Goal: Transaction & Acquisition: Book appointment/travel/reservation

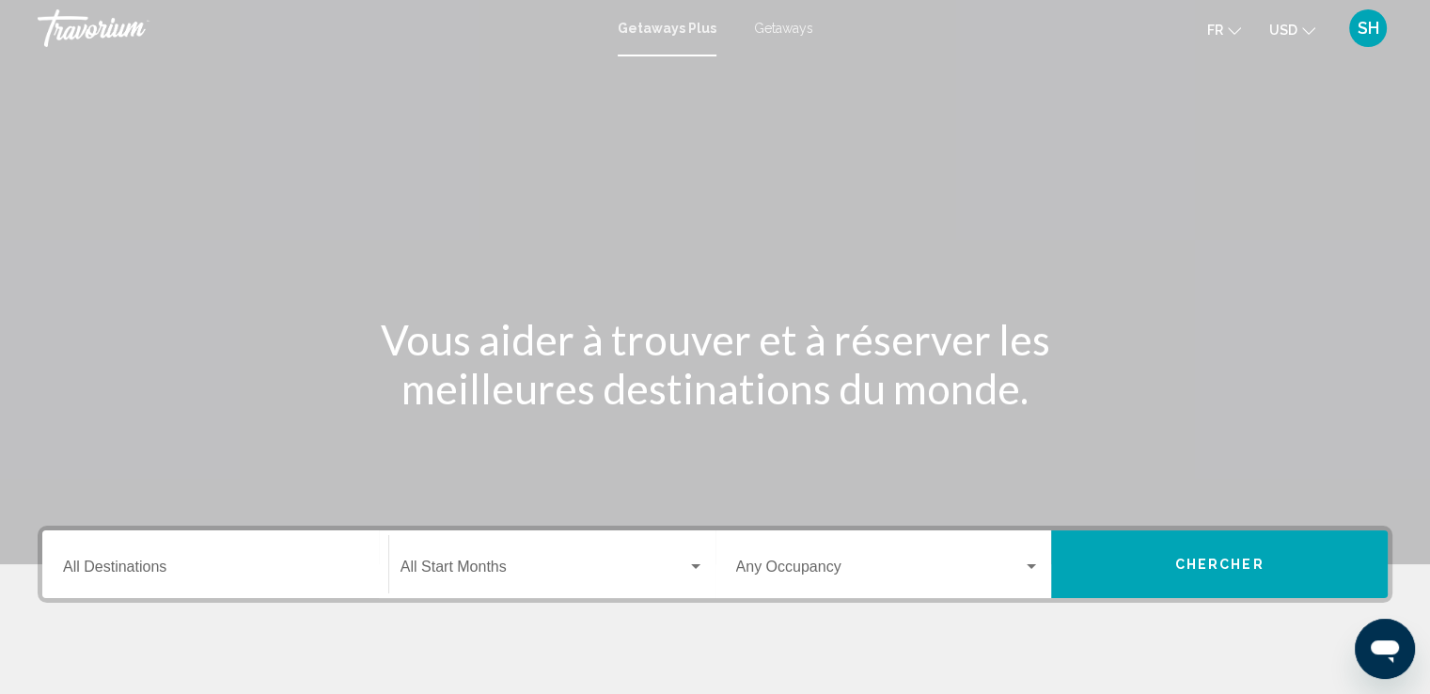
click at [777, 30] on span "Getaways" at bounding box center [783, 28] width 59 height 15
click at [1305, 36] on button "USD USD ($) MXN (Mex$) CAD (Can$) GBP (£) EUR (€) AUD (A$) NZD (NZ$) CNY (CN¥)" at bounding box center [1292, 29] width 46 height 27
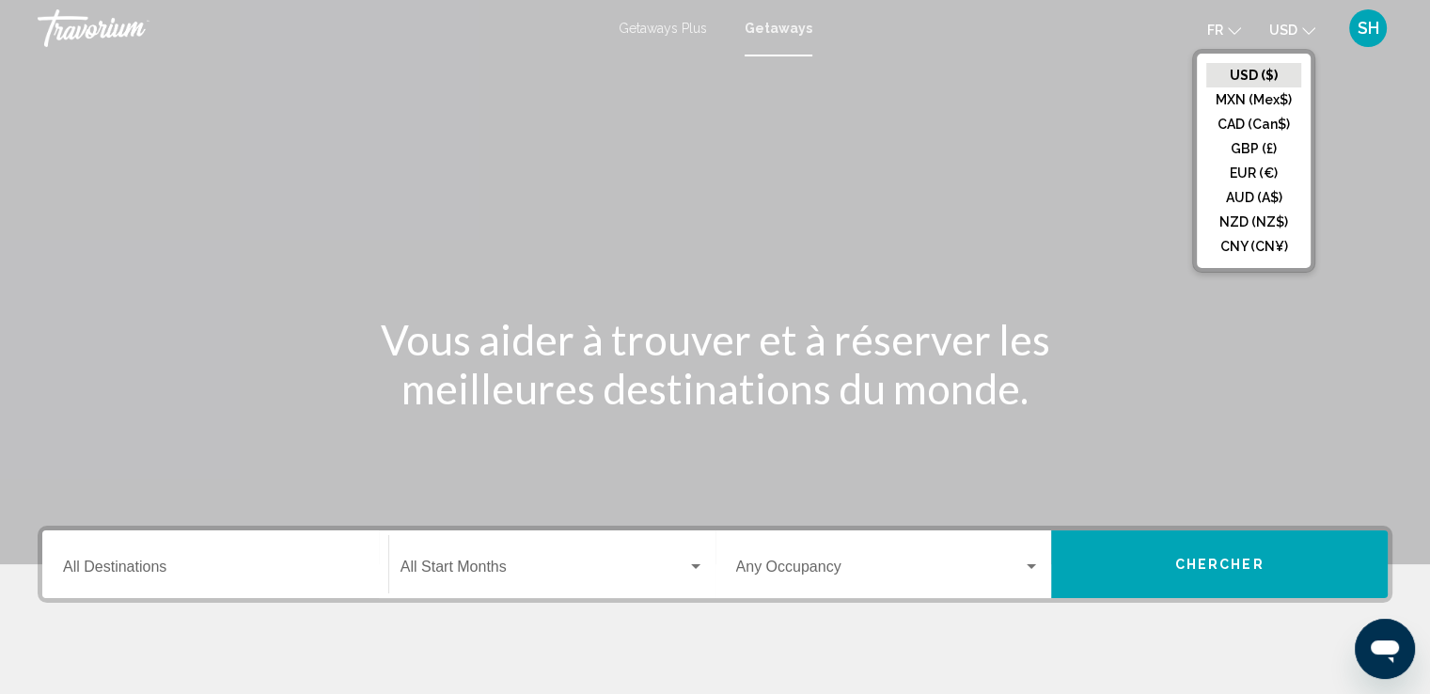
click at [1264, 166] on button "EUR (€)" at bounding box center [1253, 173] width 95 height 24
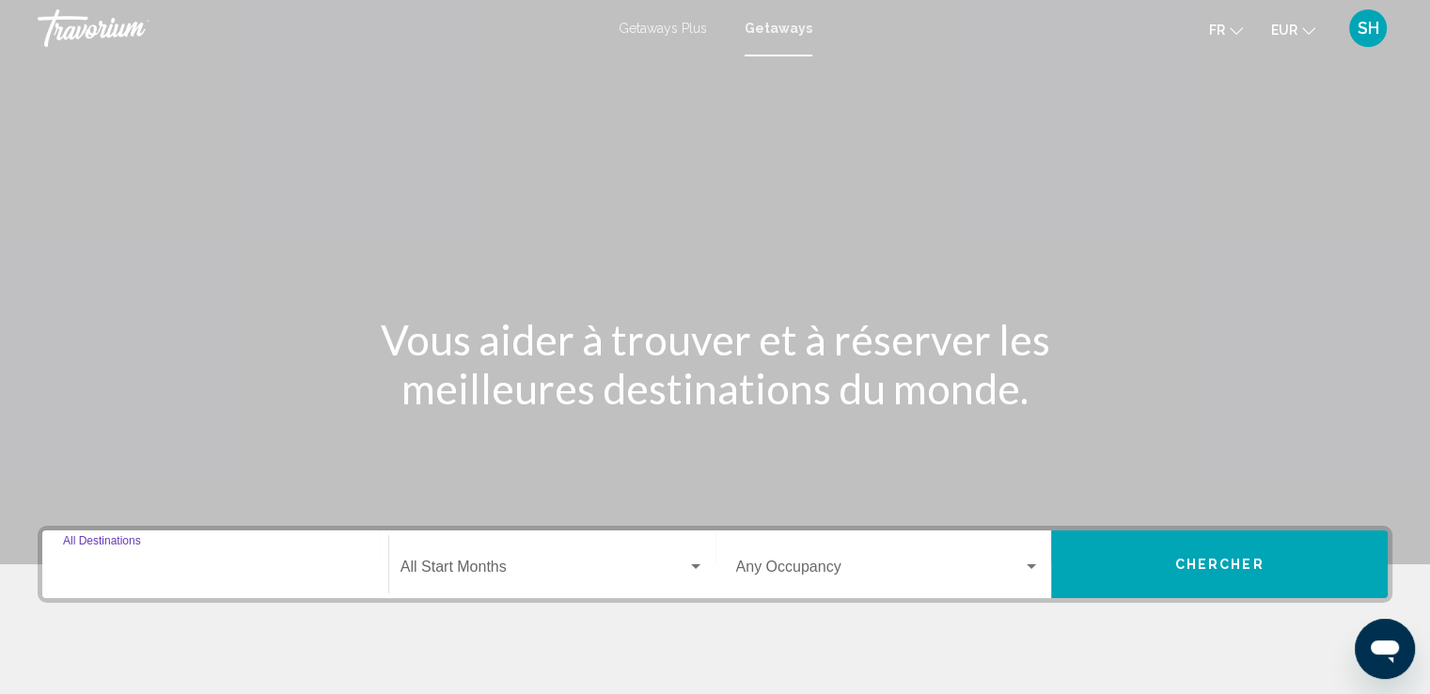
click at [176, 570] on input "Destination All Destinations" at bounding box center [215, 570] width 305 height 17
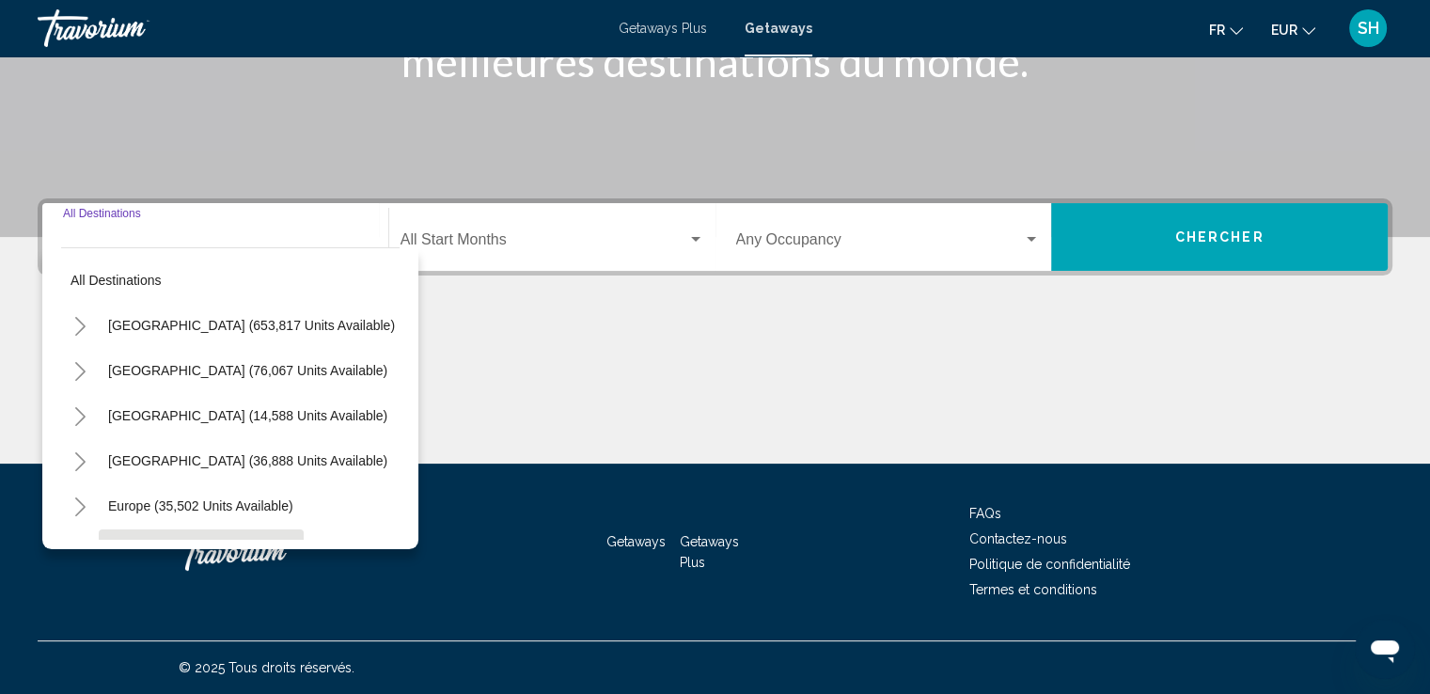
scroll to position [94, 0]
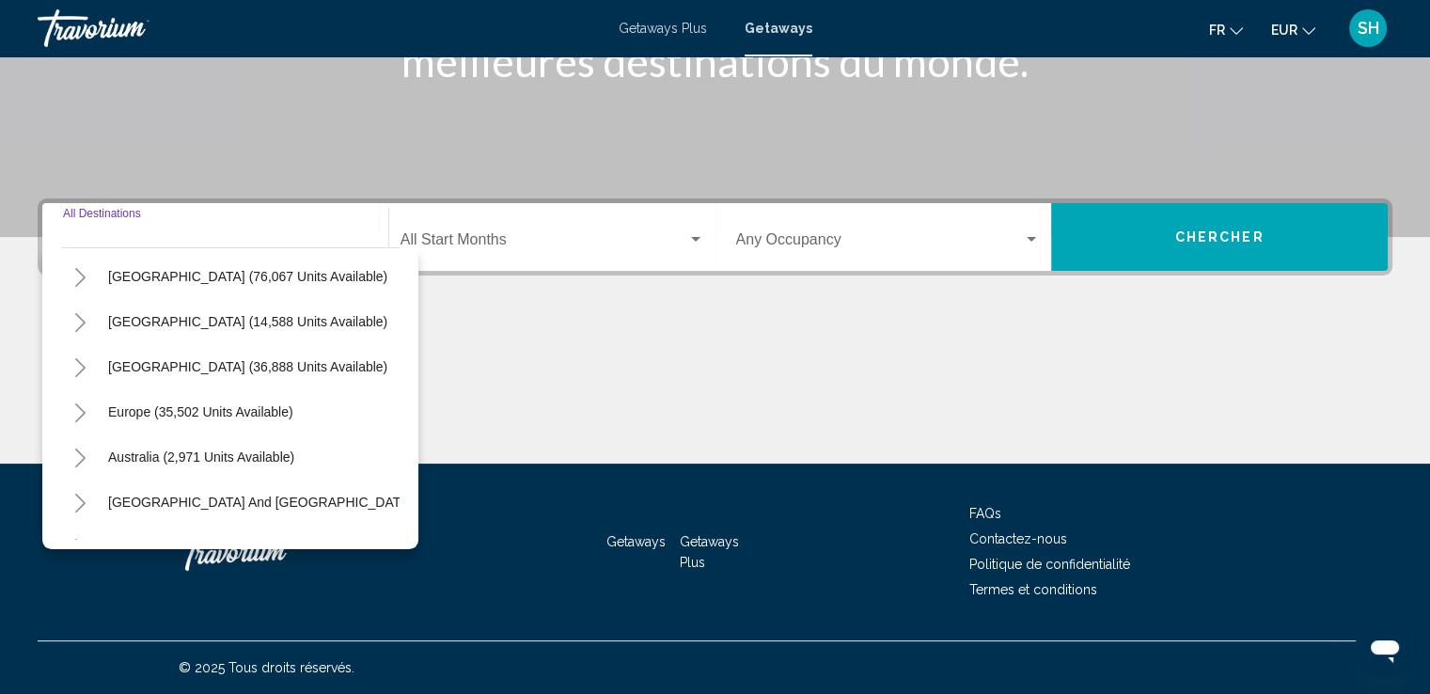
click at [83, 413] on icon "Toggle Europe (35,502 units available)" at bounding box center [80, 412] width 10 height 19
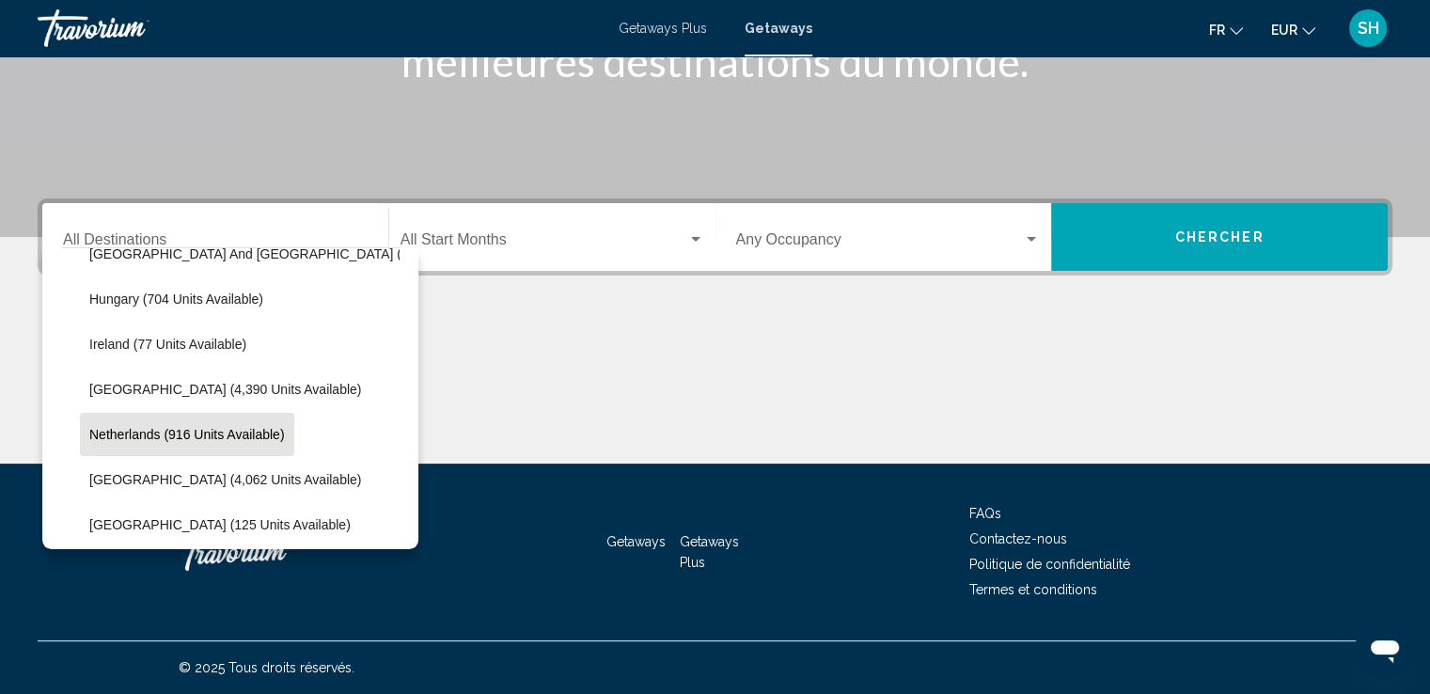
scroll to position [846, 0]
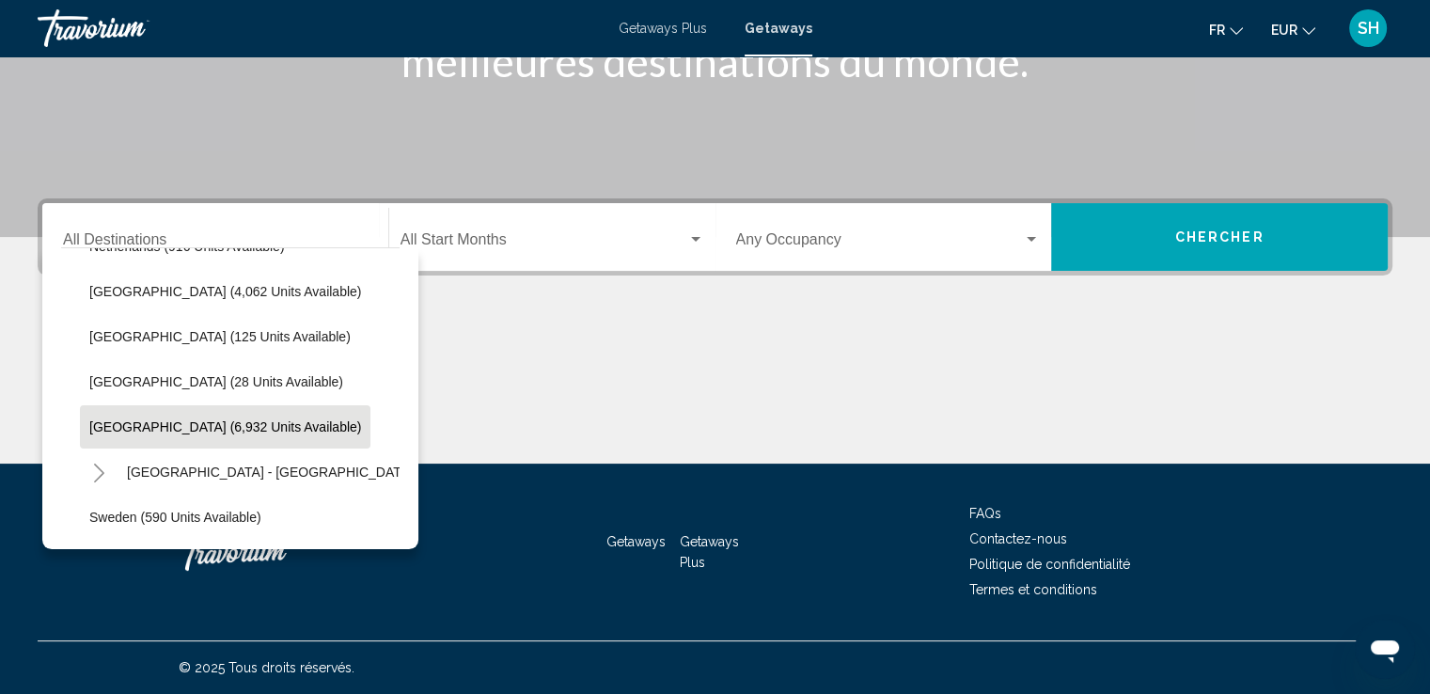
click at [117, 422] on span "[GEOGRAPHIC_DATA] (6,932 units available)" at bounding box center [225, 426] width 272 height 15
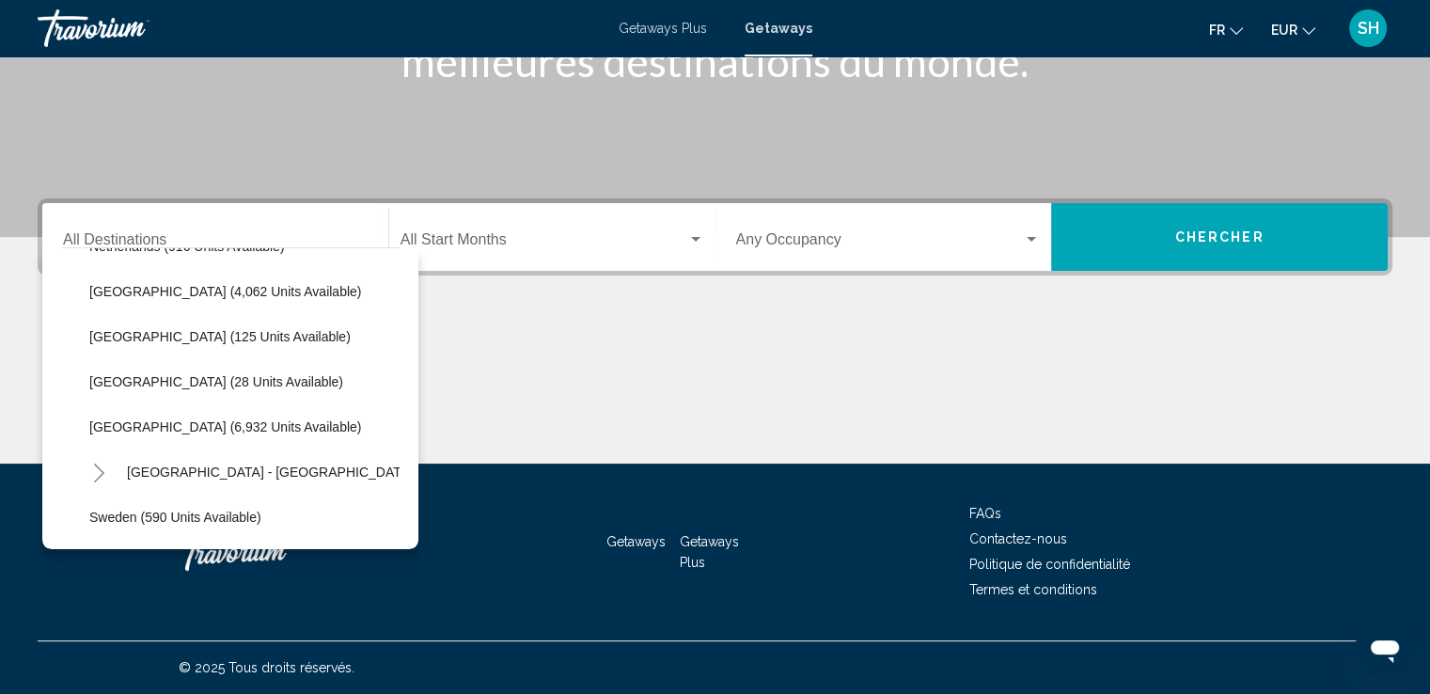
type input "**********"
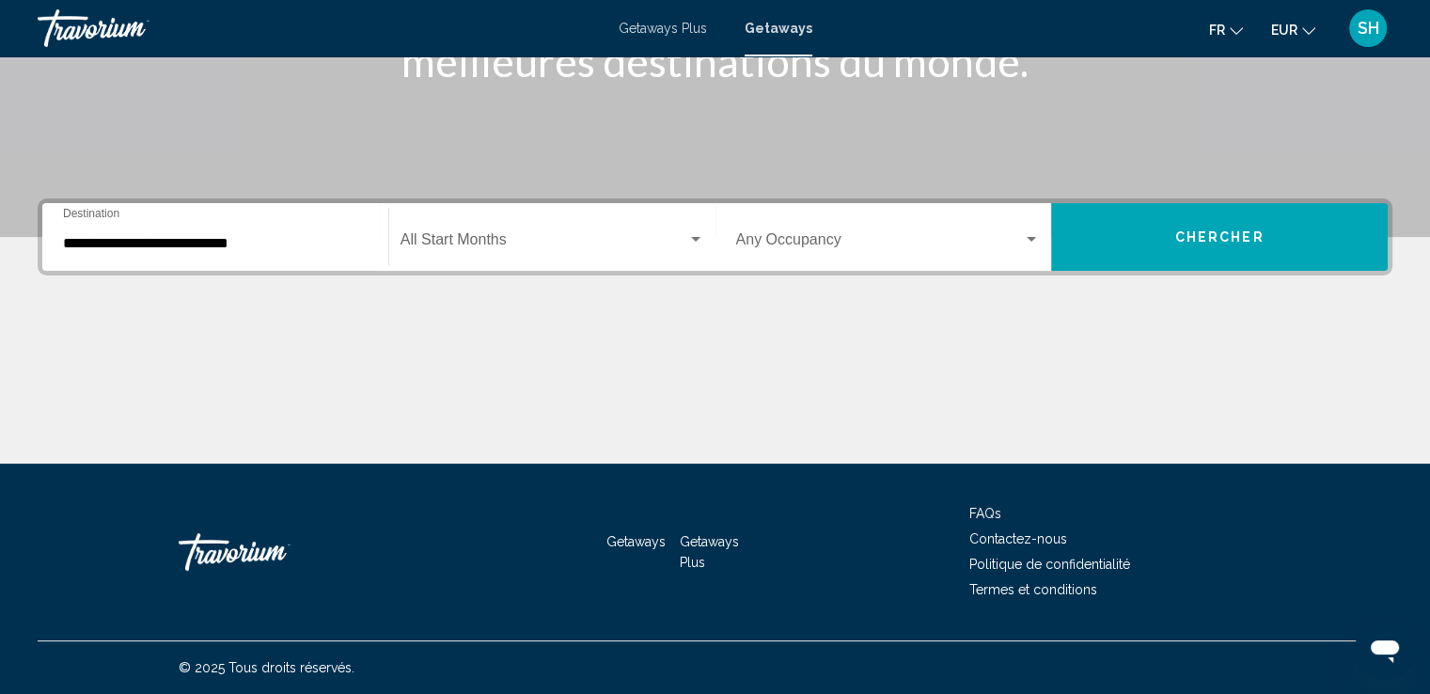
click at [455, 253] on div "Start Month All Start Months" at bounding box center [553, 237] width 304 height 59
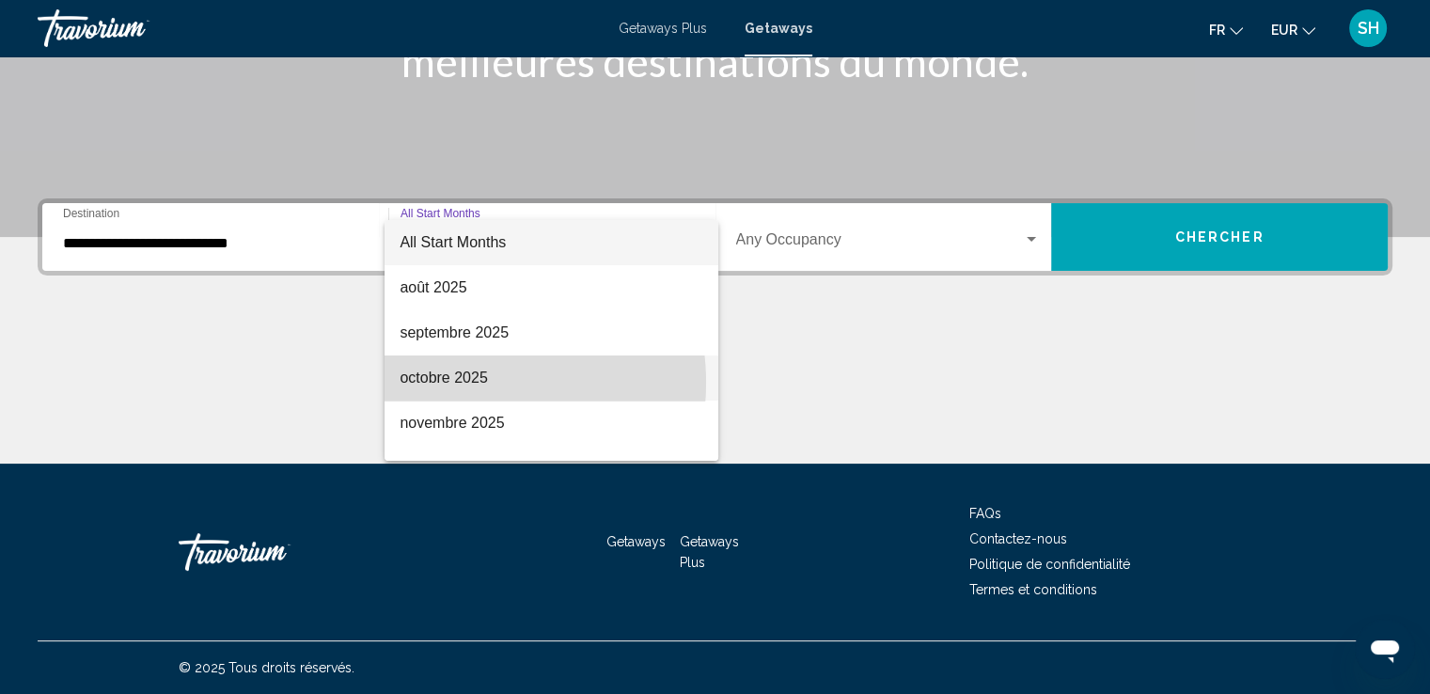
drag, startPoint x: 459, startPoint y: 383, endPoint x: 733, endPoint y: 238, distance: 310.4
click at [460, 382] on span "octobre 2025" at bounding box center [552, 377] width 304 height 45
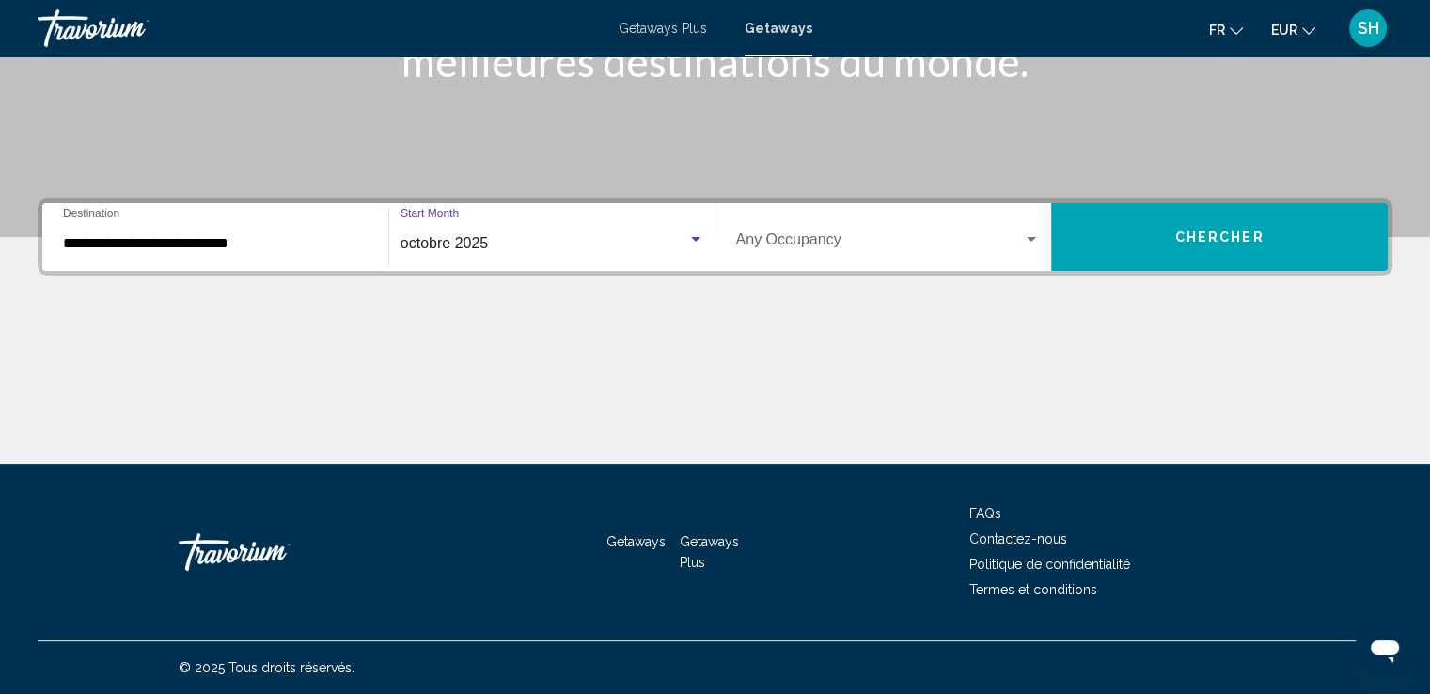
click at [880, 244] on span "Search widget" at bounding box center [880, 243] width 288 height 17
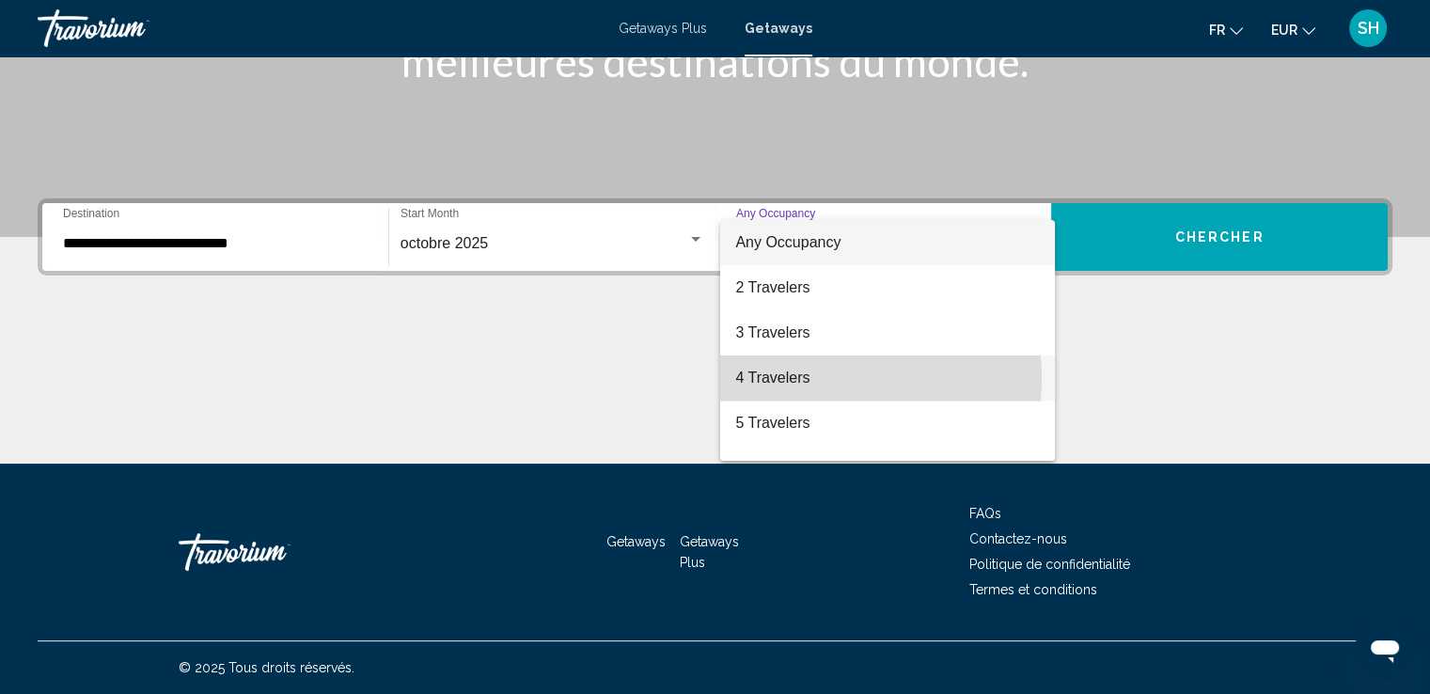
click at [792, 379] on span "4 Travelers" at bounding box center [887, 377] width 305 height 45
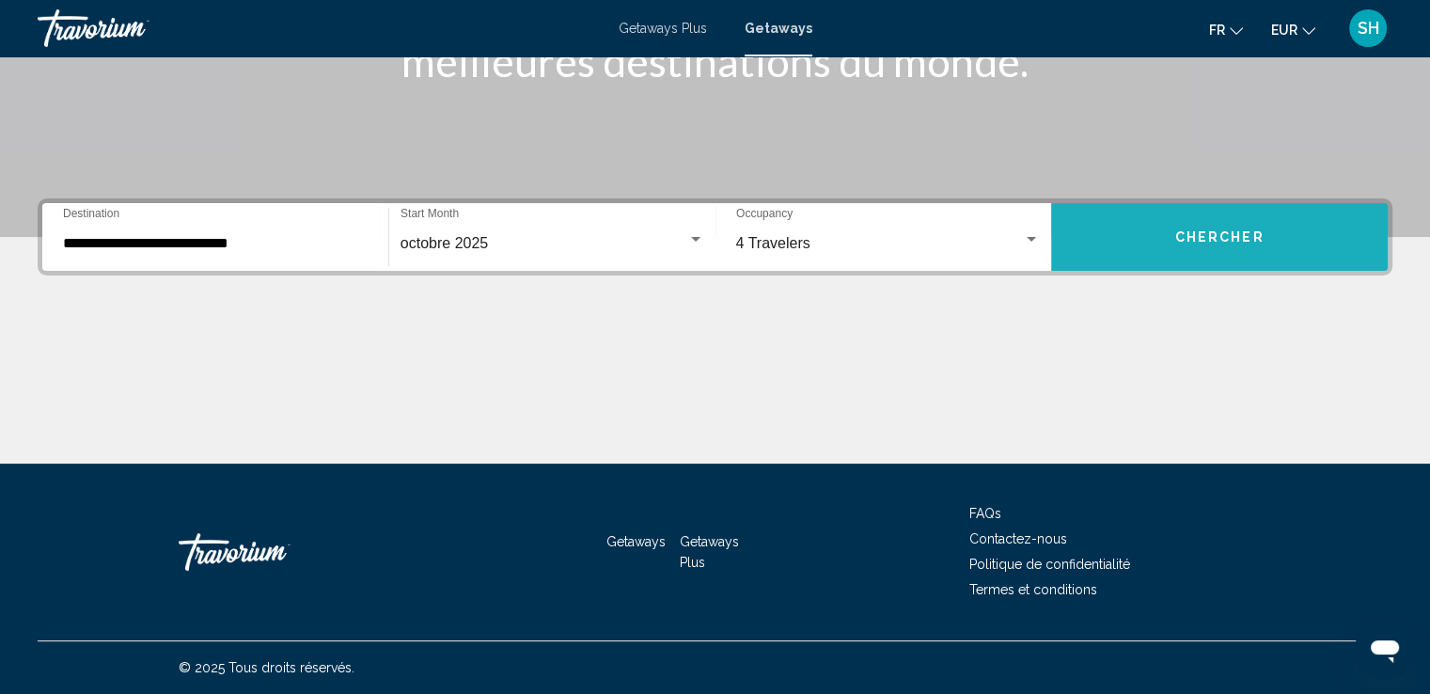
click at [1186, 244] on span "Chercher" at bounding box center [1219, 237] width 89 height 15
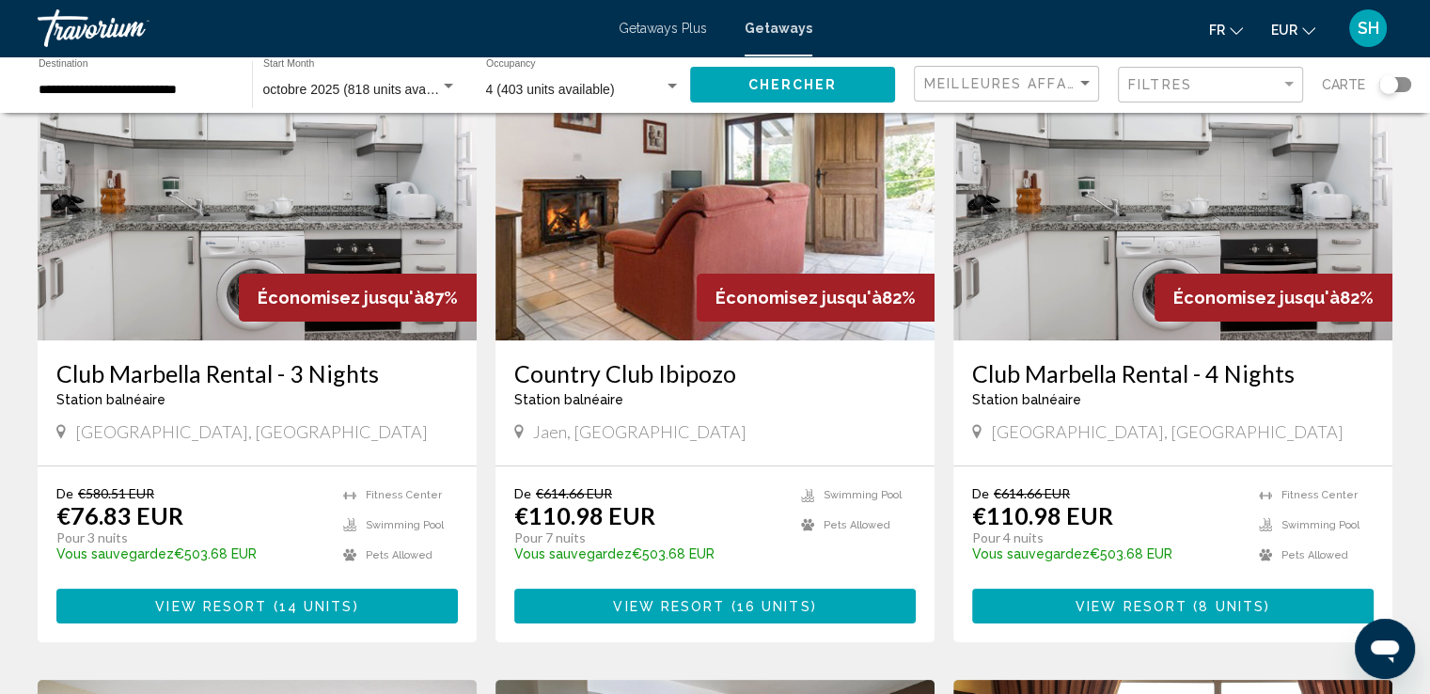
scroll to position [188, 0]
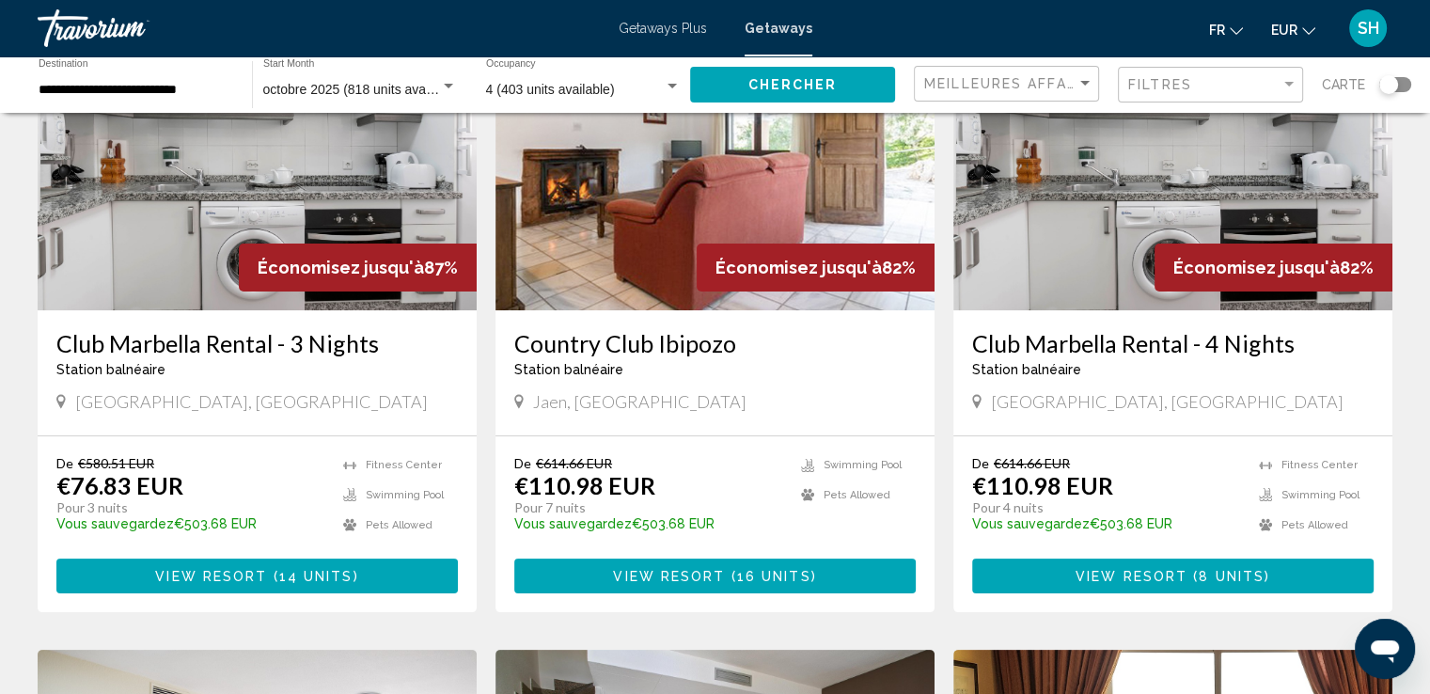
click at [623, 201] on img "Main content" at bounding box center [715, 159] width 439 height 301
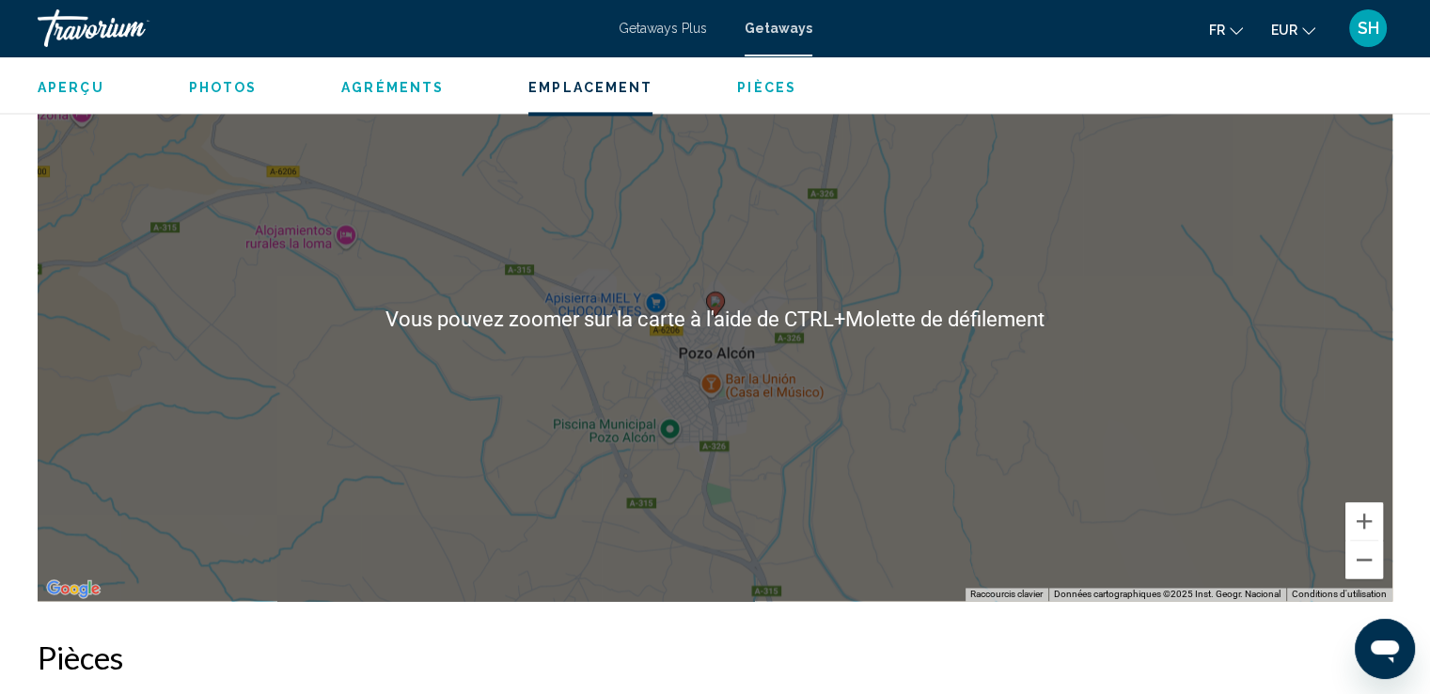
scroll to position [2727, 0]
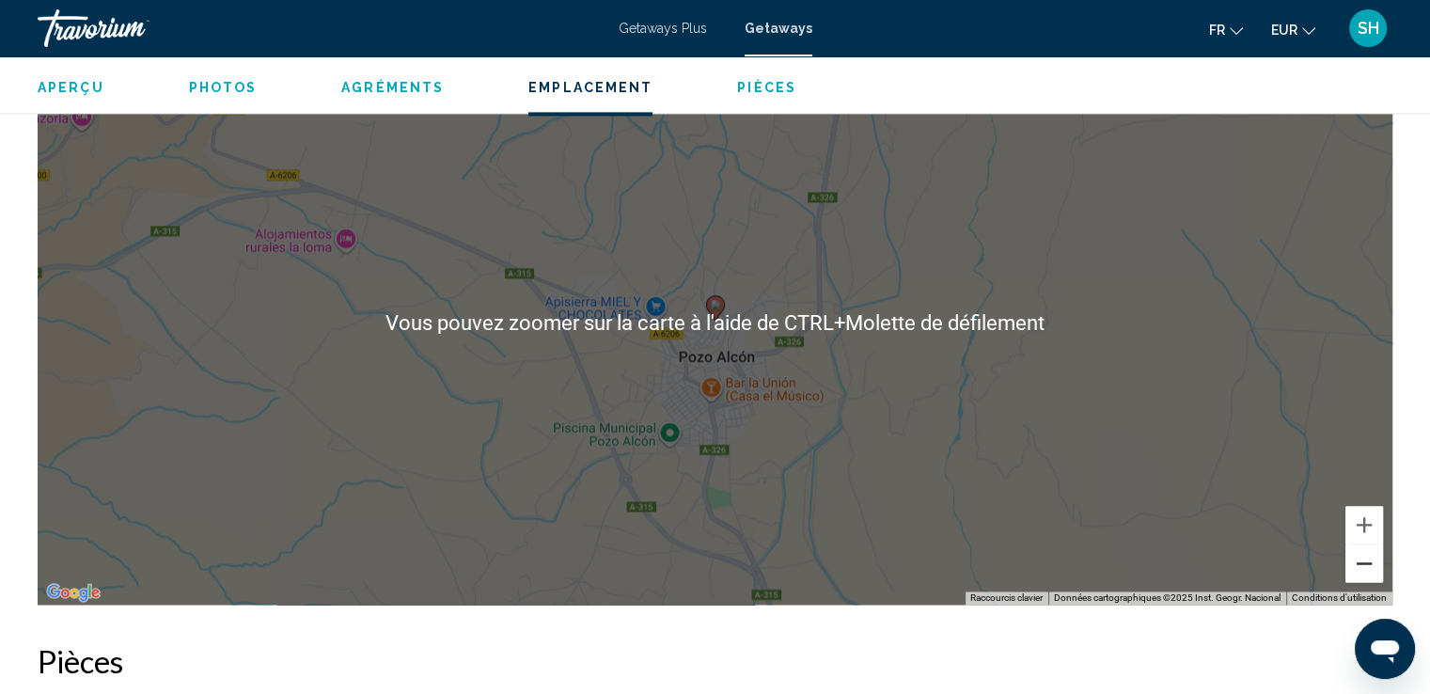
click at [1377, 571] on button "Zoom arrière" at bounding box center [1365, 563] width 38 height 38
click at [1377, 570] on button "Zoom arrière" at bounding box center [1365, 563] width 38 height 38
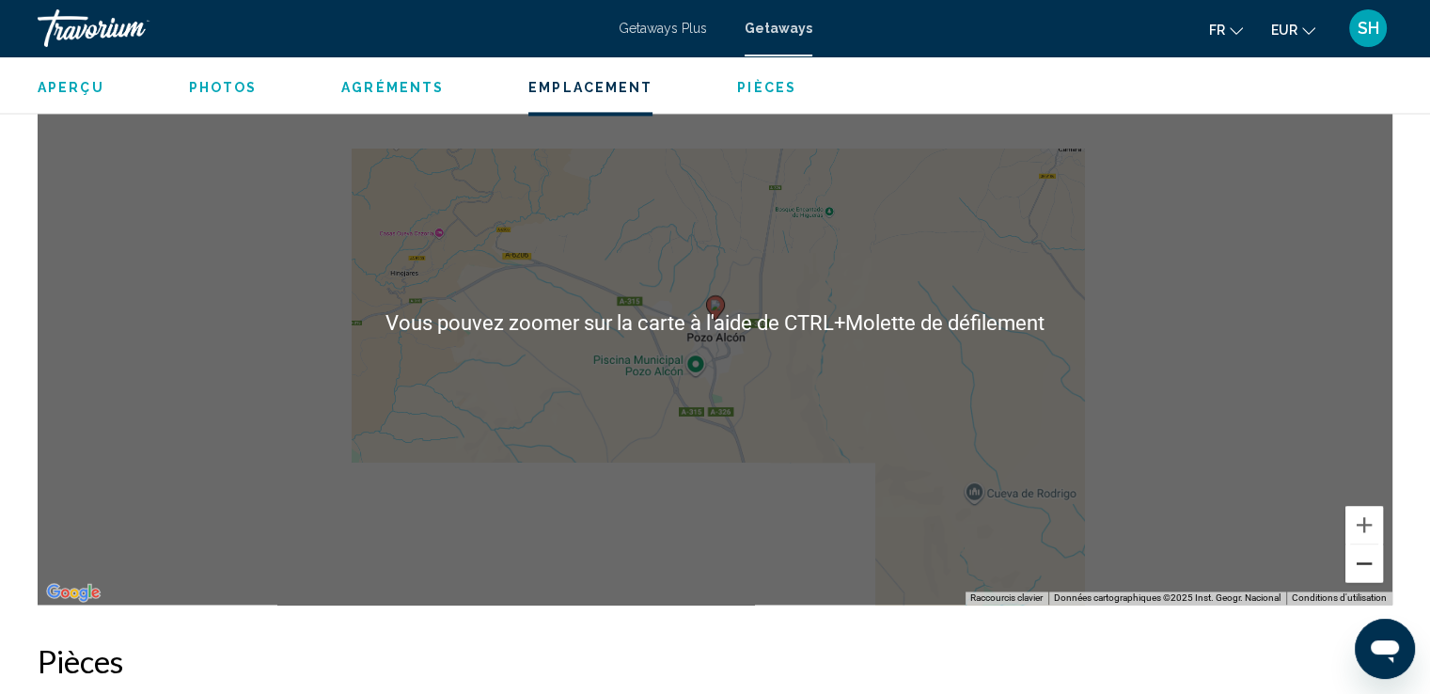
click at [1377, 570] on button "Zoom arrière" at bounding box center [1365, 563] width 38 height 38
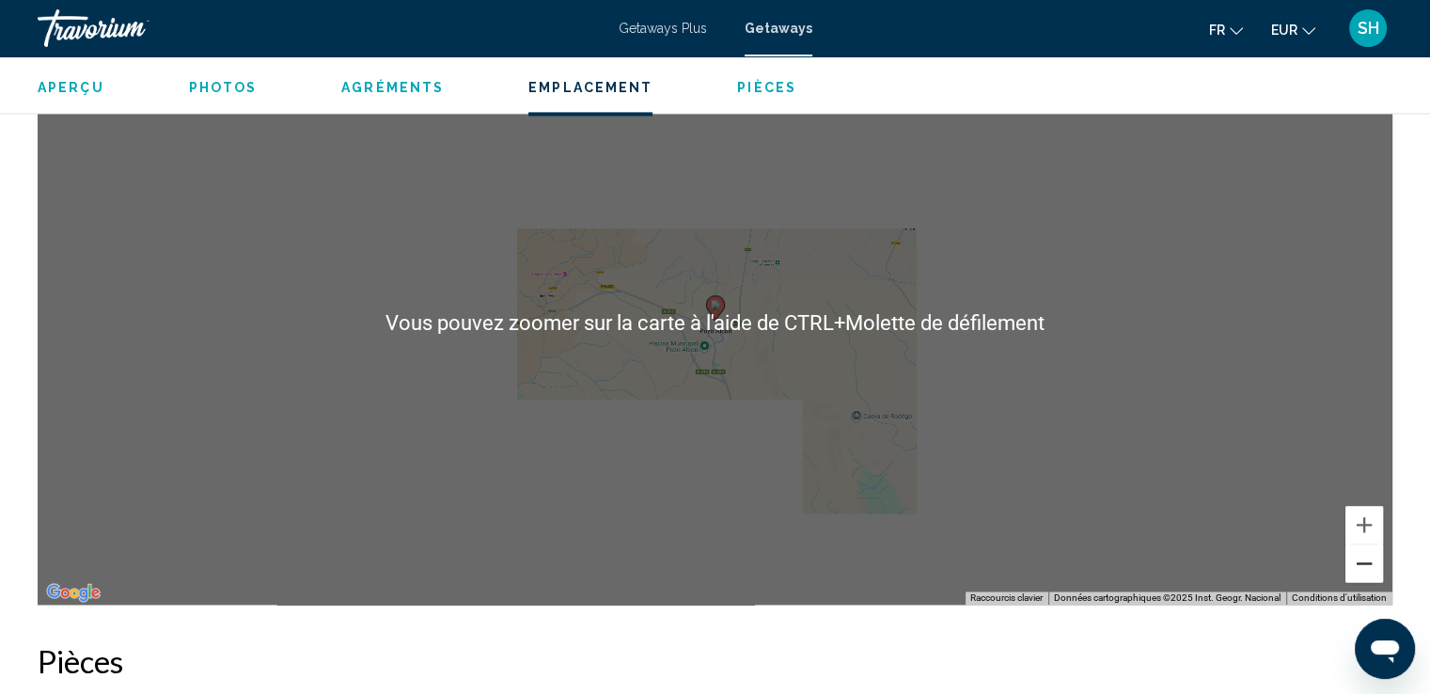
click at [1377, 570] on button "Zoom arrière" at bounding box center [1365, 563] width 38 height 38
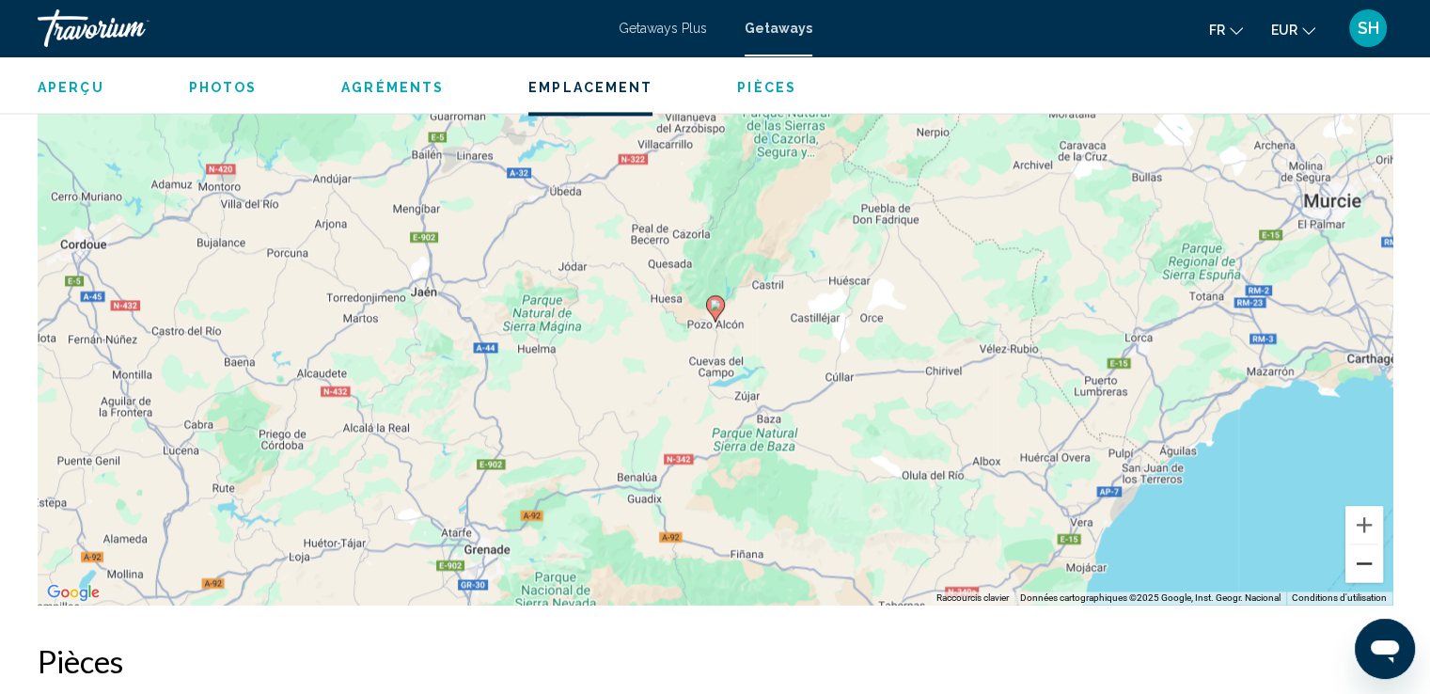
click at [1374, 575] on button "Zoom arrière" at bounding box center [1365, 563] width 38 height 38
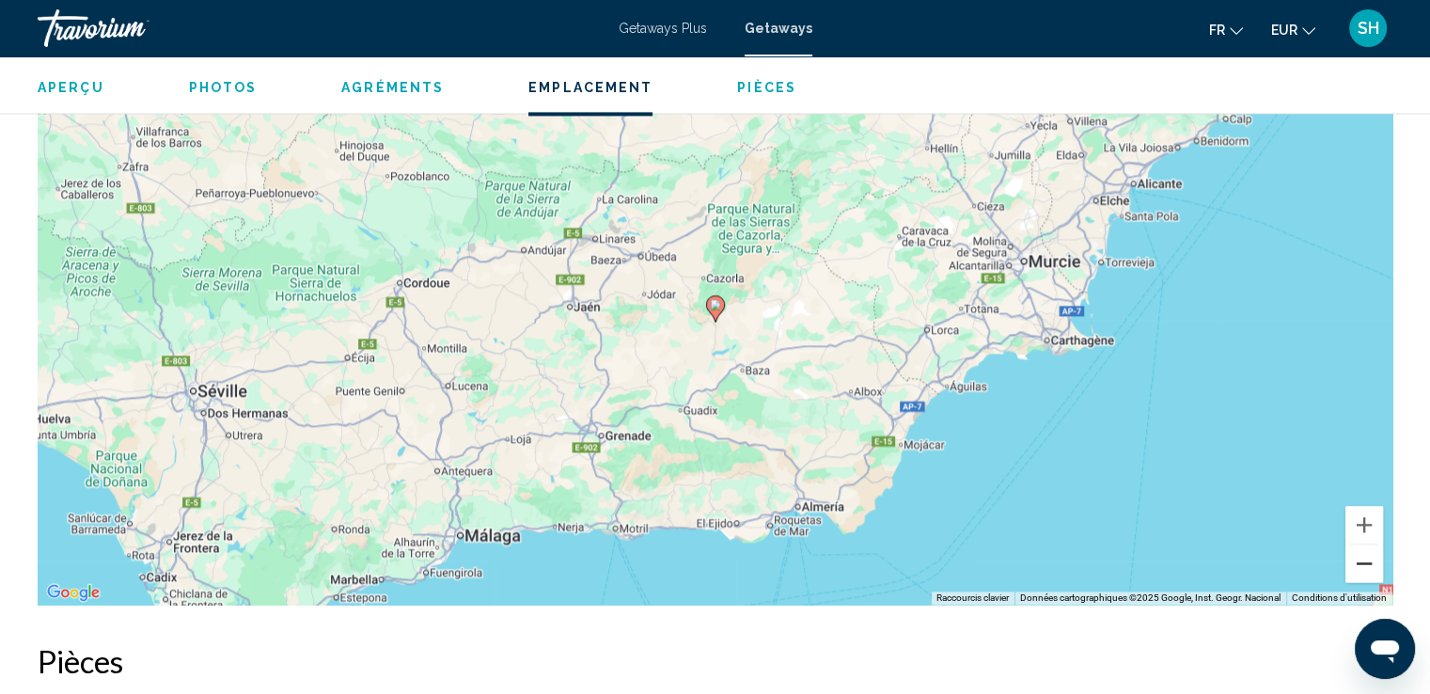
click at [1373, 575] on button "Zoom arrière" at bounding box center [1365, 563] width 38 height 38
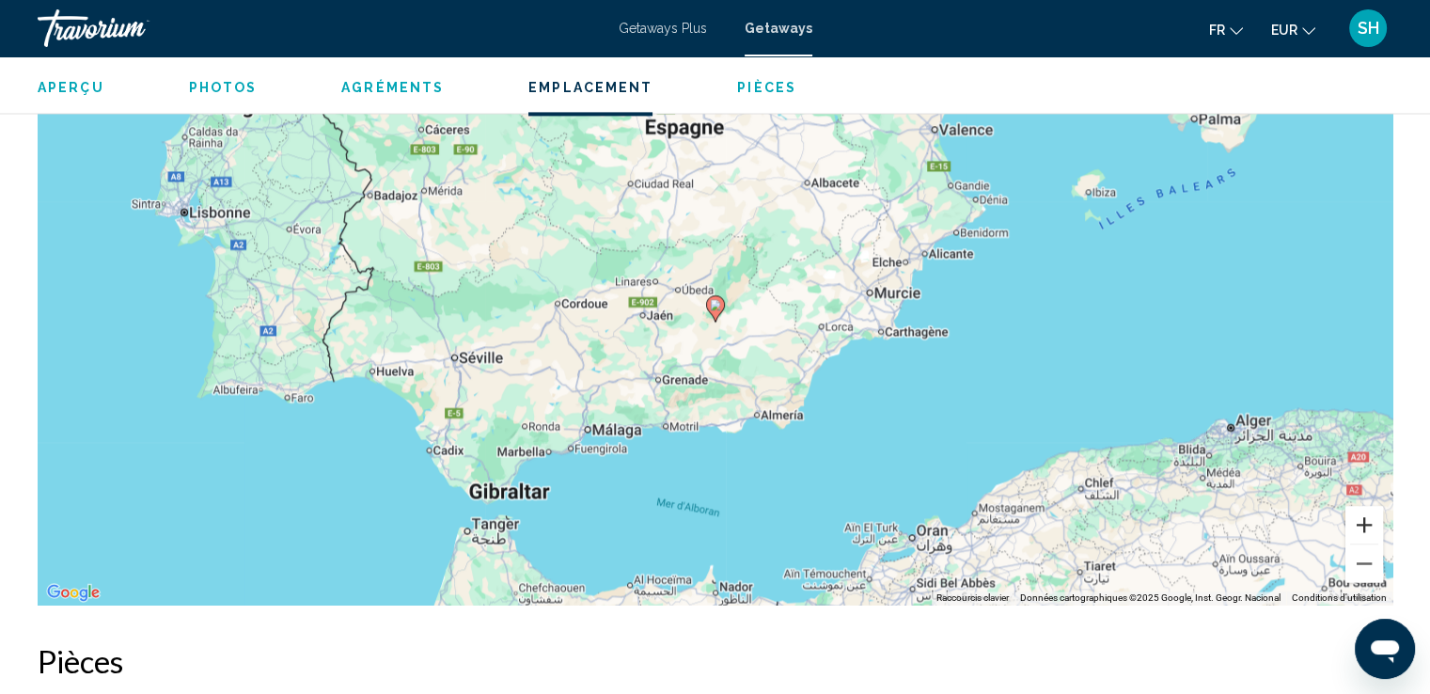
click at [1346, 531] on button "Zoom avant" at bounding box center [1365, 525] width 38 height 38
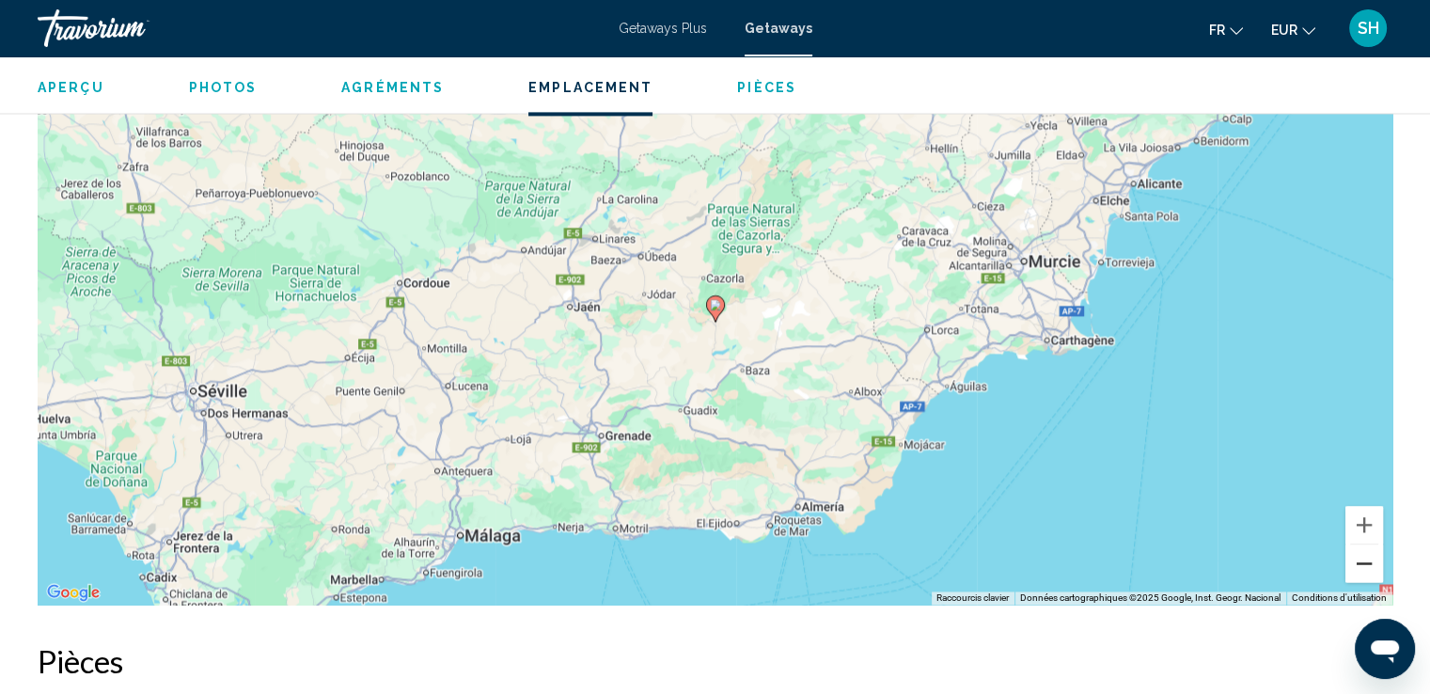
click at [1362, 563] on button "Zoom arrière" at bounding box center [1365, 563] width 38 height 38
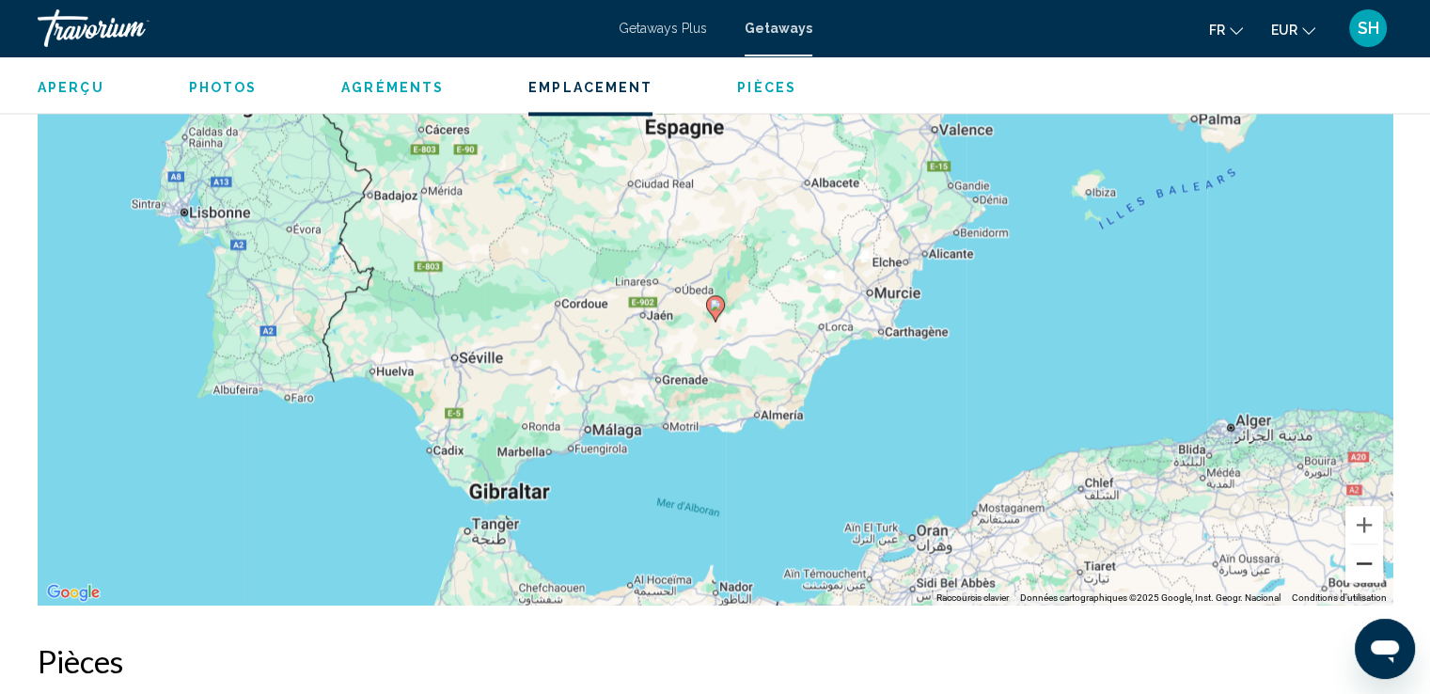
click at [1362, 563] on button "Zoom arrière" at bounding box center [1365, 563] width 38 height 38
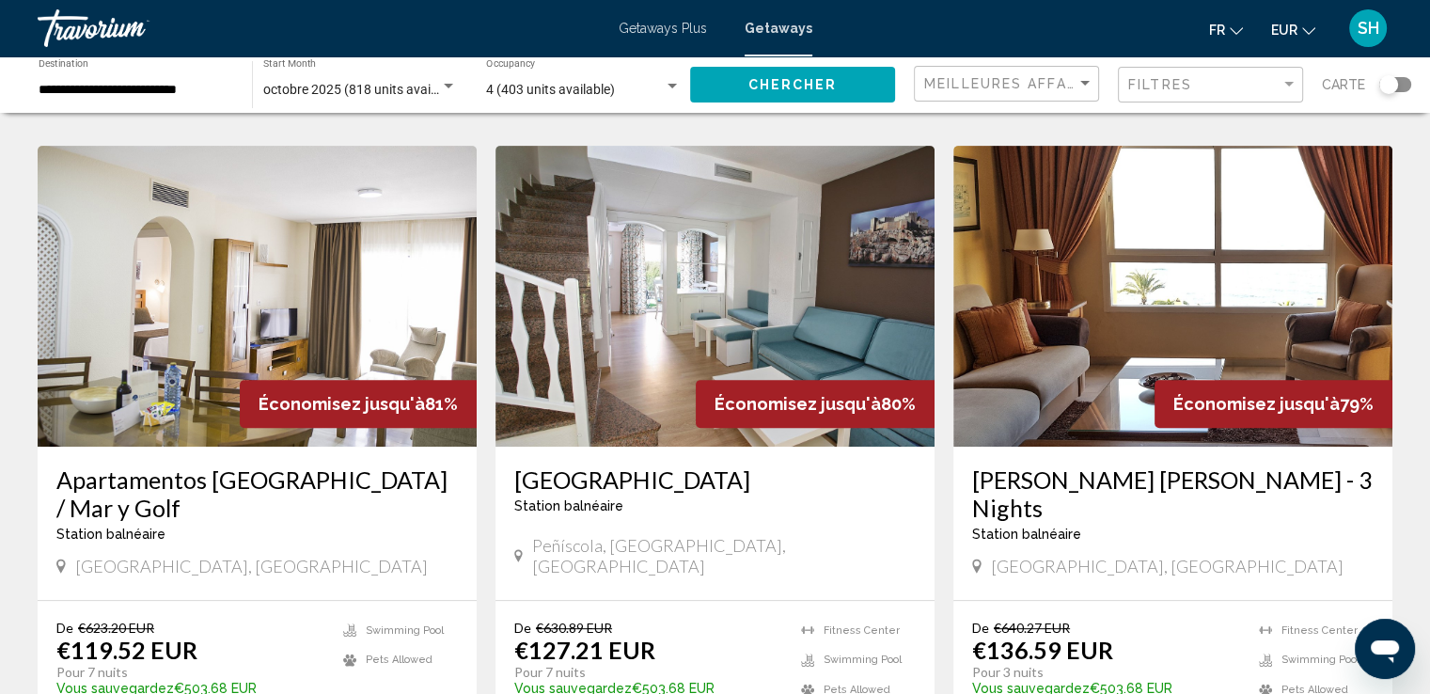
scroll to position [752, 0]
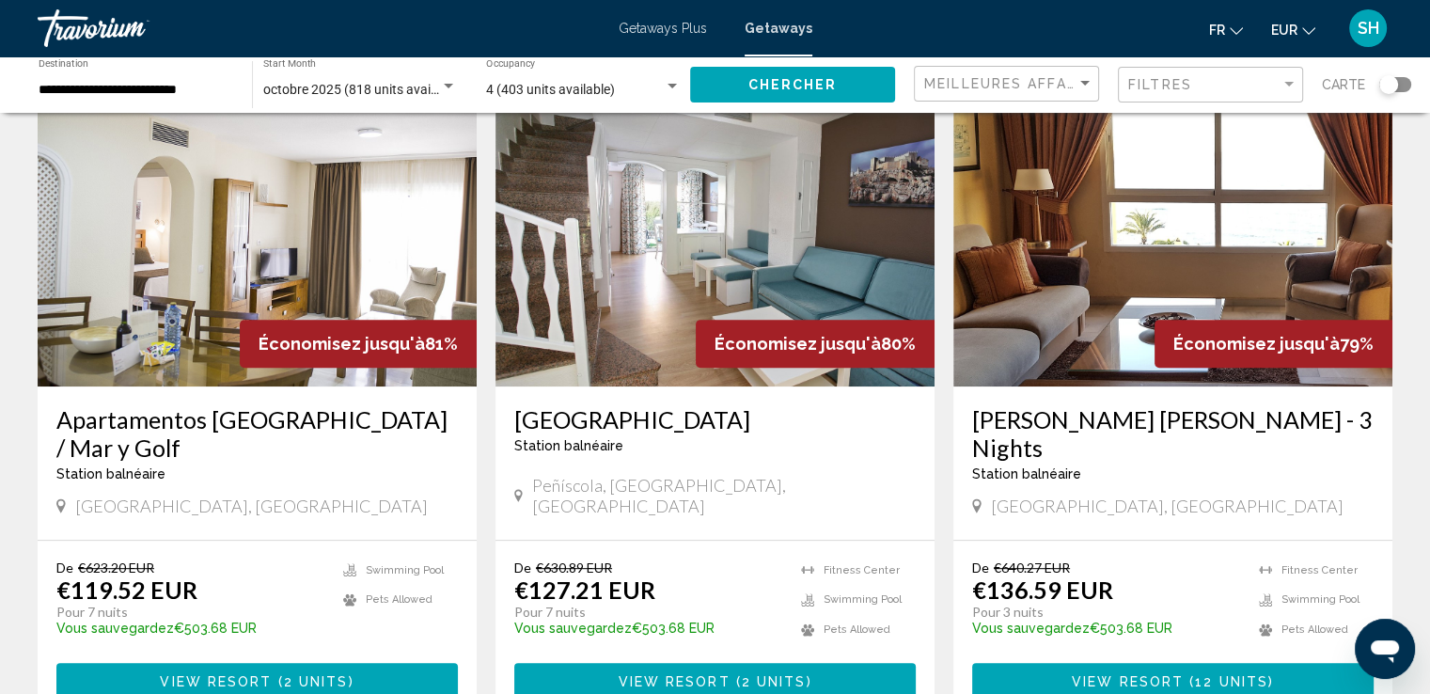
click at [194, 290] on img "Main content" at bounding box center [257, 236] width 439 height 301
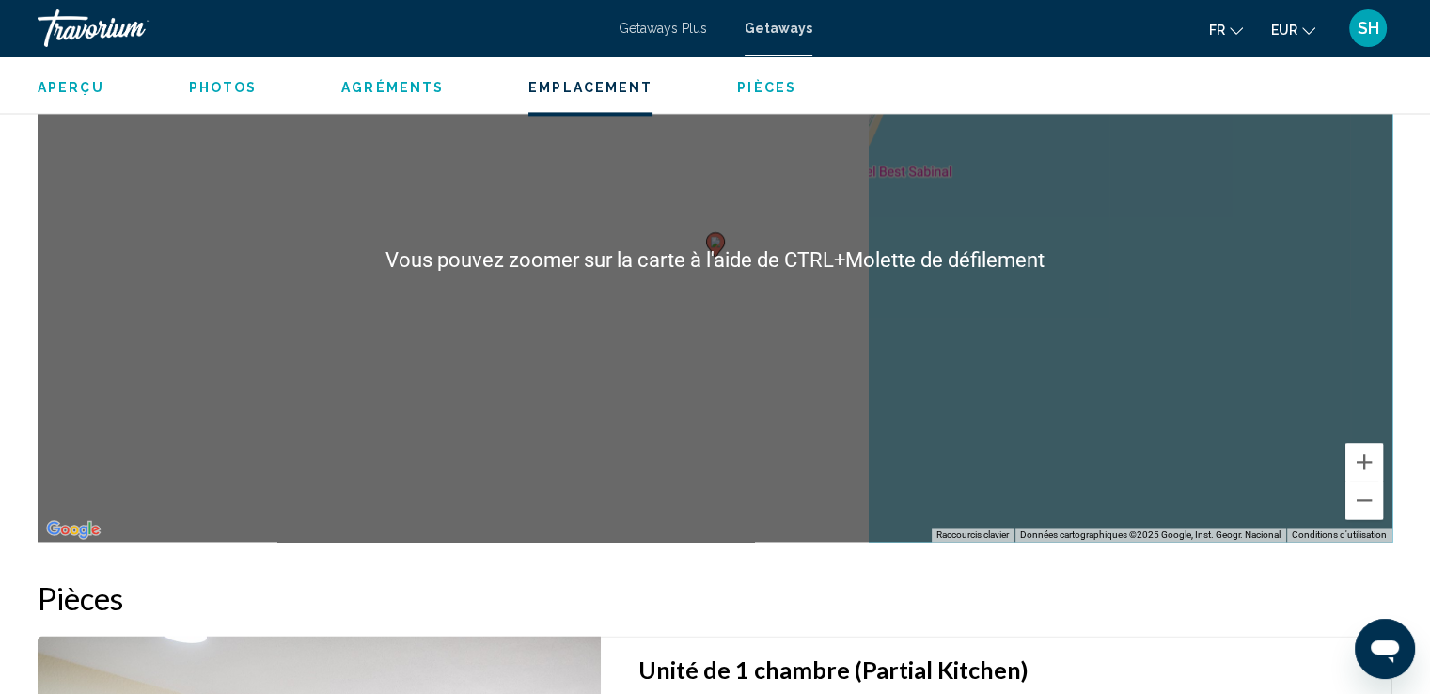
scroll to position [2727, 0]
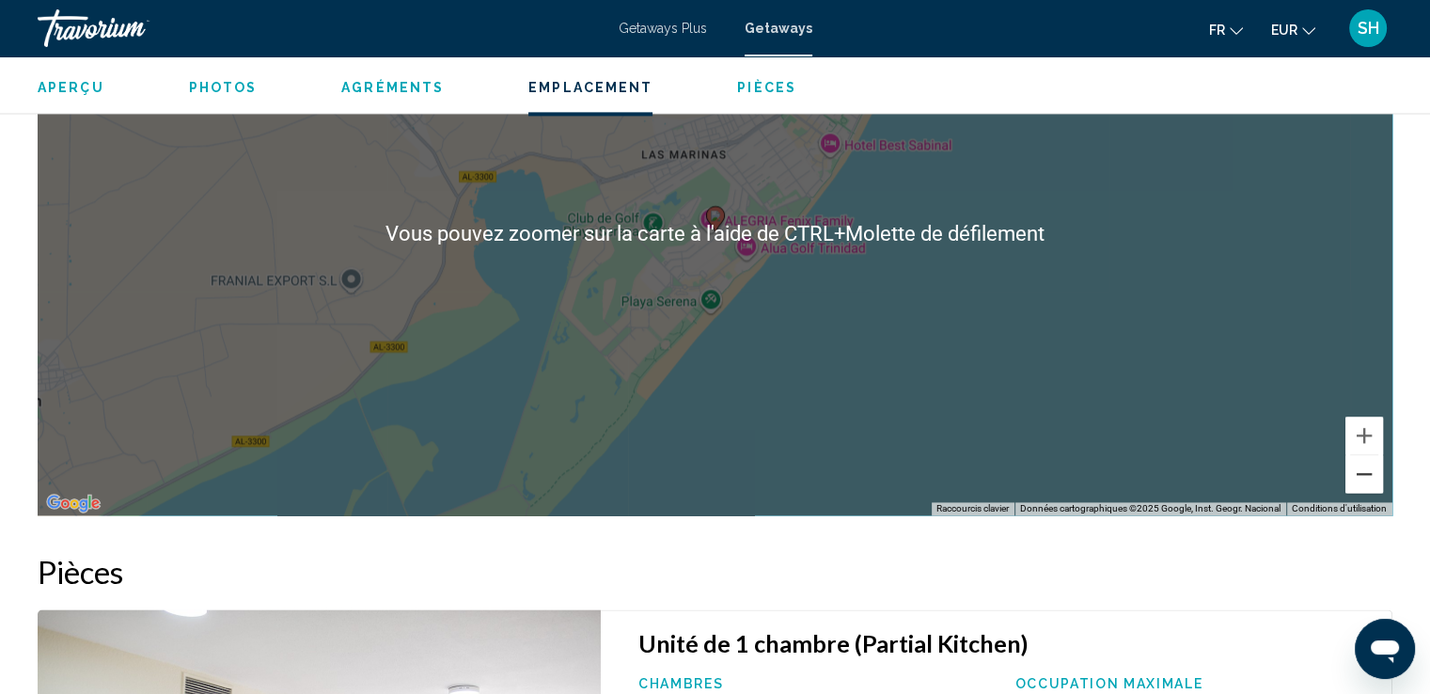
click at [1356, 467] on button "Zoom arrière" at bounding box center [1365, 474] width 38 height 38
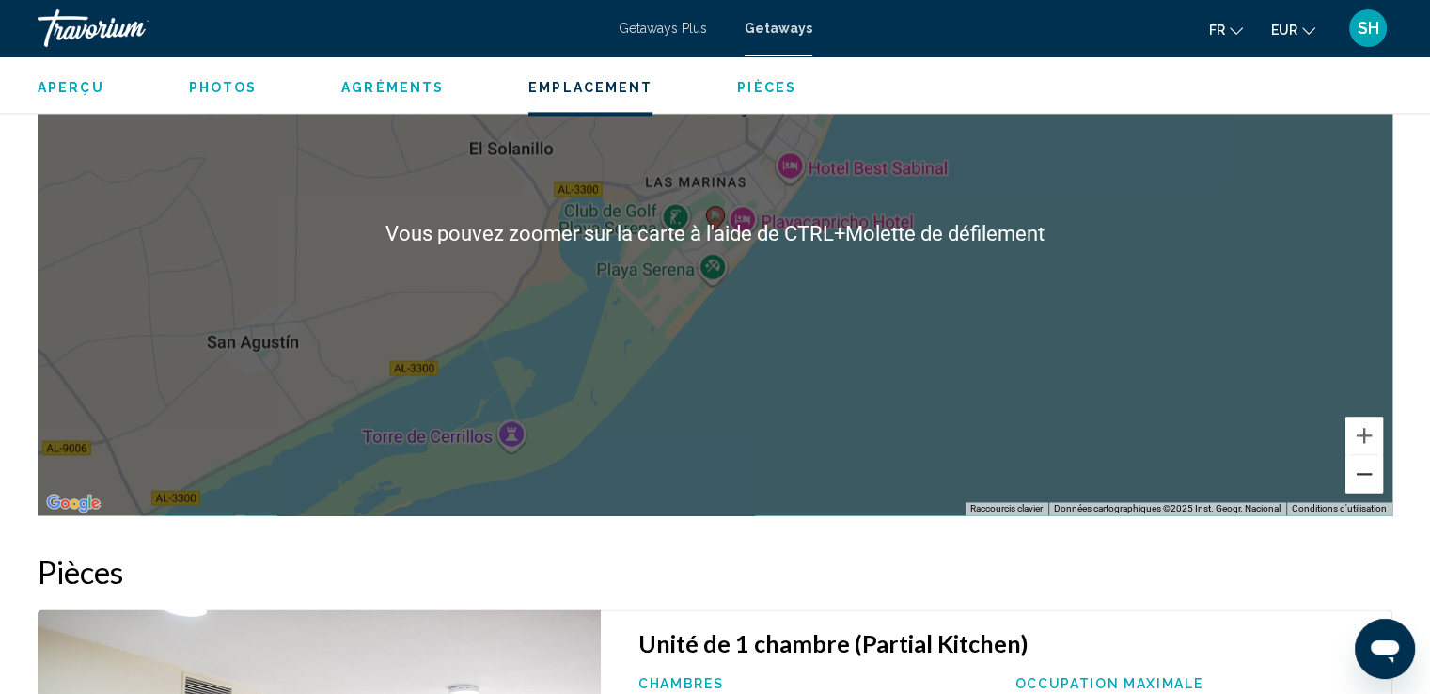
click at [1356, 467] on button "Zoom arrière" at bounding box center [1365, 474] width 38 height 38
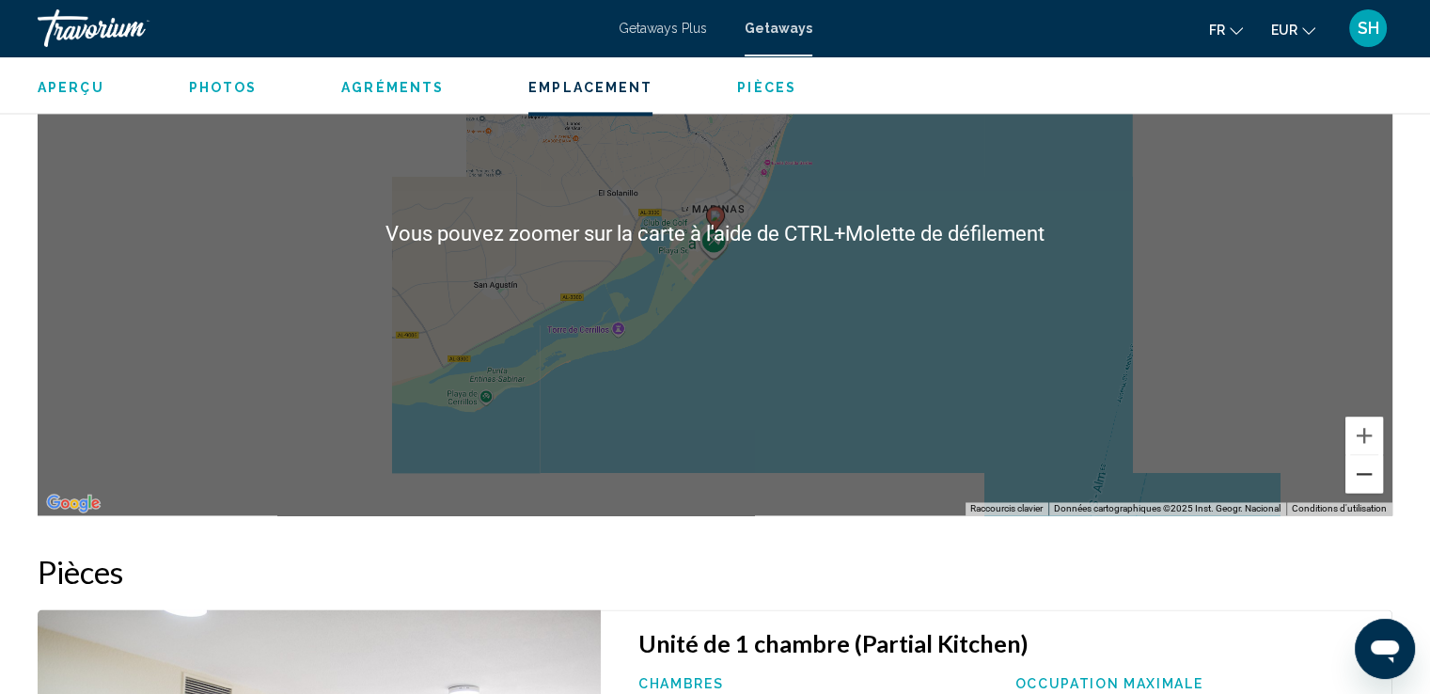
click at [1356, 467] on button "Zoom arrière" at bounding box center [1365, 474] width 38 height 38
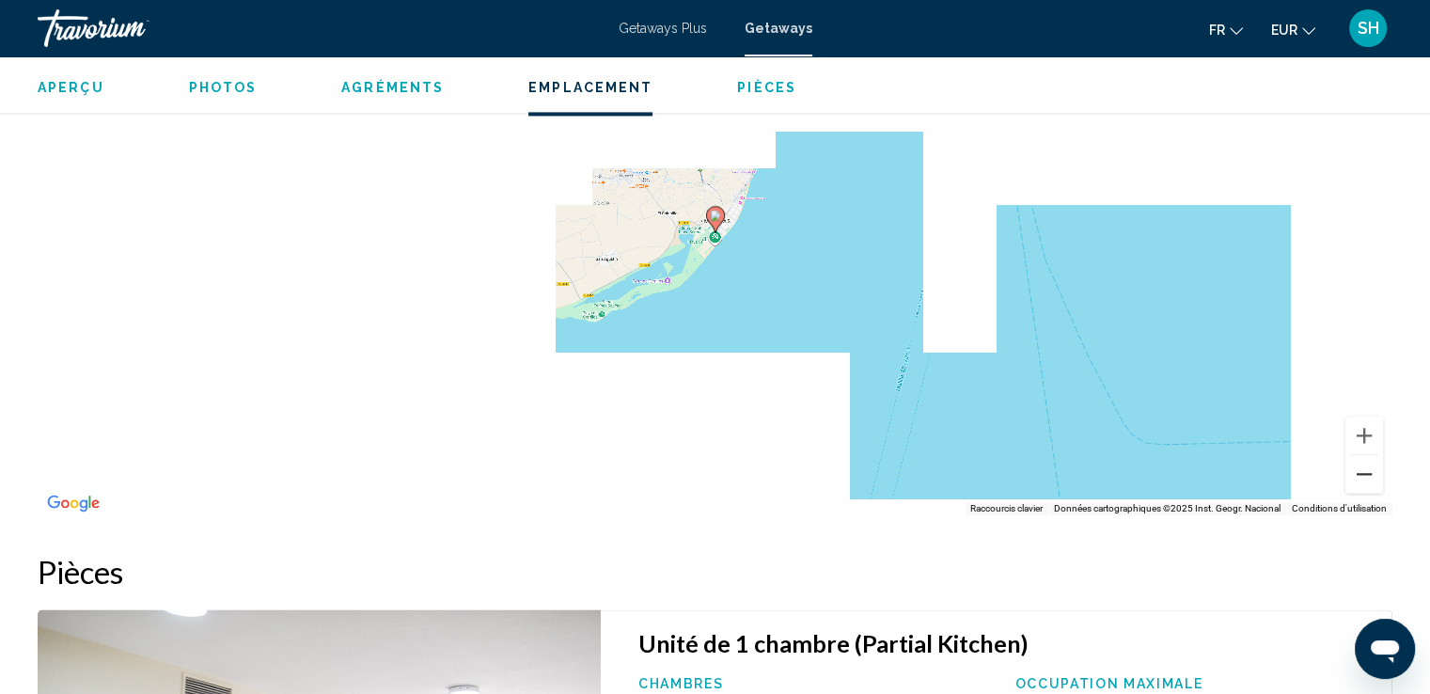
click at [1356, 467] on button "Zoom arrière" at bounding box center [1365, 474] width 38 height 38
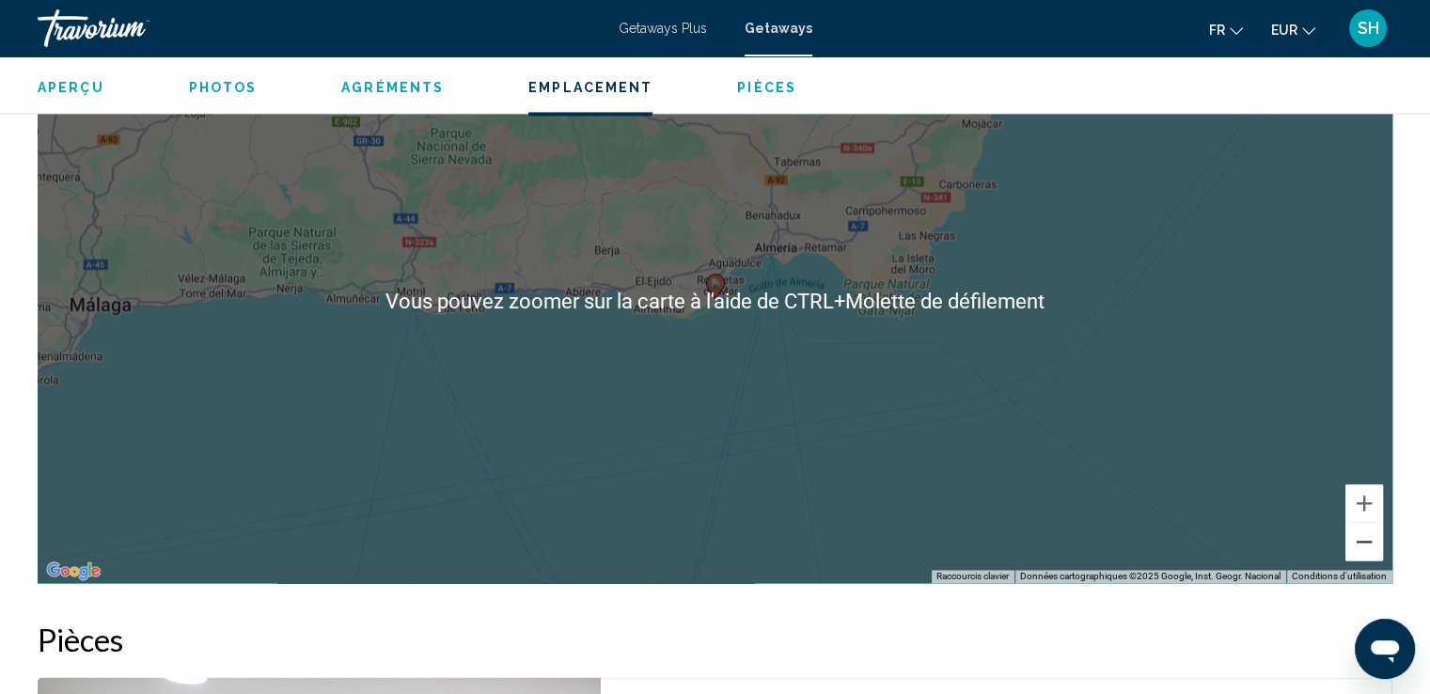
scroll to position [2633, 0]
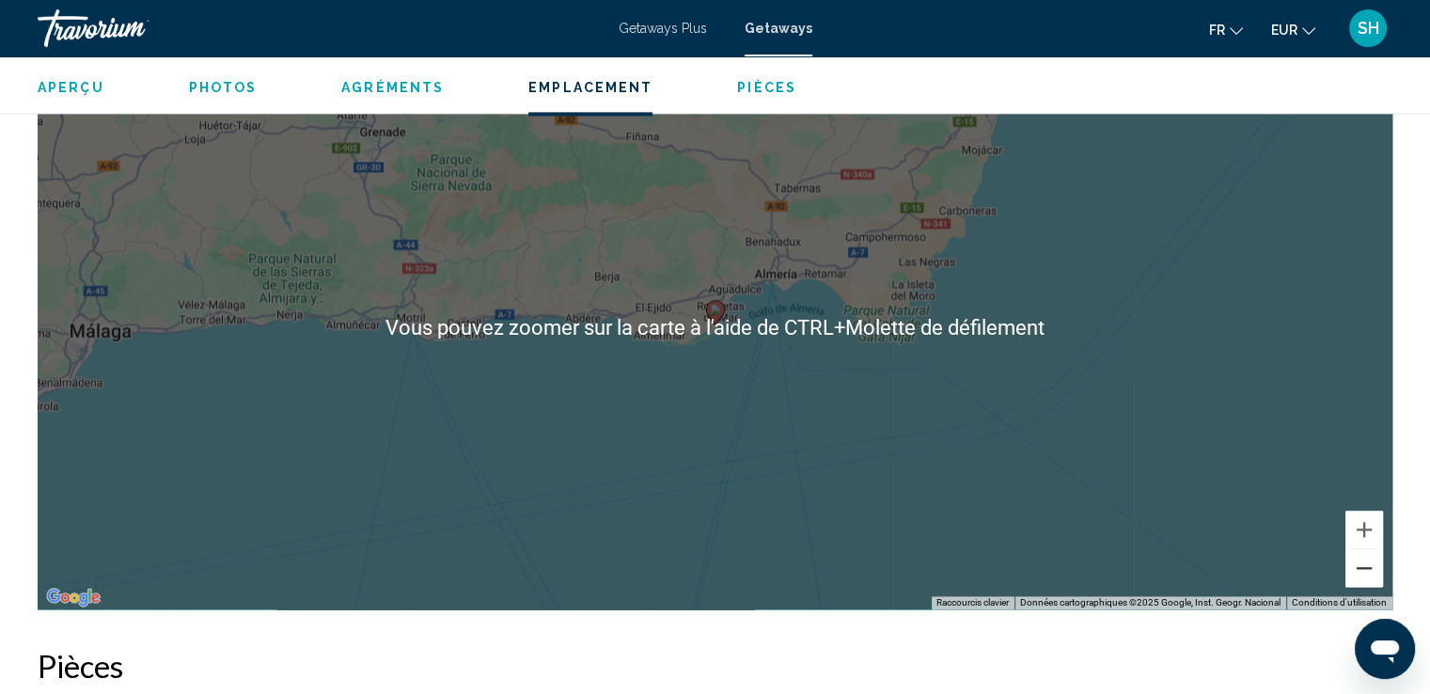
click at [1364, 575] on button "Zoom arrière" at bounding box center [1365, 568] width 38 height 38
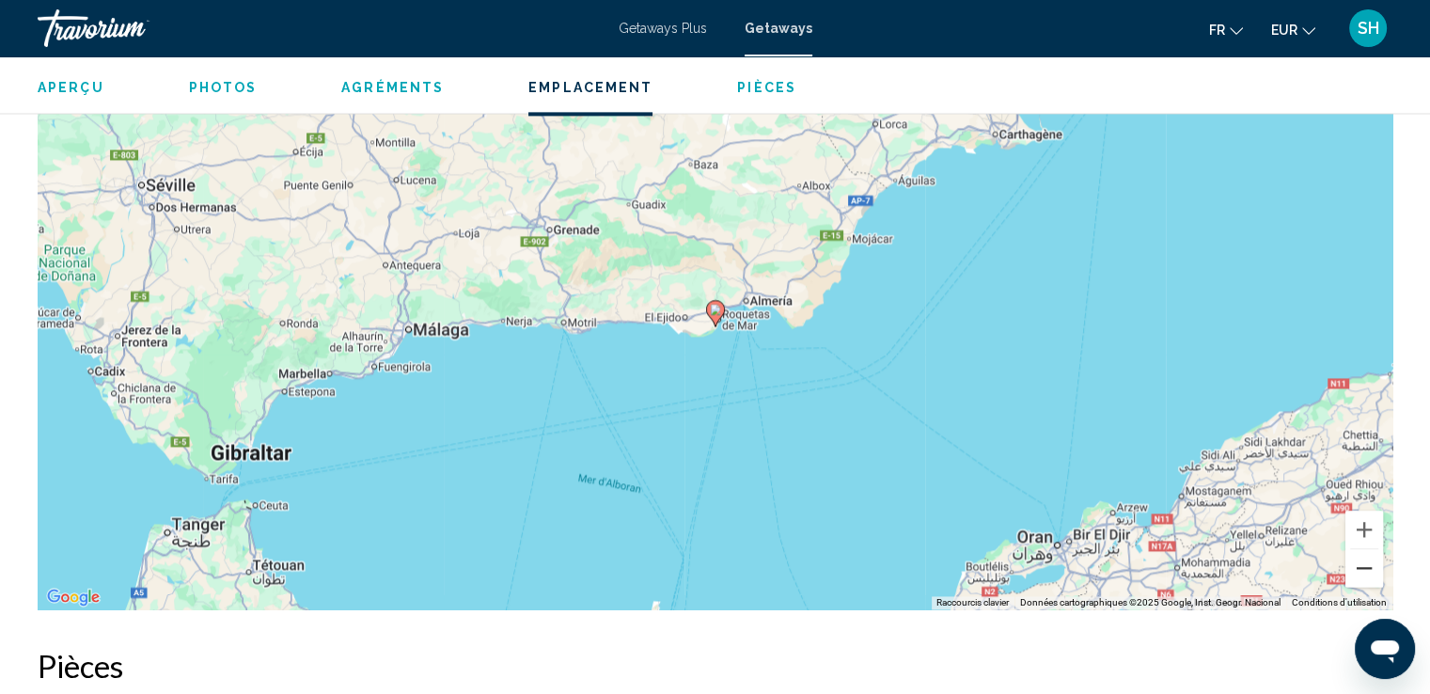
click at [1364, 575] on button "Zoom arrière" at bounding box center [1365, 568] width 38 height 38
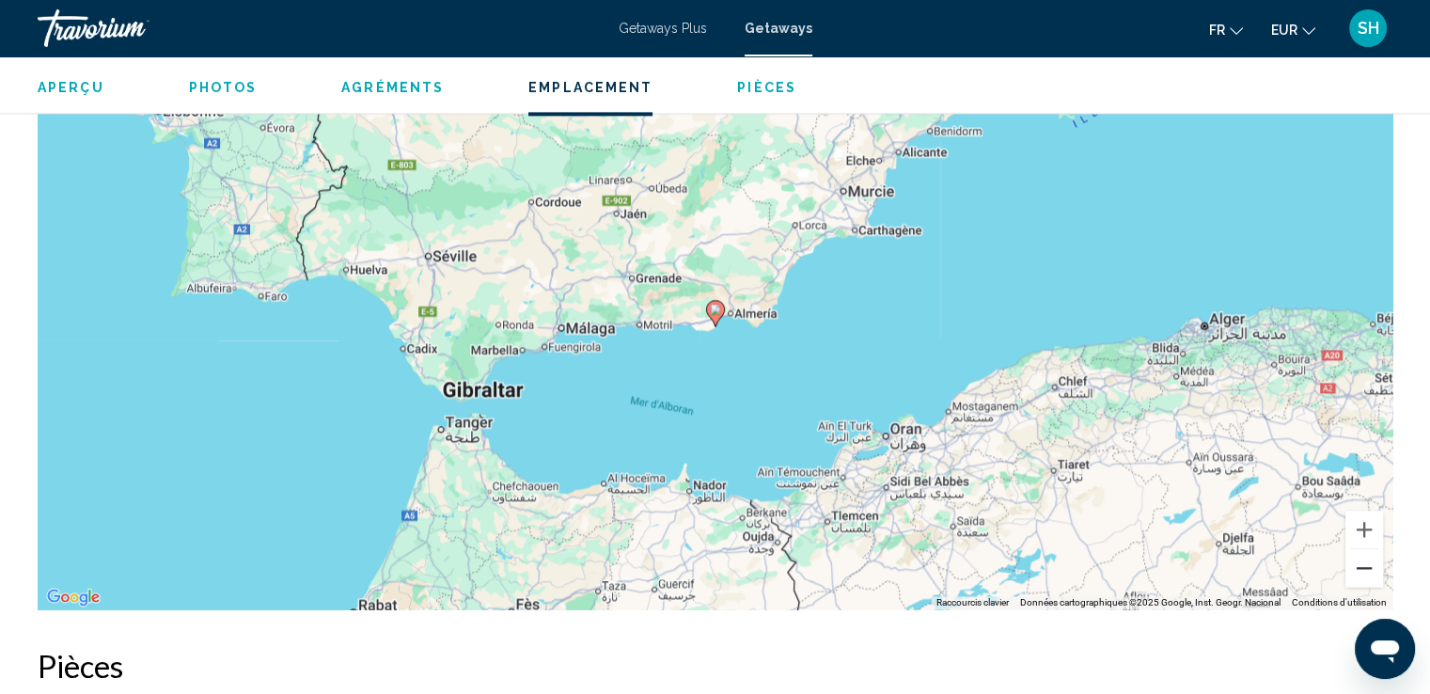
click at [1362, 572] on button "Zoom arrière" at bounding box center [1365, 568] width 38 height 38
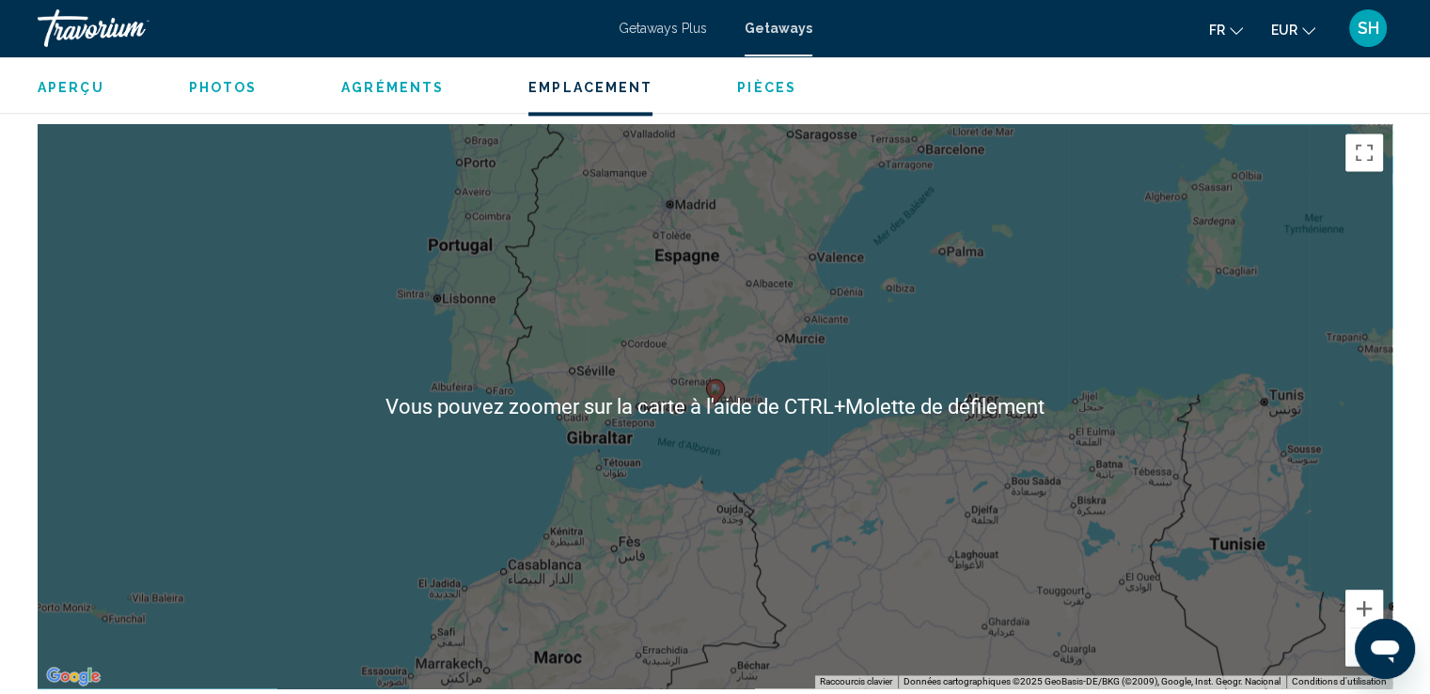
scroll to position [2539, 0]
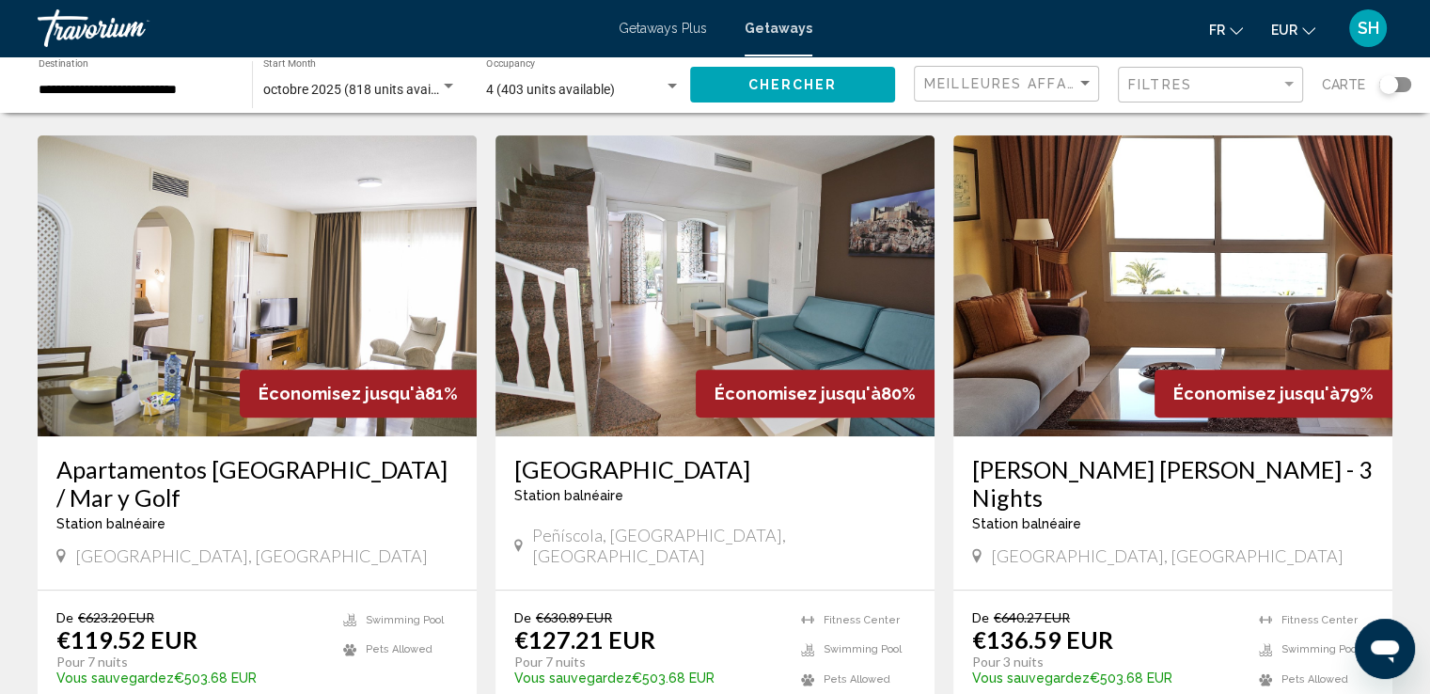
scroll to position [752, 0]
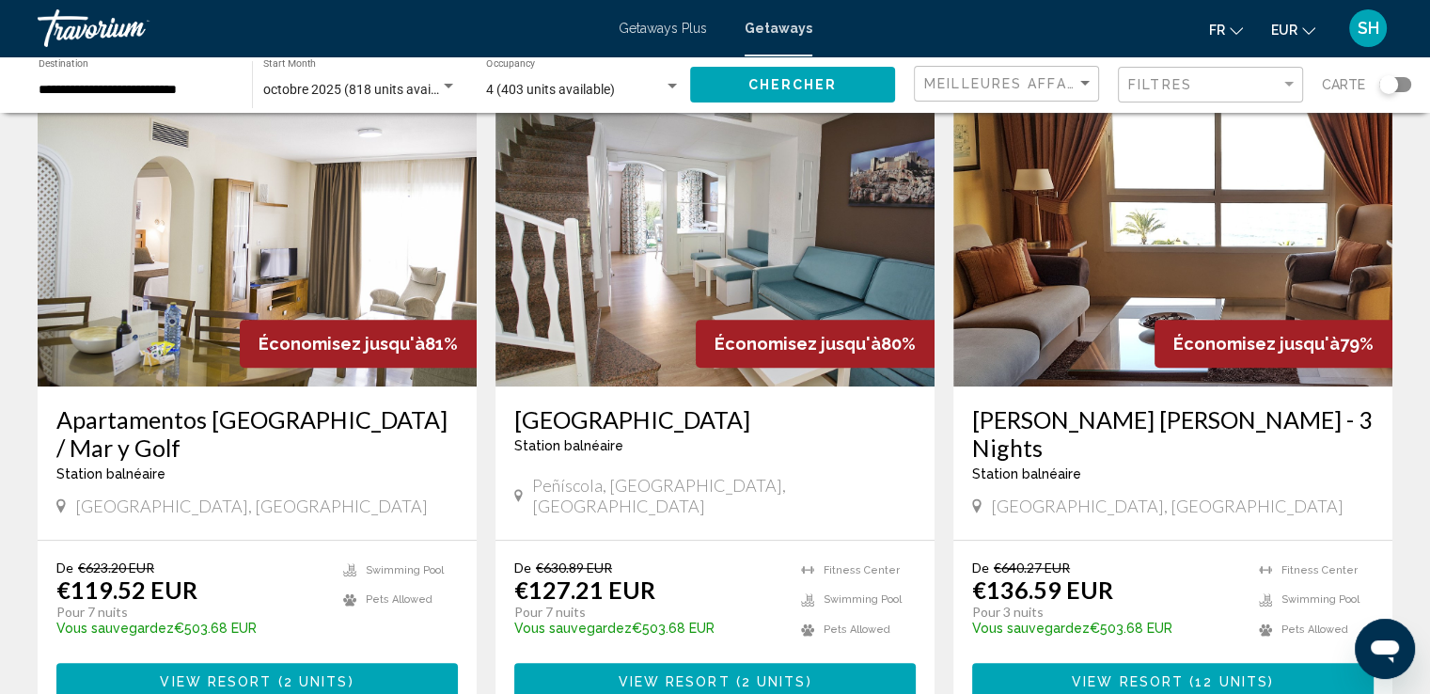
click at [764, 268] on img "Main content" at bounding box center [715, 236] width 439 height 301
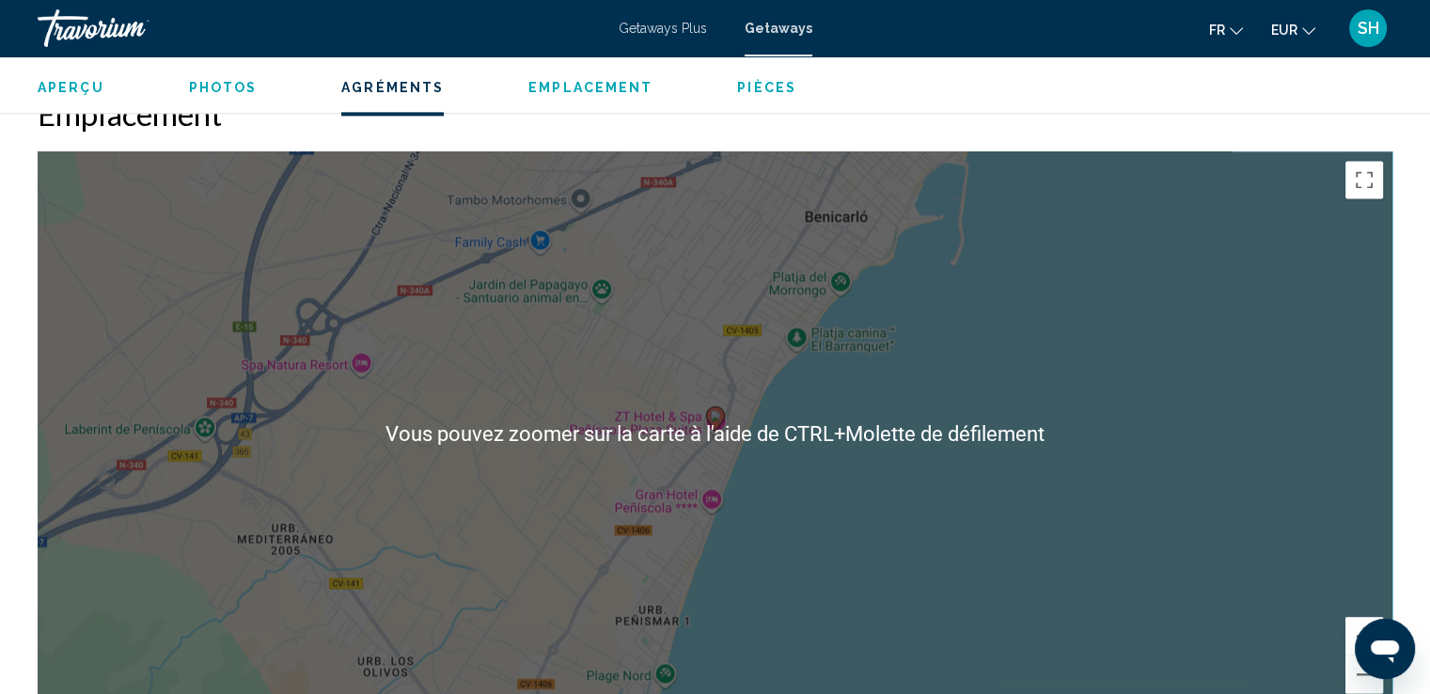
scroll to position [2633, 0]
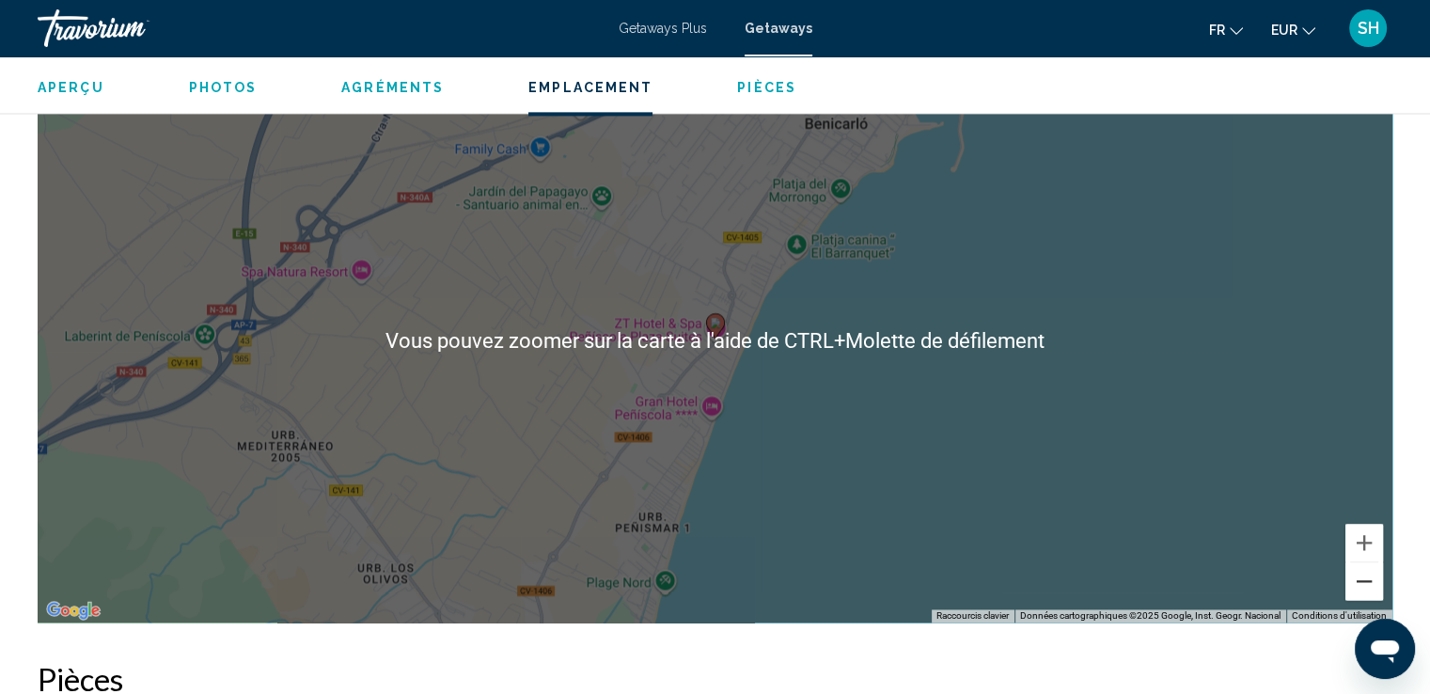
click at [1362, 562] on button "Zoom arrière" at bounding box center [1365, 581] width 38 height 38
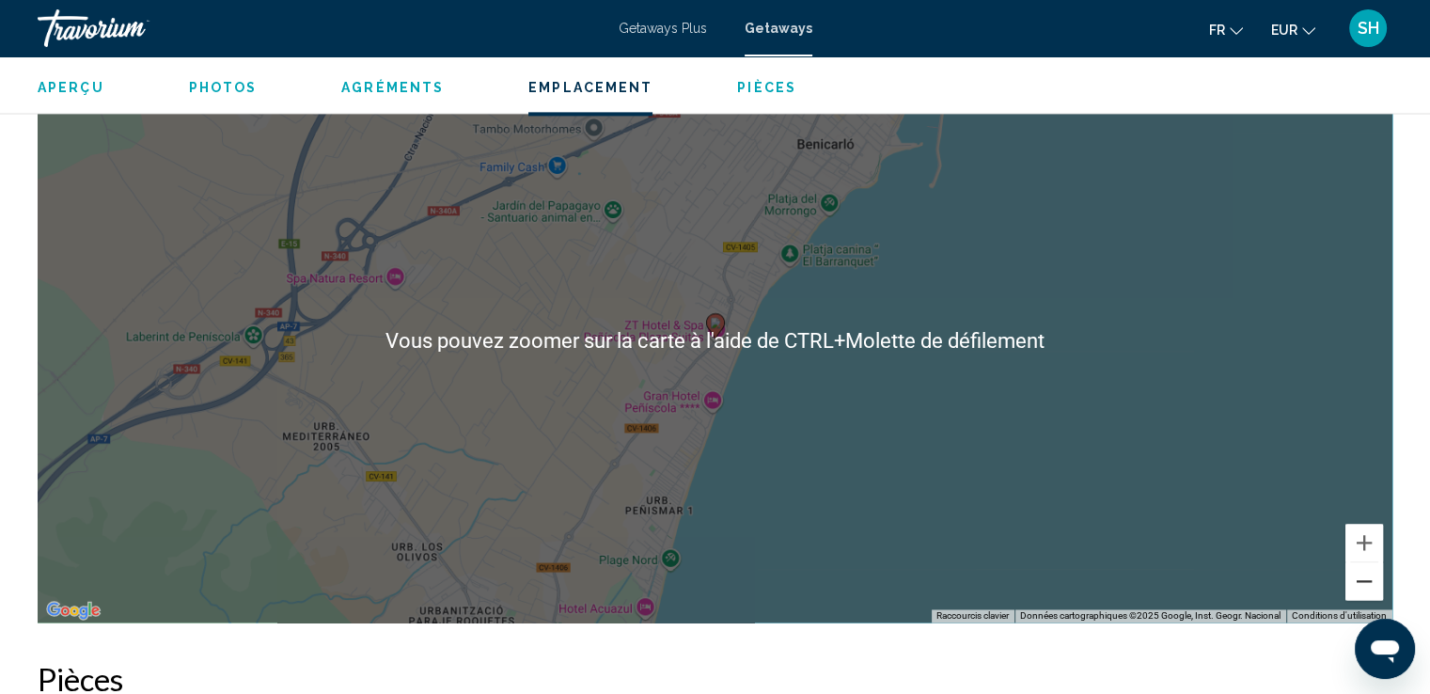
click at [1362, 562] on button "Zoom arrière" at bounding box center [1365, 581] width 38 height 38
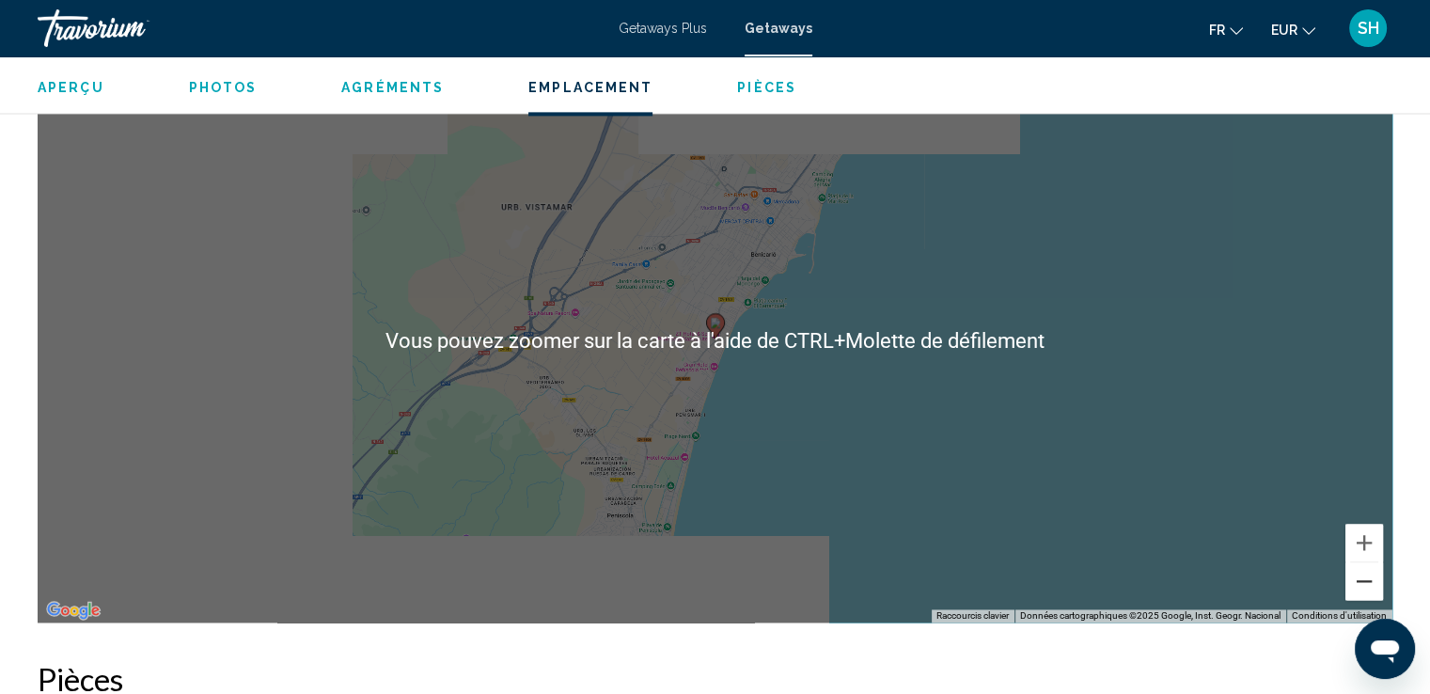
click at [1362, 562] on button "Zoom arrière" at bounding box center [1365, 581] width 38 height 38
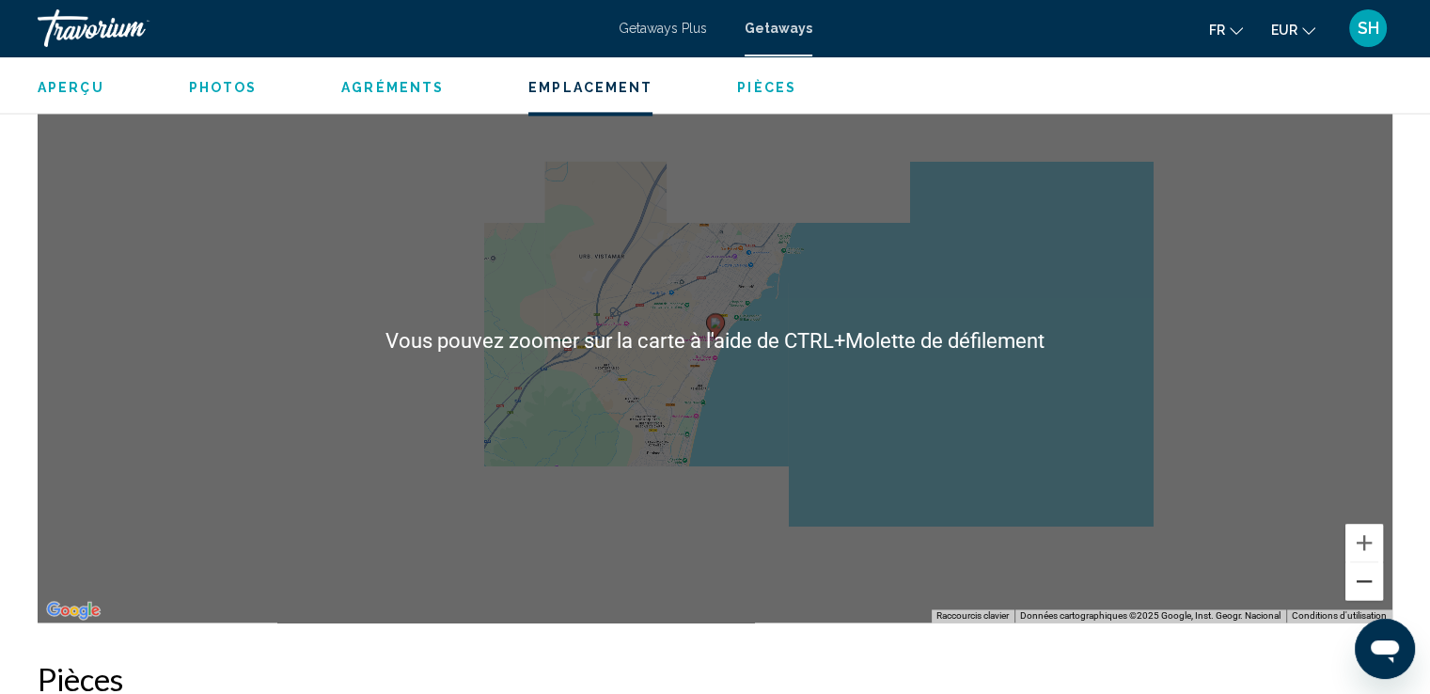
click at [1362, 562] on button "Zoom arrière" at bounding box center [1365, 581] width 38 height 38
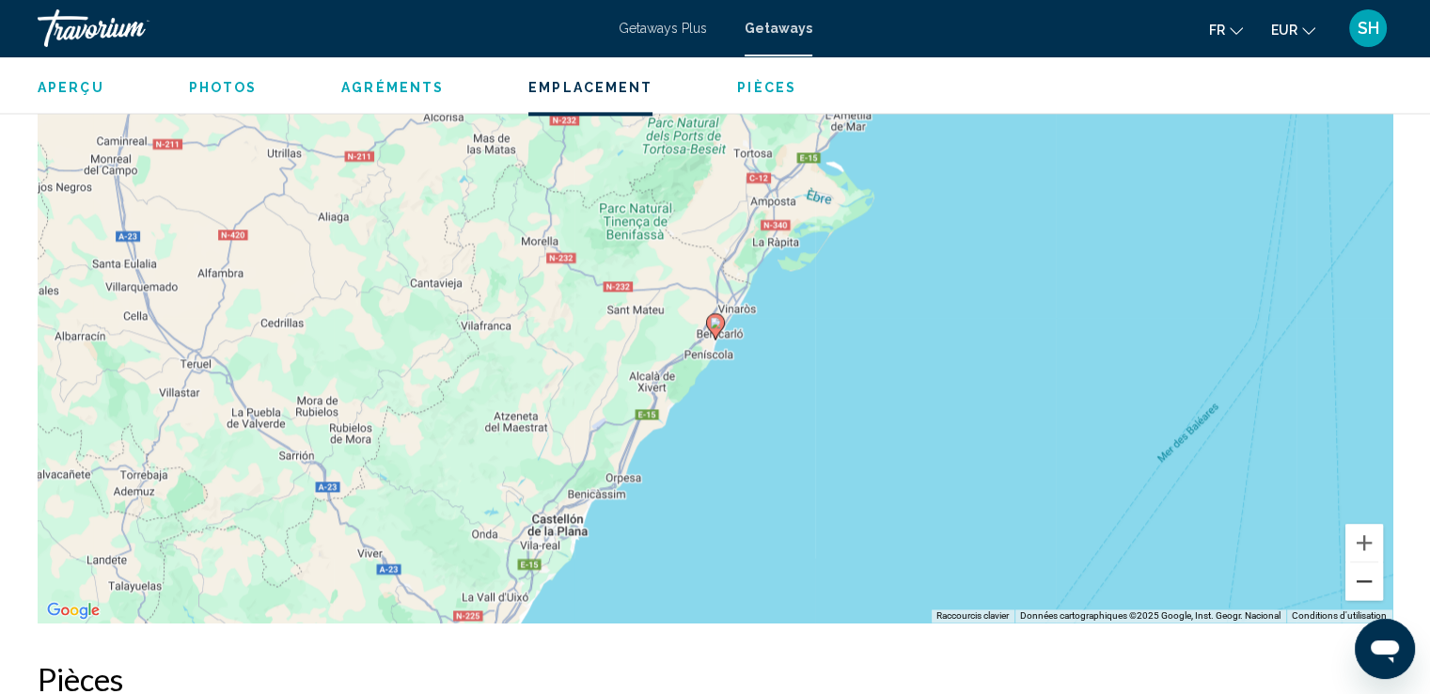
click at [1362, 562] on button "Zoom arrière" at bounding box center [1365, 581] width 38 height 38
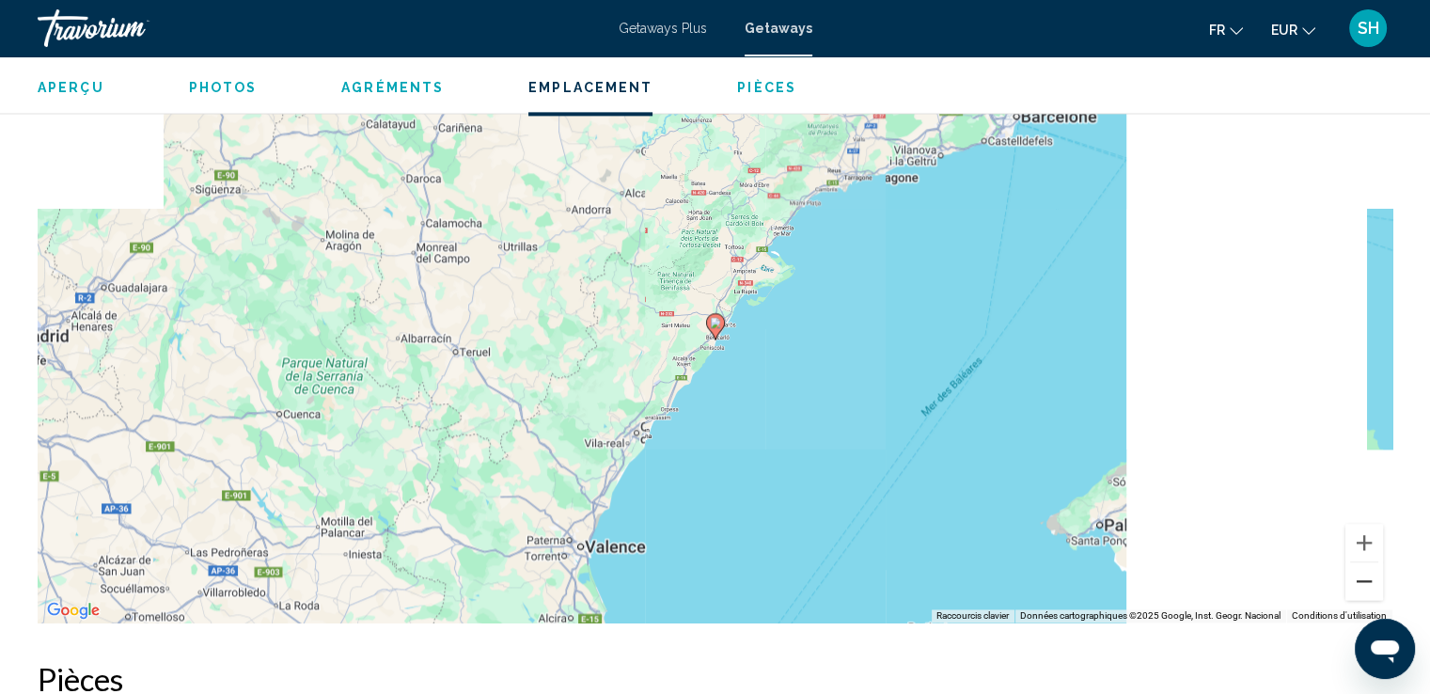
click at [1362, 562] on button "Zoom arrière" at bounding box center [1365, 581] width 38 height 38
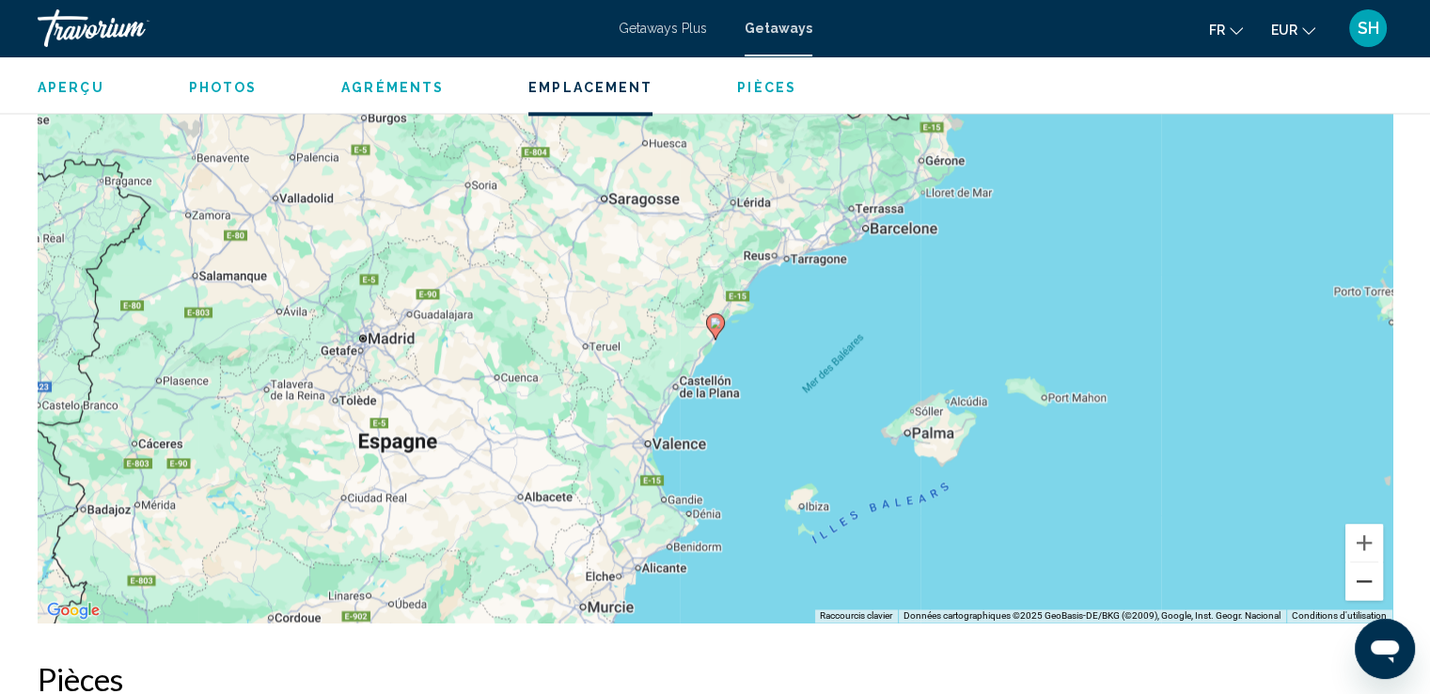
click at [1360, 562] on button "Zoom arrière" at bounding box center [1365, 581] width 38 height 38
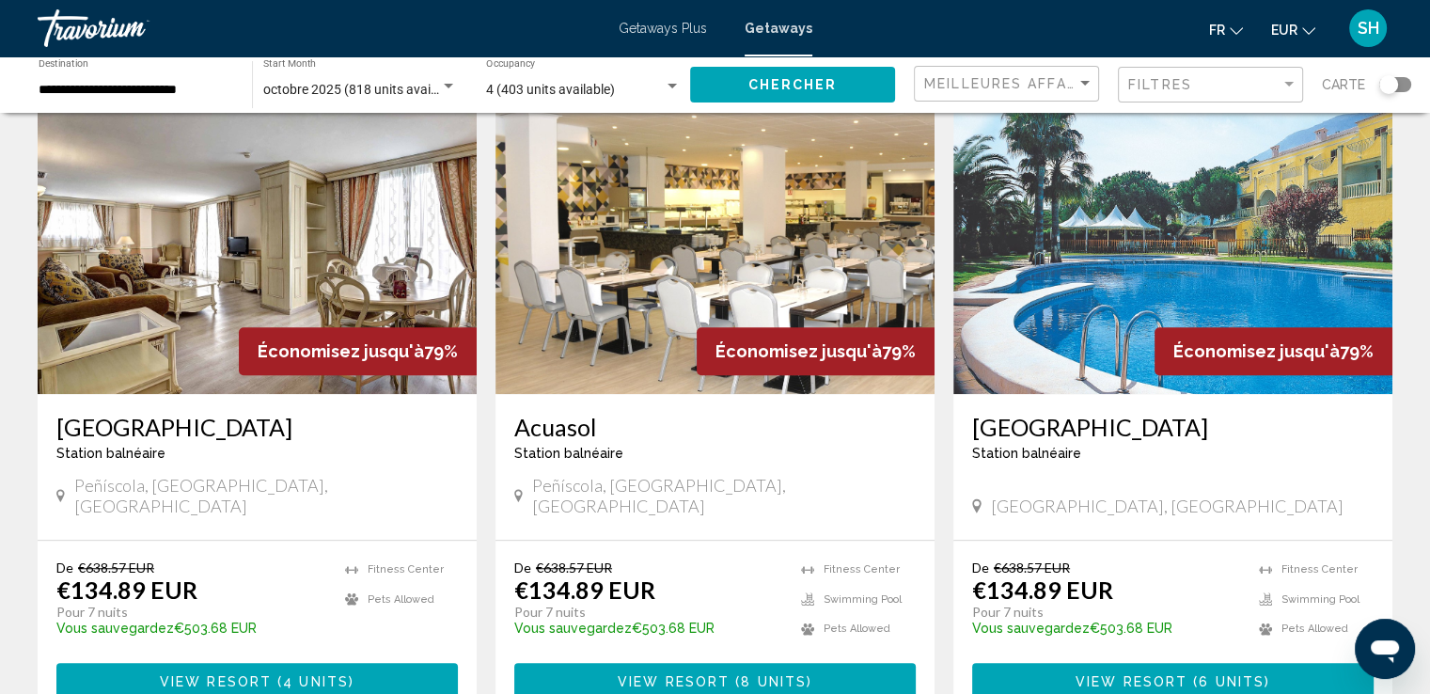
scroll to position [1410, 0]
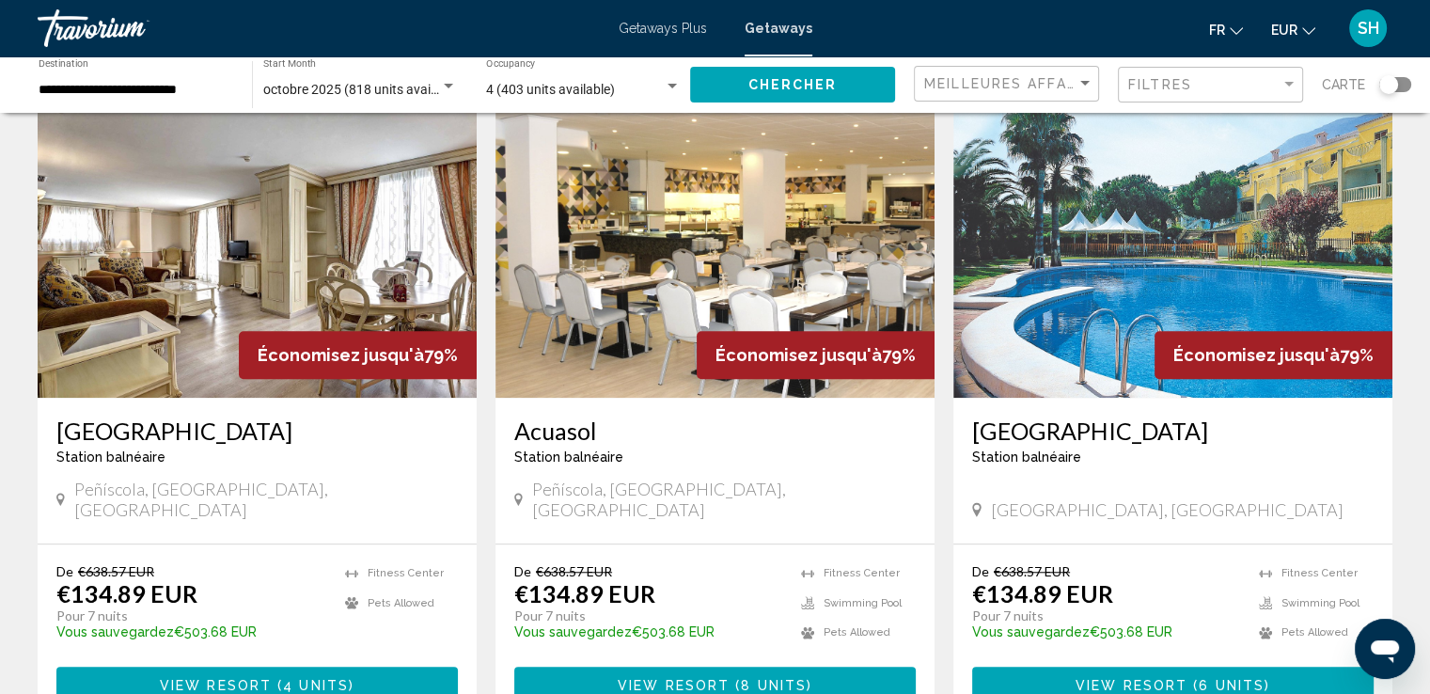
click at [1050, 206] on img "Main content" at bounding box center [1172, 247] width 439 height 301
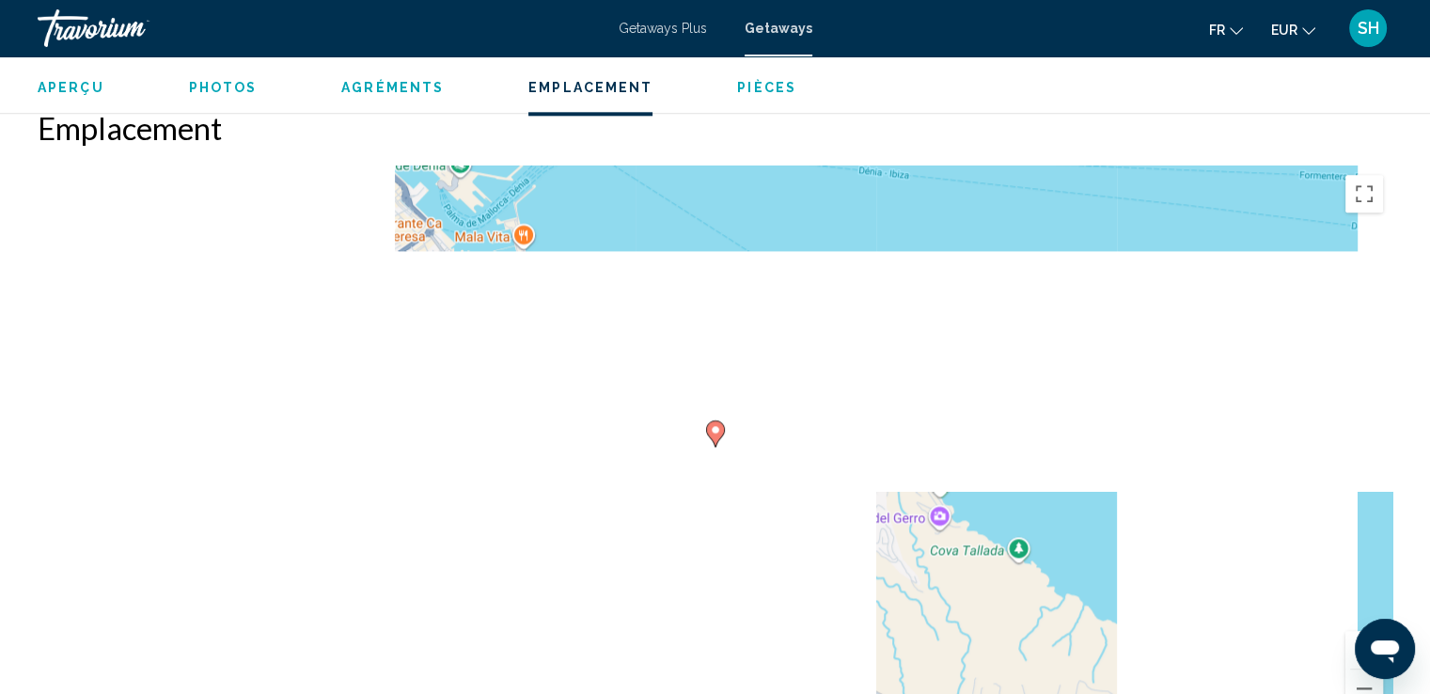
scroll to position [2351, 0]
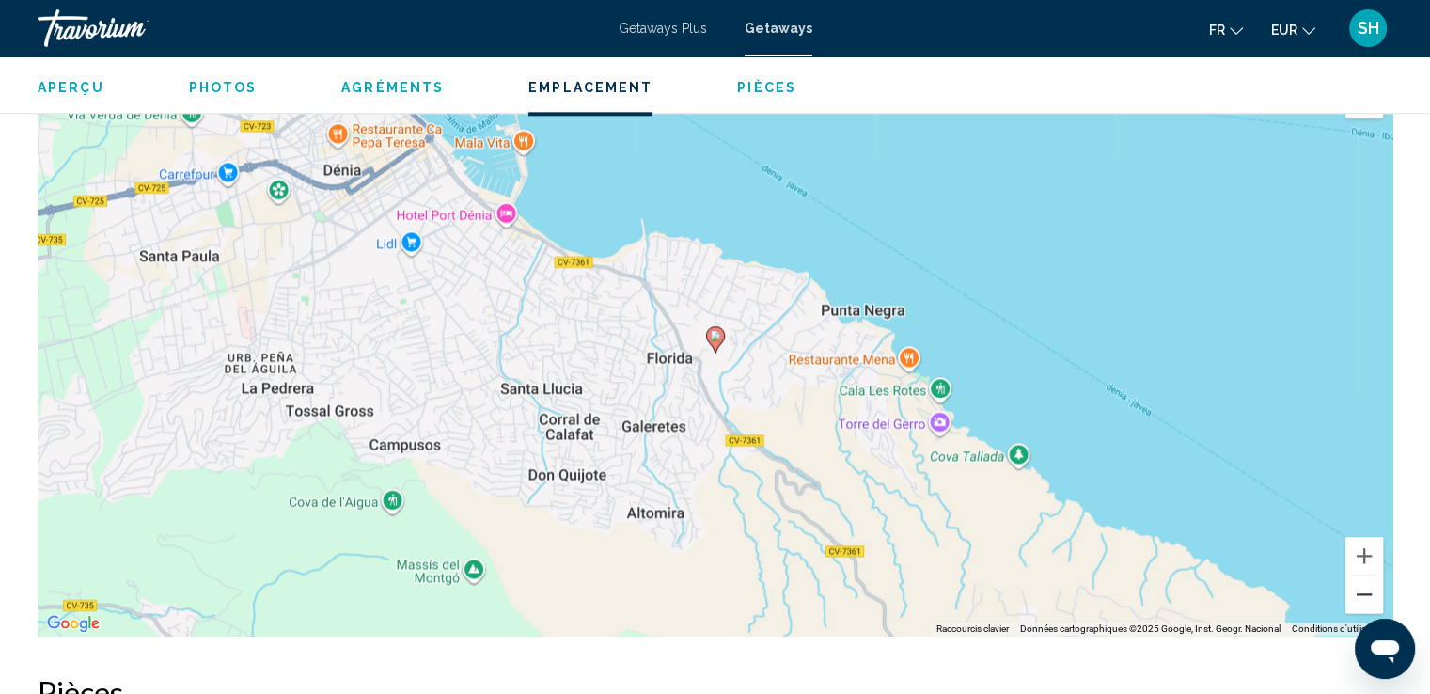
click at [1374, 594] on button "Zoom arrière" at bounding box center [1365, 594] width 38 height 38
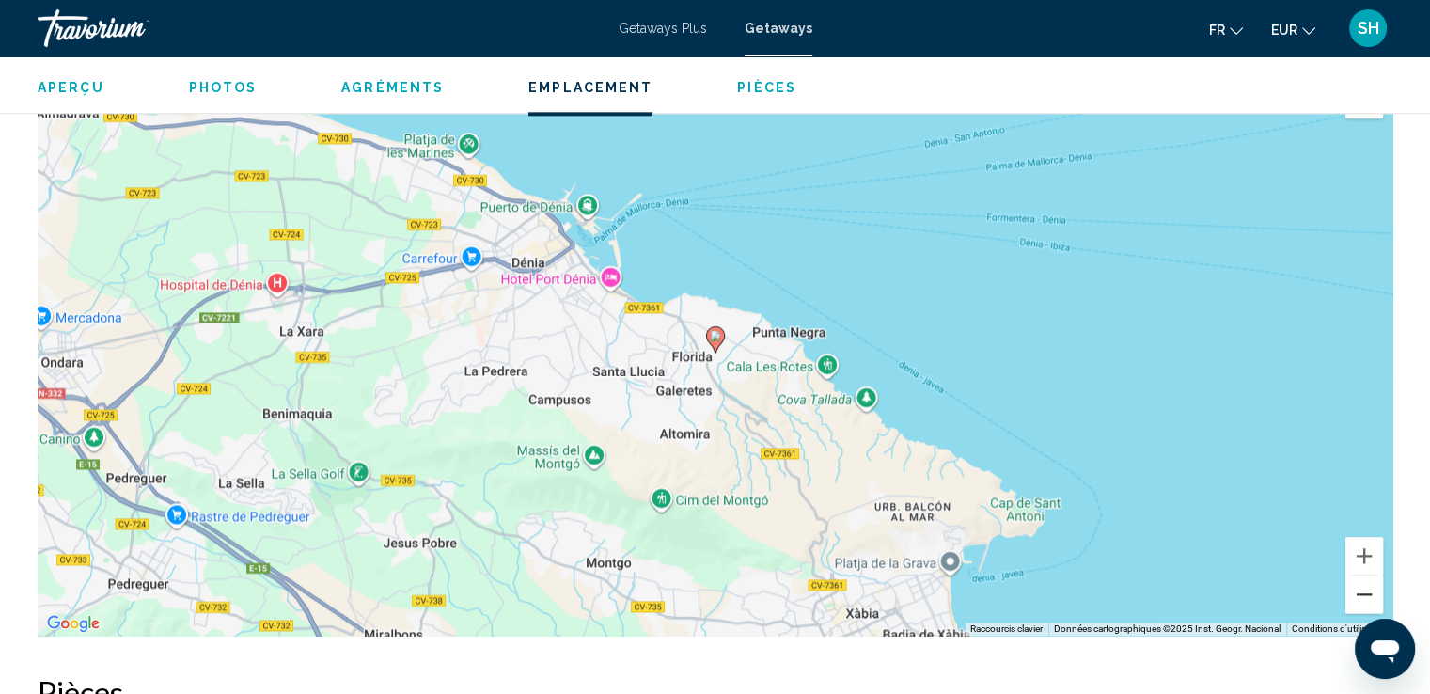
click at [1362, 583] on button "Zoom arrière" at bounding box center [1365, 594] width 38 height 38
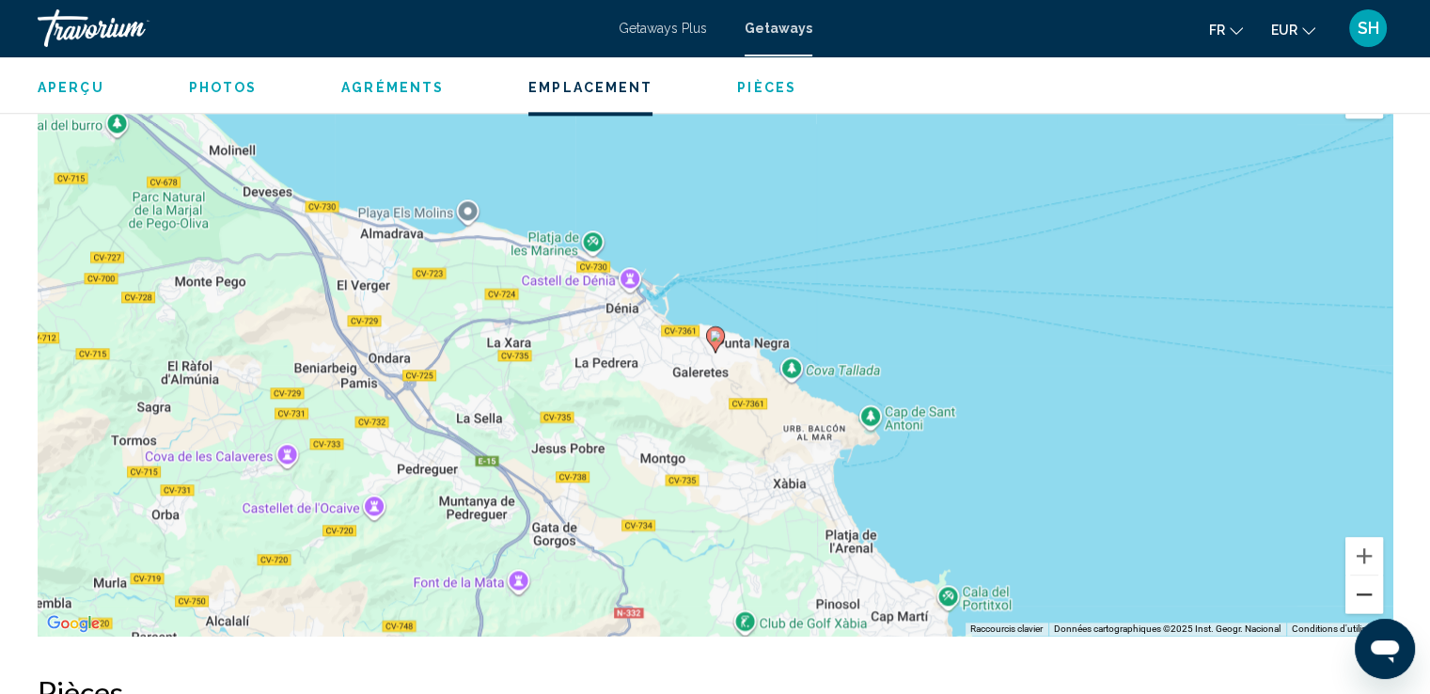
click at [1362, 583] on button "Zoom arrière" at bounding box center [1365, 594] width 38 height 38
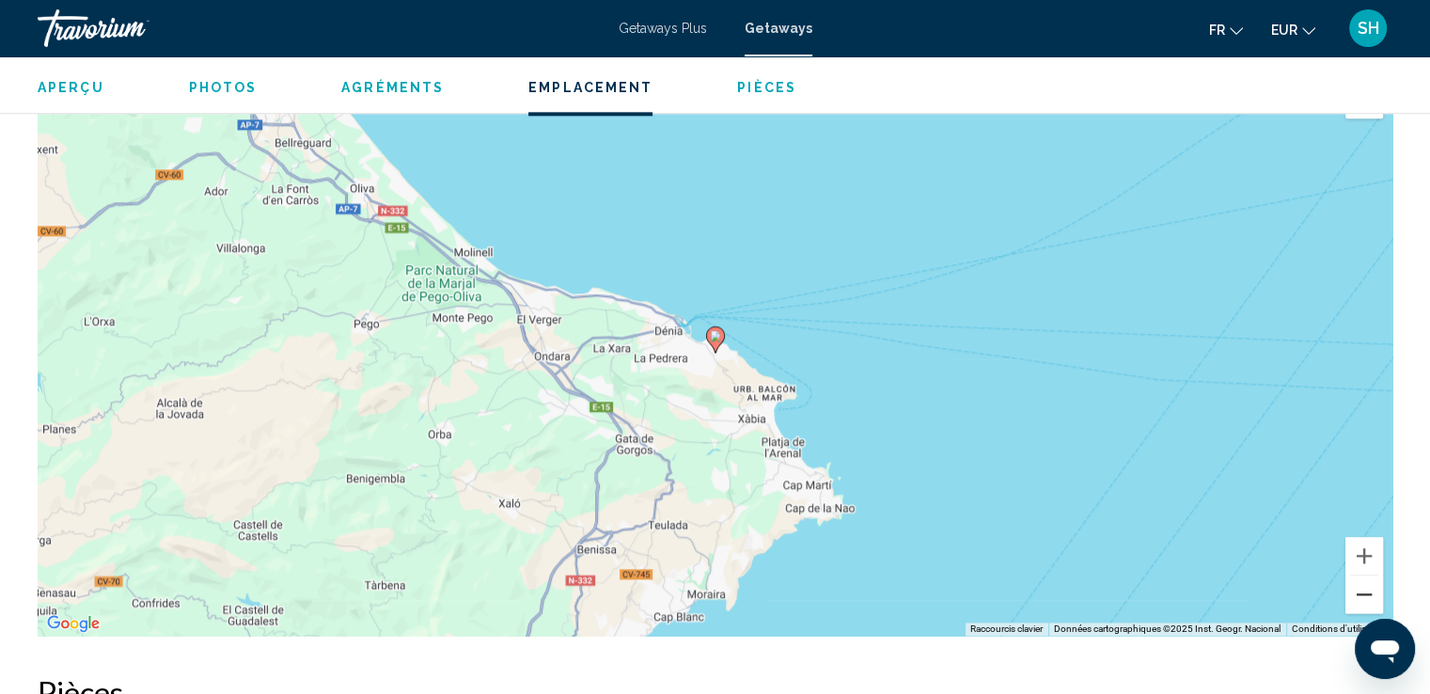
click at [1362, 583] on button "Zoom arrière" at bounding box center [1365, 594] width 38 height 38
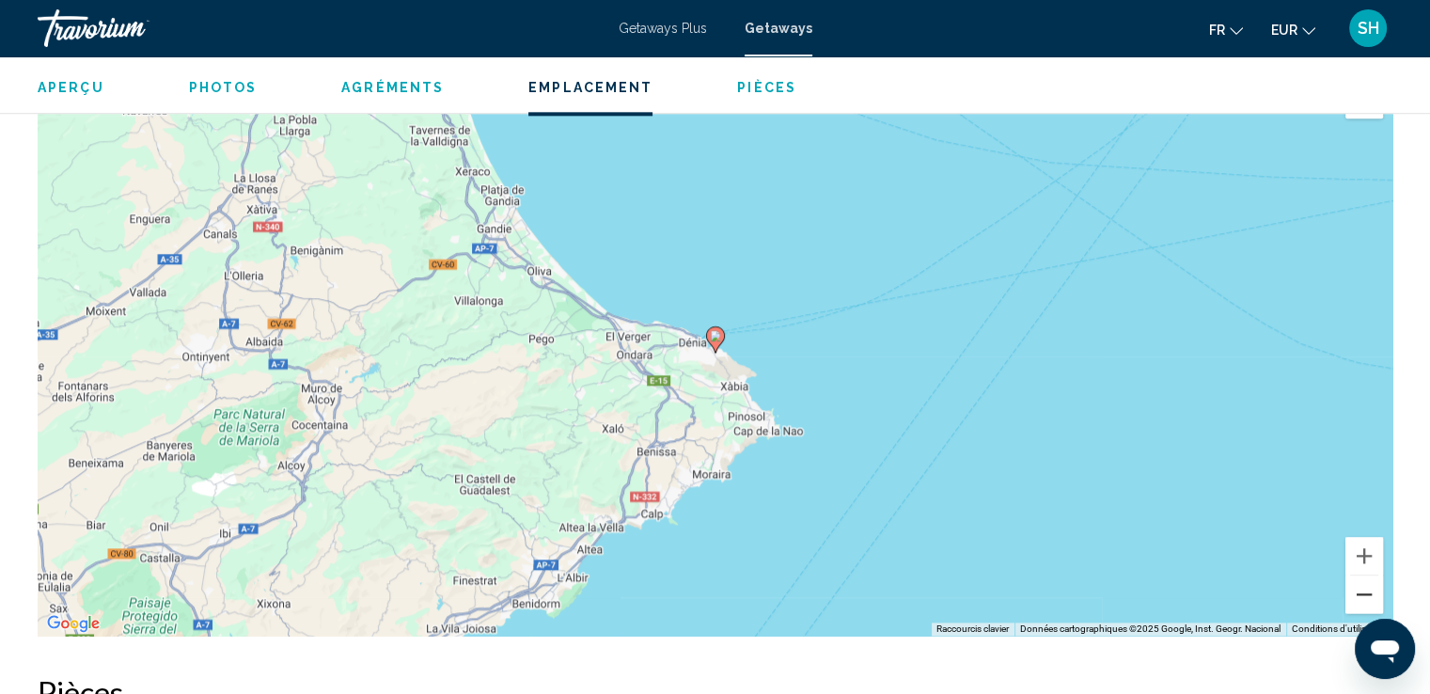
click at [1362, 583] on button "Zoom arrière" at bounding box center [1365, 594] width 38 height 38
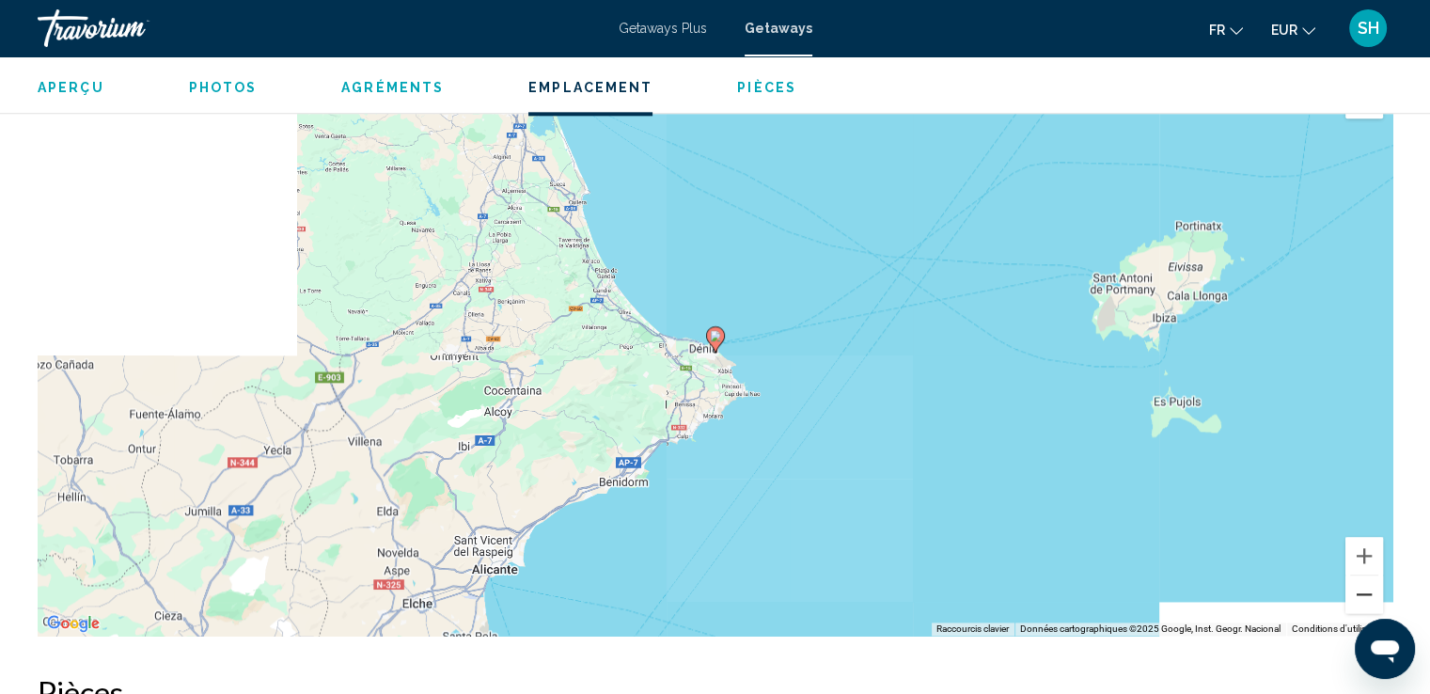
click at [1362, 583] on button "Zoom arrière" at bounding box center [1365, 594] width 38 height 38
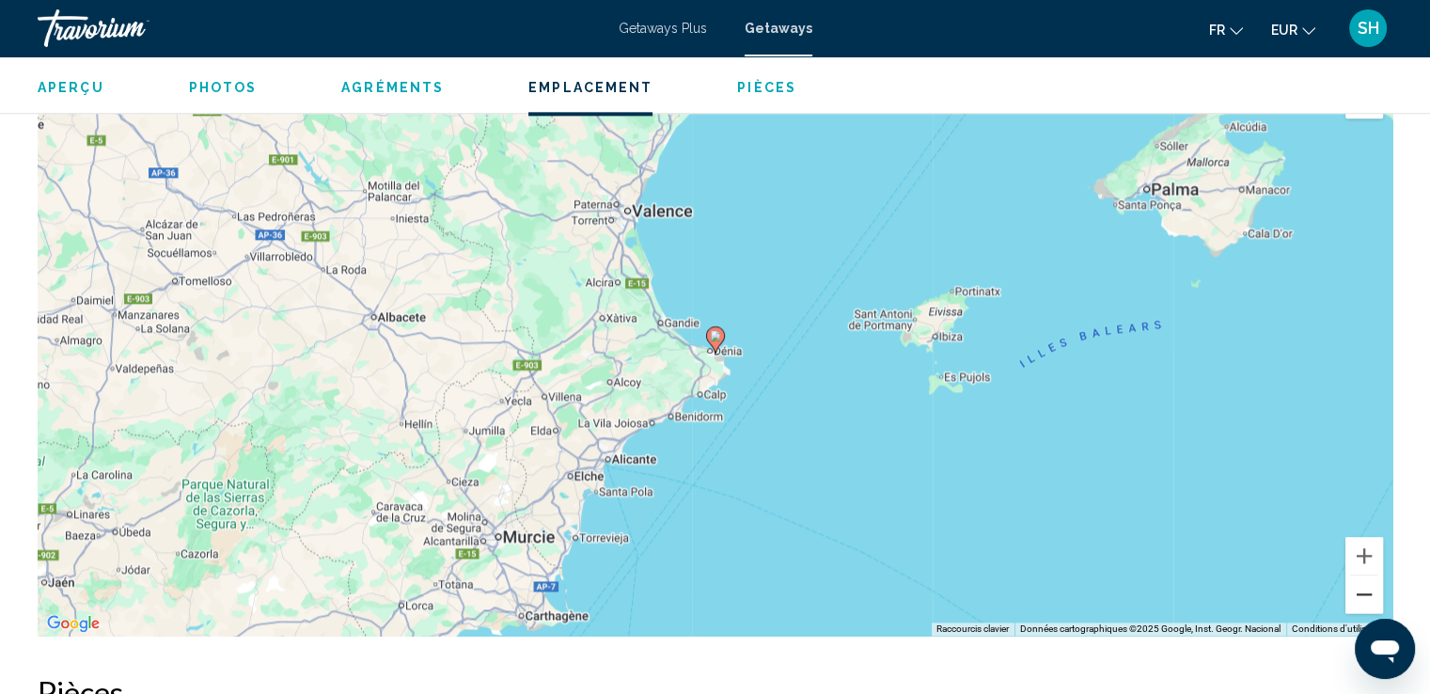
click at [1362, 587] on button "Zoom arrière" at bounding box center [1365, 594] width 38 height 38
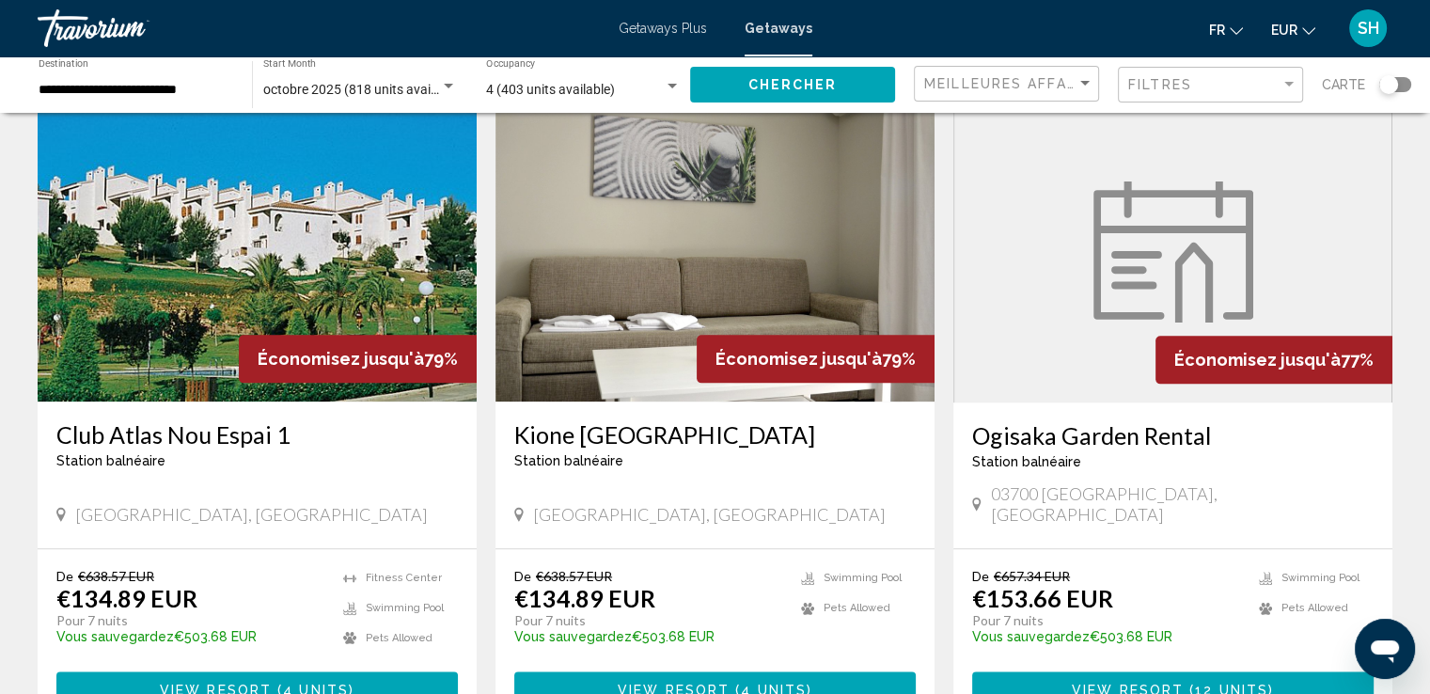
scroll to position [2069, 0]
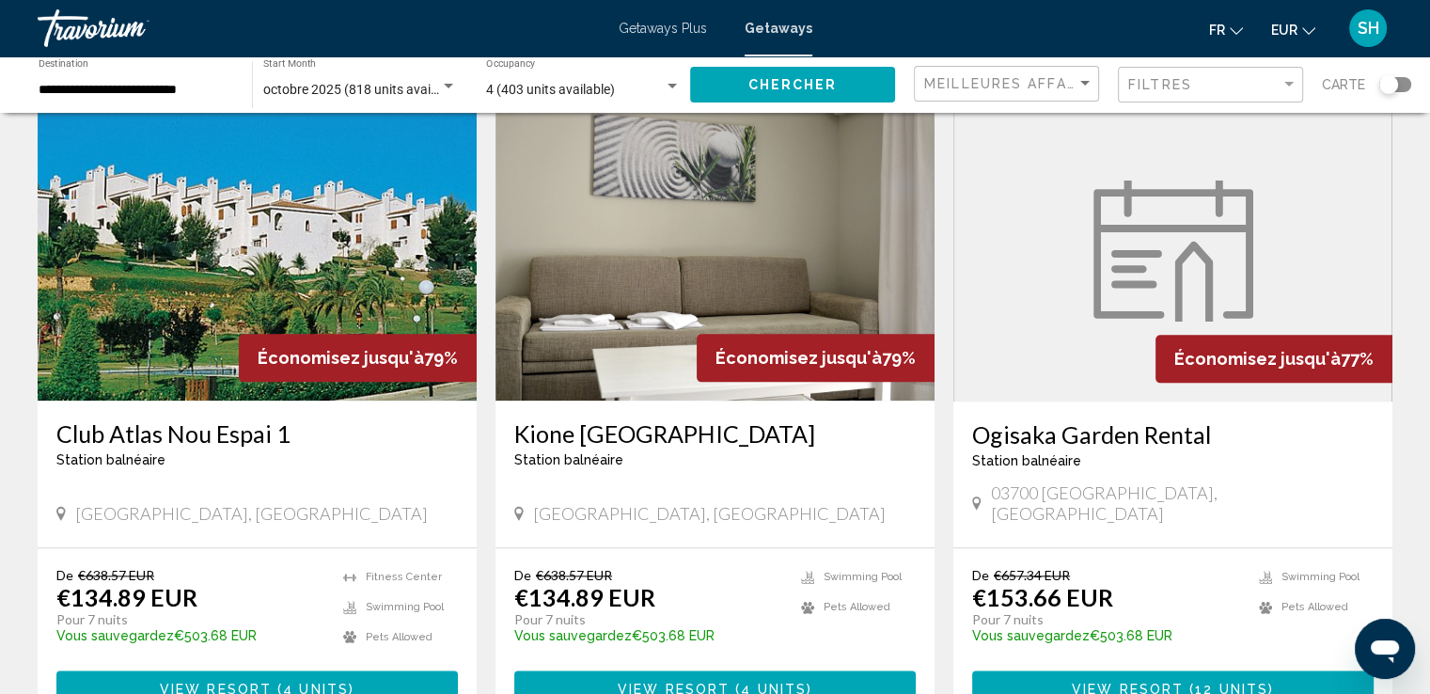
click at [117, 233] on img "Main content" at bounding box center [257, 250] width 439 height 301
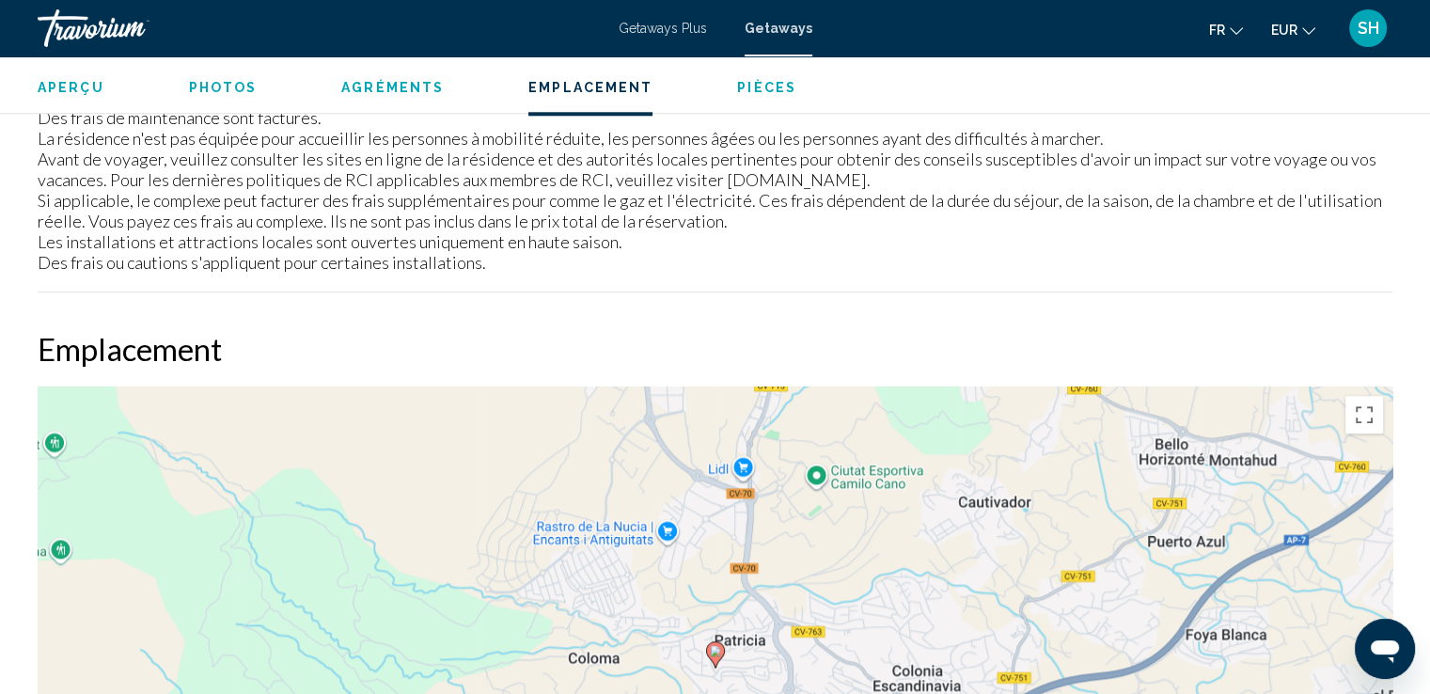
scroll to position [2351, 0]
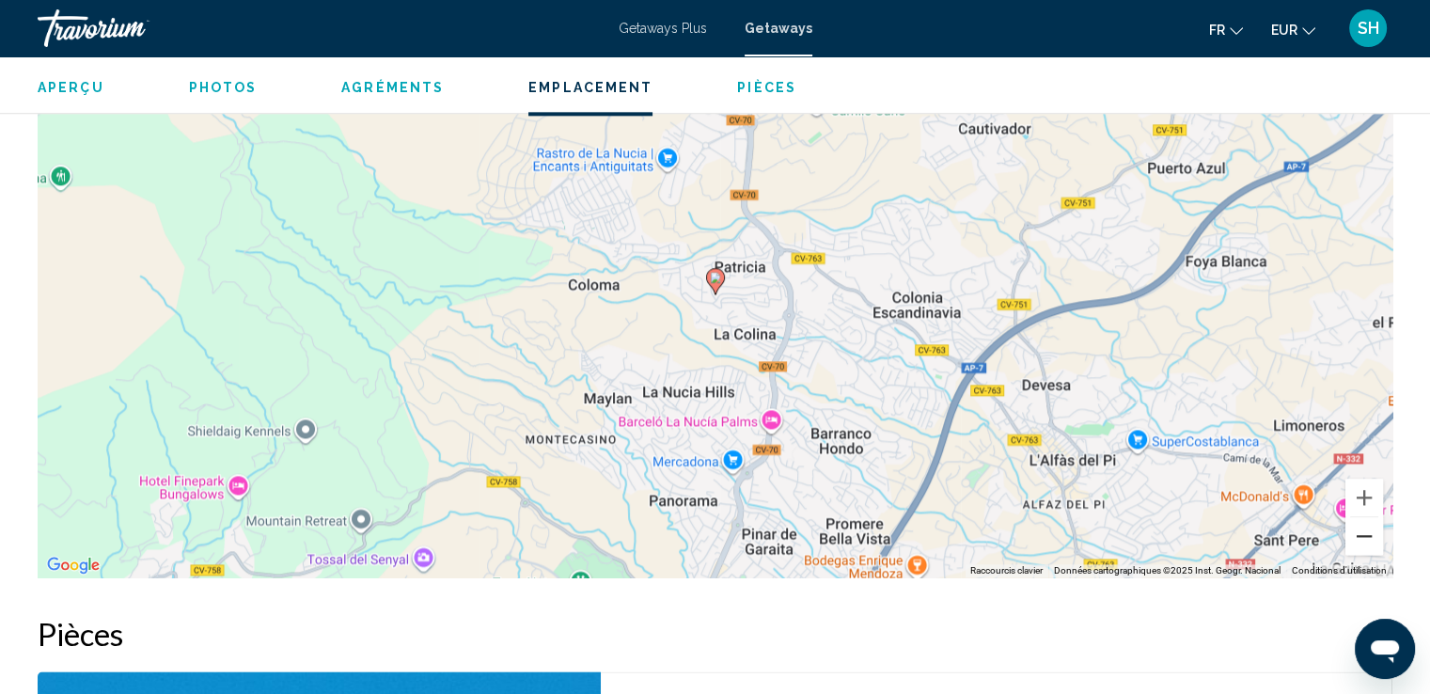
click at [1358, 533] on button "Zoom arrière" at bounding box center [1365, 536] width 38 height 38
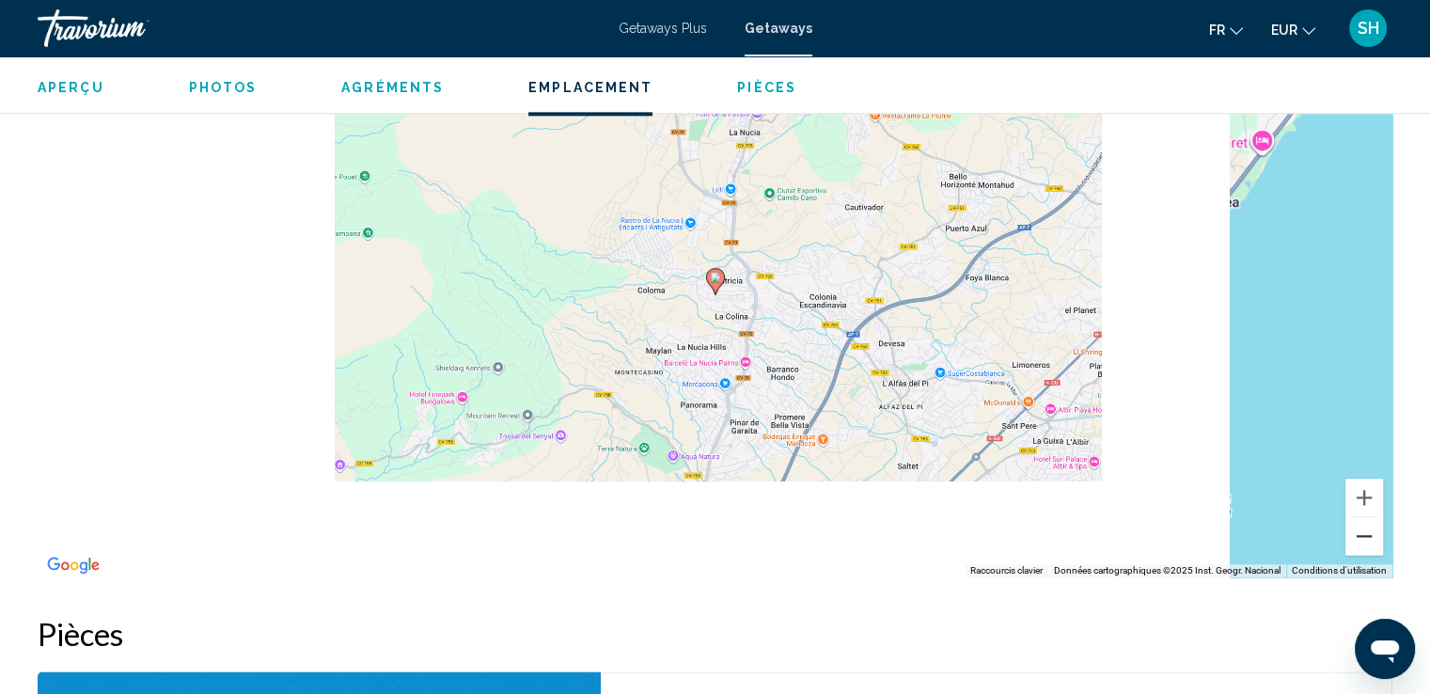
click at [1358, 533] on button "Zoom arrière" at bounding box center [1365, 536] width 38 height 38
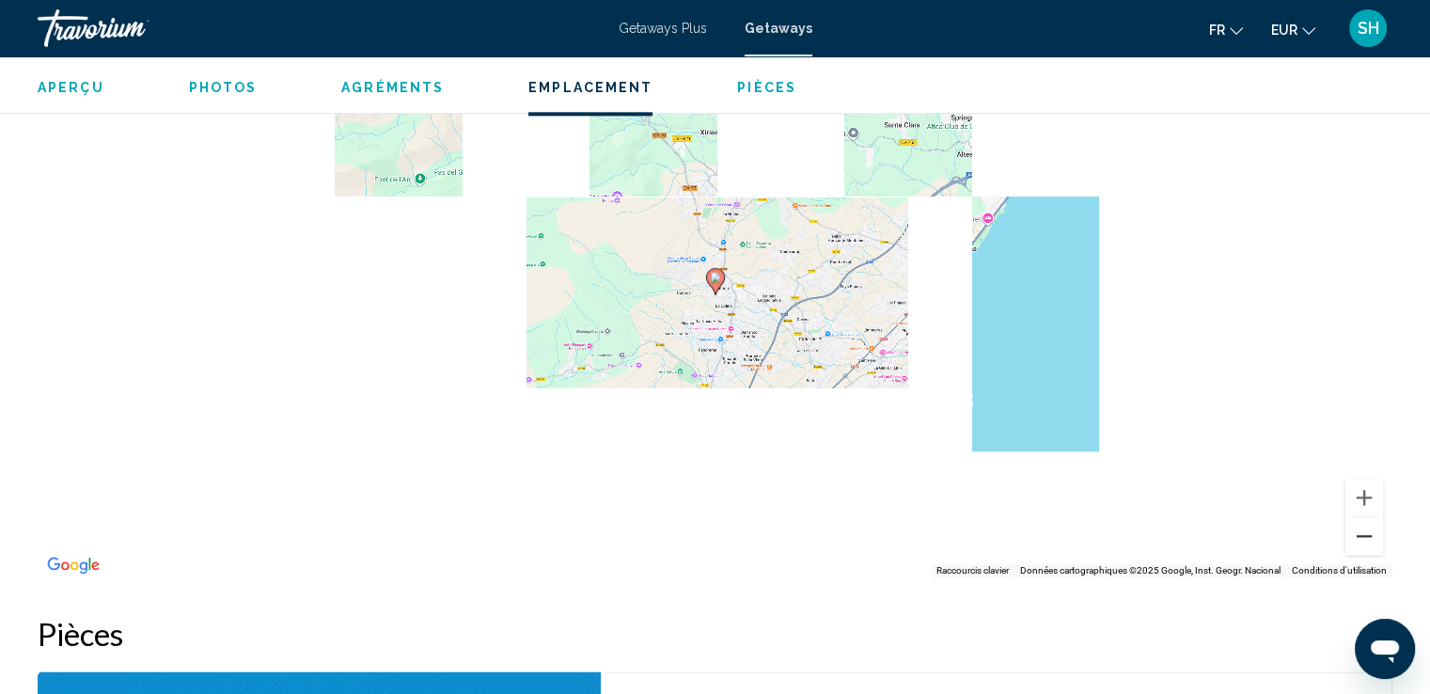
click at [1358, 533] on button "Zoom arrière" at bounding box center [1365, 536] width 38 height 38
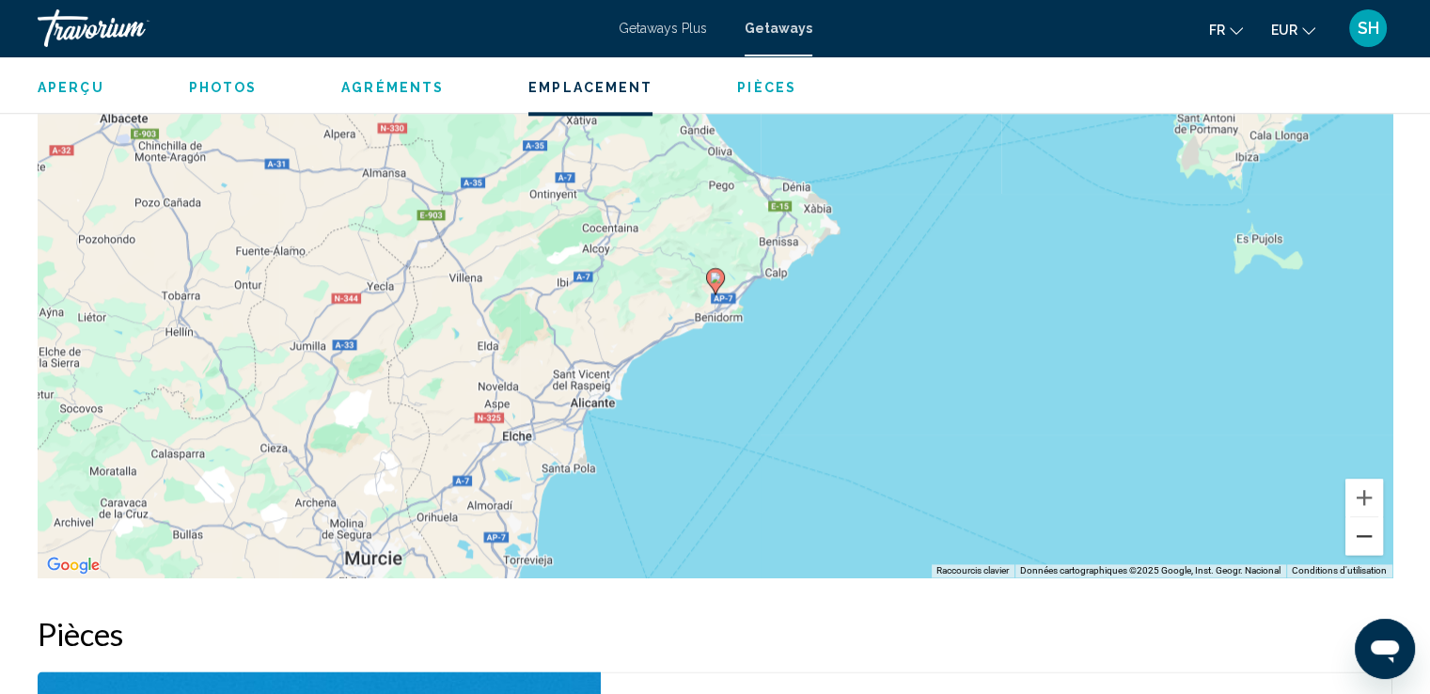
click at [1358, 533] on button "Zoom arrière" at bounding box center [1365, 536] width 38 height 38
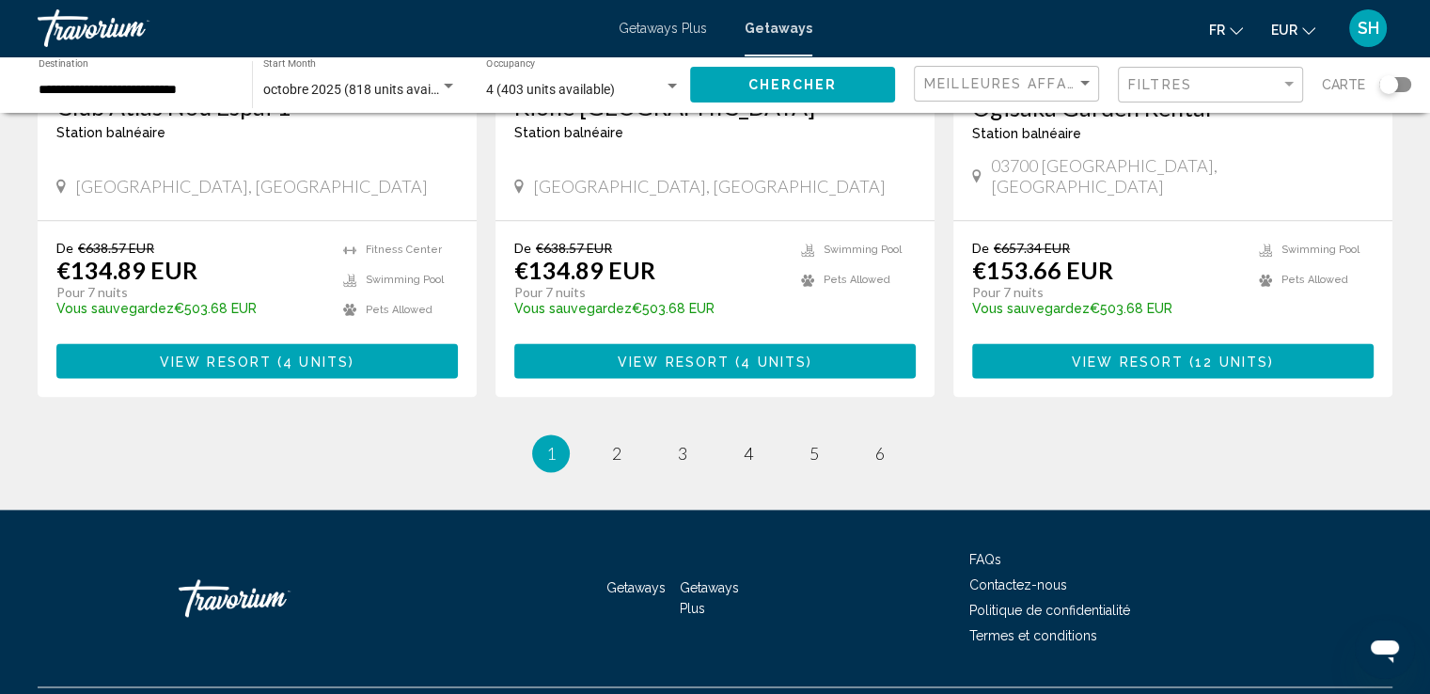
scroll to position [2398, 0]
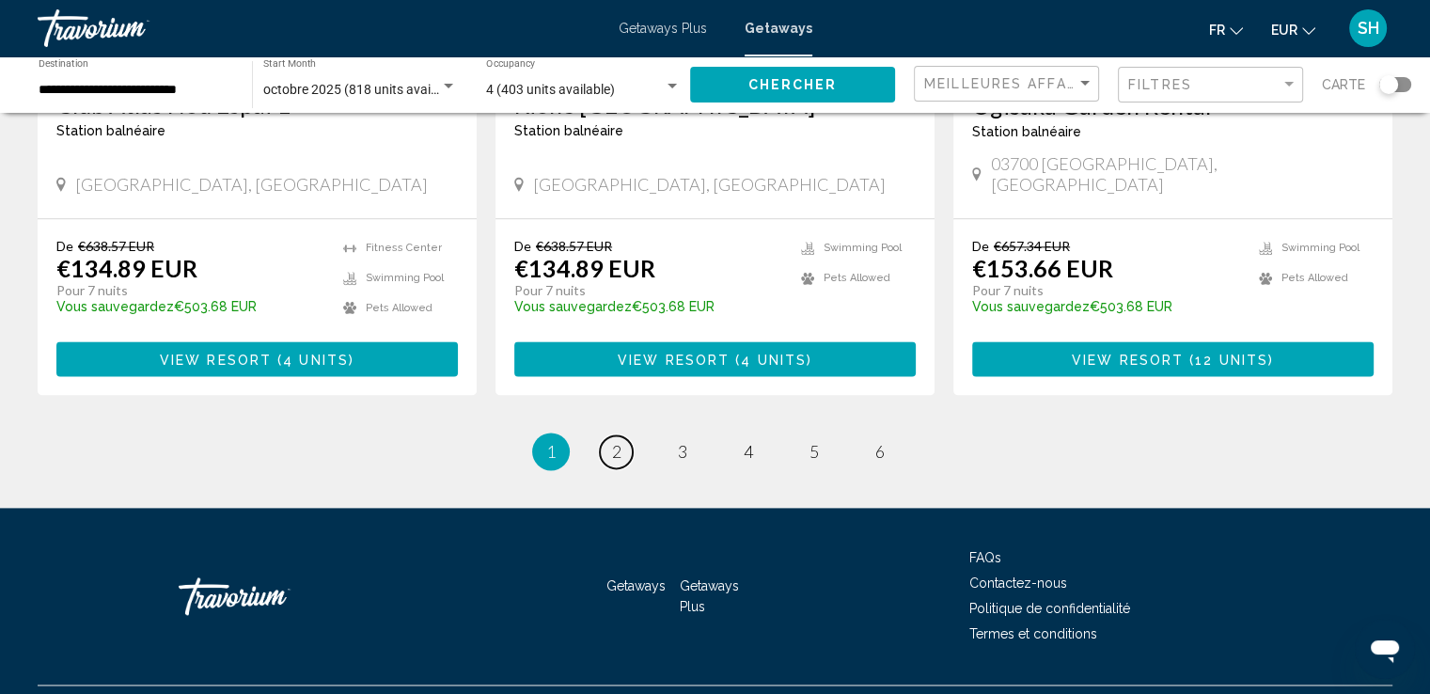
drag, startPoint x: 606, startPoint y: 413, endPoint x: 641, endPoint y: 403, distance: 36.0
click at [607, 435] on link "page 2" at bounding box center [616, 451] width 33 height 33
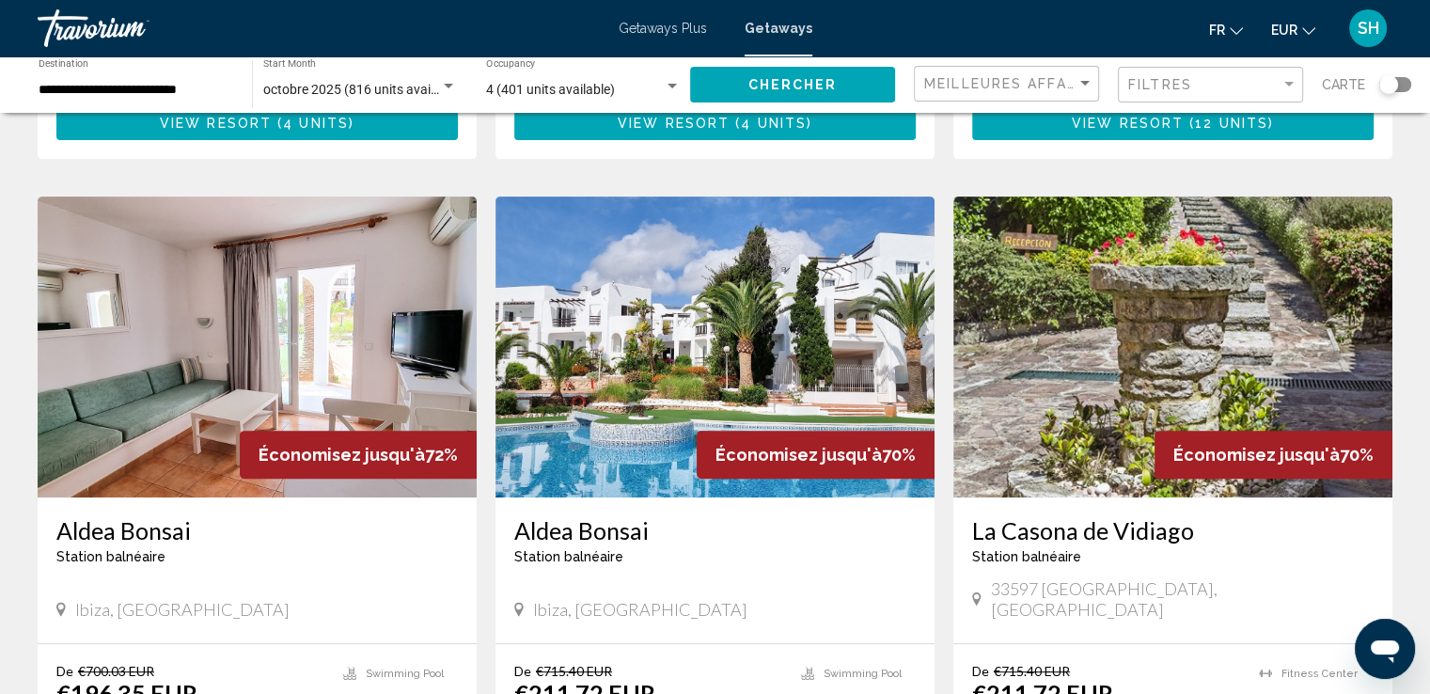
scroll to position [658, 0]
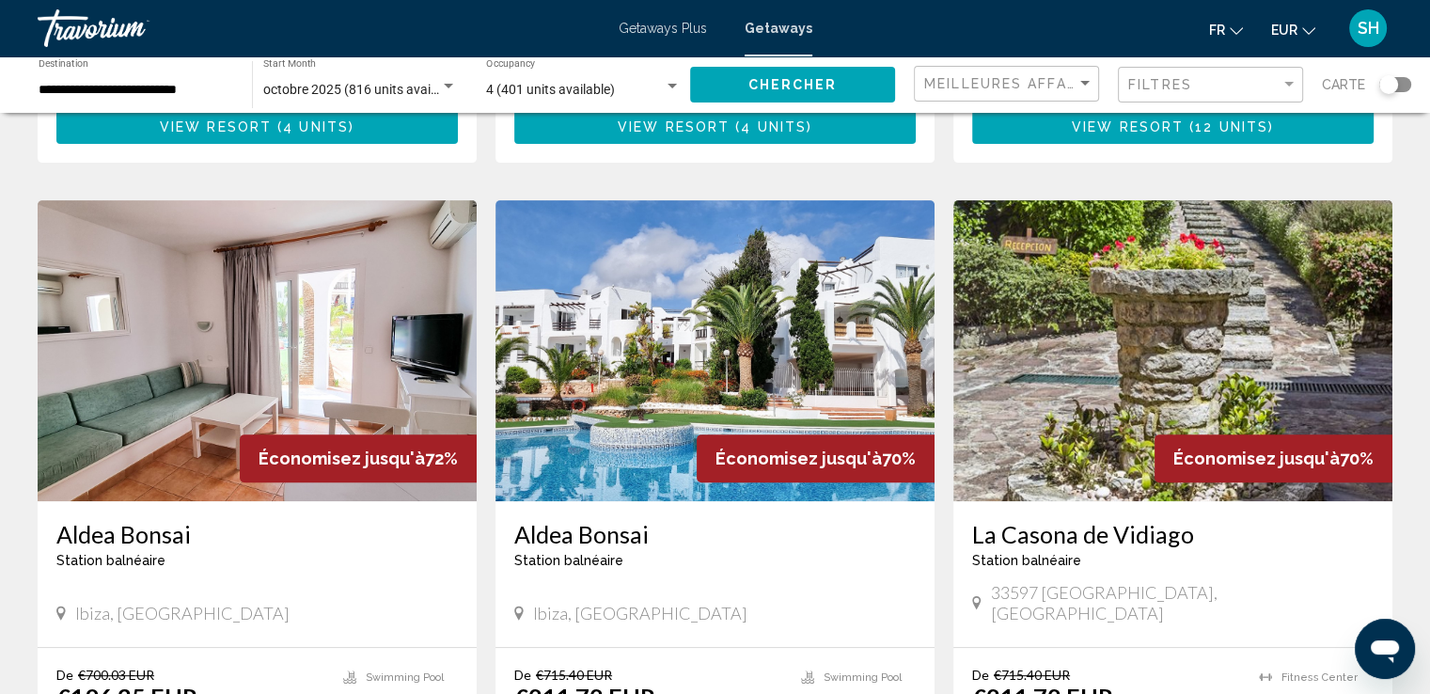
click at [1117, 288] on img "Main content" at bounding box center [1172, 350] width 439 height 301
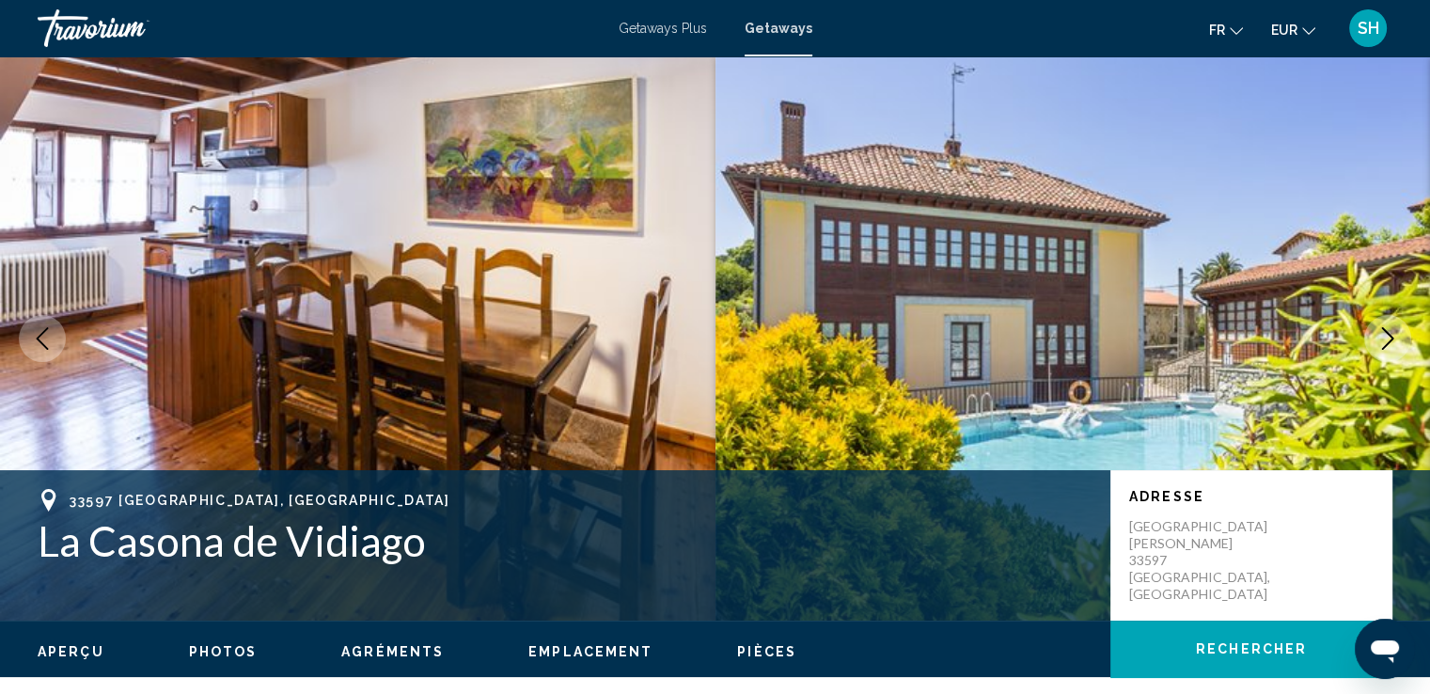
click at [1378, 333] on icon "Next image" at bounding box center [1388, 338] width 23 height 23
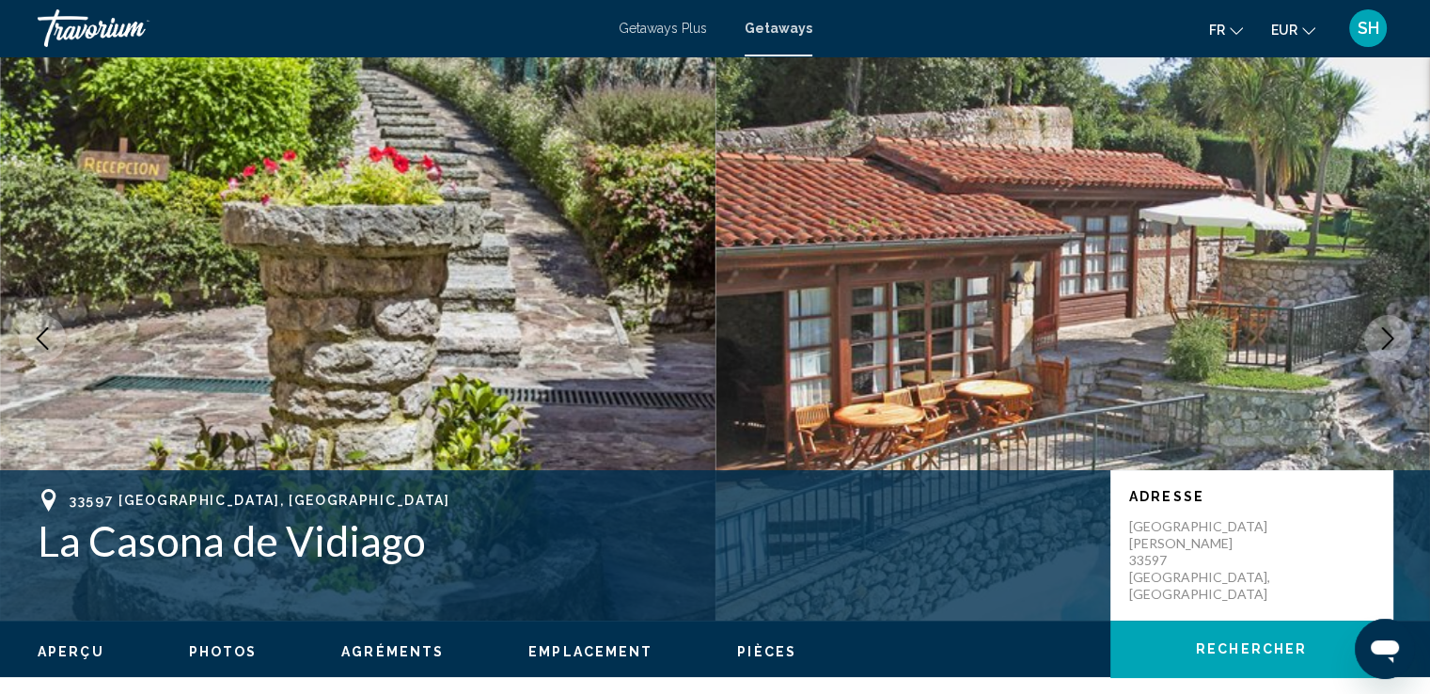
click at [1378, 333] on icon "Next image" at bounding box center [1388, 338] width 23 height 23
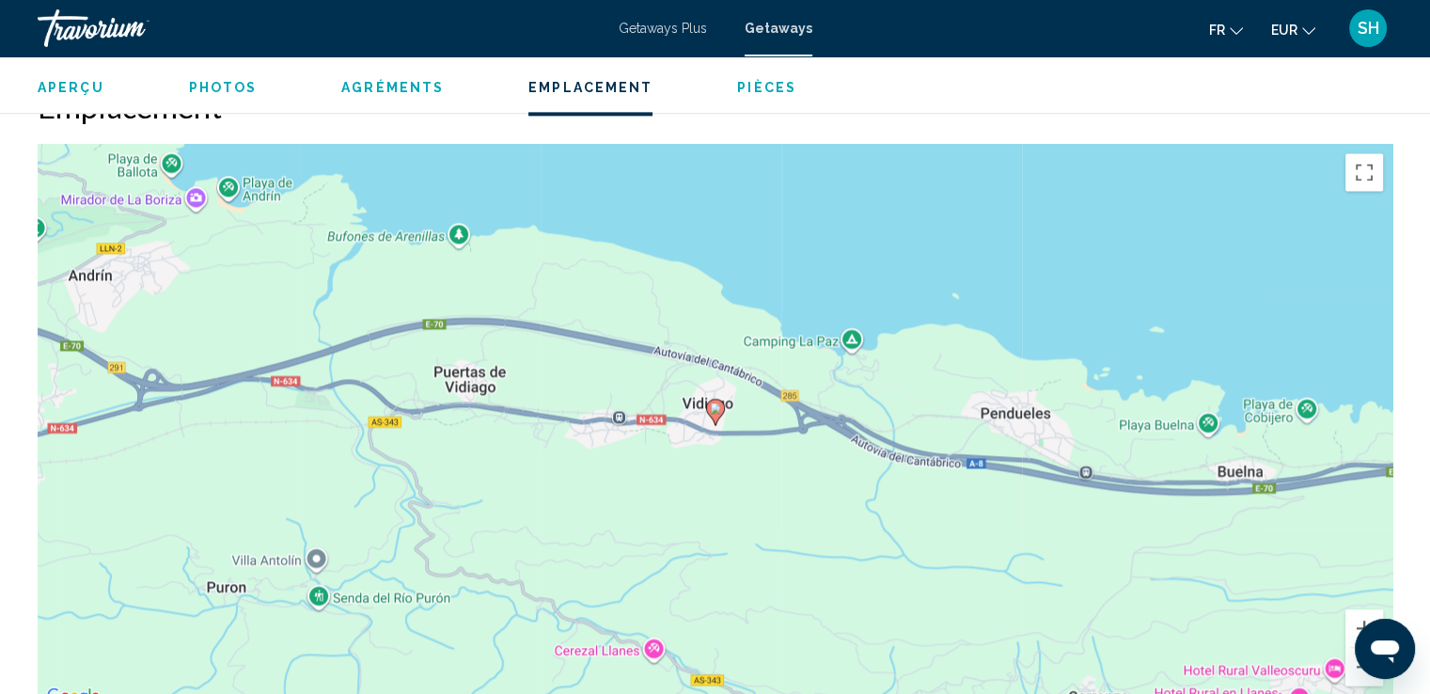
scroll to position [2633, 0]
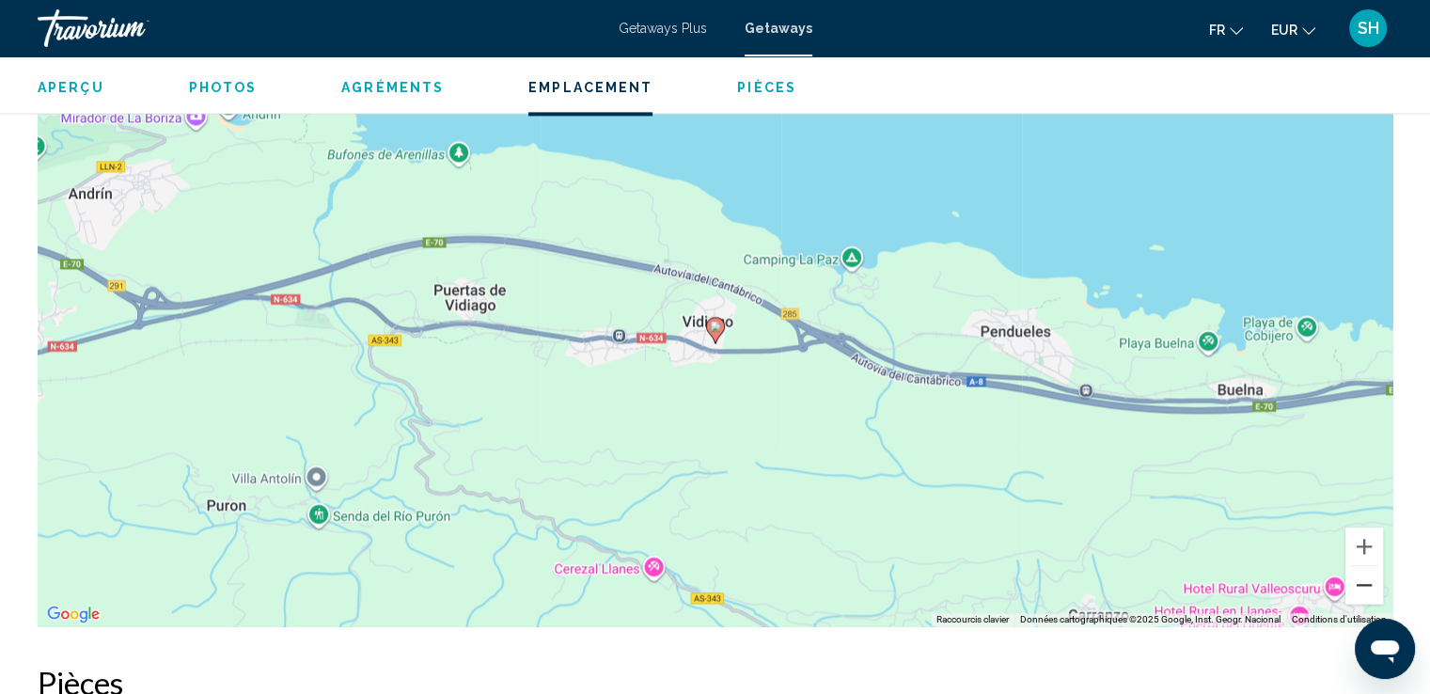
click at [1354, 571] on button "Zoom arrière" at bounding box center [1365, 585] width 38 height 38
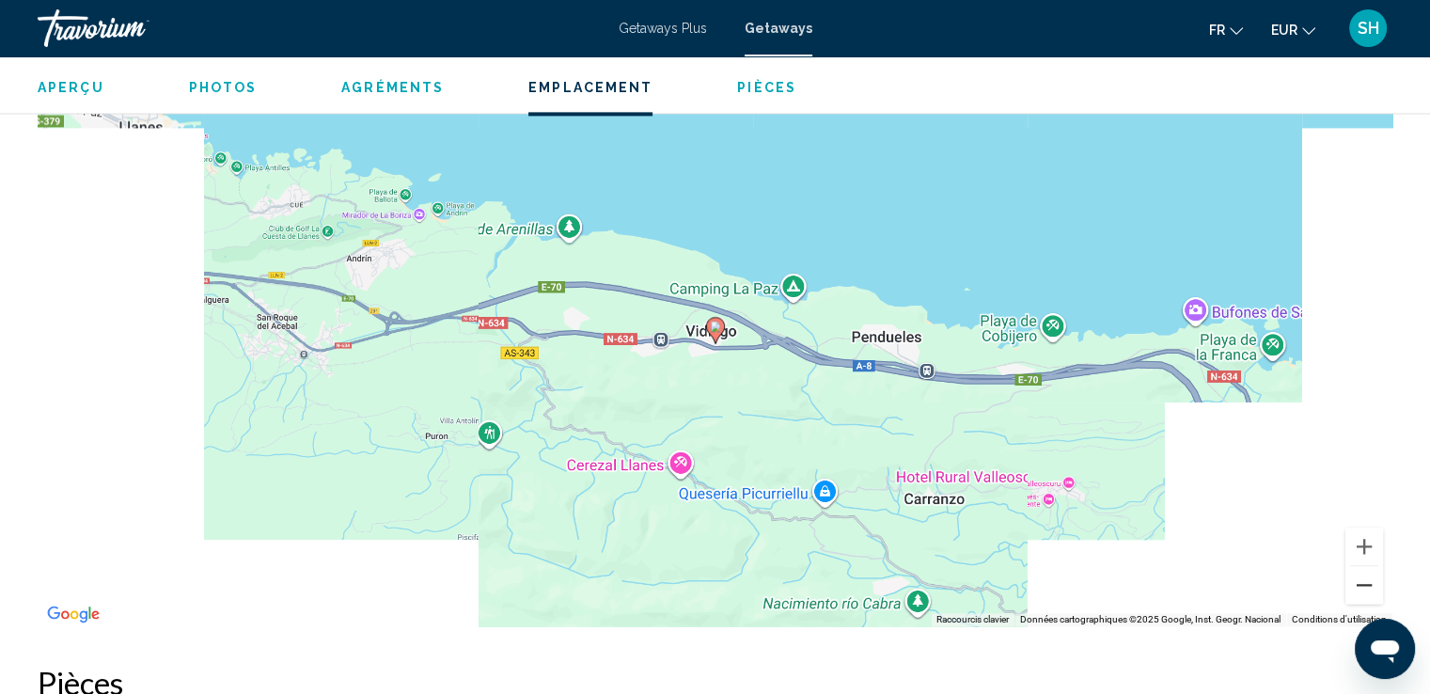
click at [1354, 571] on button "Zoom arrière" at bounding box center [1365, 585] width 38 height 38
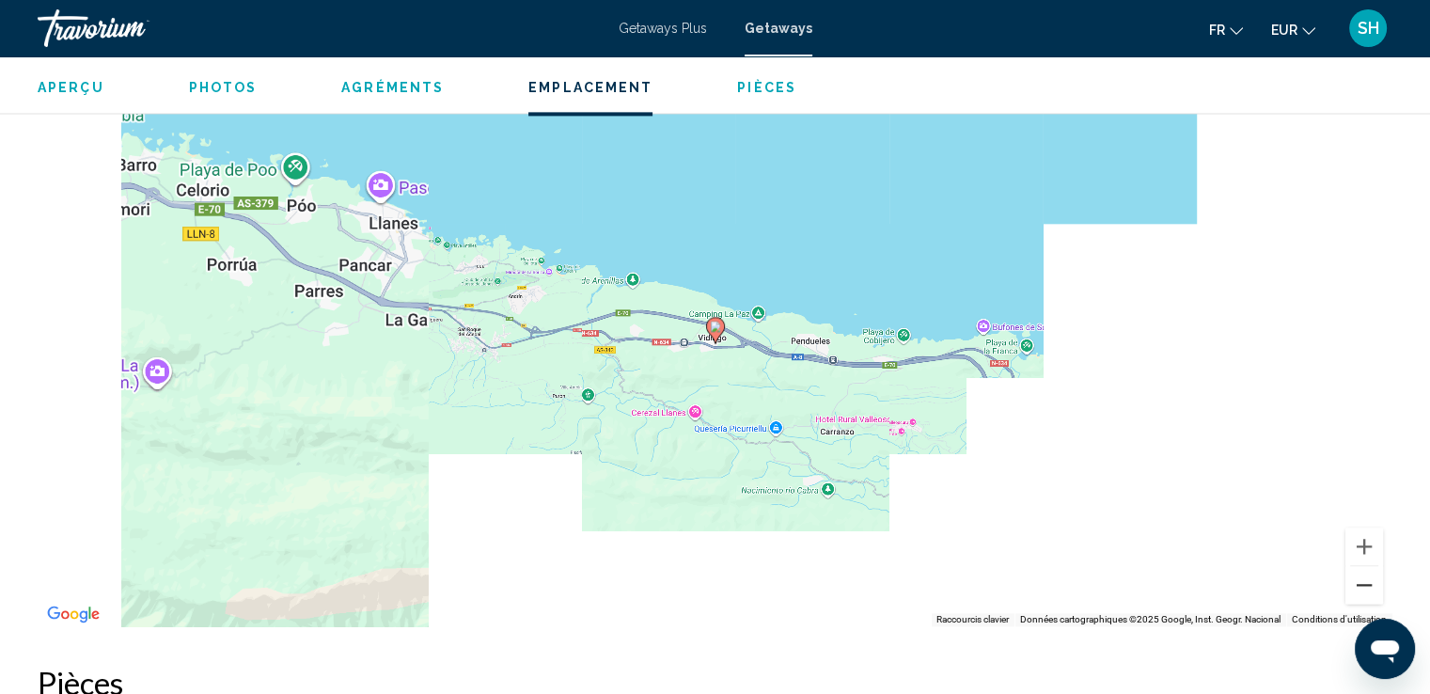
click at [1354, 571] on button "Zoom arrière" at bounding box center [1365, 585] width 38 height 38
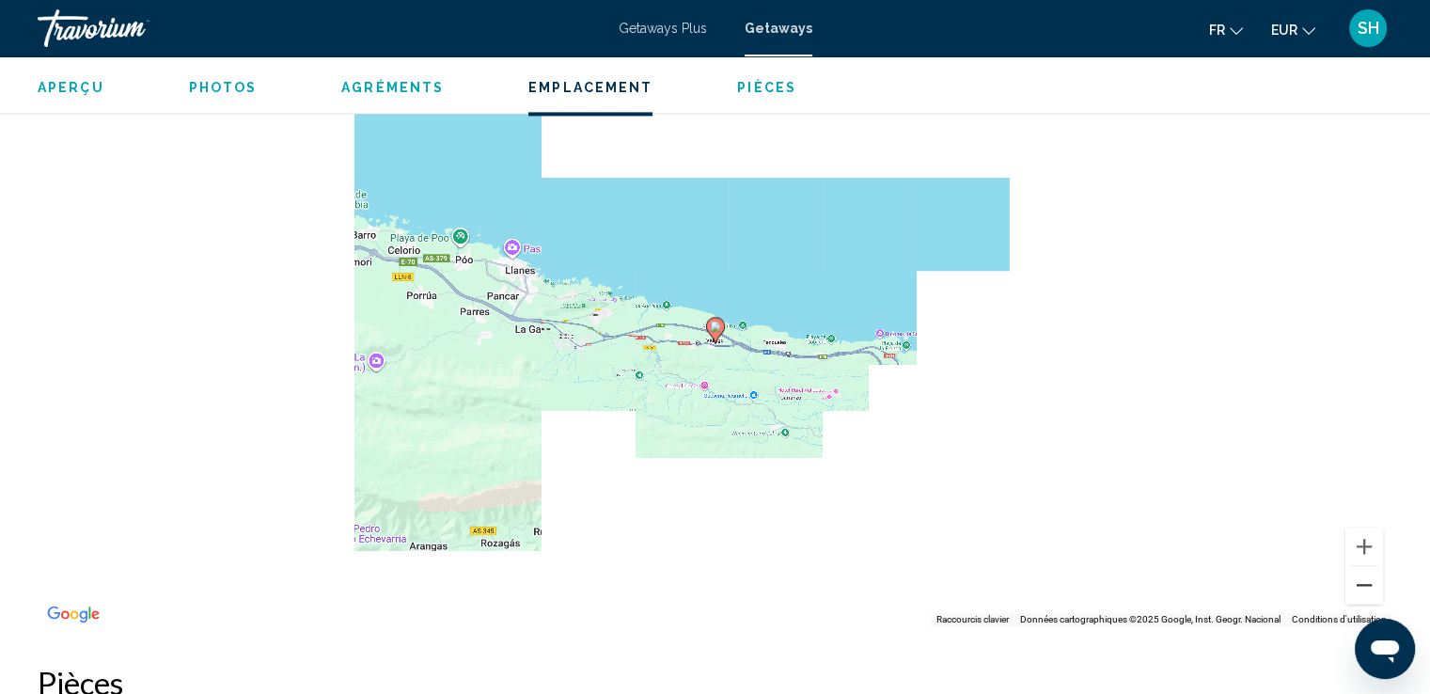
click at [1354, 571] on button "Zoom arrière" at bounding box center [1365, 585] width 38 height 38
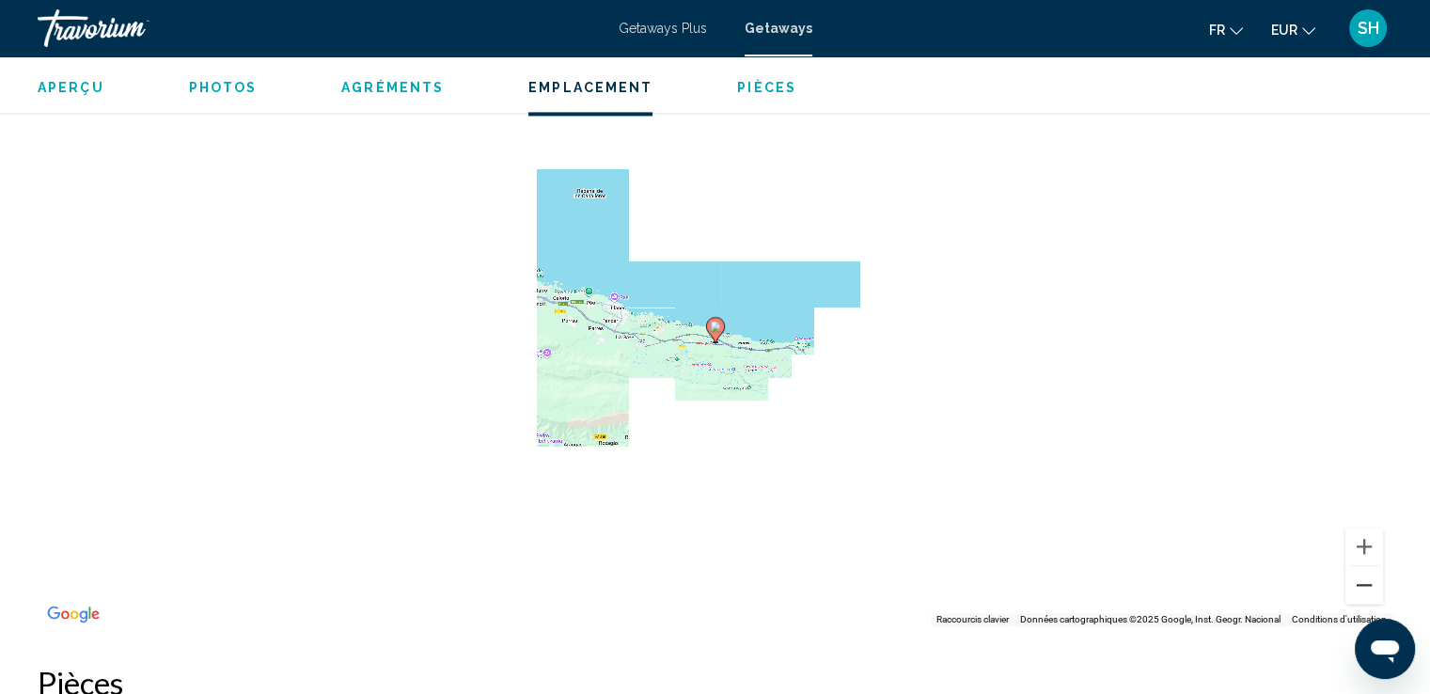
click at [1354, 571] on button "Zoom arrière" at bounding box center [1365, 585] width 38 height 38
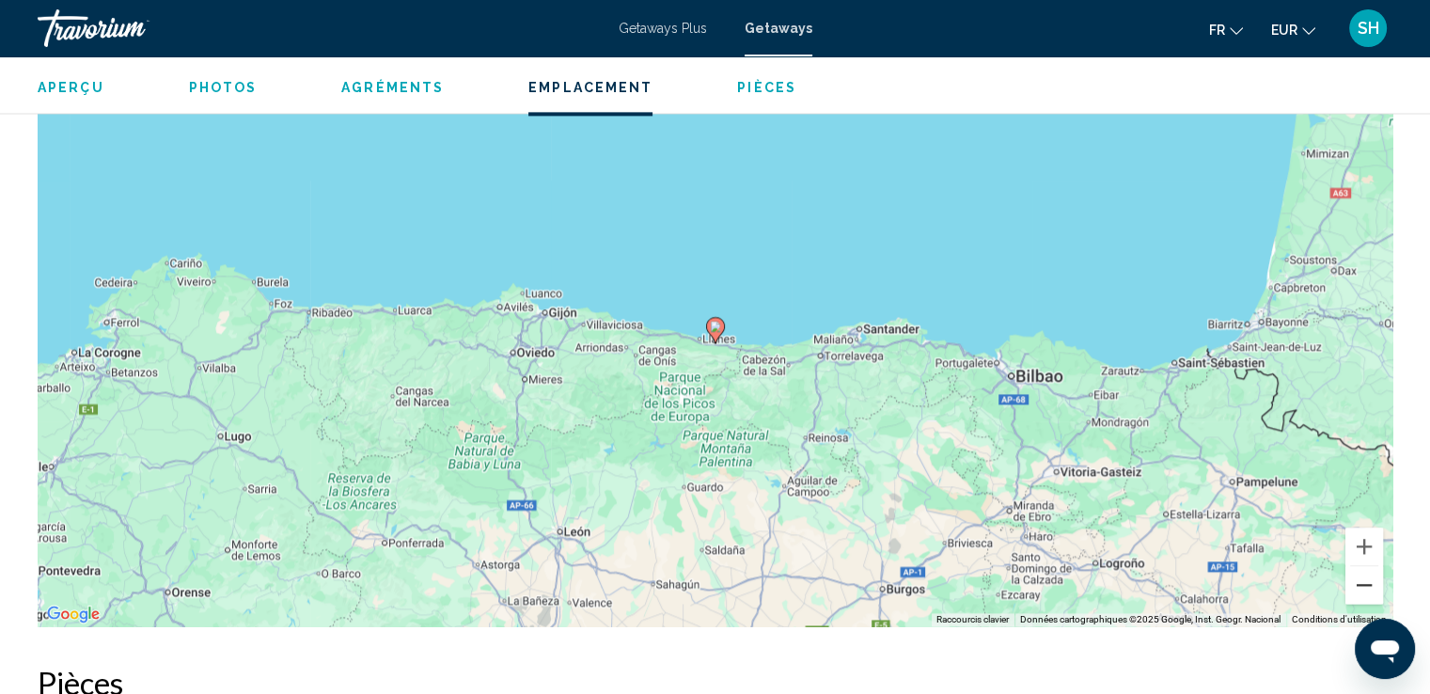
click at [1354, 571] on button "Zoom arrière" at bounding box center [1365, 585] width 38 height 38
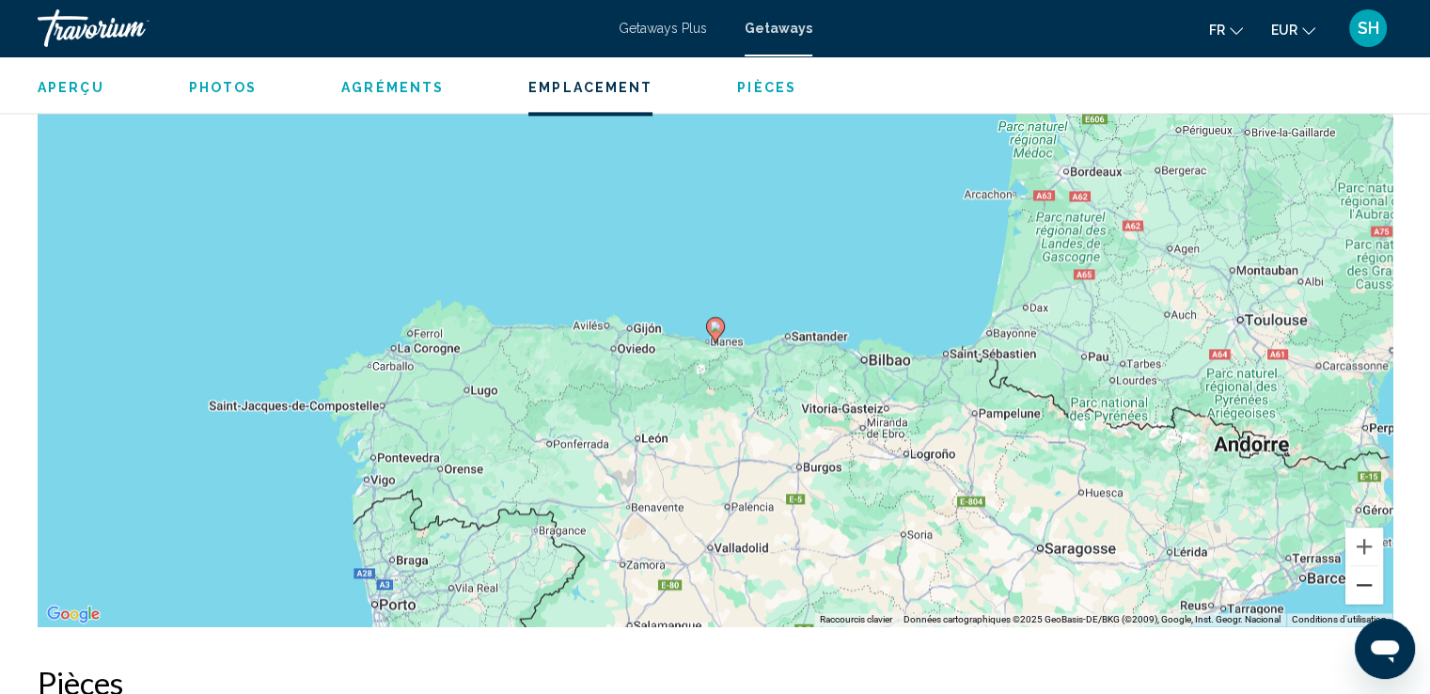
click at [1354, 571] on button "Zoom arrière" at bounding box center [1365, 585] width 38 height 38
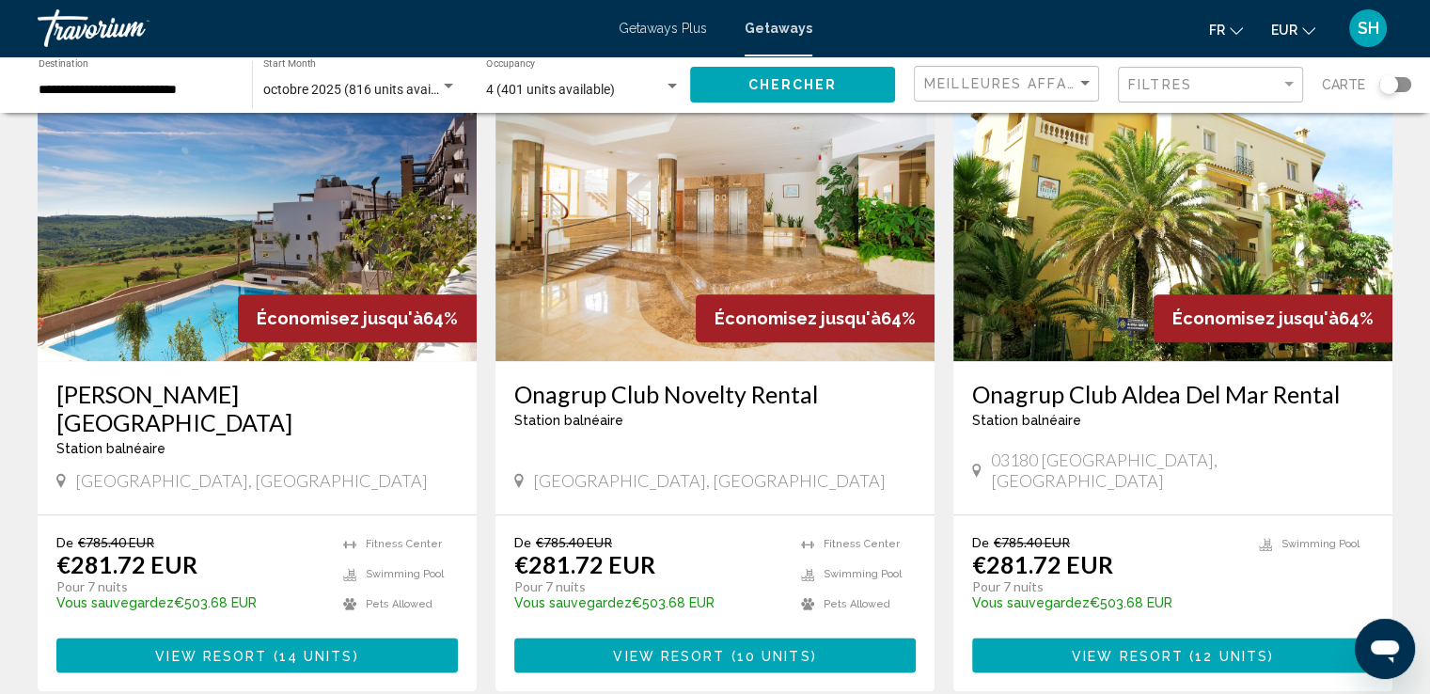
scroll to position [2351, 0]
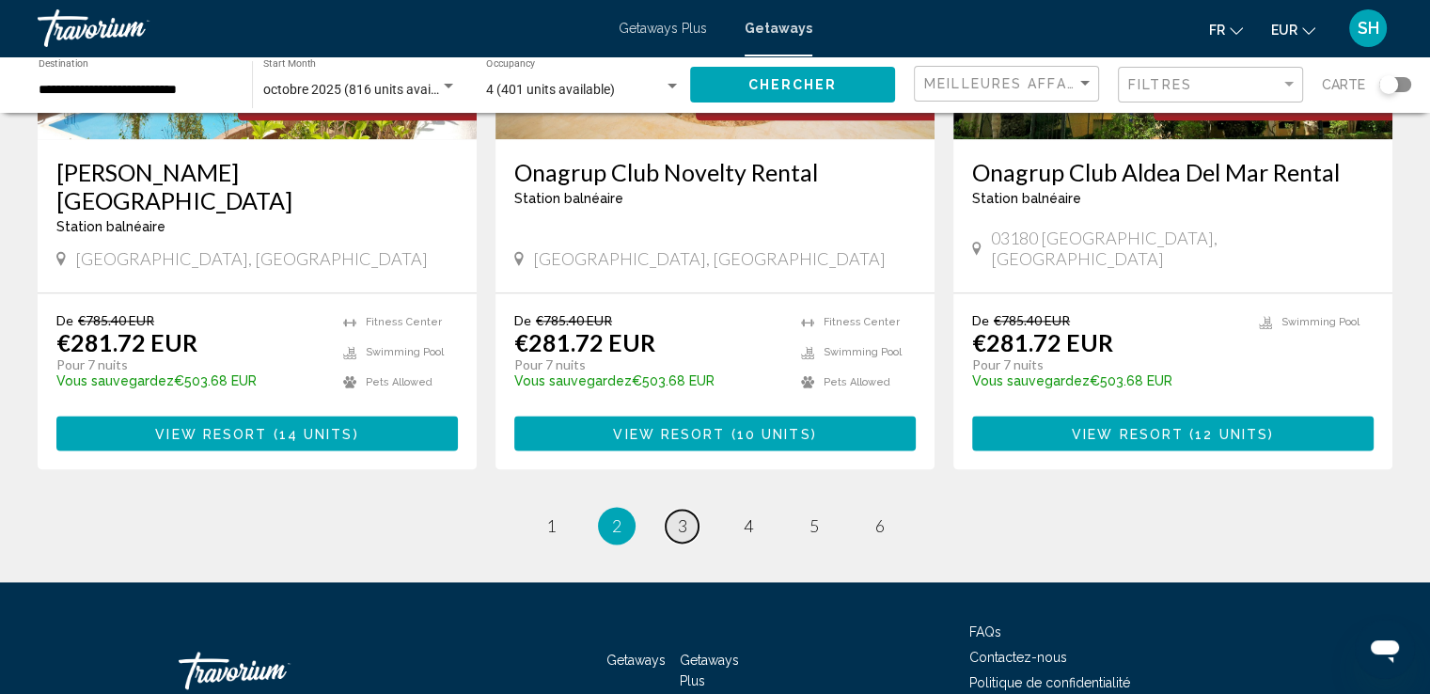
click at [680, 515] on span "3" at bounding box center [682, 525] width 9 height 21
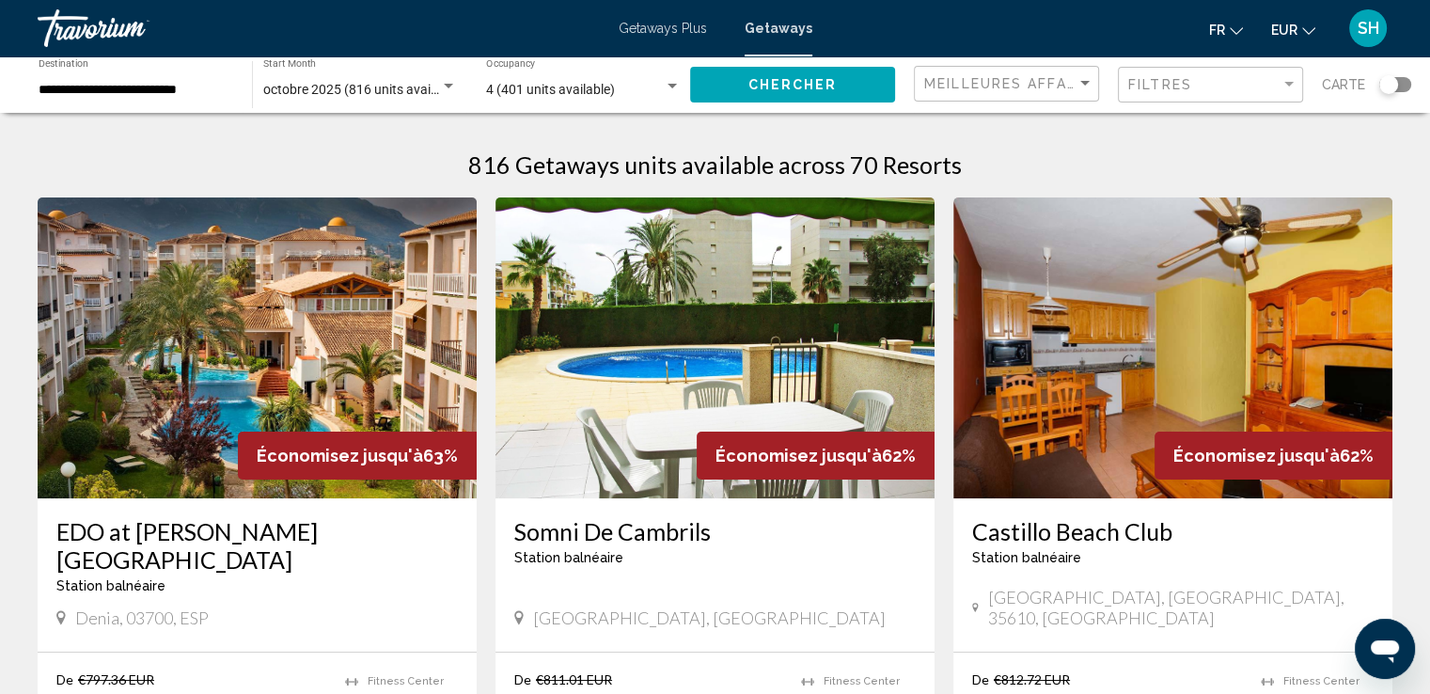
click at [217, 350] on img "Main content" at bounding box center [257, 347] width 439 height 301
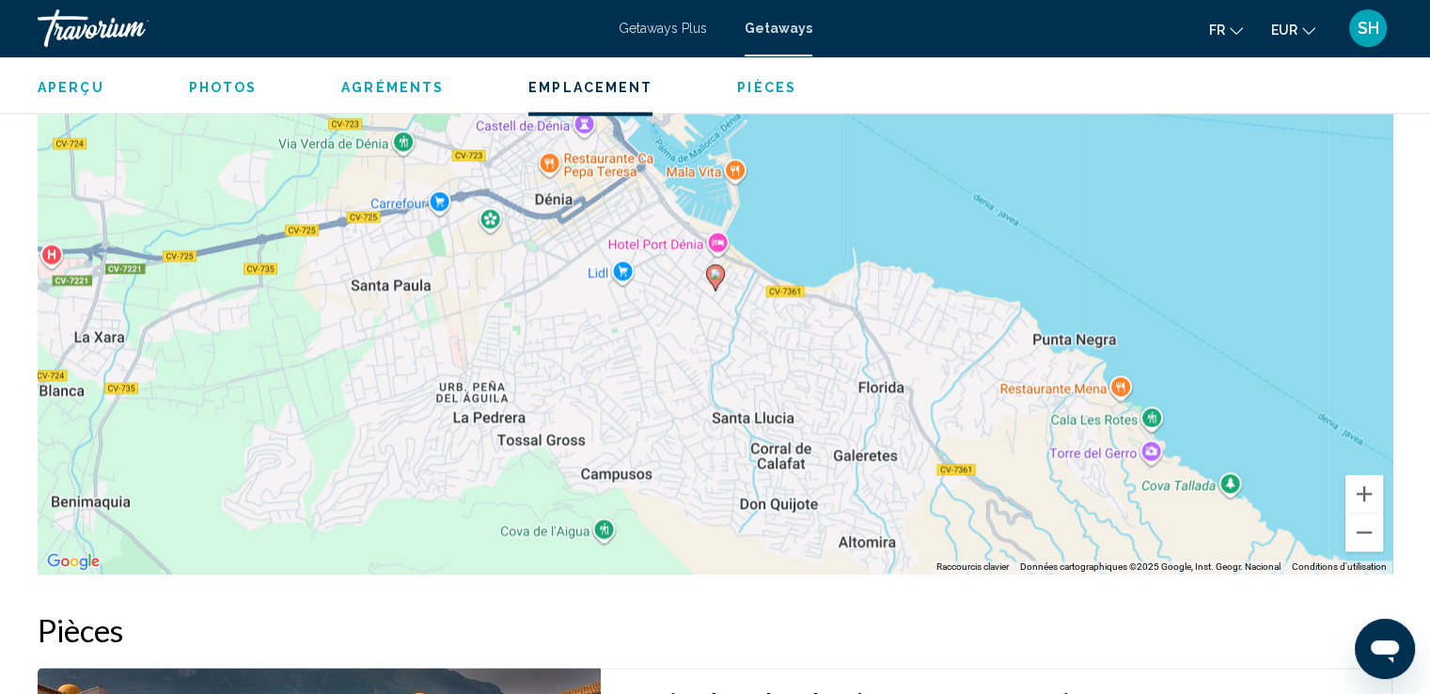
scroll to position [2539, 0]
click at [1355, 512] on button "Zoom arrière" at bounding box center [1365, 531] width 38 height 38
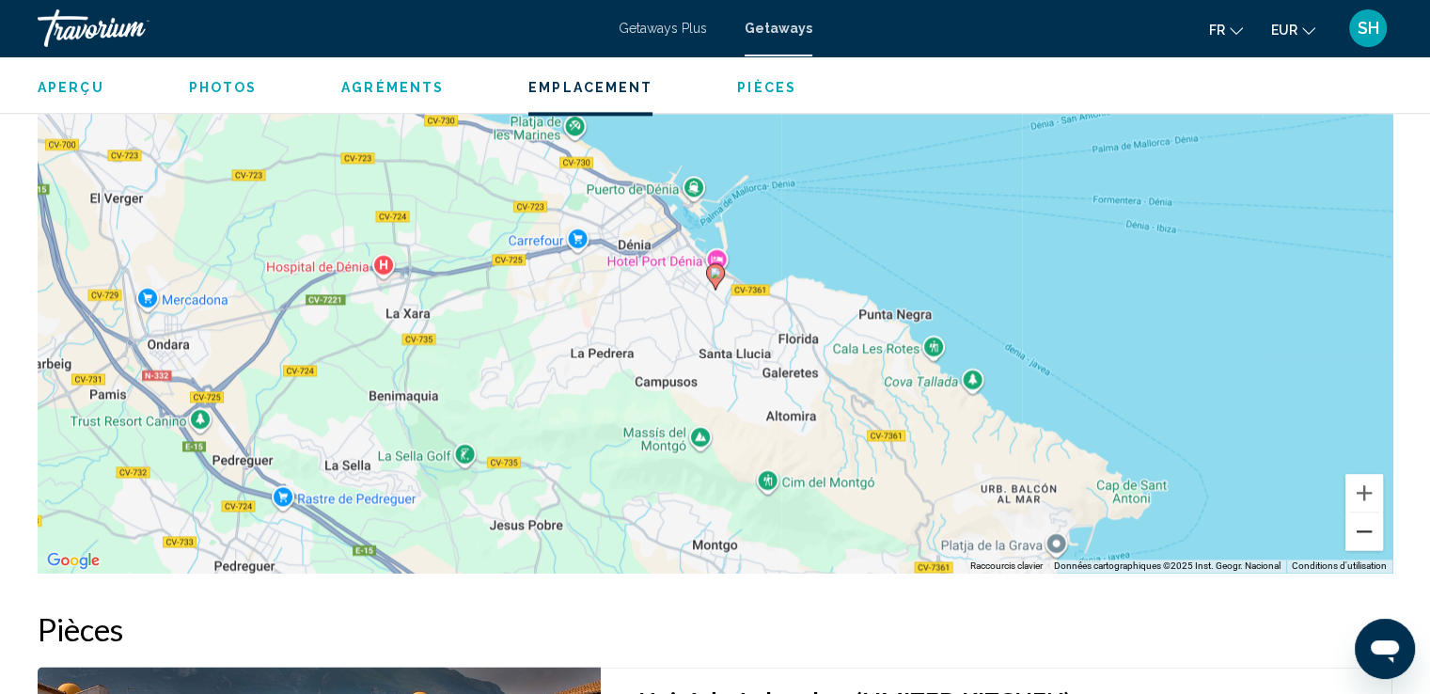
click at [1355, 512] on button "Zoom arrière" at bounding box center [1365, 531] width 38 height 38
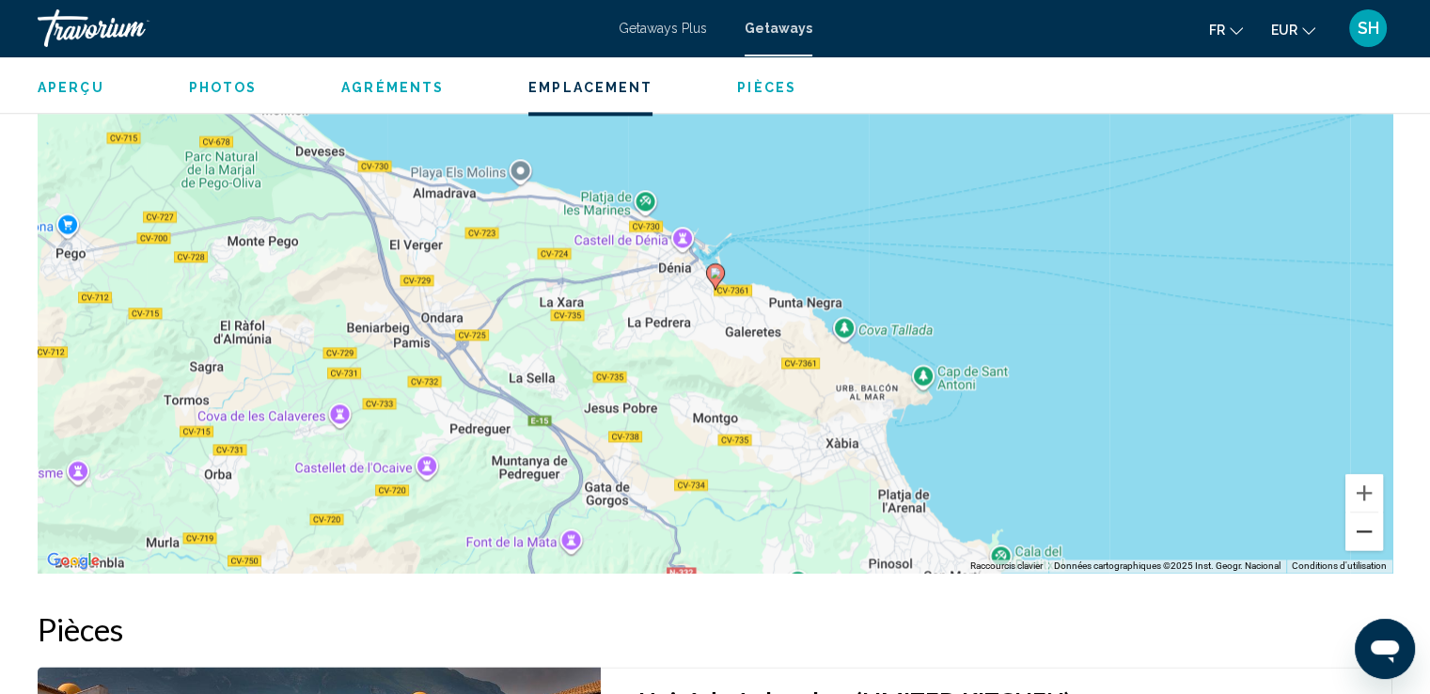
click at [1355, 512] on button "Zoom arrière" at bounding box center [1365, 531] width 38 height 38
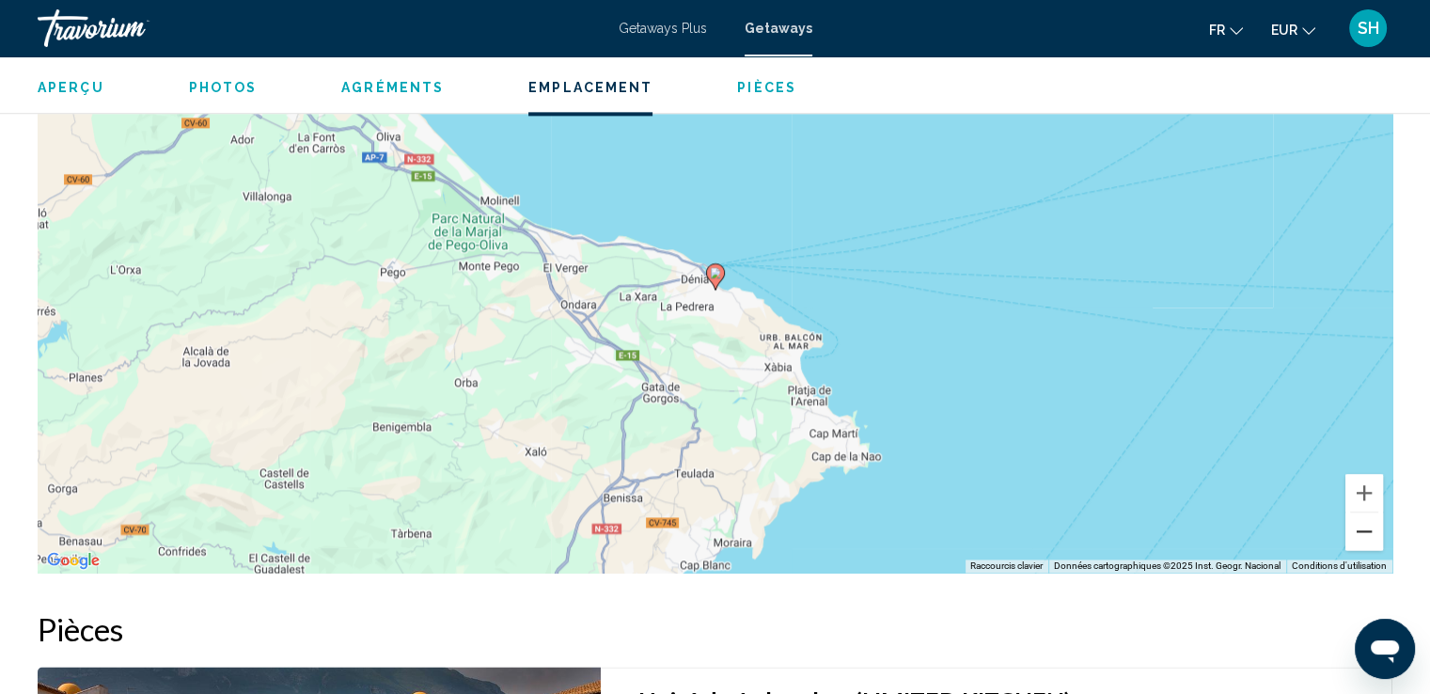
click at [1355, 512] on button "Zoom arrière" at bounding box center [1365, 531] width 38 height 38
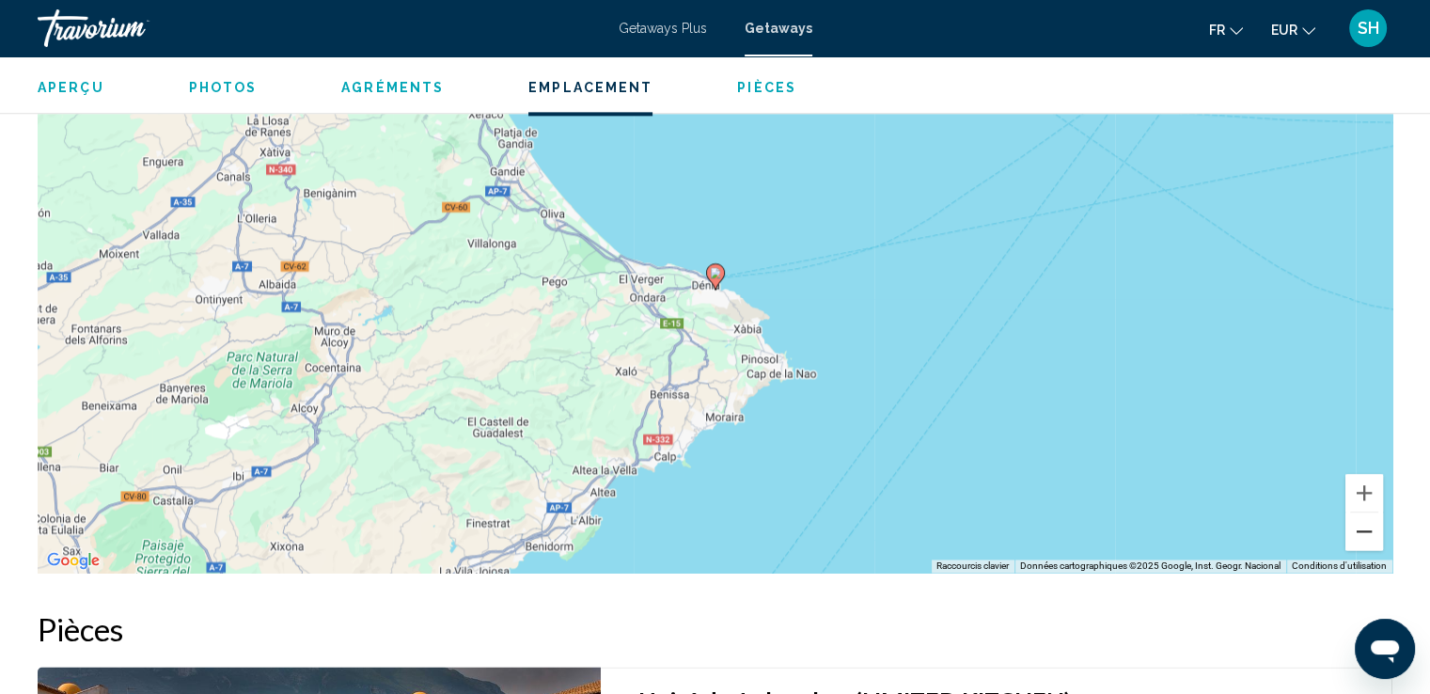
click at [1355, 512] on button "Zoom arrière" at bounding box center [1365, 531] width 38 height 38
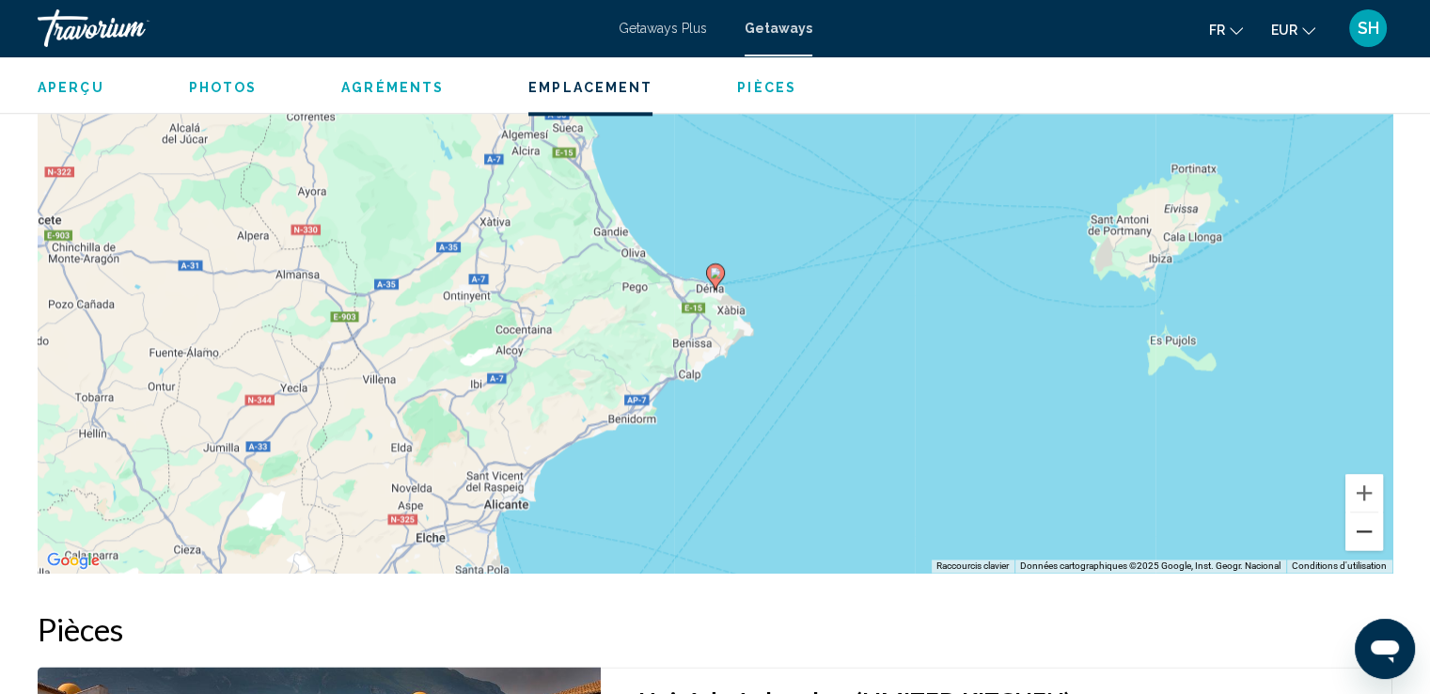
click at [1355, 512] on button "Zoom arrière" at bounding box center [1365, 531] width 38 height 38
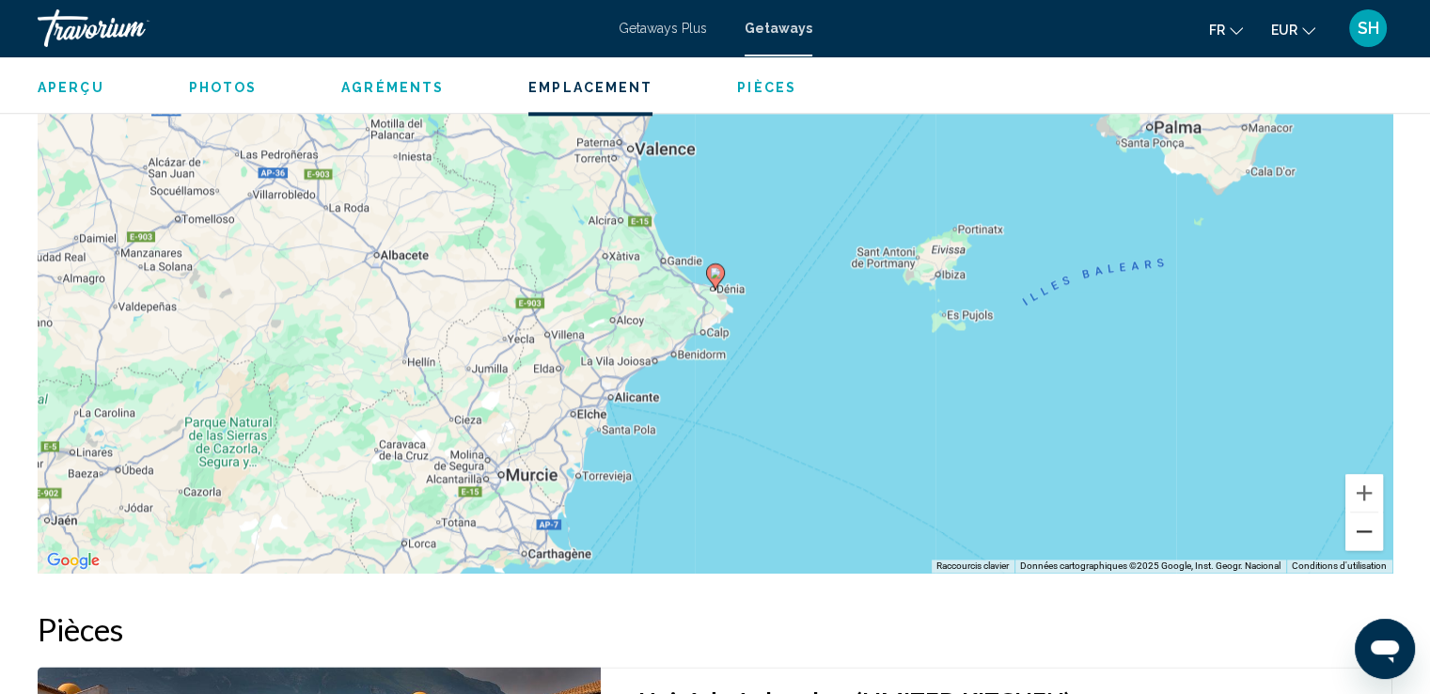
click at [1355, 512] on button "Zoom arrière" at bounding box center [1365, 531] width 38 height 38
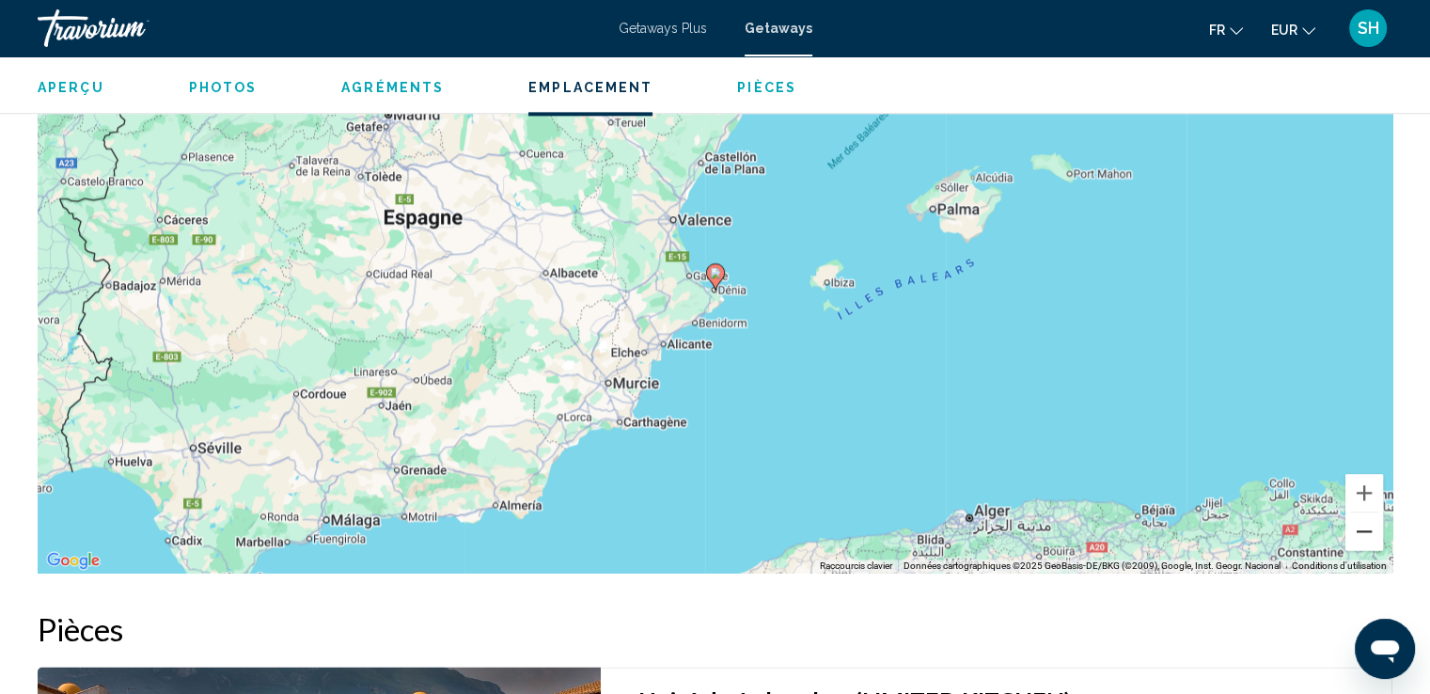
click at [1355, 512] on button "Zoom arrière" at bounding box center [1365, 531] width 38 height 38
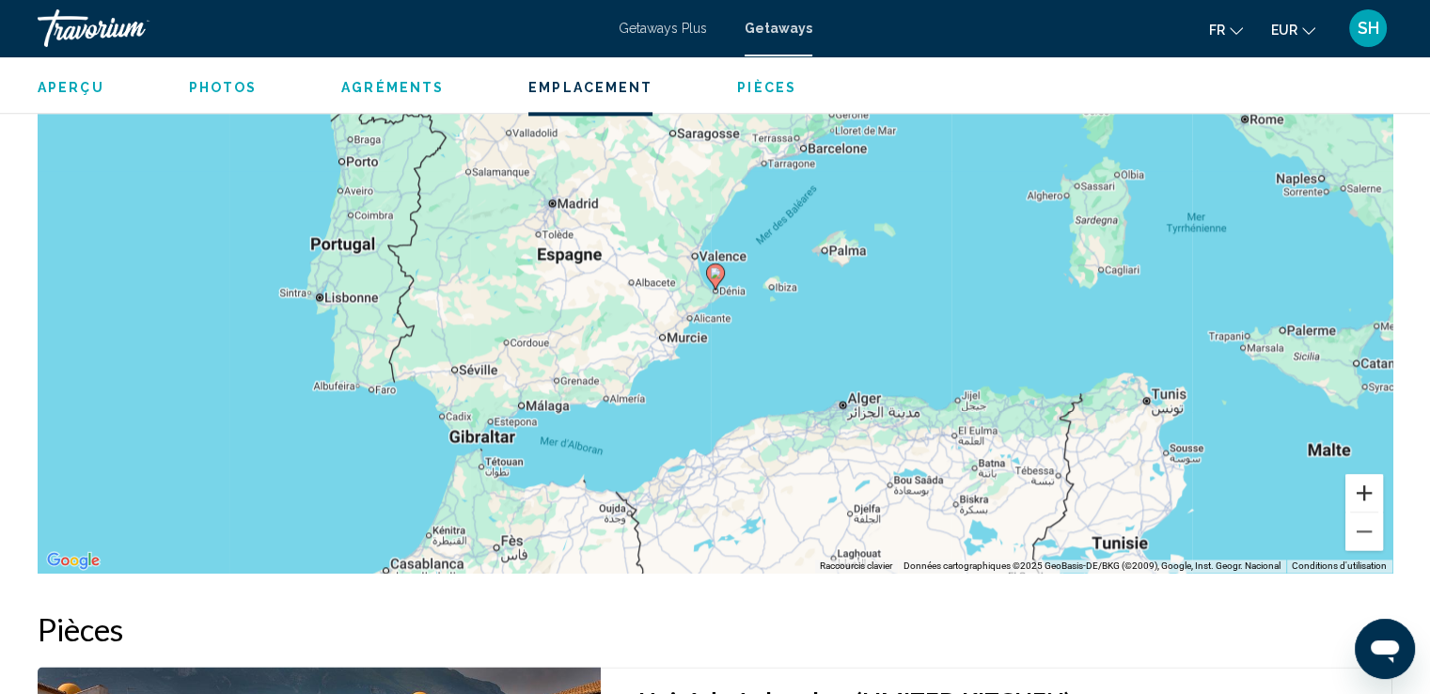
click at [1363, 474] on button "Zoom avant" at bounding box center [1365, 493] width 38 height 38
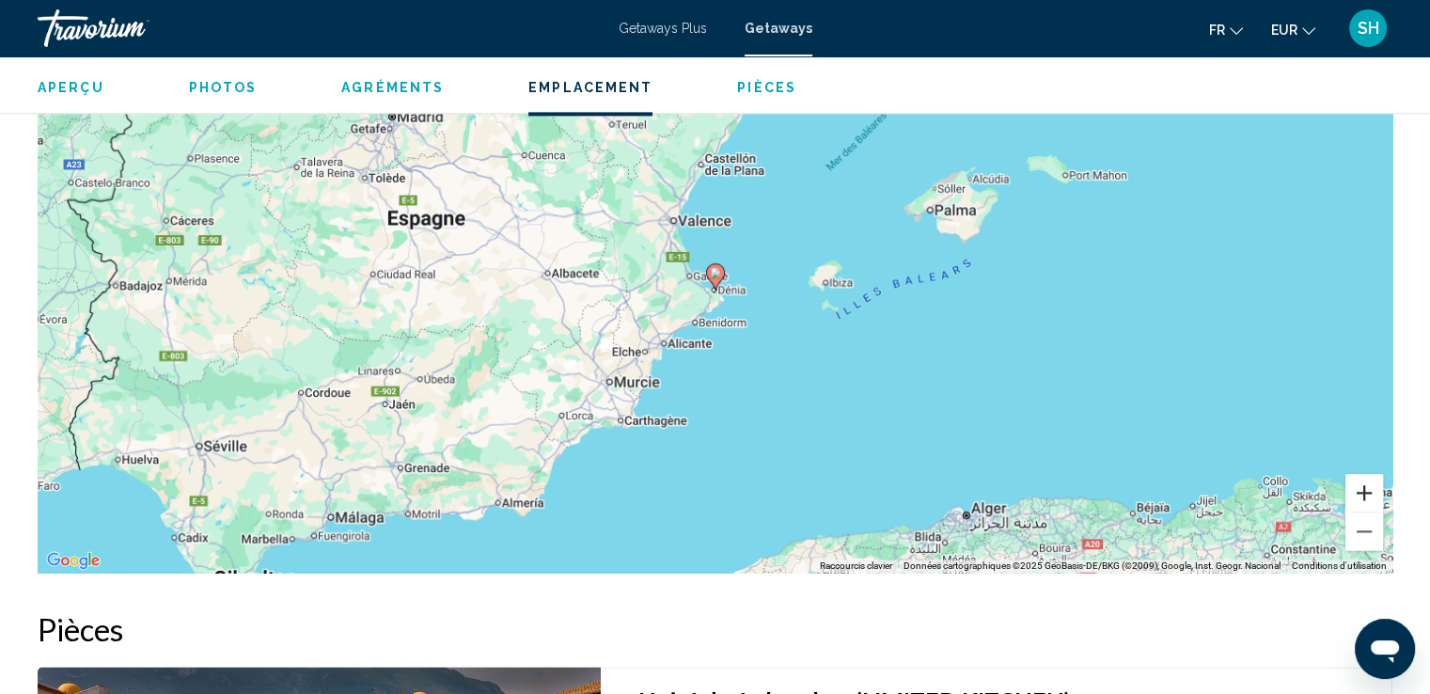
click at [1365, 474] on button "Zoom avant" at bounding box center [1365, 493] width 38 height 38
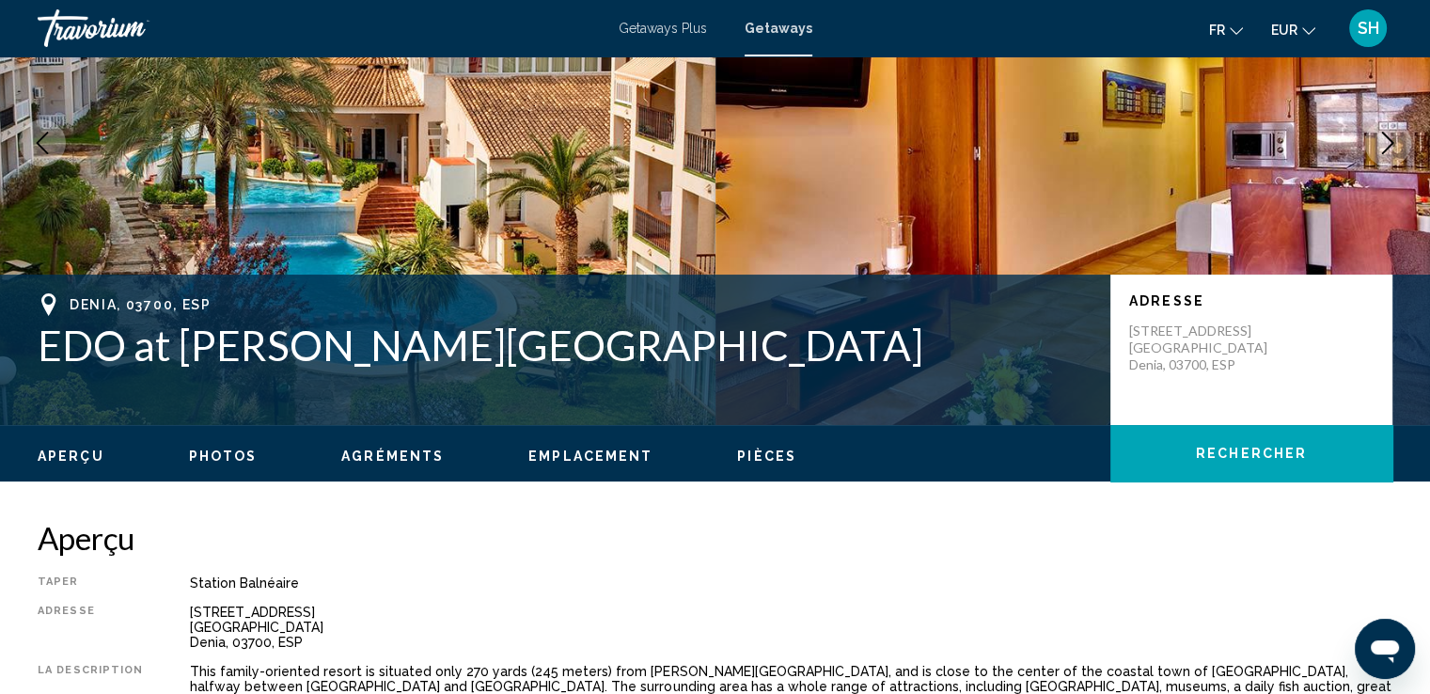
scroll to position [188, 0]
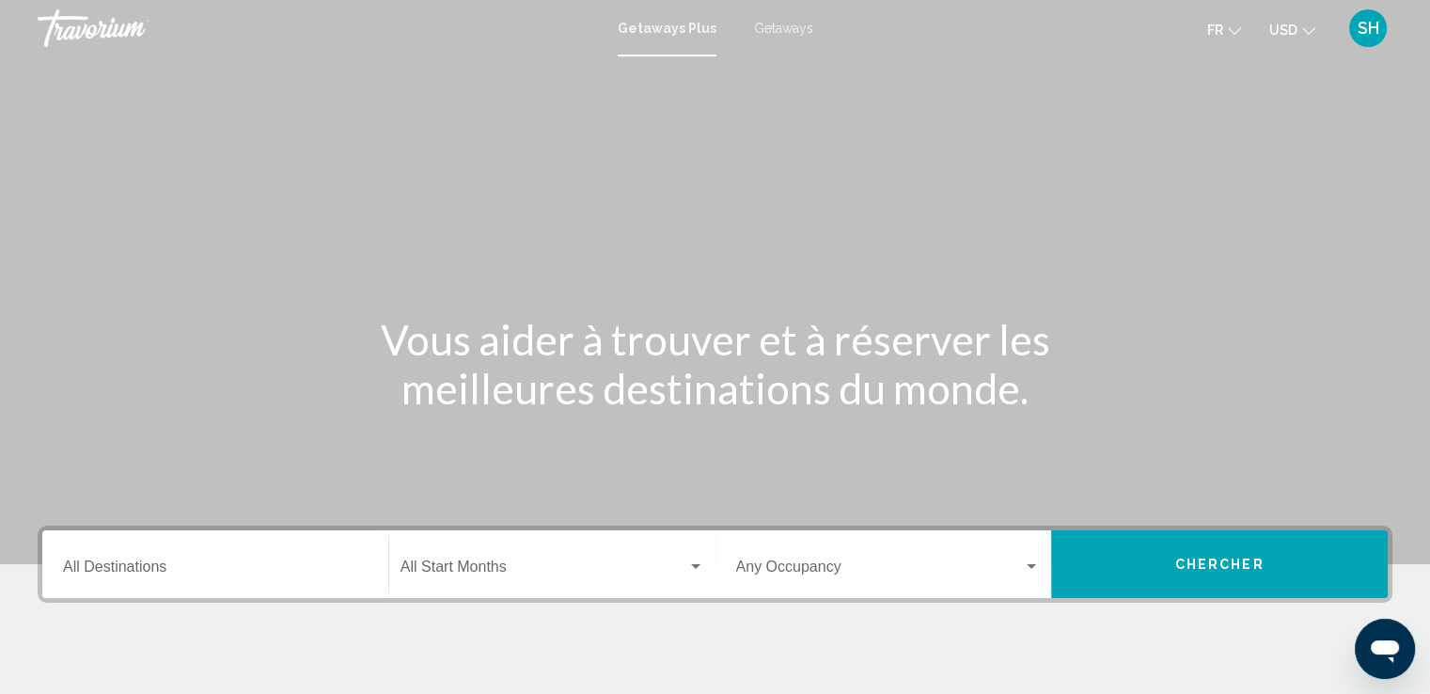
drag, startPoint x: 1303, startPoint y: 35, endPoint x: 1298, endPoint y: 57, distance: 23.3
click at [1302, 35] on button "USD USD ($) MXN (Mex$) CAD (Can$) GBP (£) EUR (€) AUD (A$) NZD (NZ$) CNY (CN¥)" at bounding box center [1292, 29] width 46 height 27
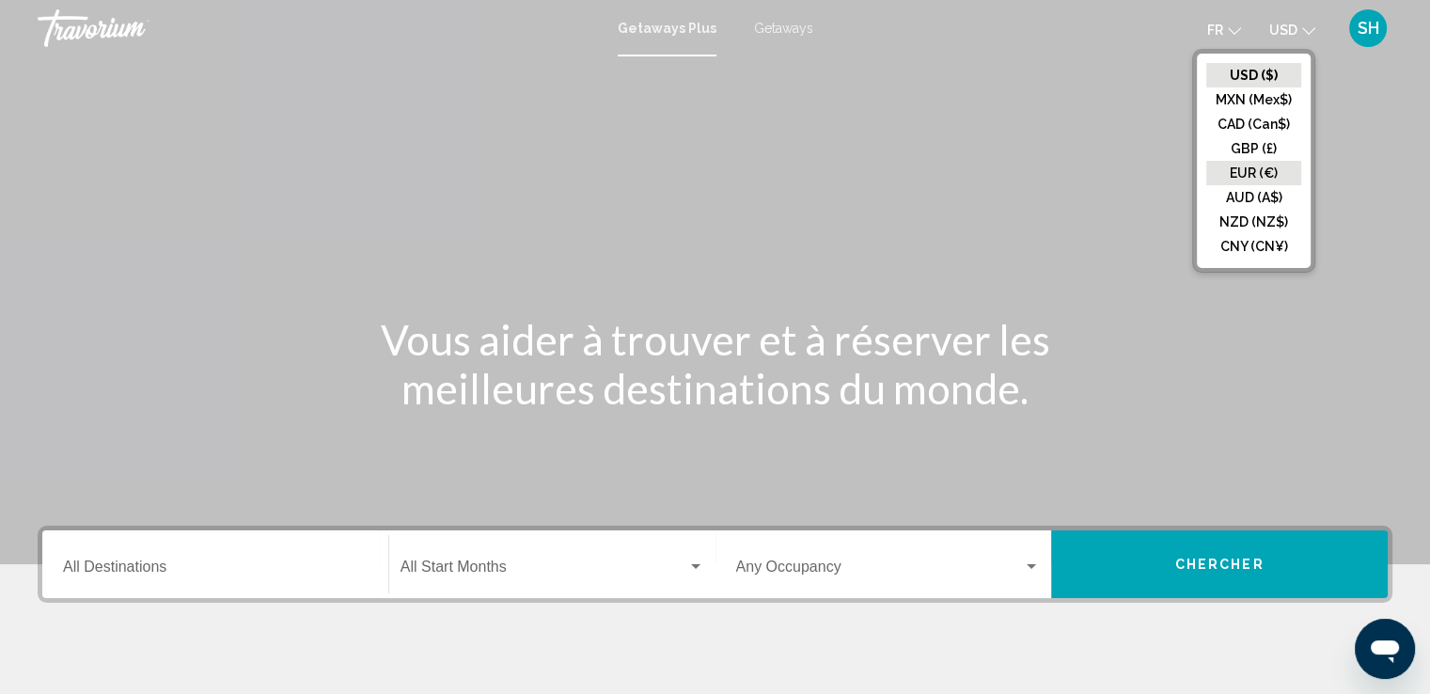
click at [1271, 167] on button "EUR (€)" at bounding box center [1253, 173] width 95 height 24
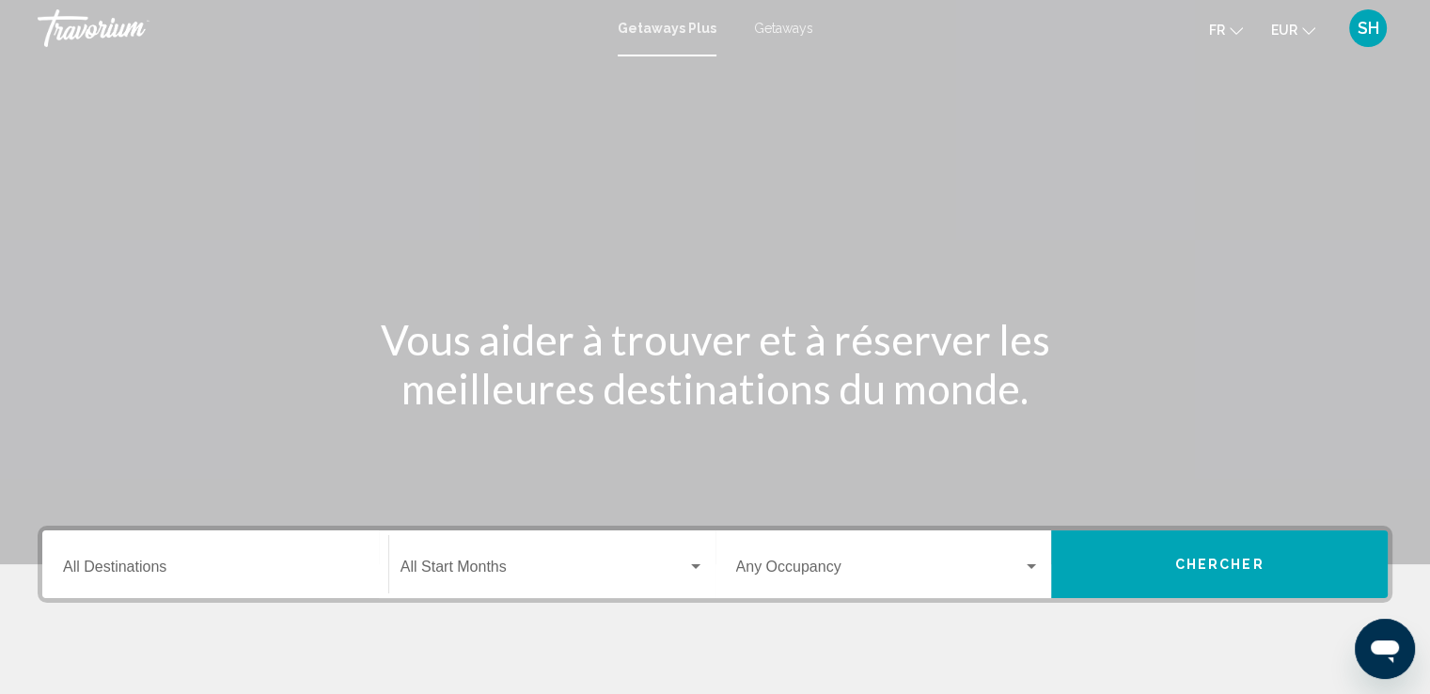
click at [134, 565] on input "Destination All Destinations" at bounding box center [215, 570] width 305 height 17
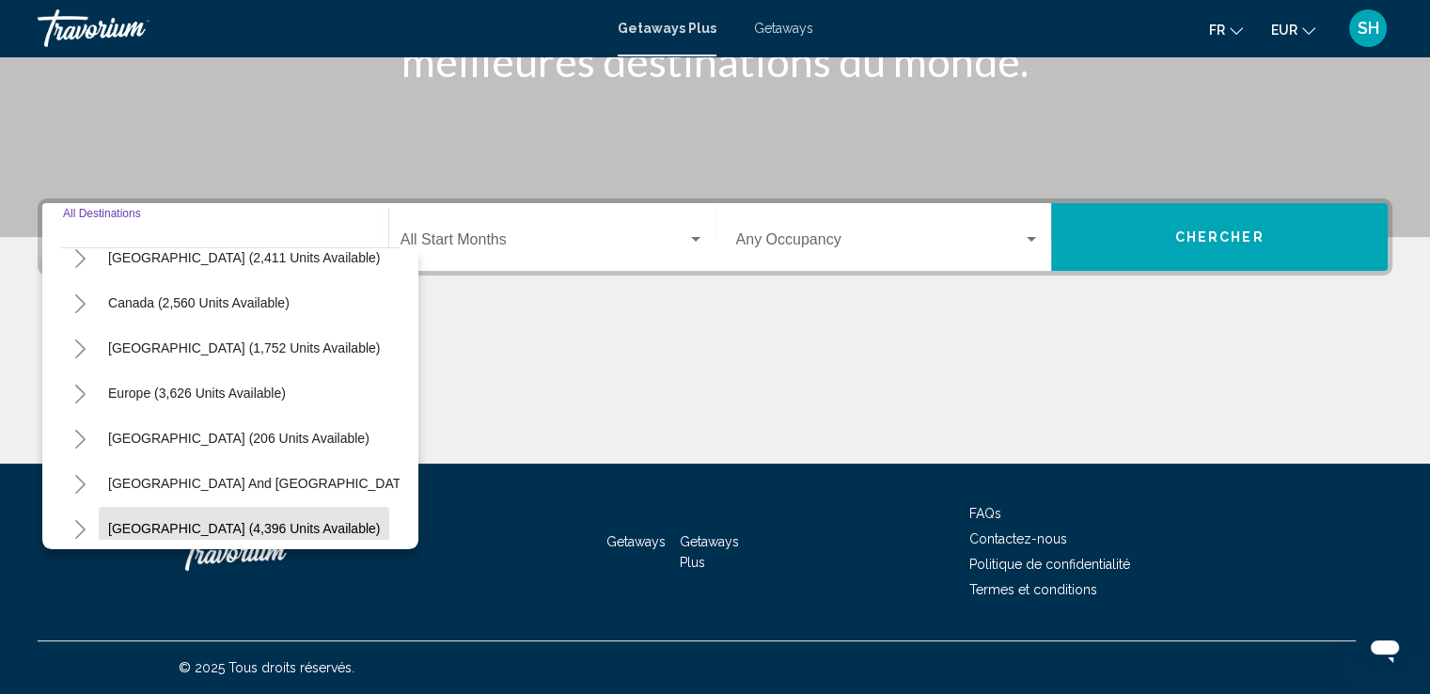
scroll to position [94, 0]
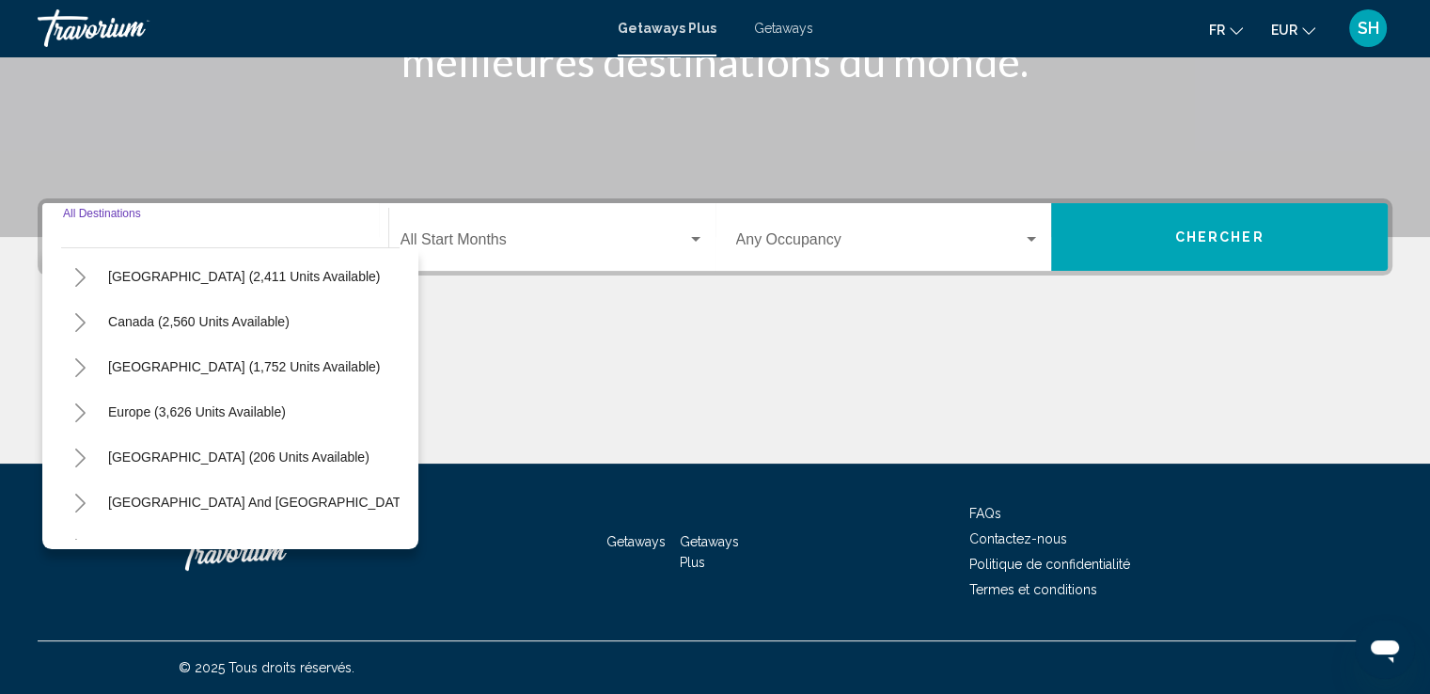
click at [81, 407] on icon "Toggle Europe (3,626 units available)" at bounding box center [80, 412] width 14 height 19
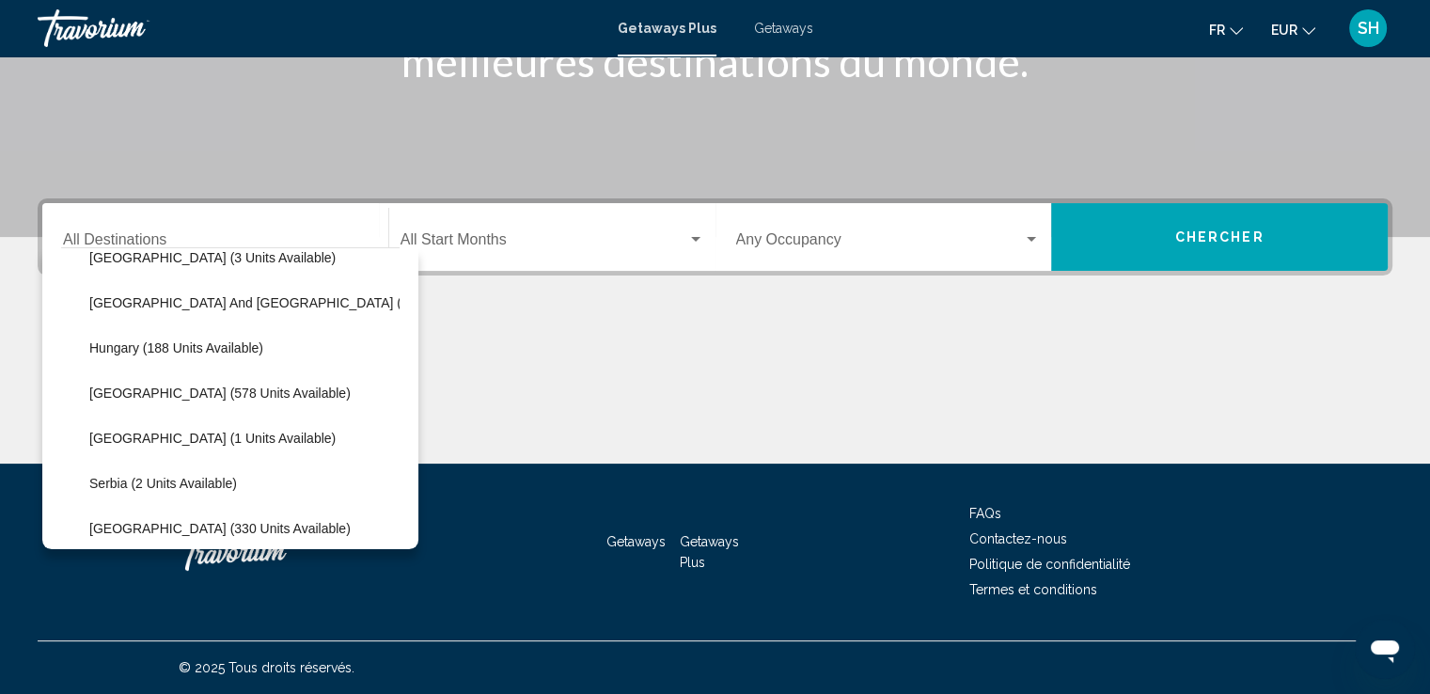
scroll to position [658, 0]
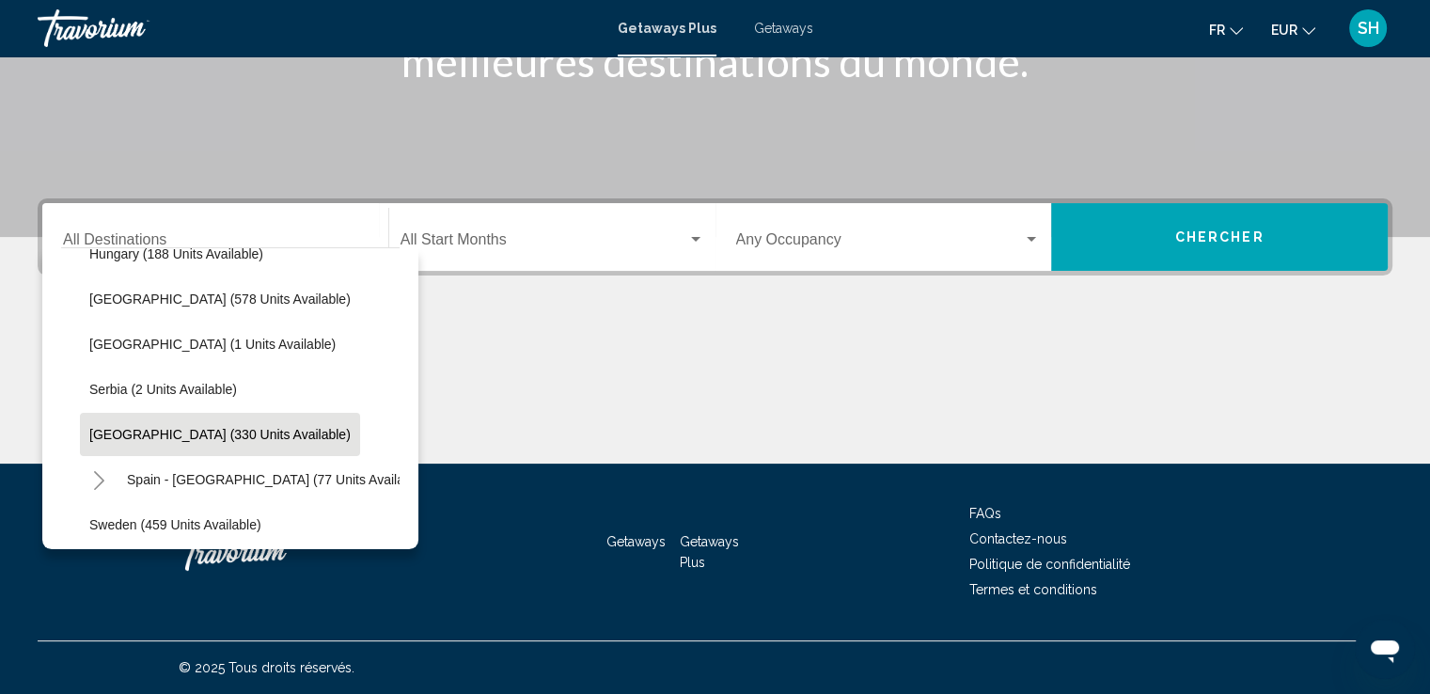
click at [137, 440] on span "[GEOGRAPHIC_DATA] (330 units available)" at bounding box center [219, 434] width 261 height 15
type input "**********"
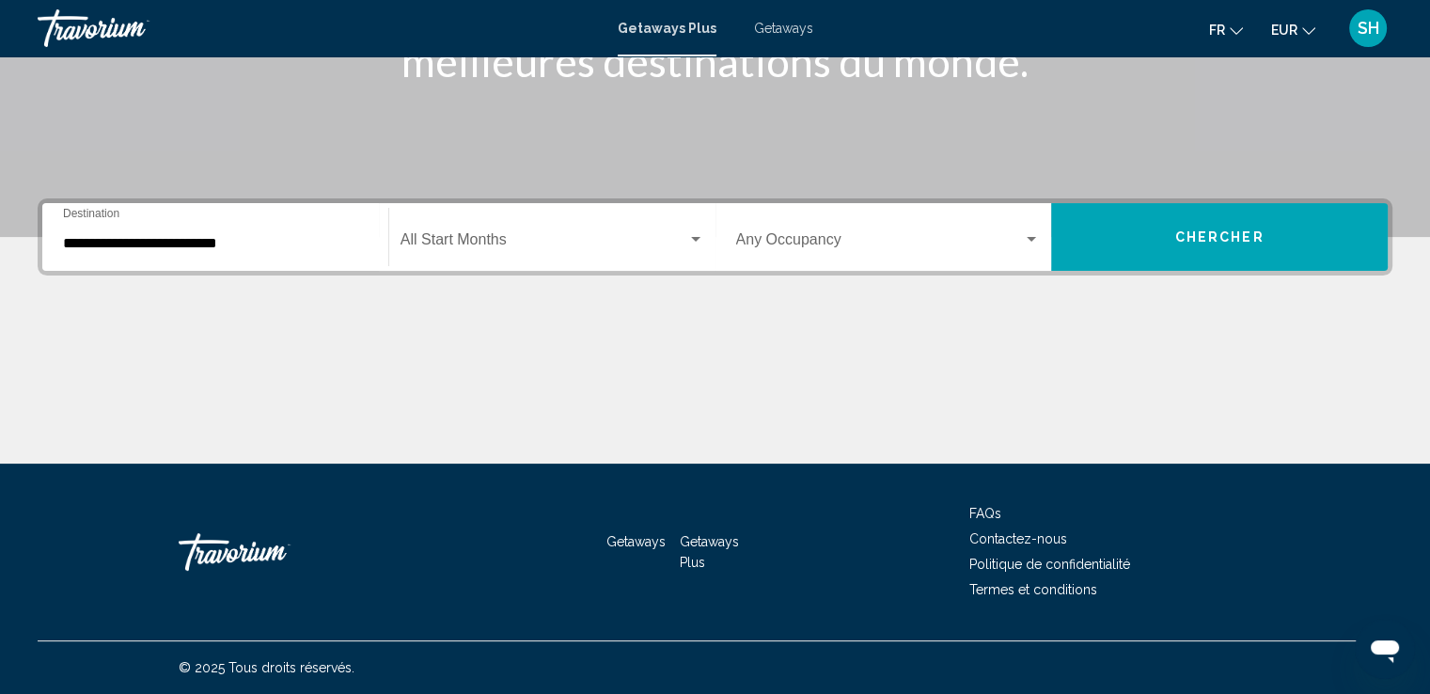
click at [470, 252] on div "Start Month All Start Months" at bounding box center [553, 237] width 304 height 59
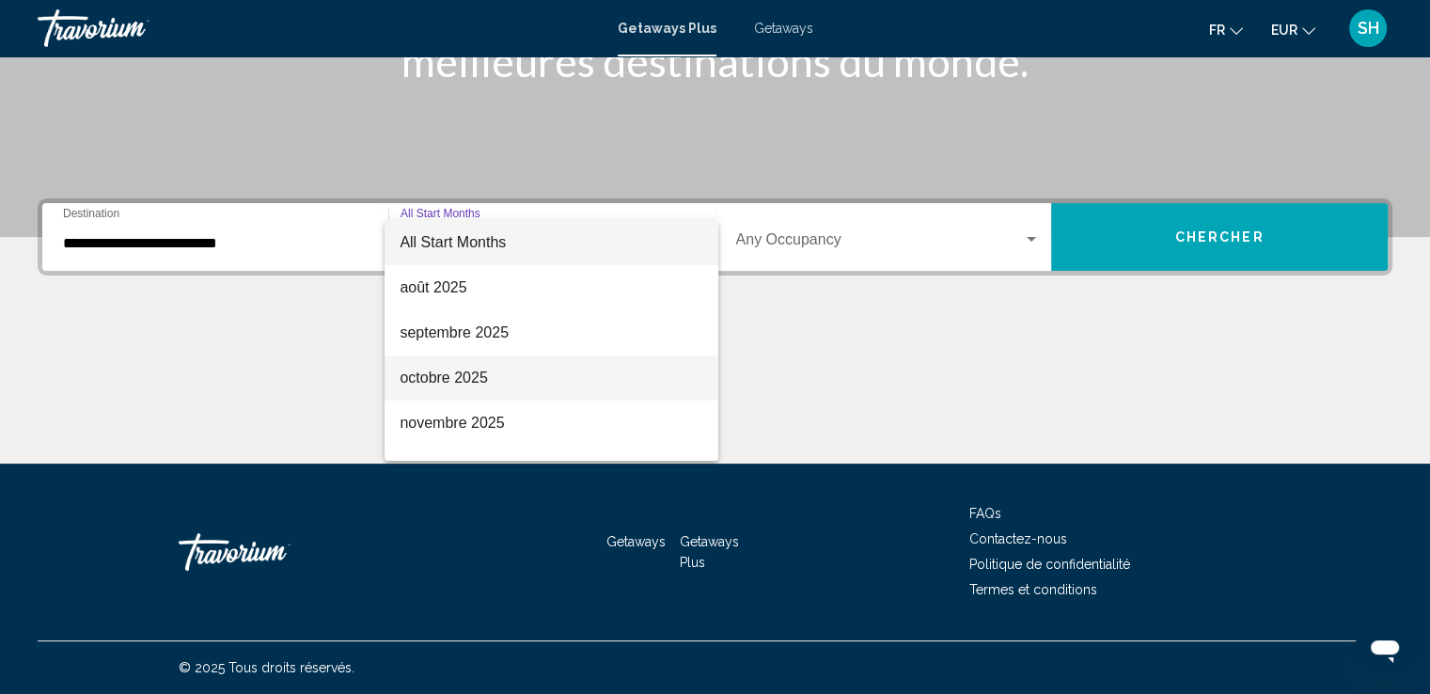
drag, startPoint x: 470, startPoint y: 379, endPoint x: 480, endPoint y: 377, distance: 10.5
click at [474, 378] on span "octobre 2025" at bounding box center [552, 377] width 304 height 45
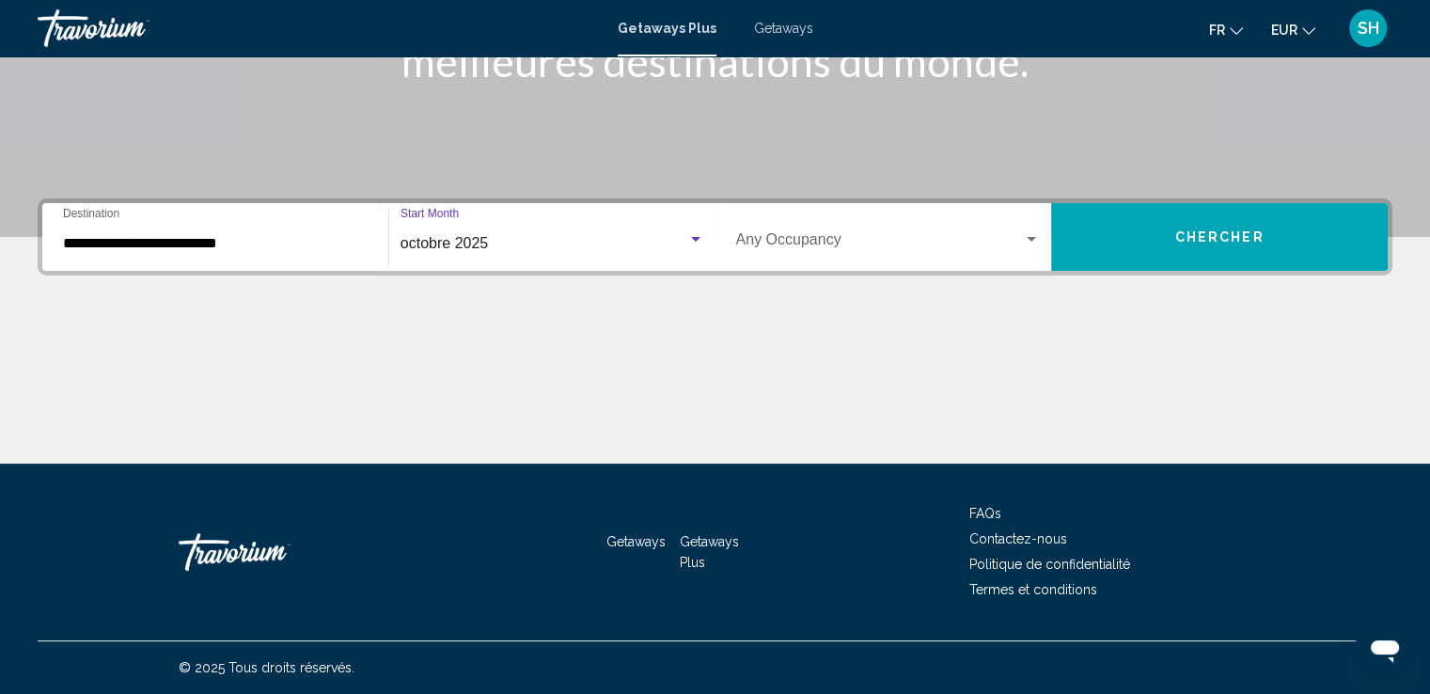
click at [809, 230] on div "Occupancy Any Occupancy" at bounding box center [888, 237] width 305 height 59
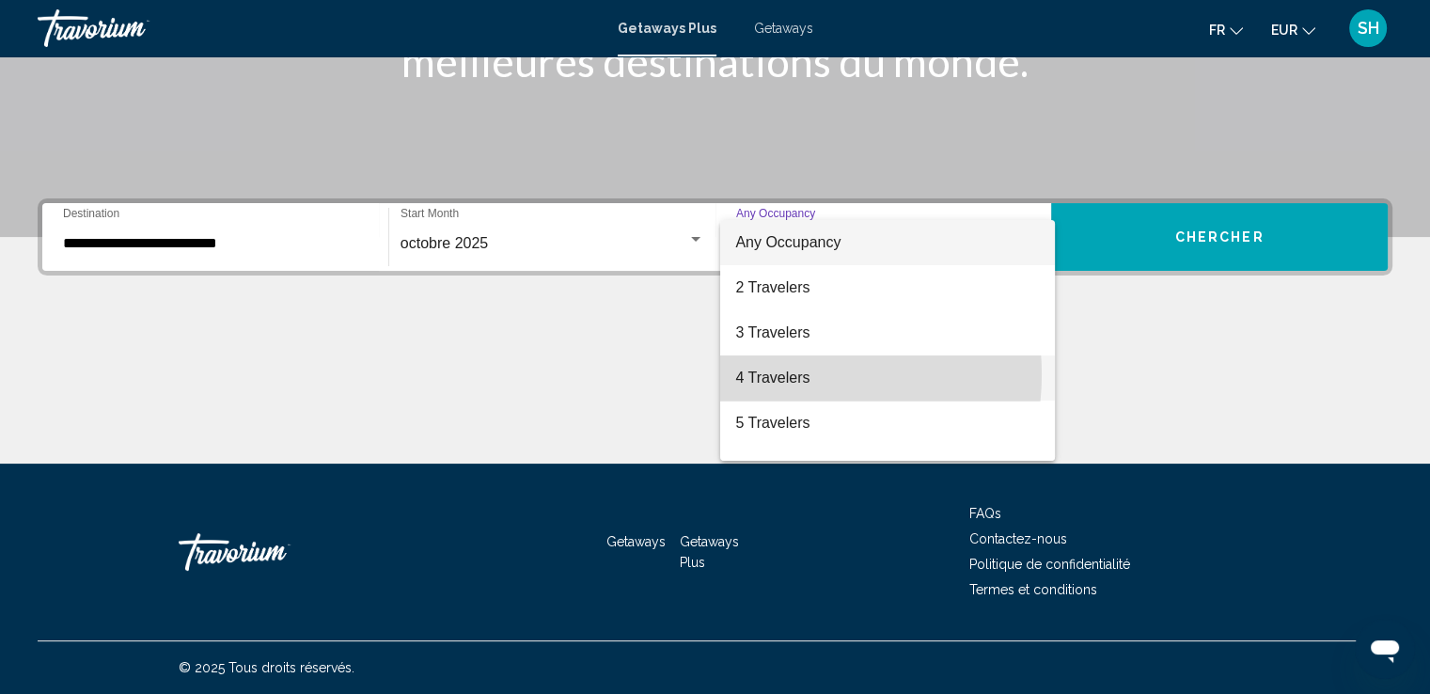
click at [773, 374] on span "4 Travelers" at bounding box center [887, 377] width 305 height 45
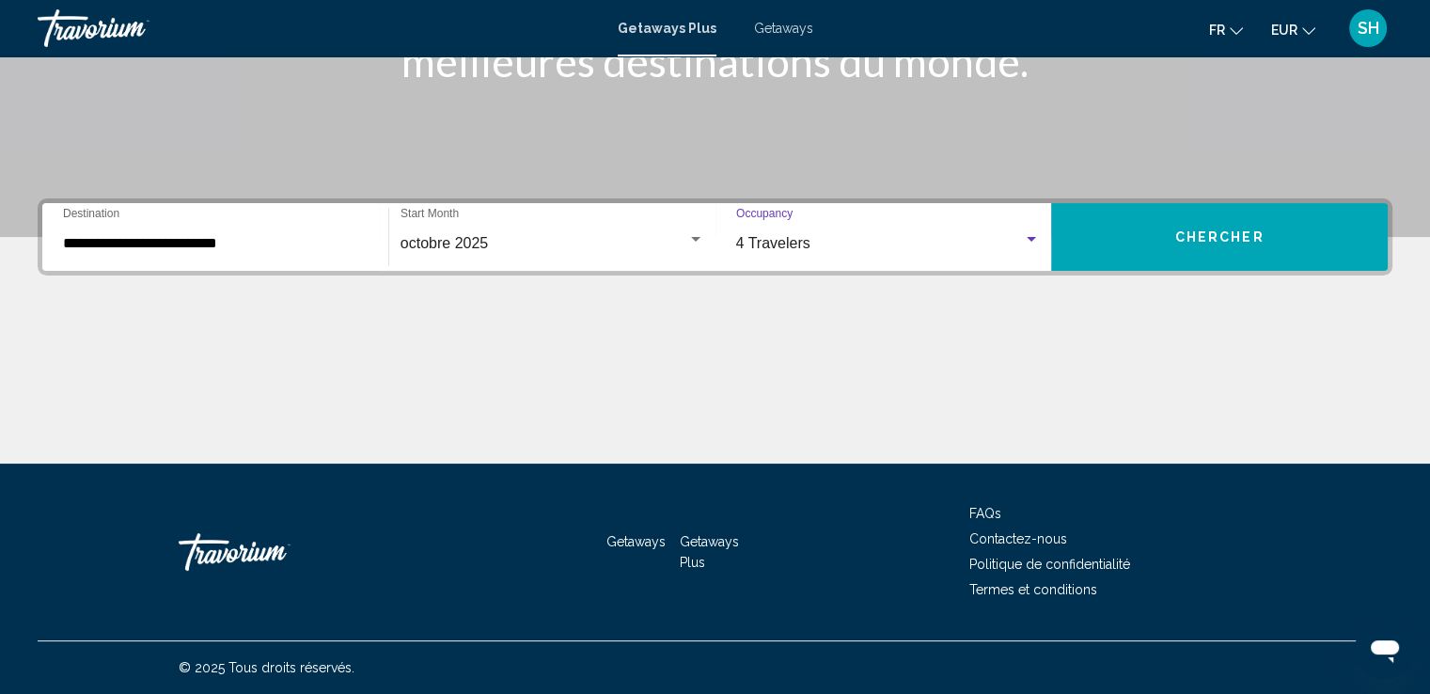
click at [1225, 237] on span "Chercher" at bounding box center [1219, 237] width 89 height 15
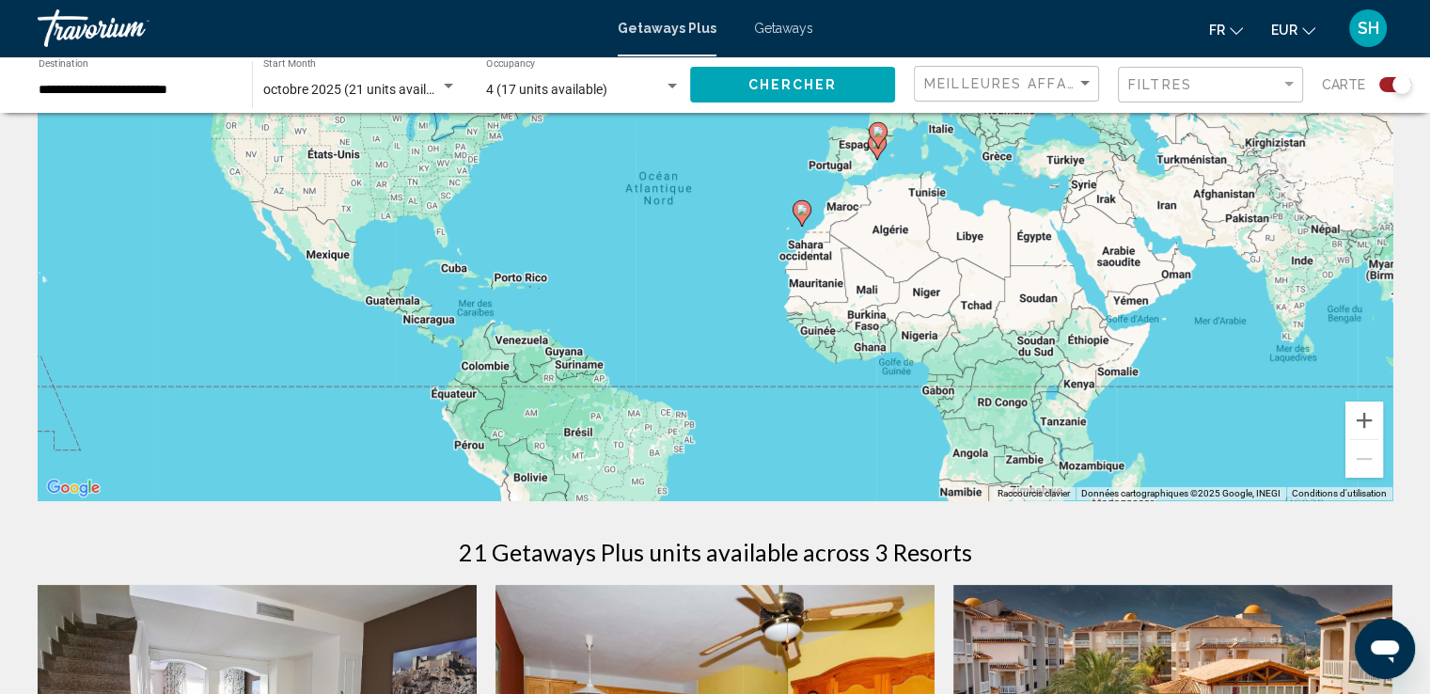
scroll to position [185, 0]
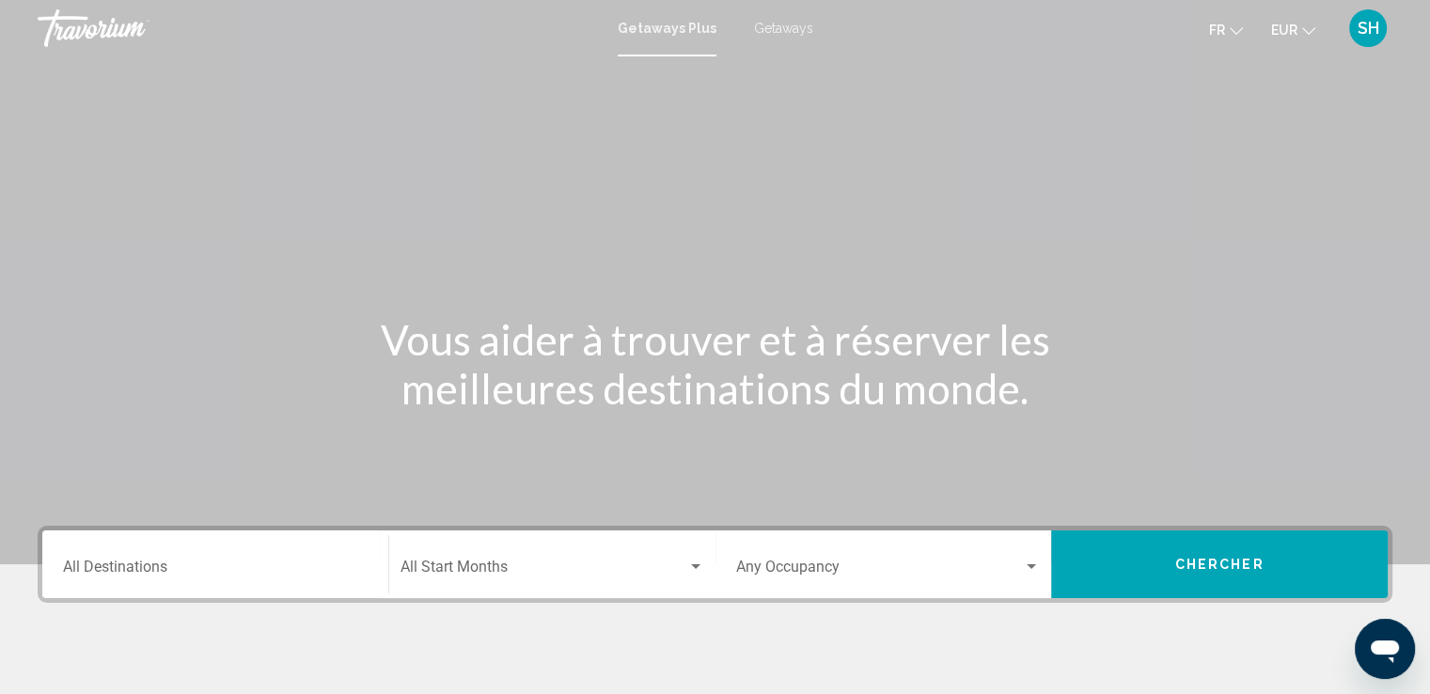
click at [783, 28] on span "Getaways" at bounding box center [783, 28] width 59 height 15
click at [191, 550] on div "Destination All Destinations" at bounding box center [215, 564] width 305 height 59
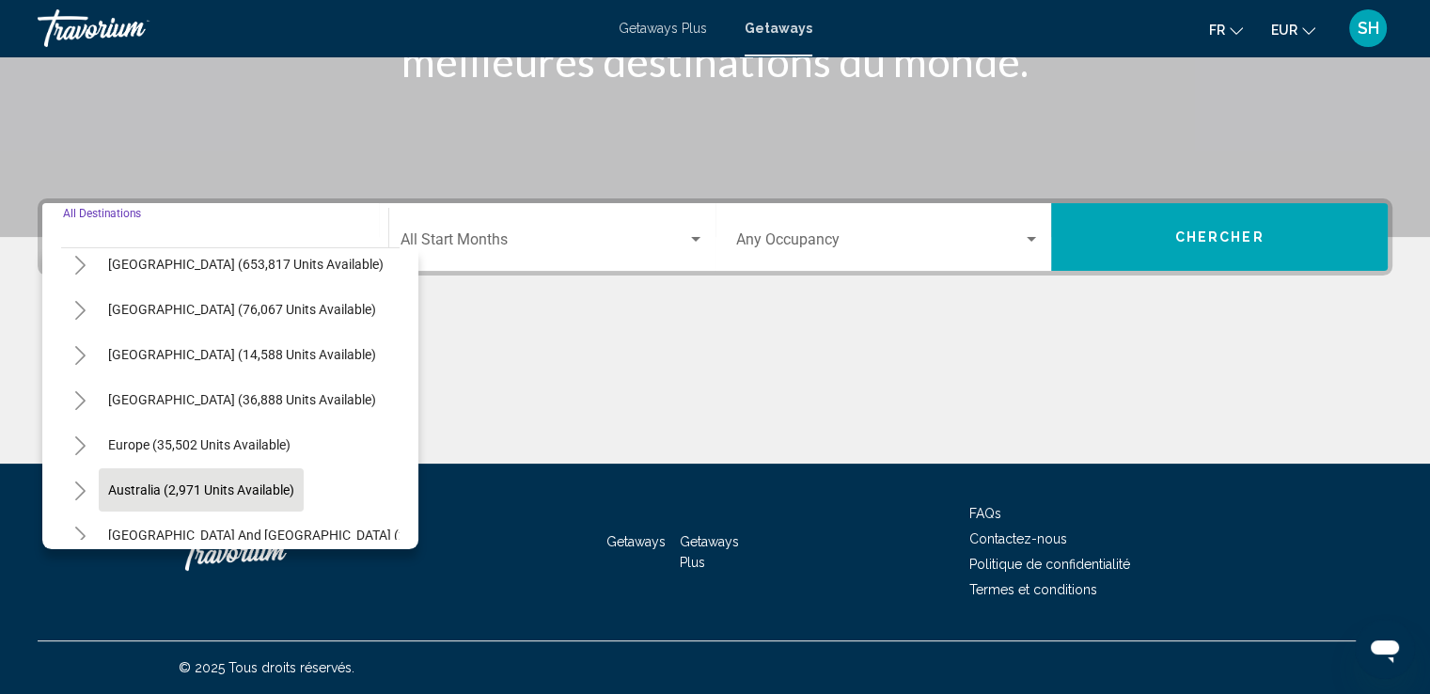
scroll to position [94, 0]
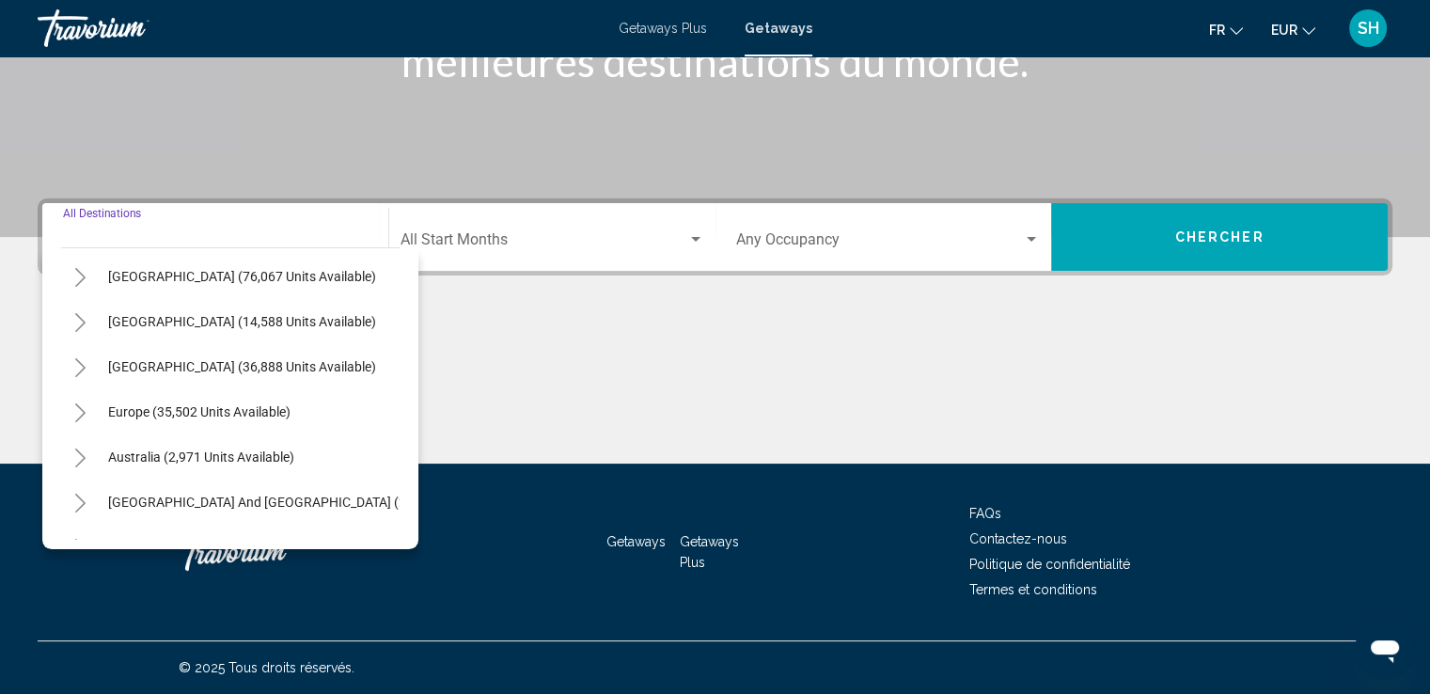
click at [83, 404] on icon "Toggle Europe (35,502 units available)" at bounding box center [80, 412] width 14 height 19
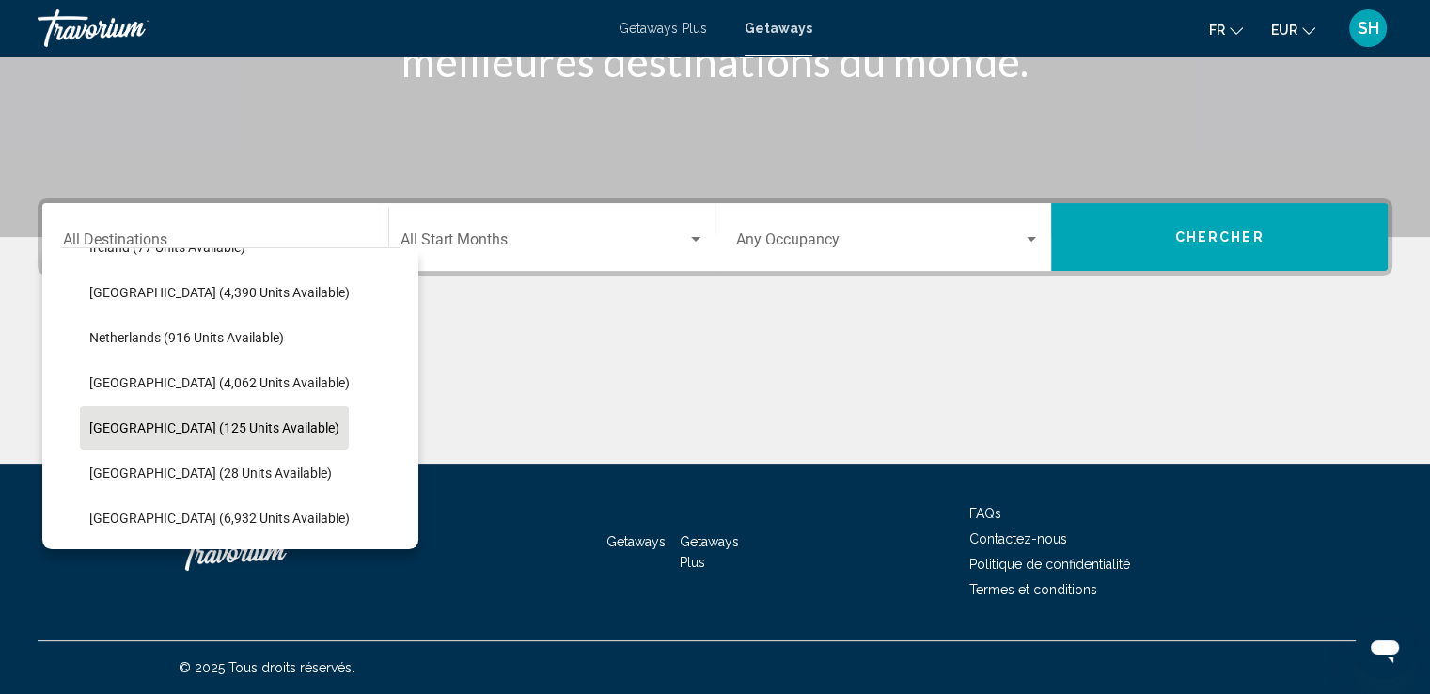
scroll to position [940, 0]
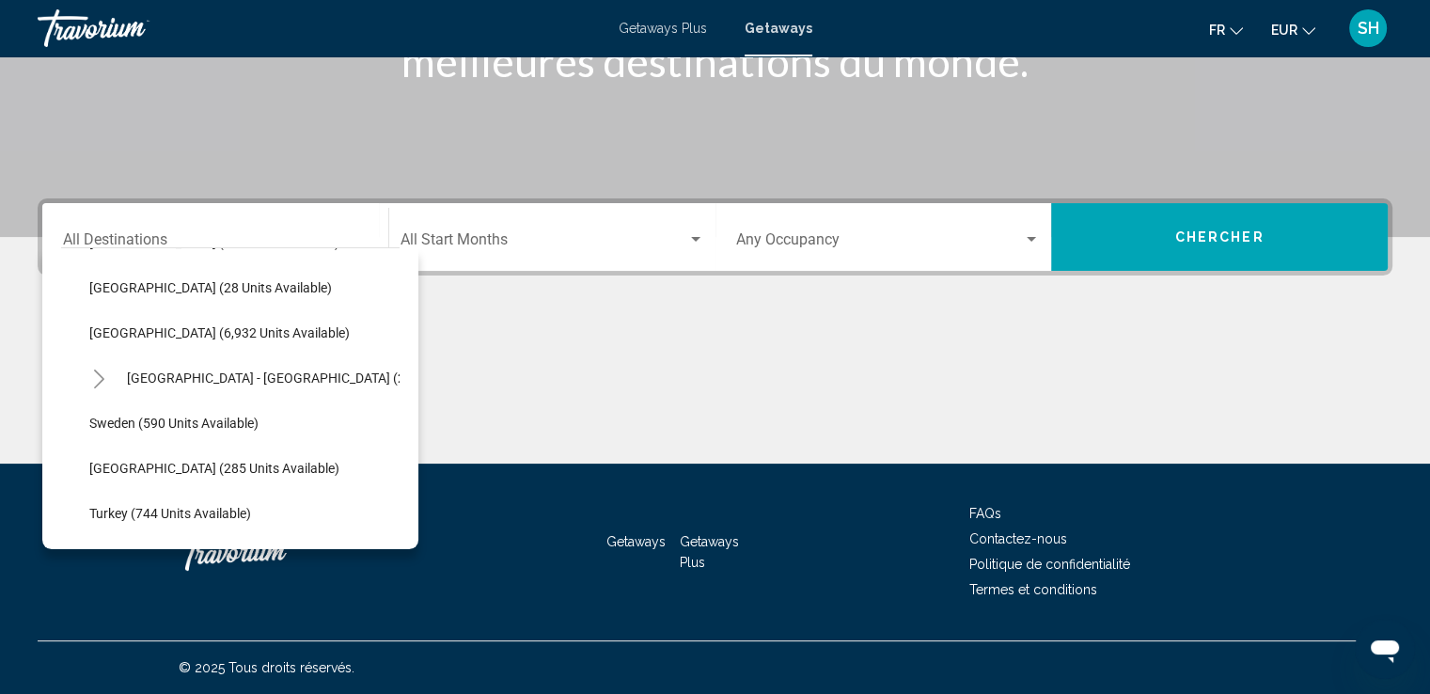
click at [135, 341] on button "[GEOGRAPHIC_DATA] (6,932 units available)" at bounding box center [219, 332] width 279 height 43
type input "**********"
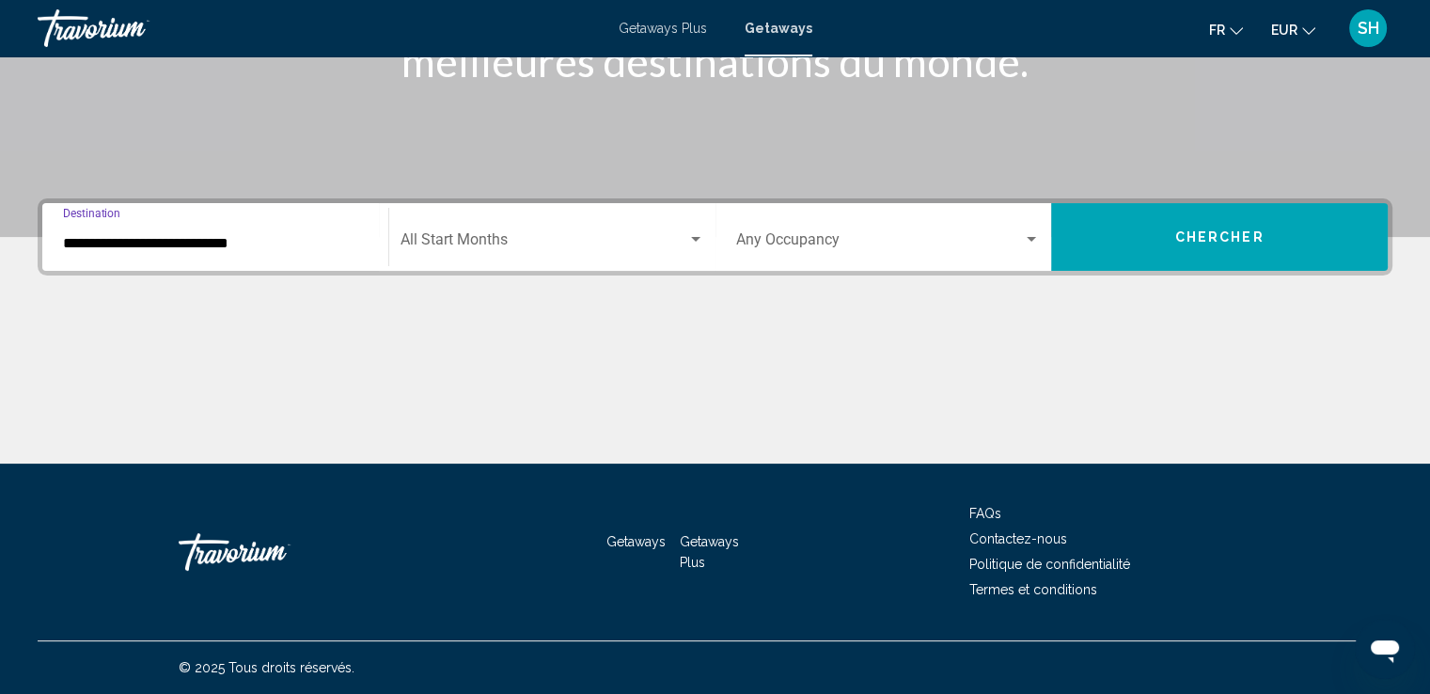
click at [545, 242] on span "Search widget" at bounding box center [544, 243] width 287 height 17
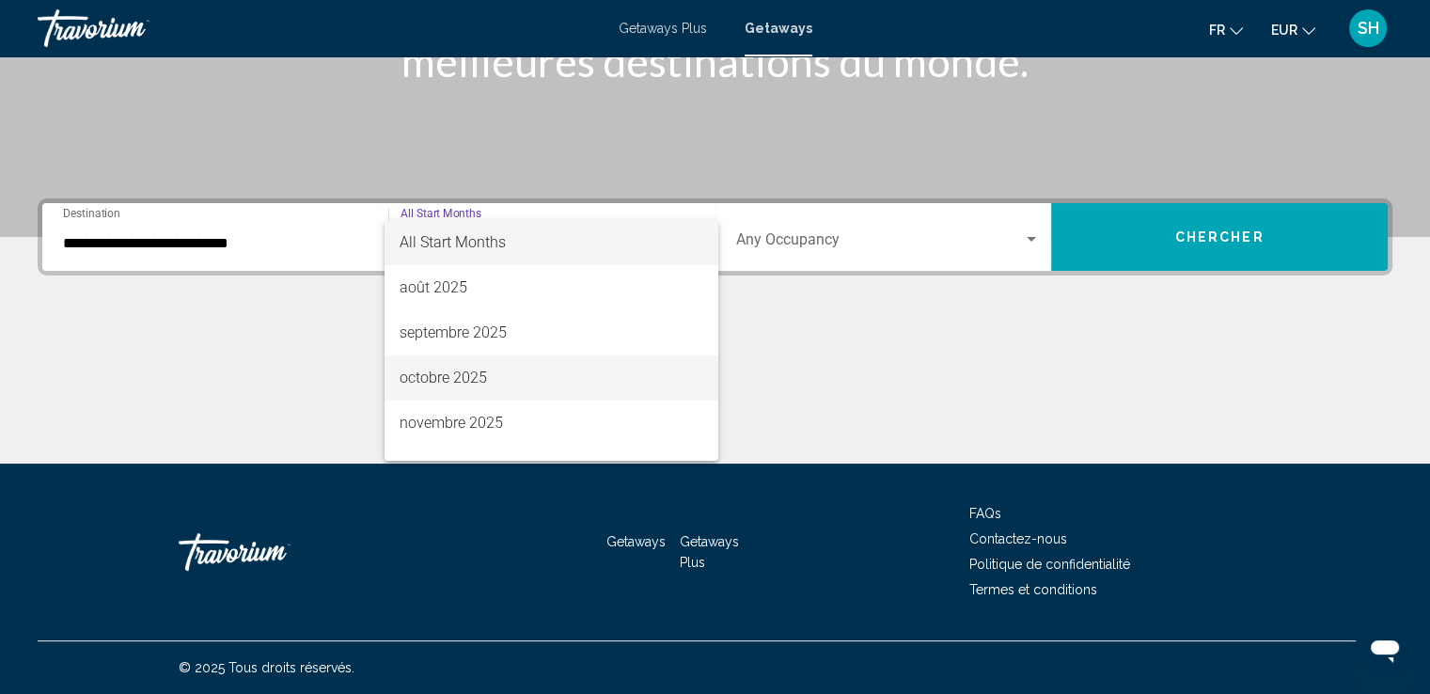
click at [429, 389] on span "octobre 2025" at bounding box center [552, 377] width 304 height 45
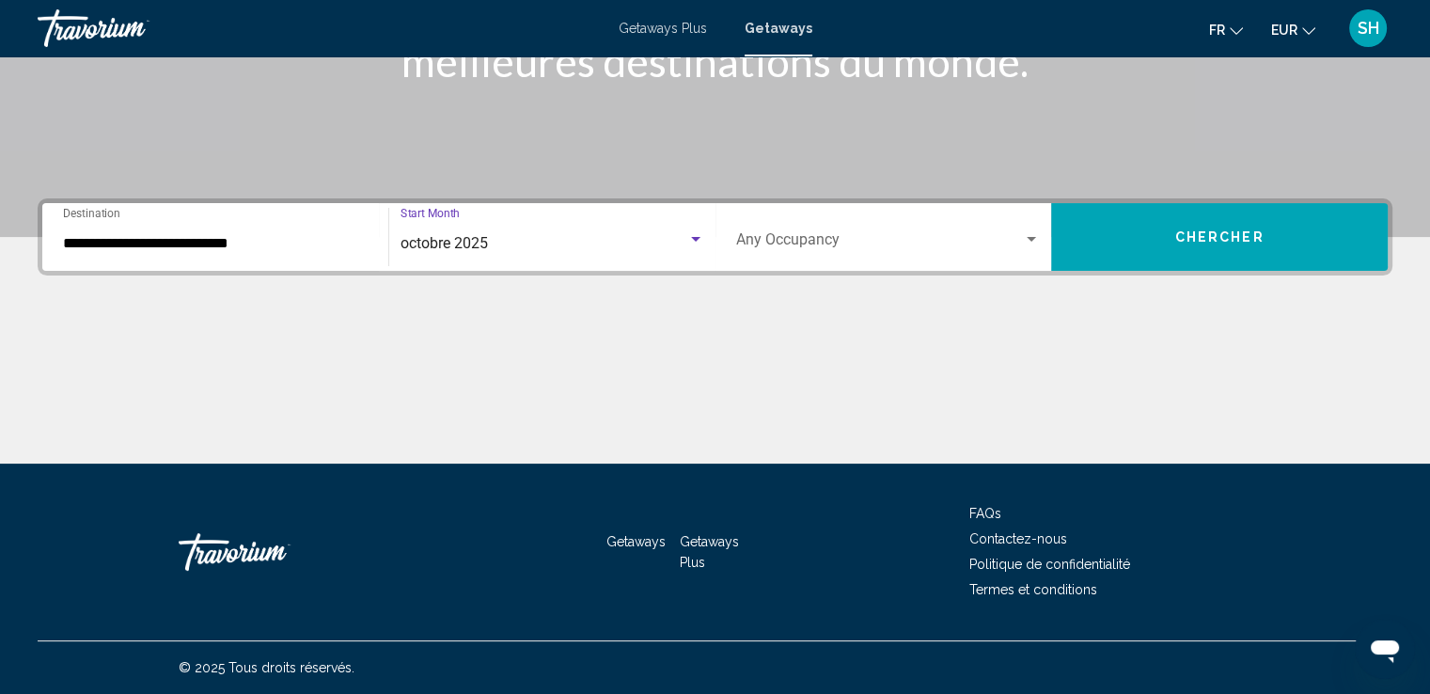
click at [815, 237] on span "Search widget" at bounding box center [880, 243] width 288 height 17
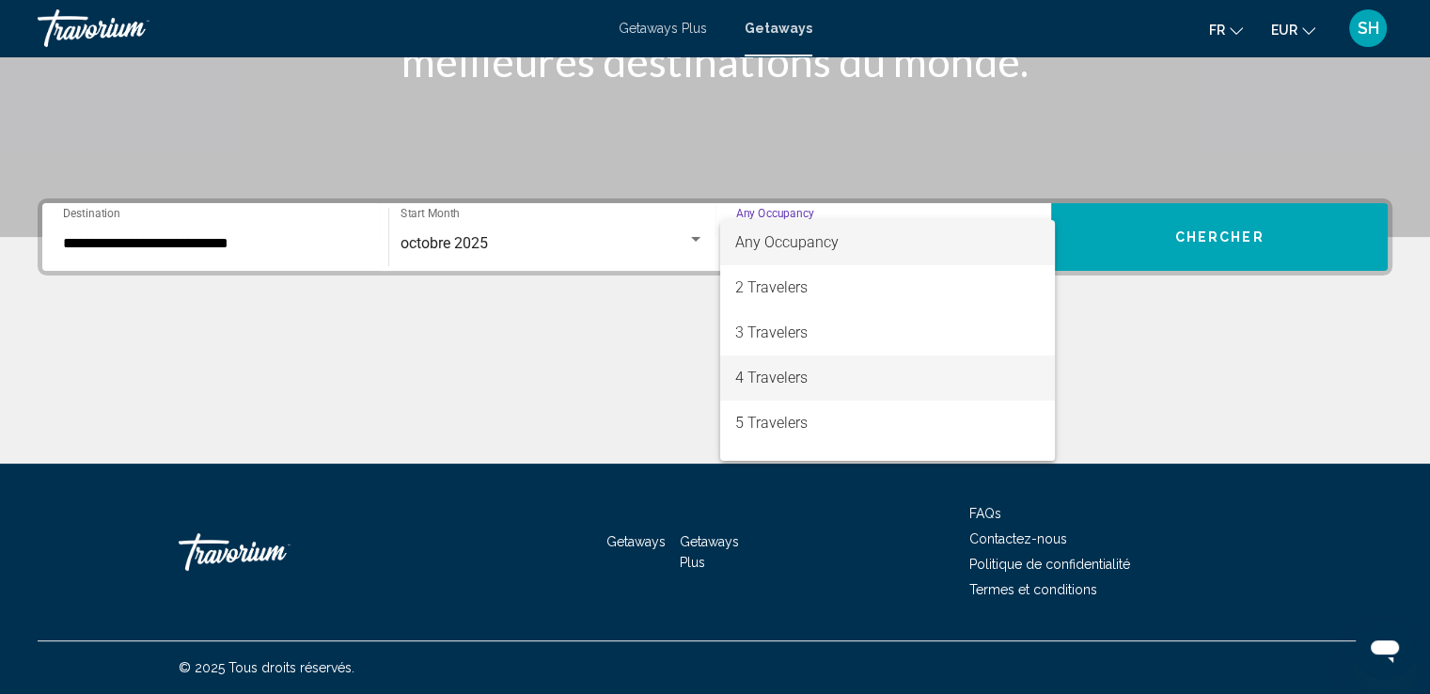
click at [777, 360] on span "4 Travelers" at bounding box center [887, 377] width 305 height 45
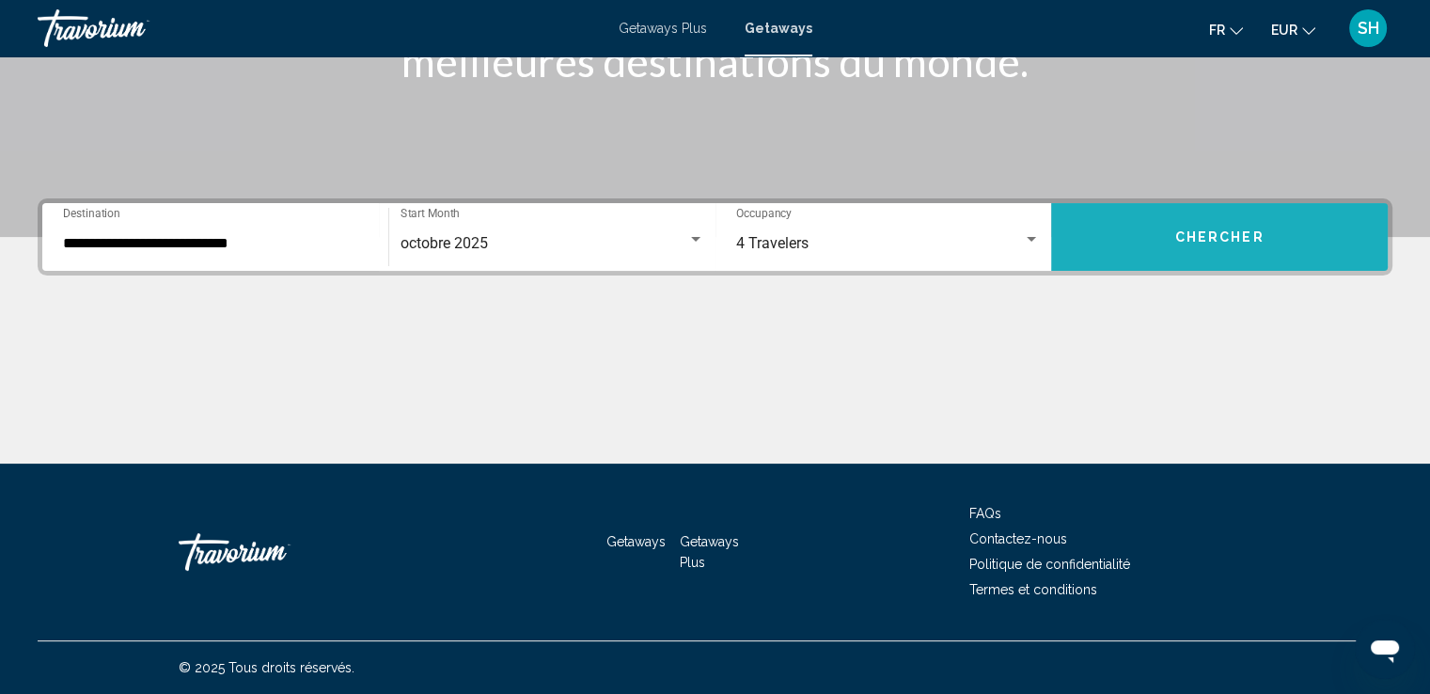
click at [1260, 227] on button "Chercher" at bounding box center [1219, 237] width 337 height 68
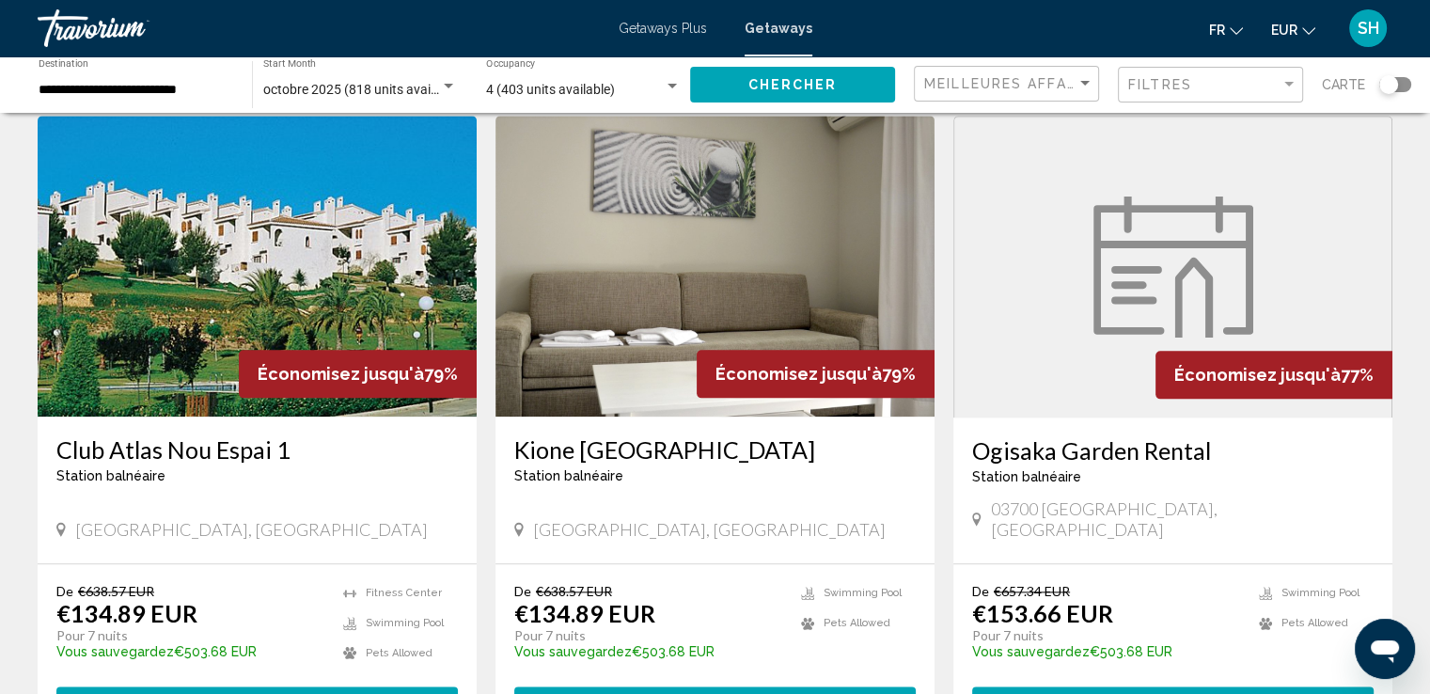
scroll to position [2163, 0]
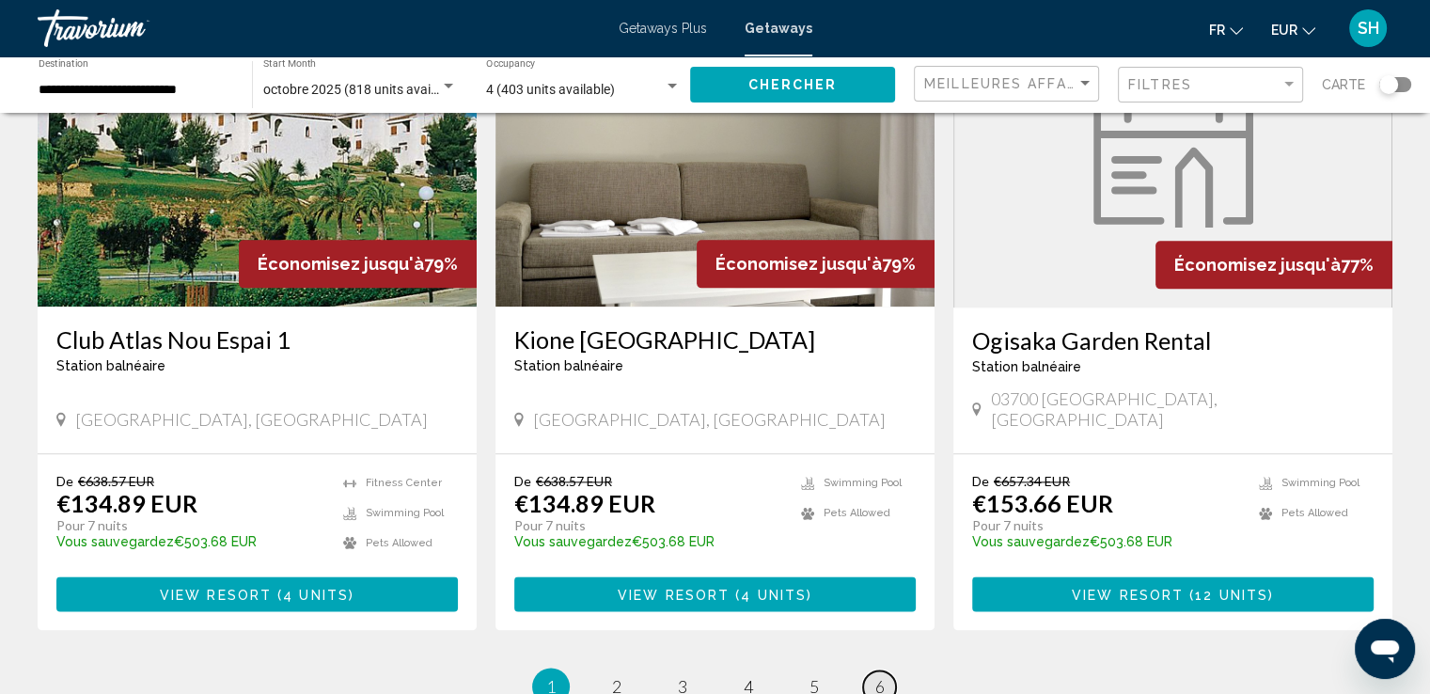
click at [879, 676] on span "6" at bounding box center [879, 686] width 9 height 21
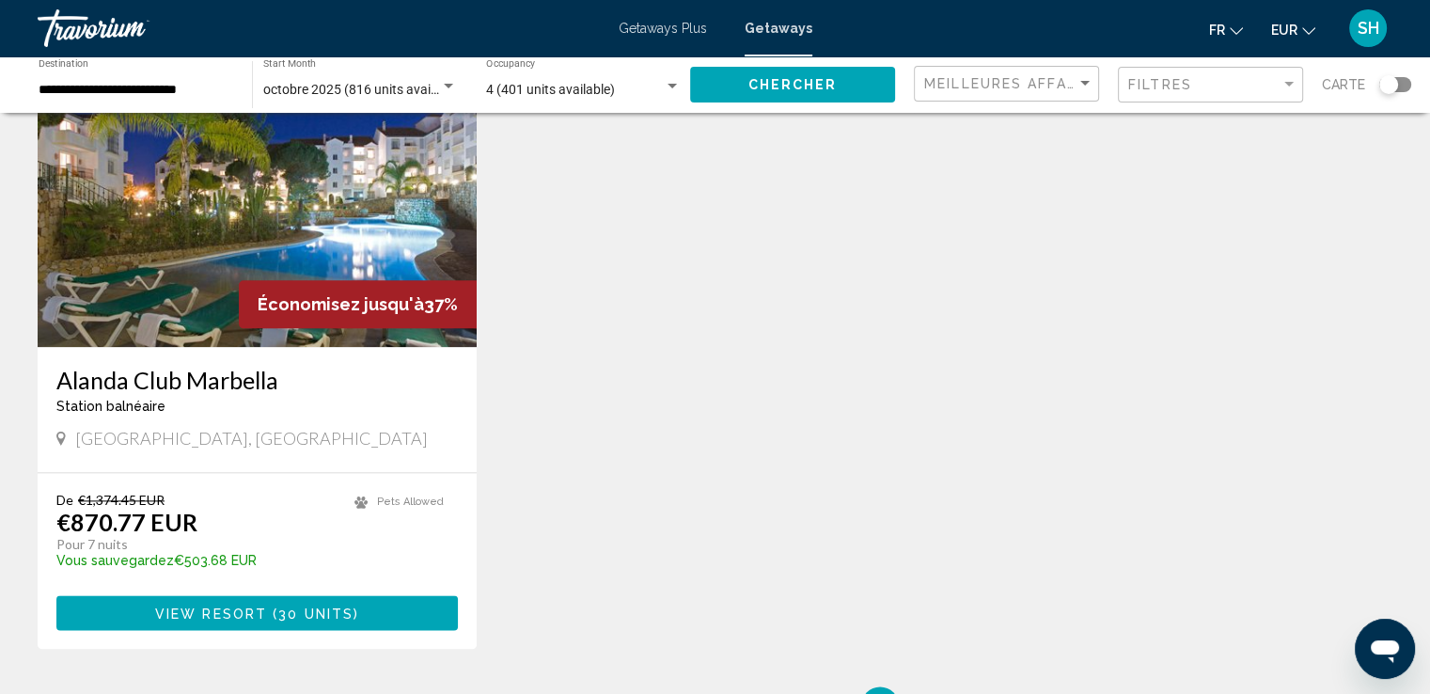
scroll to position [2351, 0]
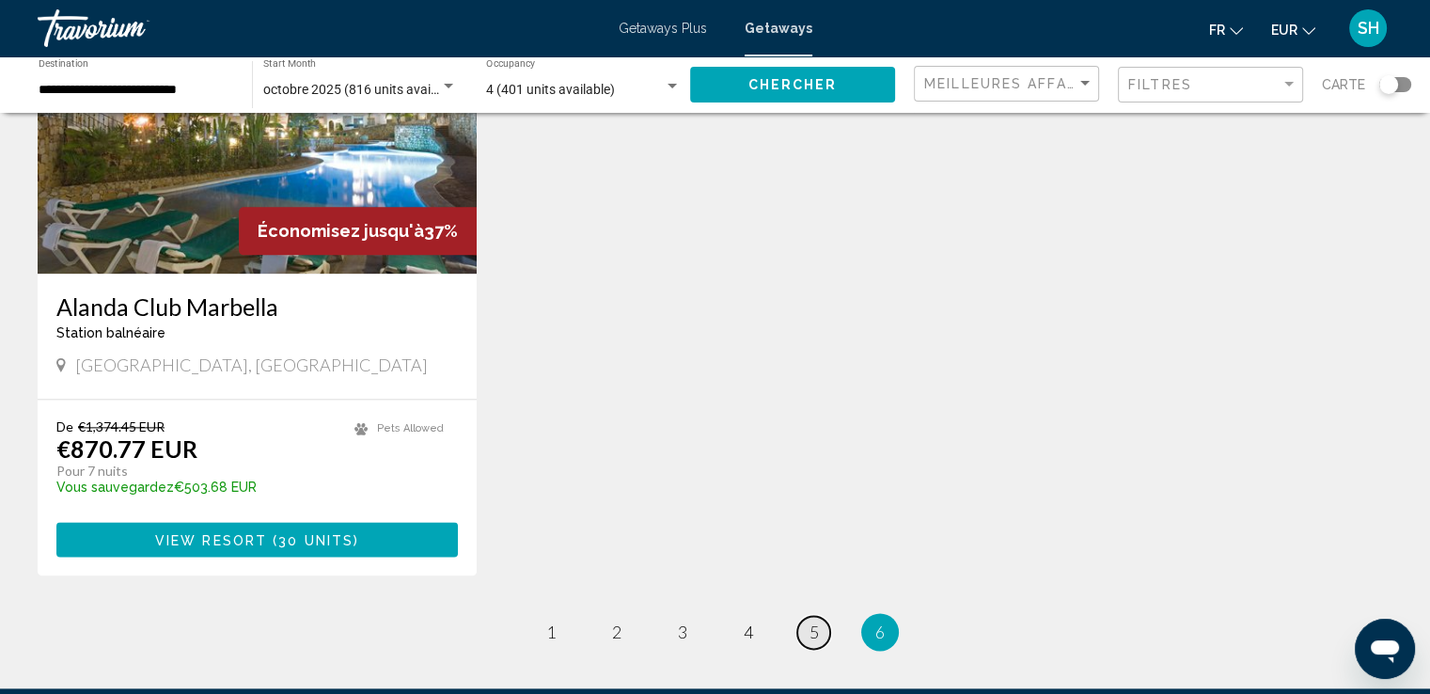
click at [811, 622] on span "5" at bounding box center [814, 632] width 9 height 21
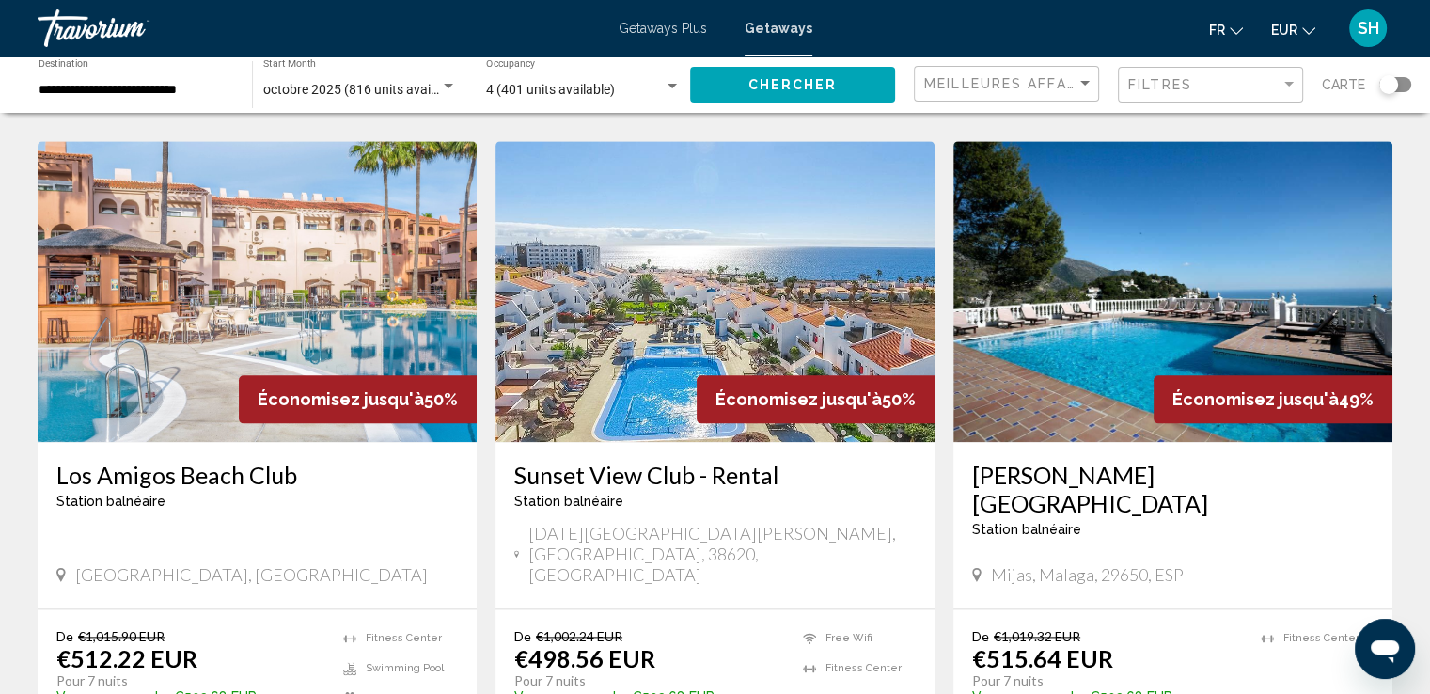
scroll to position [2257, 0]
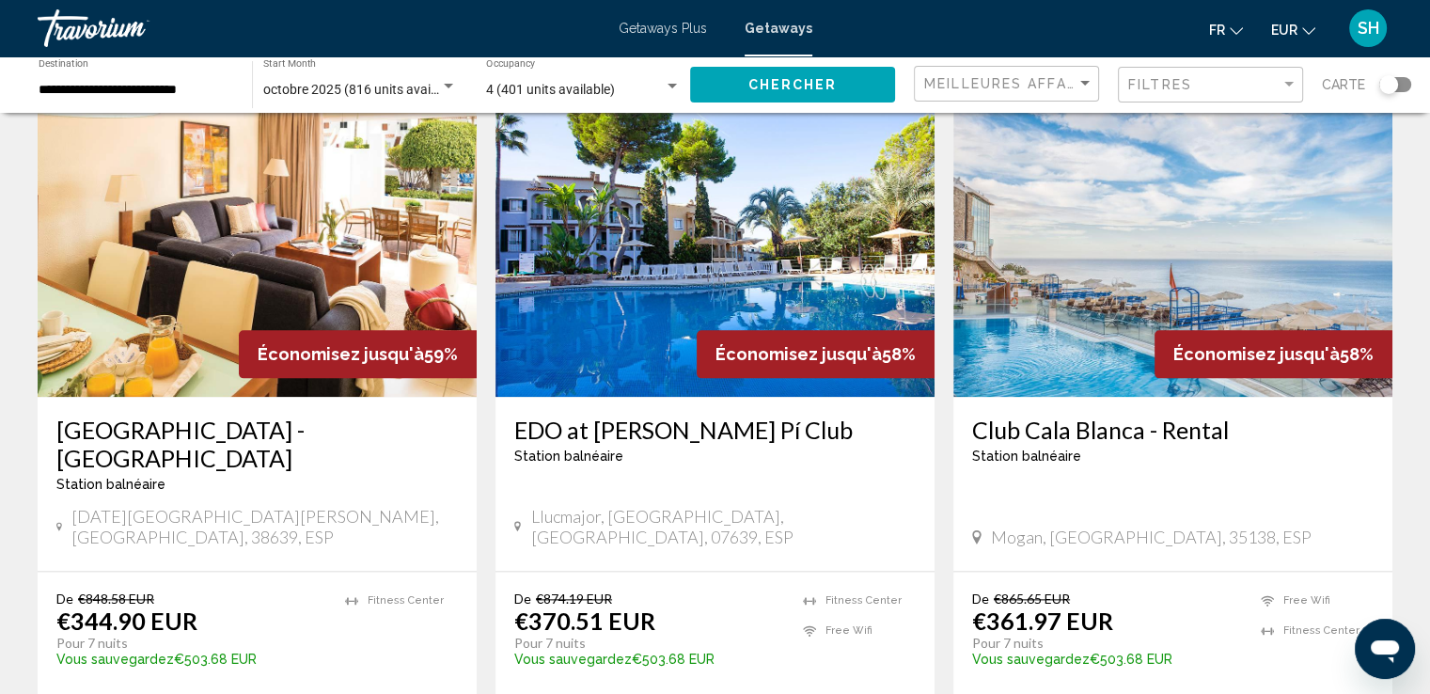
scroll to position [2069, 0]
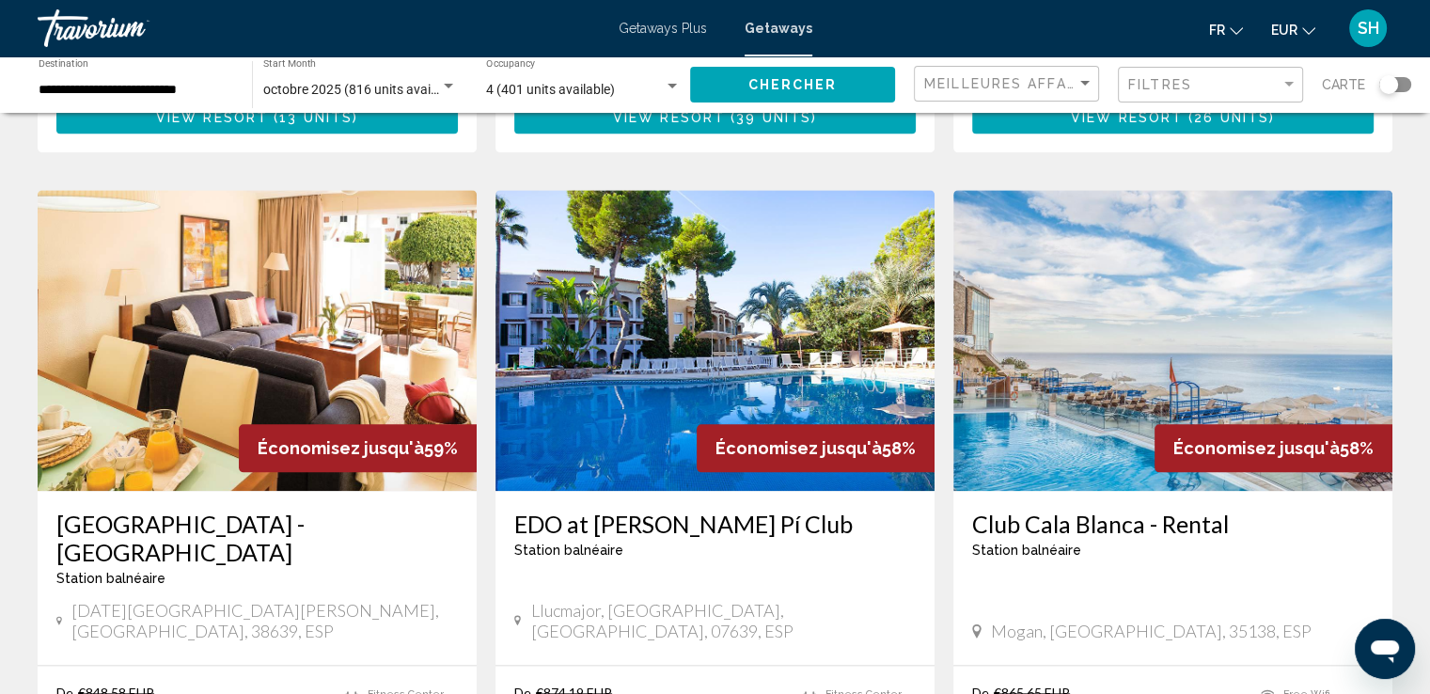
click at [727, 267] on img "Main content" at bounding box center [715, 340] width 439 height 301
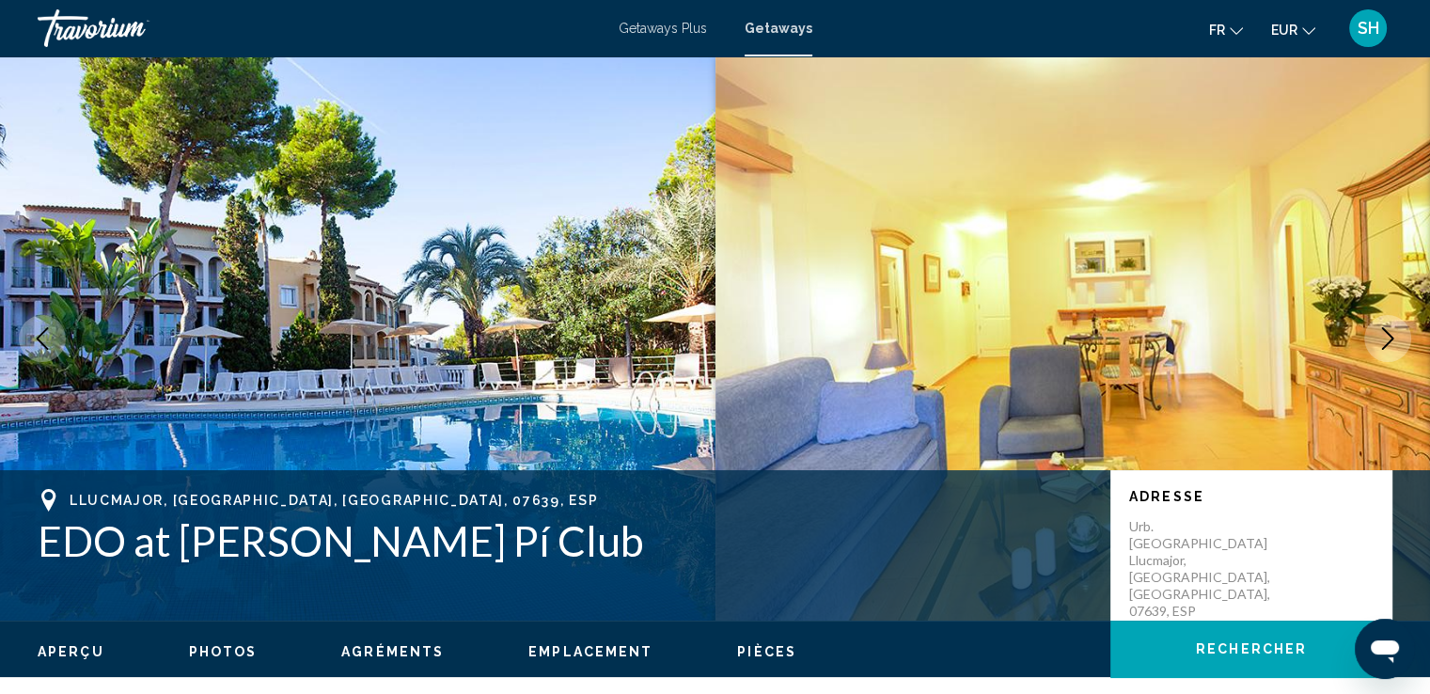
click at [1380, 333] on icon "Next image" at bounding box center [1388, 338] width 23 height 23
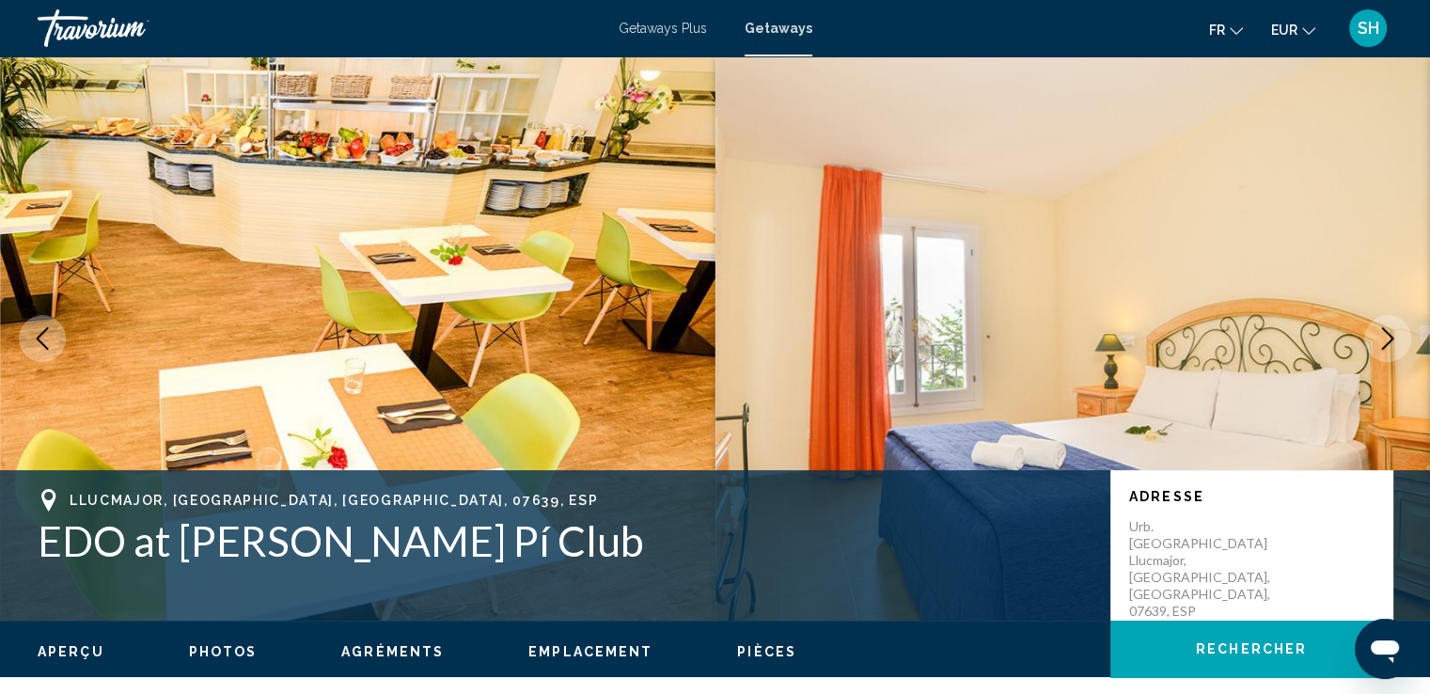
click at [1380, 333] on icon "Next image" at bounding box center [1388, 338] width 23 height 23
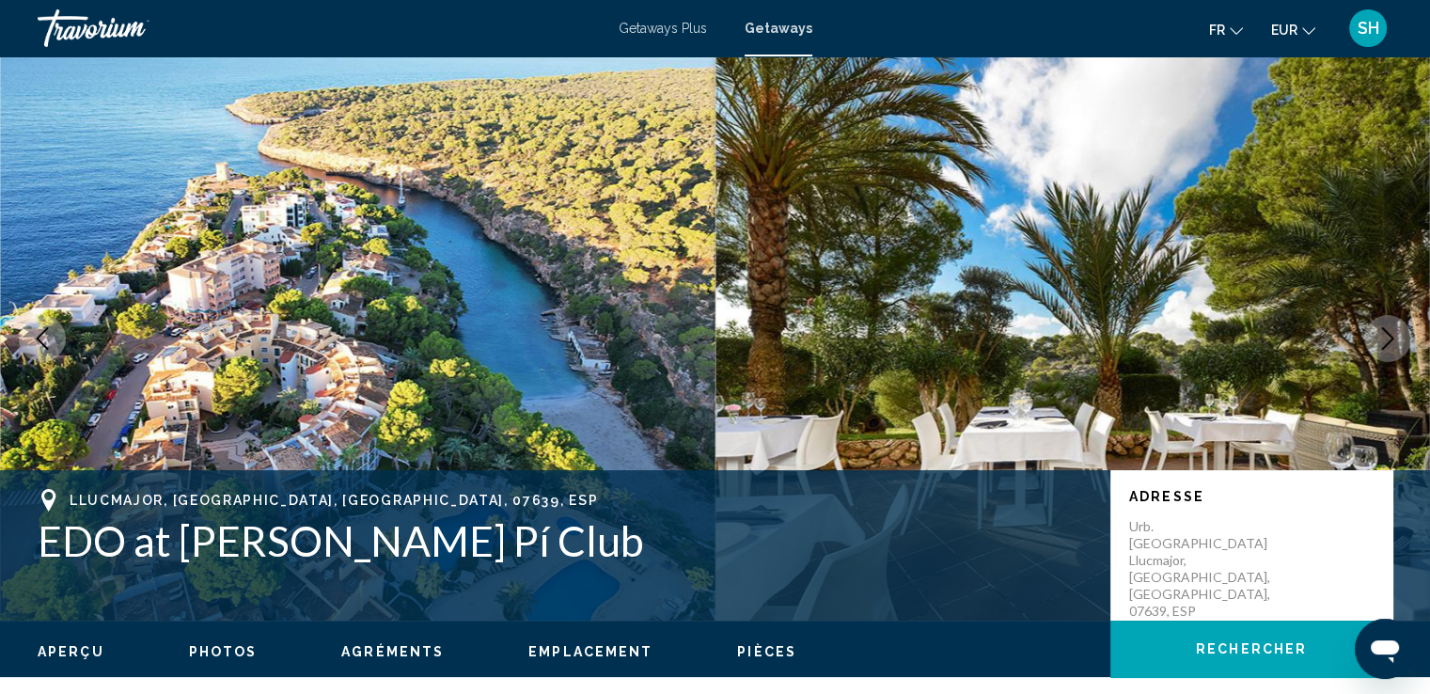
click at [1380, 333] on icon "Next image" at bounding box center [1388, 338] width 23 height 23
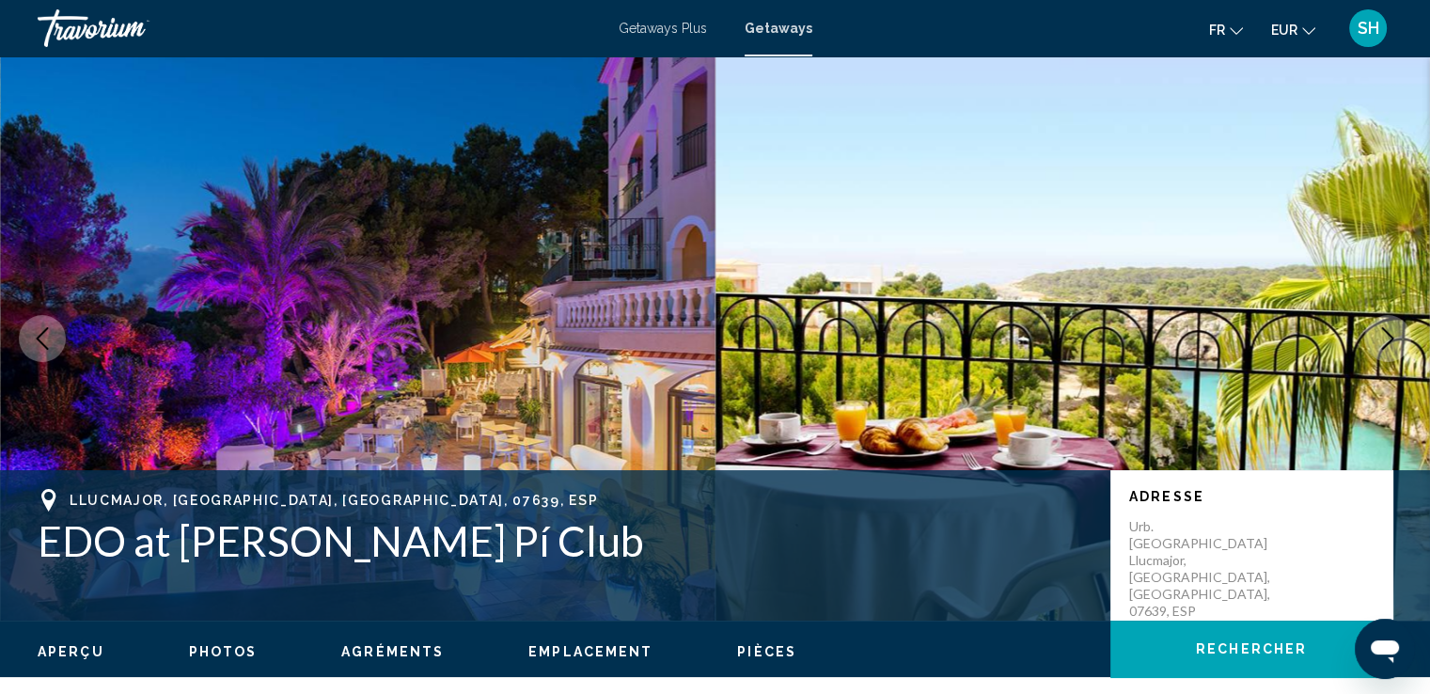
click at [1380, 333] on icon "Next image" at bounding box center [1388, 338] width 23 height 23
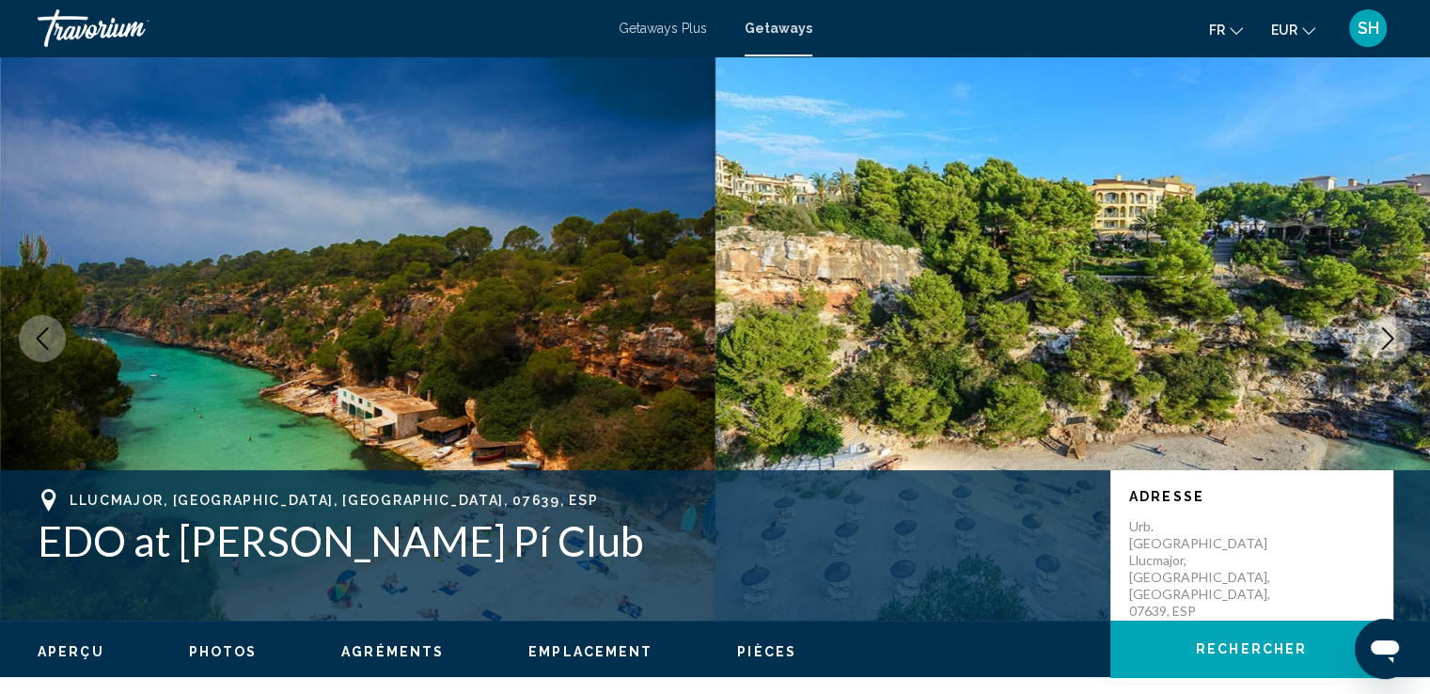
click at [1380, 333] on icon "Next image" at bounding box center [1388, 338] width 23 height 23
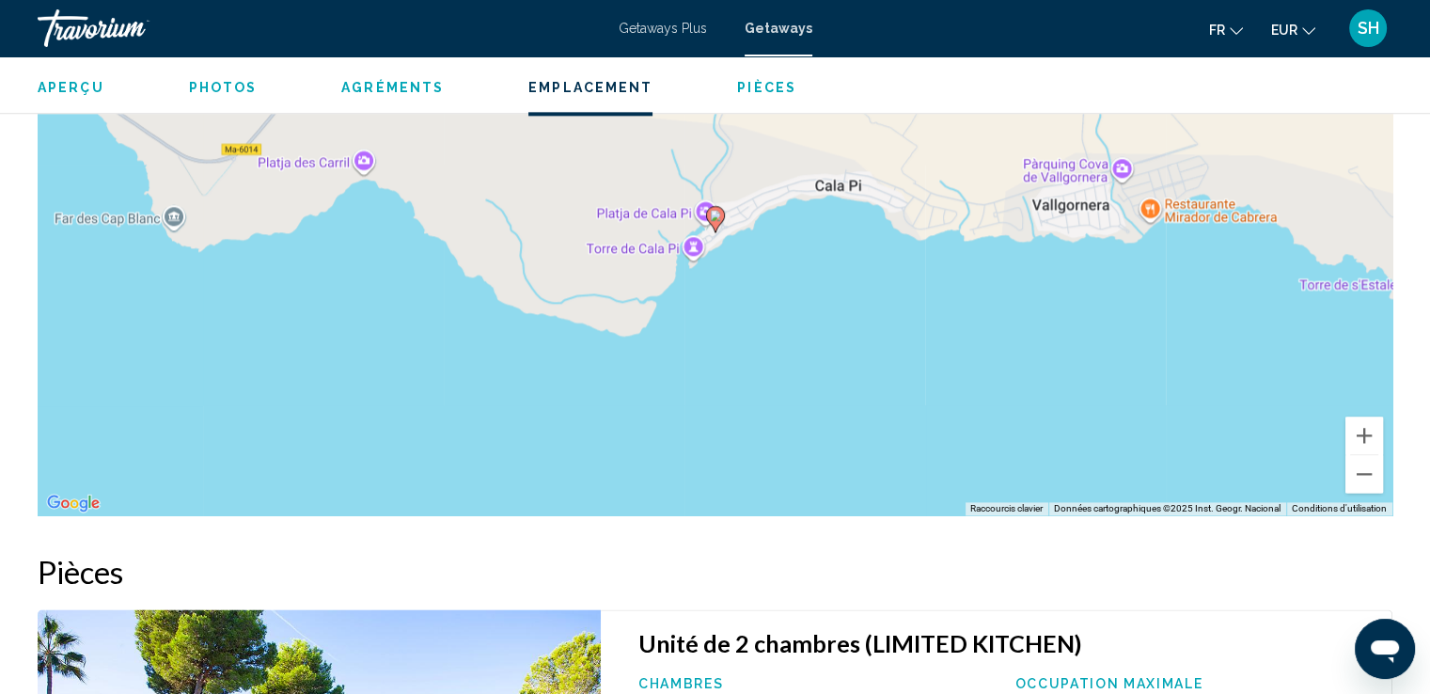
scroll to position [2539, 0]
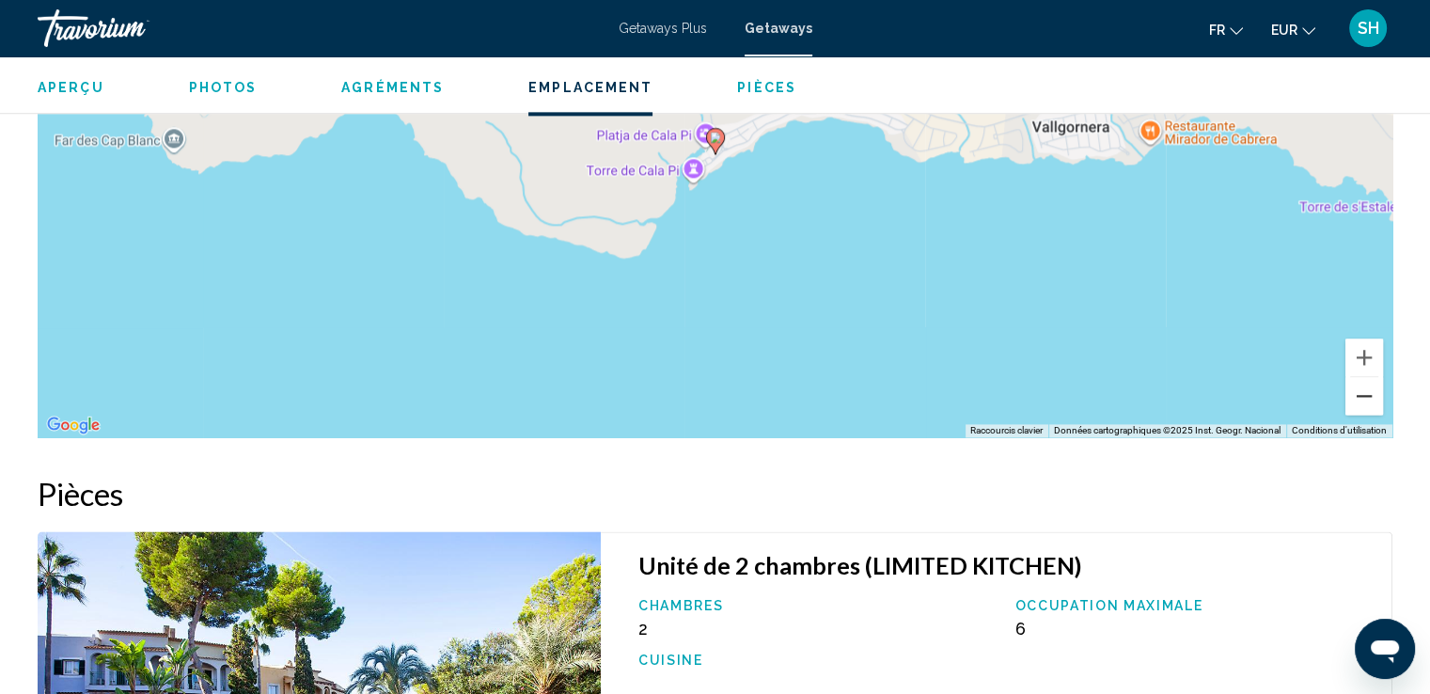
click at [1361, 403] on button "Zoom arrière" at bounding box center [1365, 396] width 38 height 38
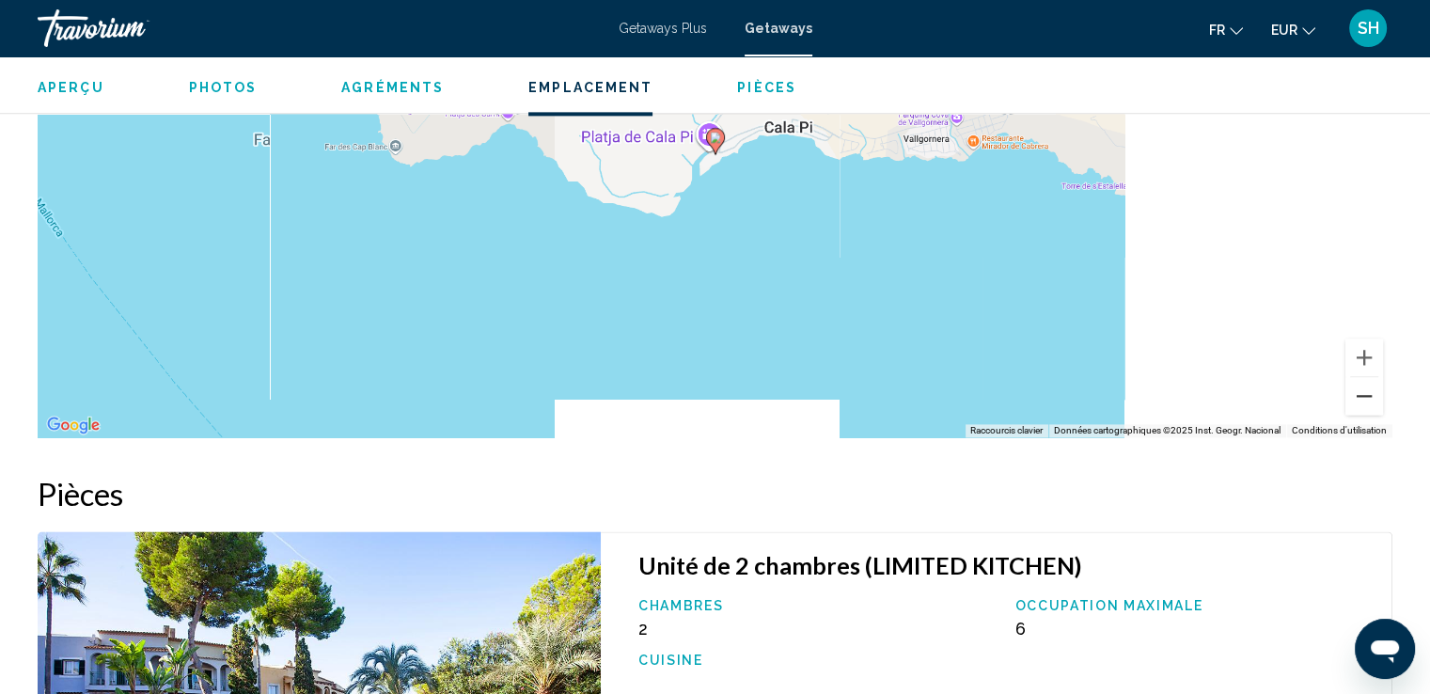
click at [1361, 403] on button "Zoom arrière" at bounding box center [1365, 396] width 38 height 38
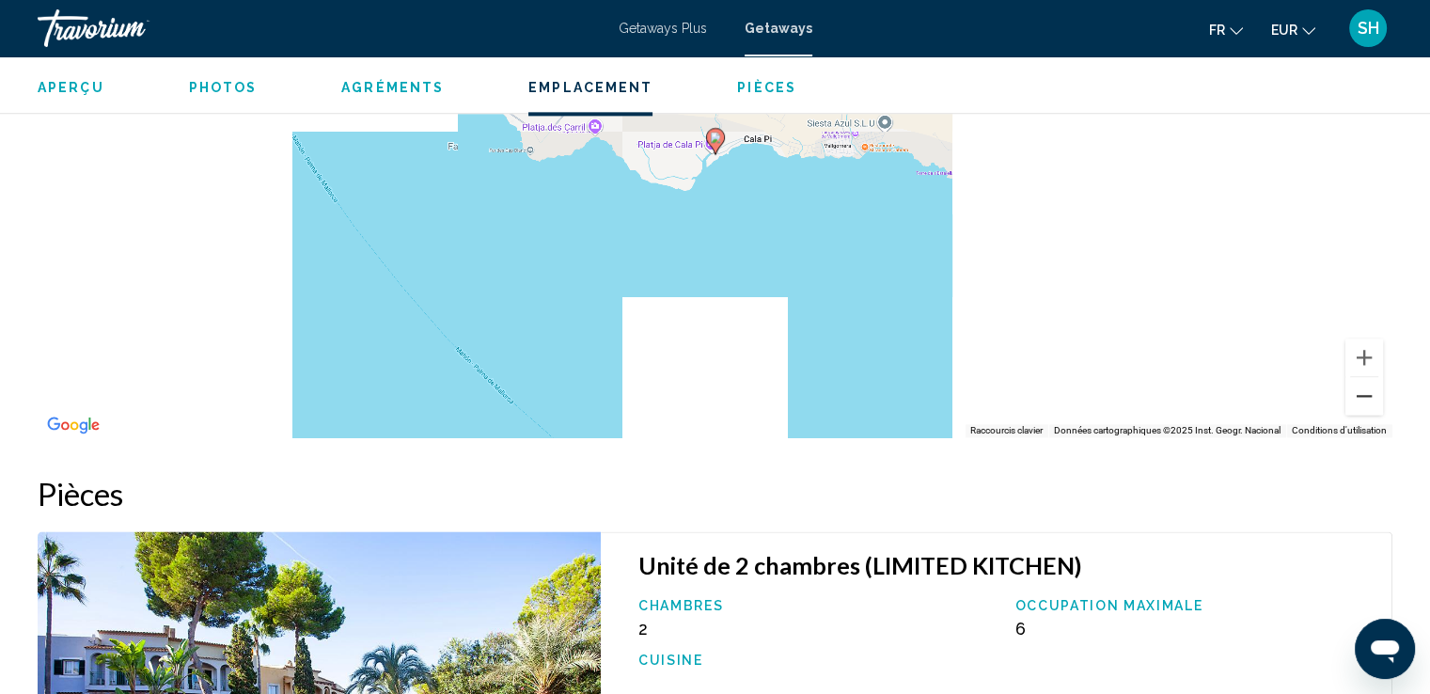
click at [1361, 403] on button "Zoom arrière" at bounding box center [1365, 396] width 38 height 38
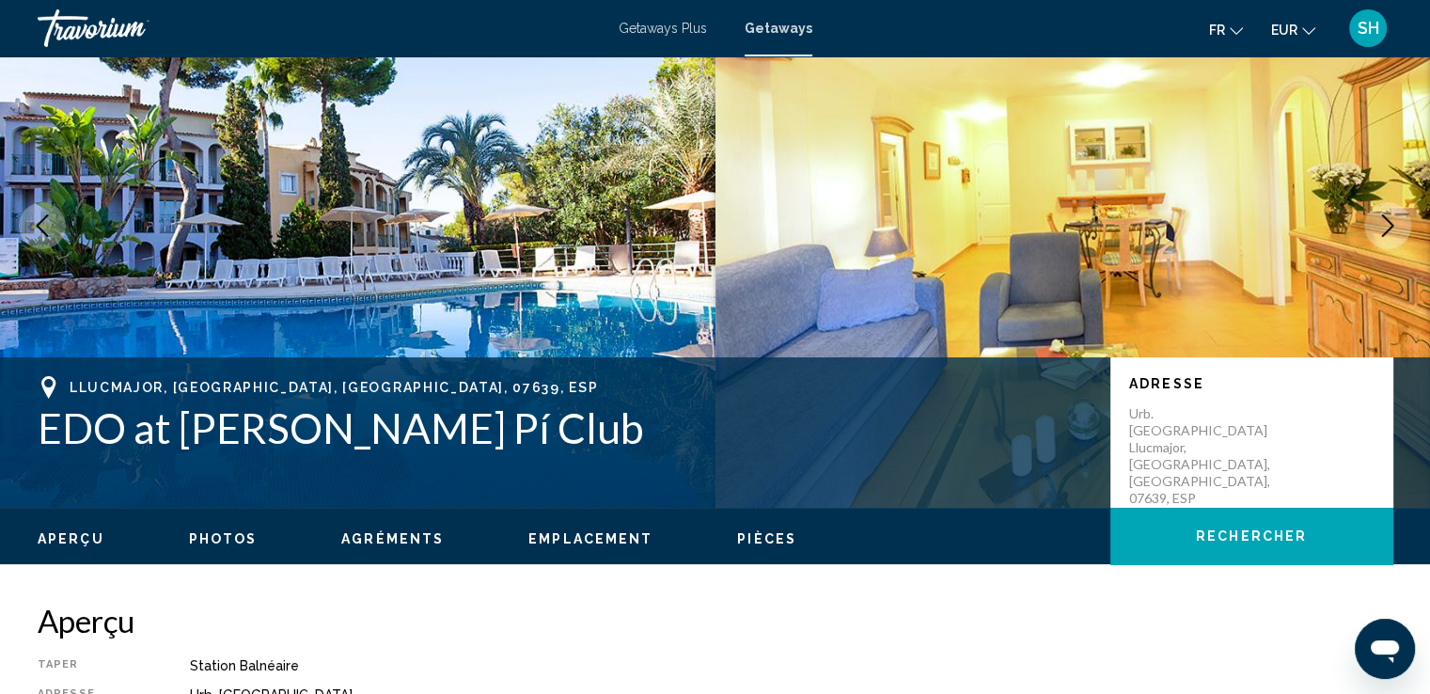
scroll to position [0, 0]
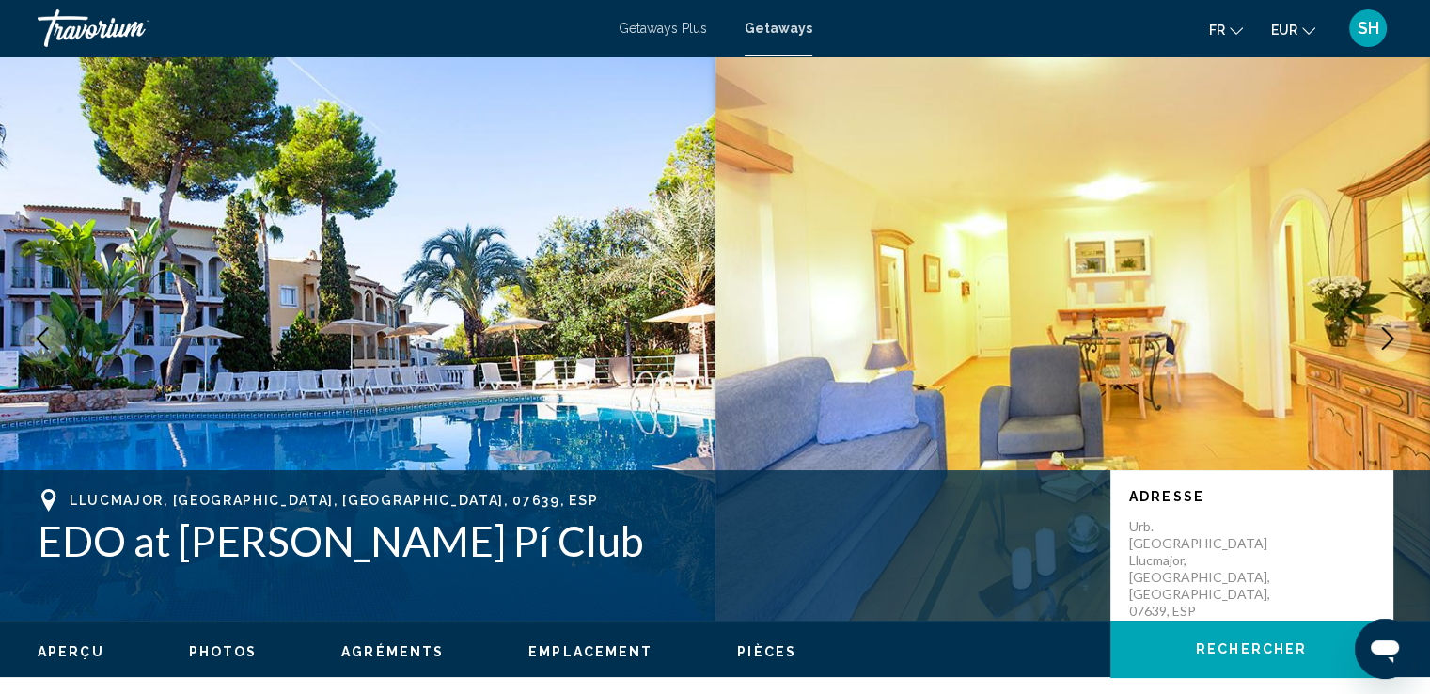
click at [930, 252] on img "Main content" at bounding box center [1074, 338] width 716 height 564
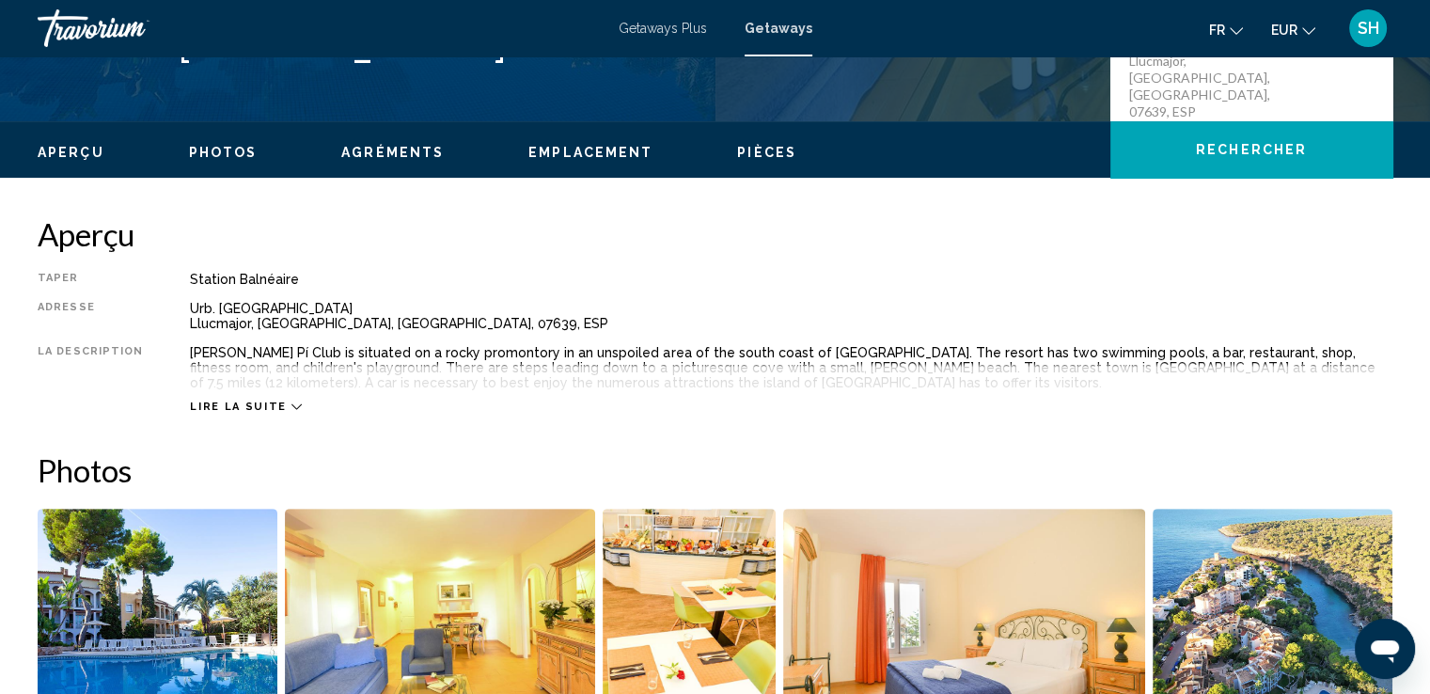
scroll to position [188, 0]
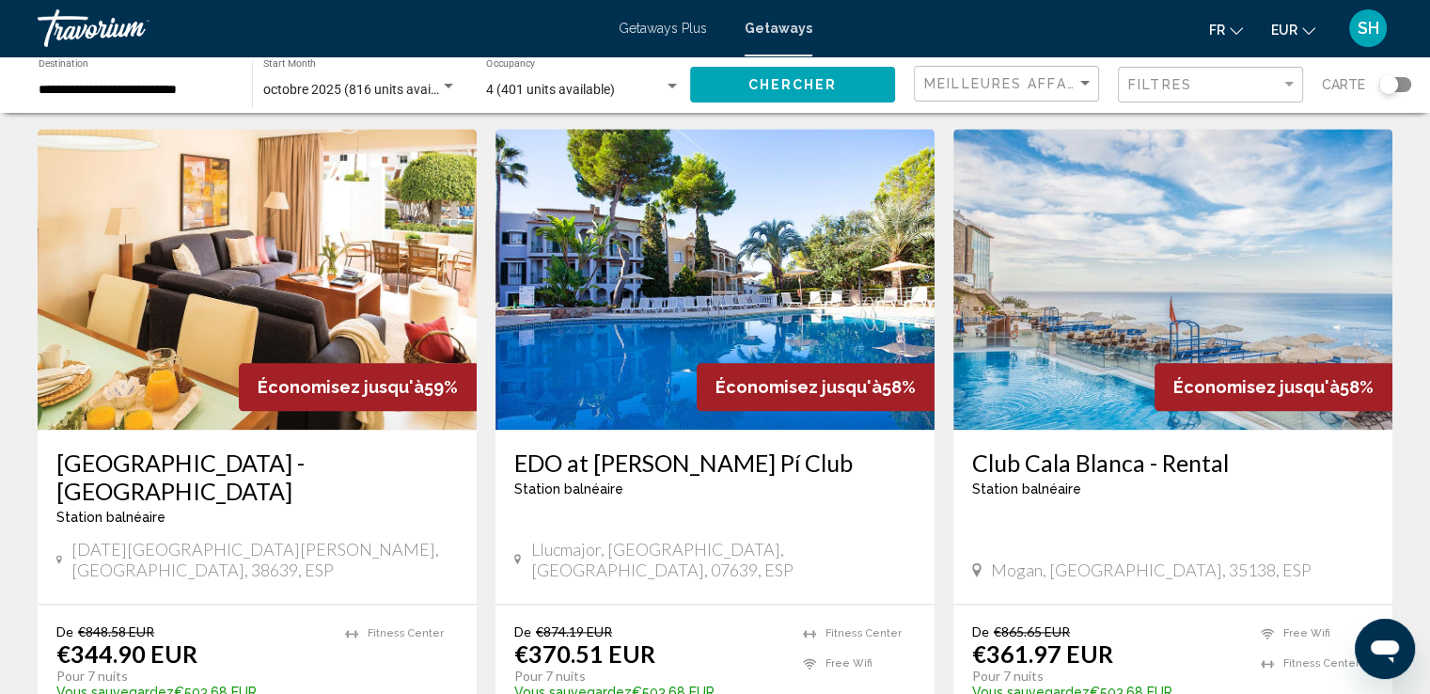
scroll to position [2425, 0]
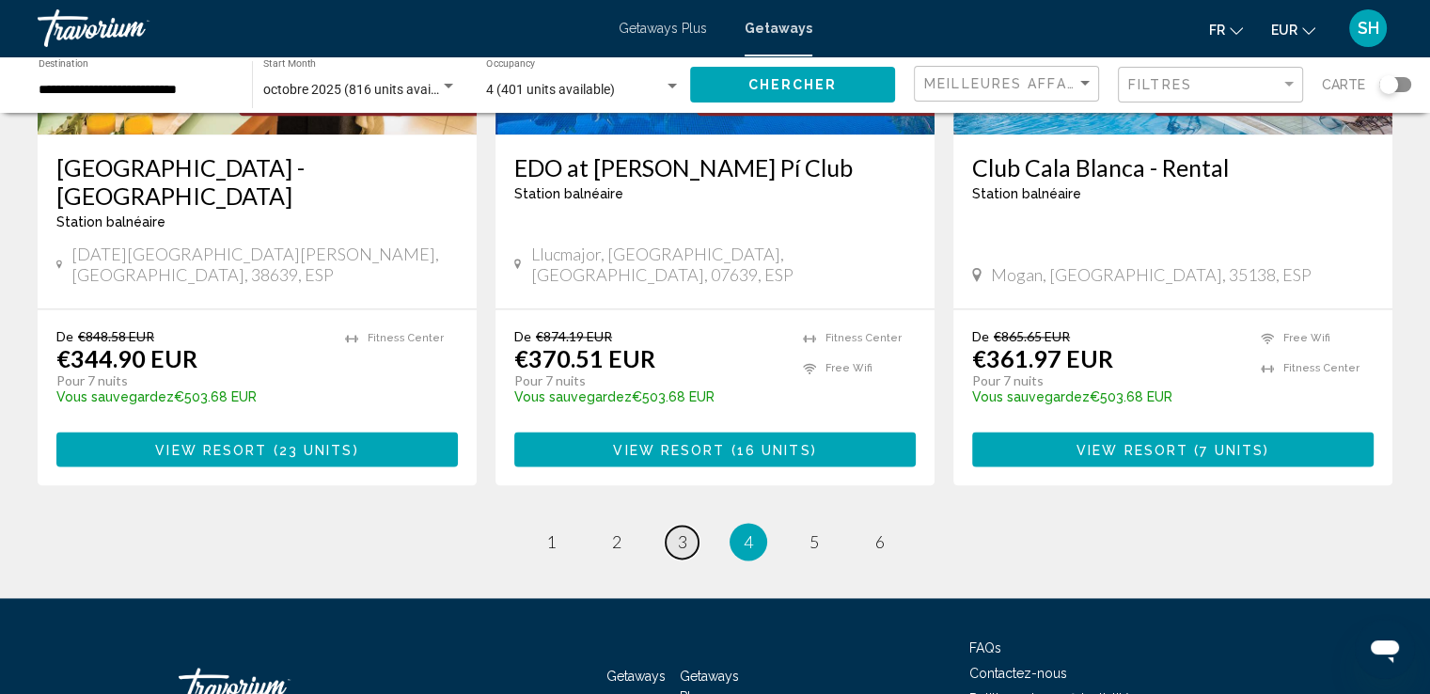
click at [683, 531] on span "3" at bounding box center [682, 541] width 9 height 21
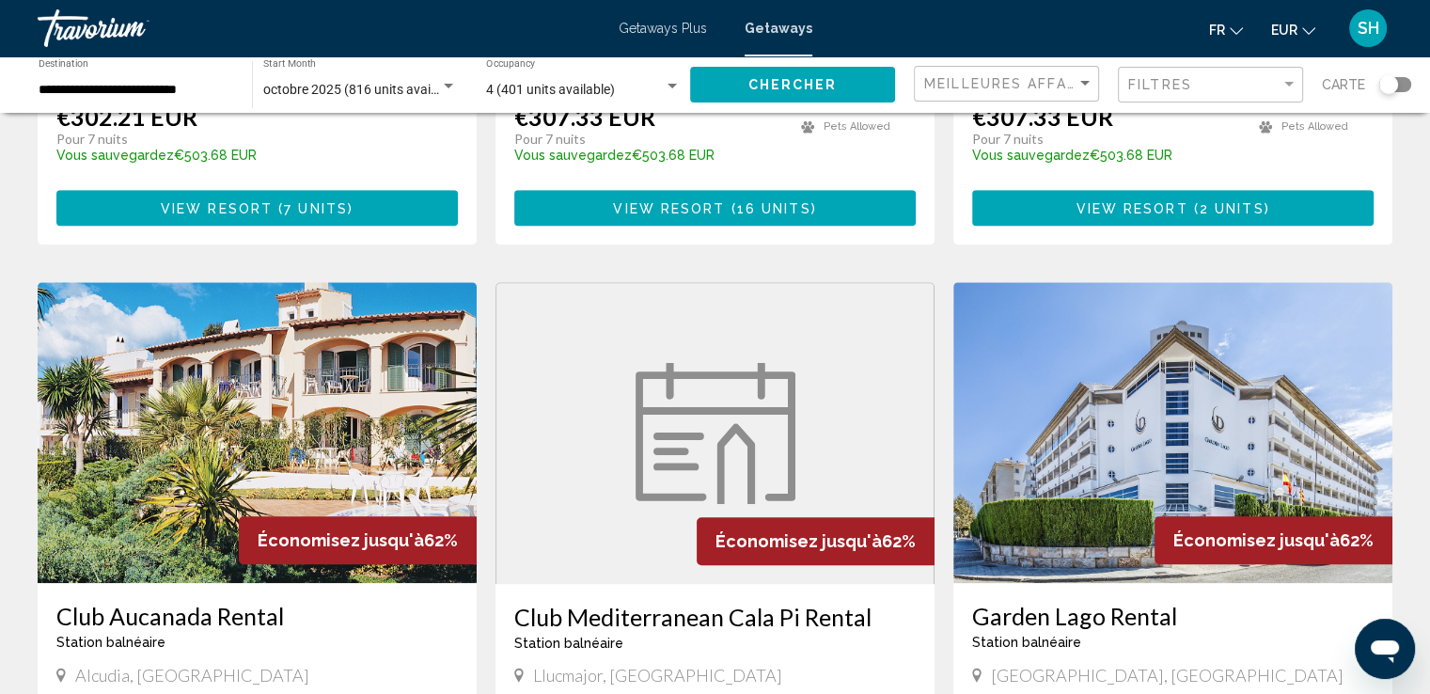
scroll to position [1316, 0]
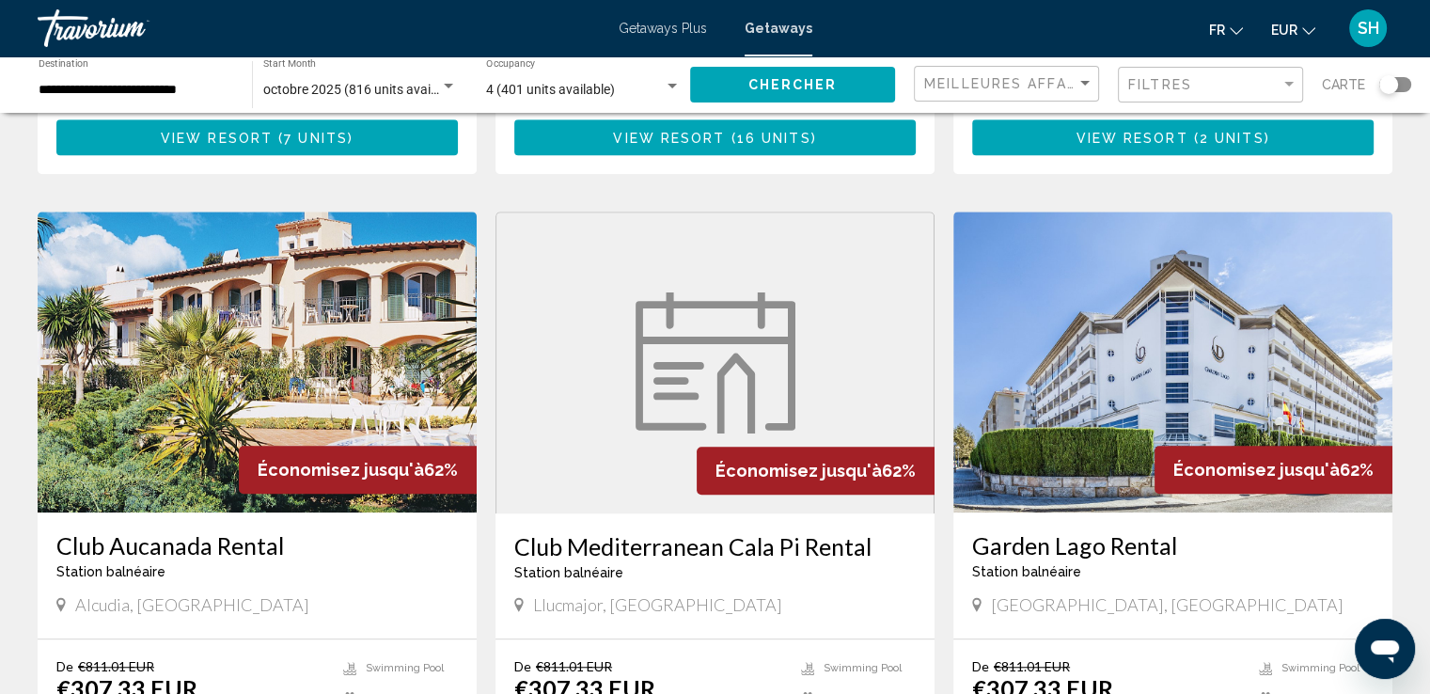
click at [307, 292] on img "Main content" at bounding box center [257, 362] width 439 height 301
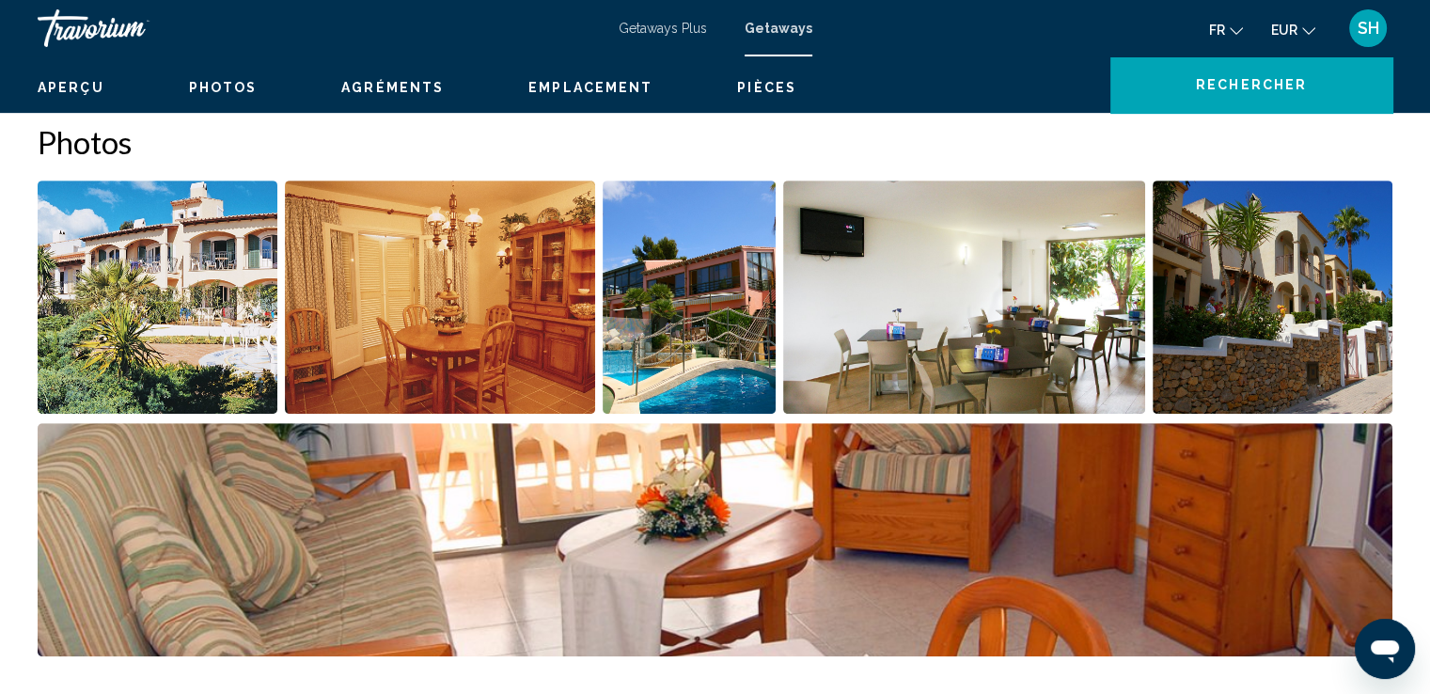
scroll to position [940, 0]
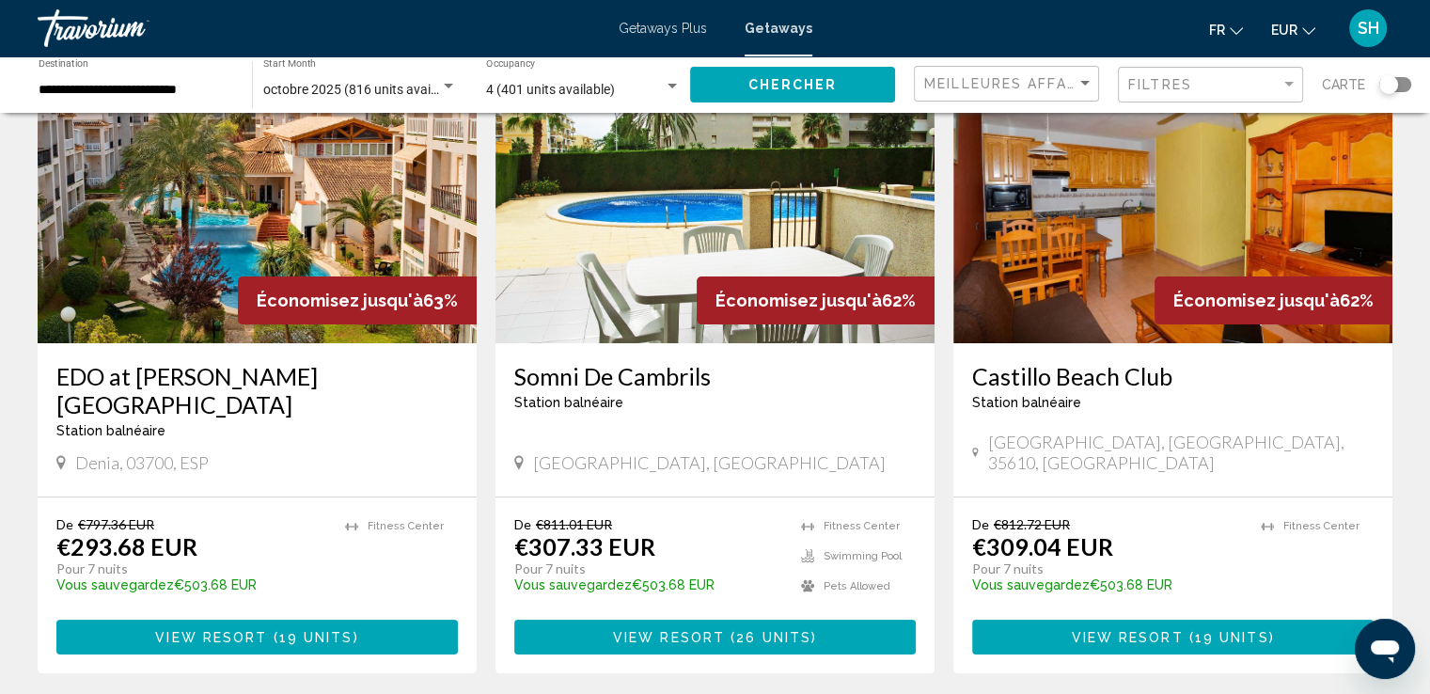
scroll to position [188, 0]
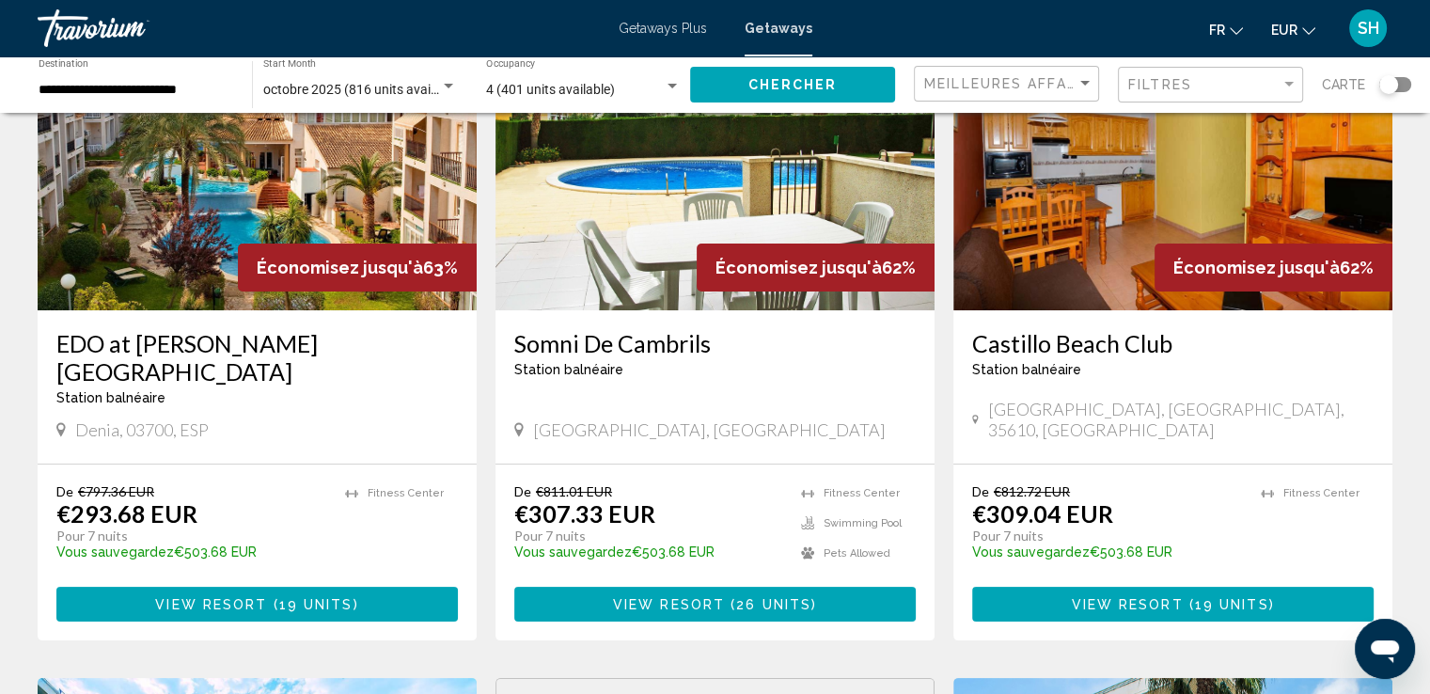
click at [587, 185] on img "Main content" at bounding box center [715, 159] width 439 height 301
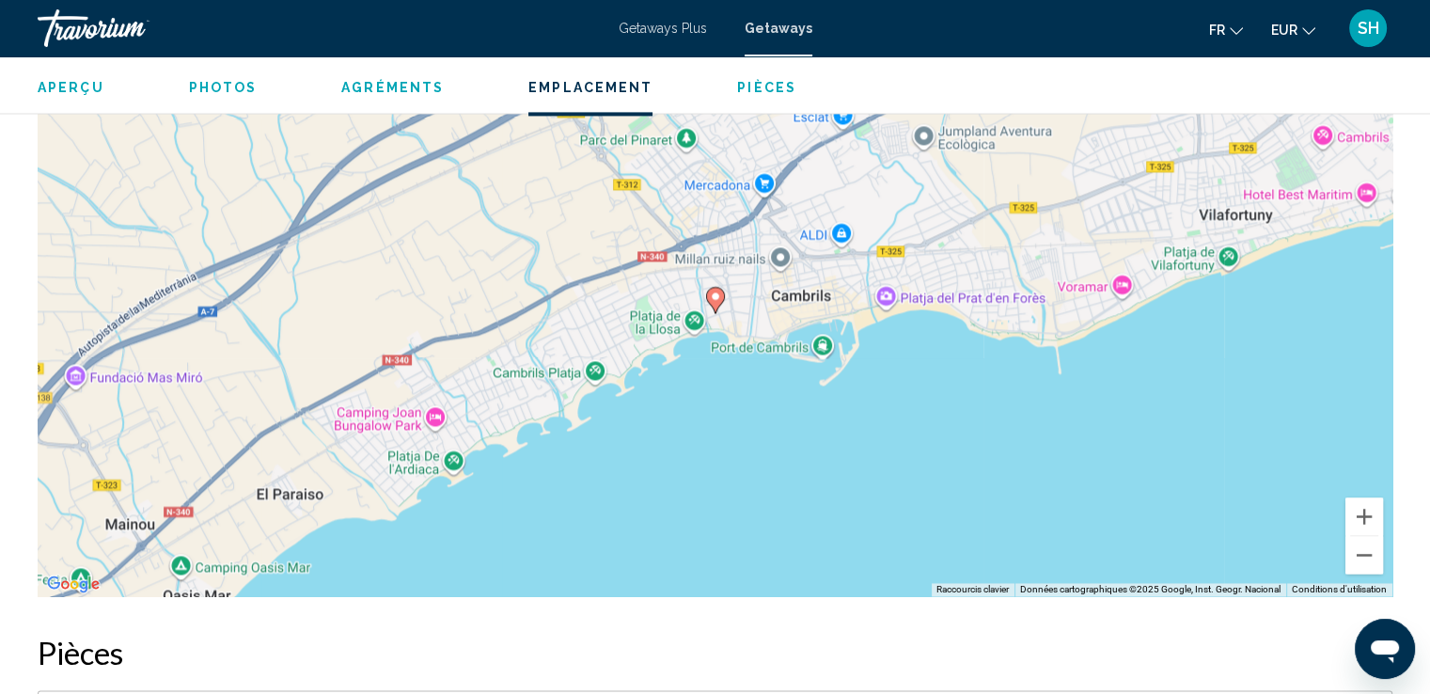
scroll to position [2915, 0]
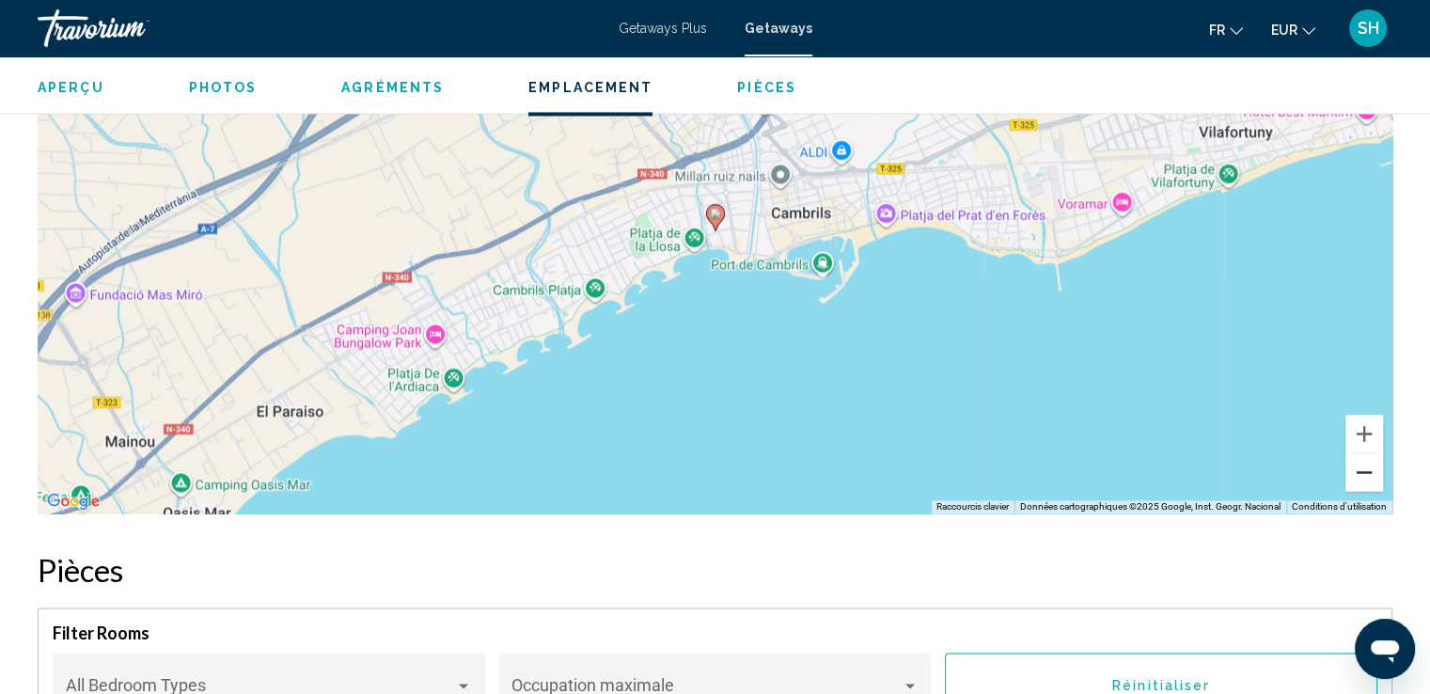
click at [1365, 465] on button "Zoom arrière" at bounding box center [1365, 472] width 38 height 38
click at [1365, 464] on button "Zoom arrière" at bounding box center [1365, 472] width 38 height 38
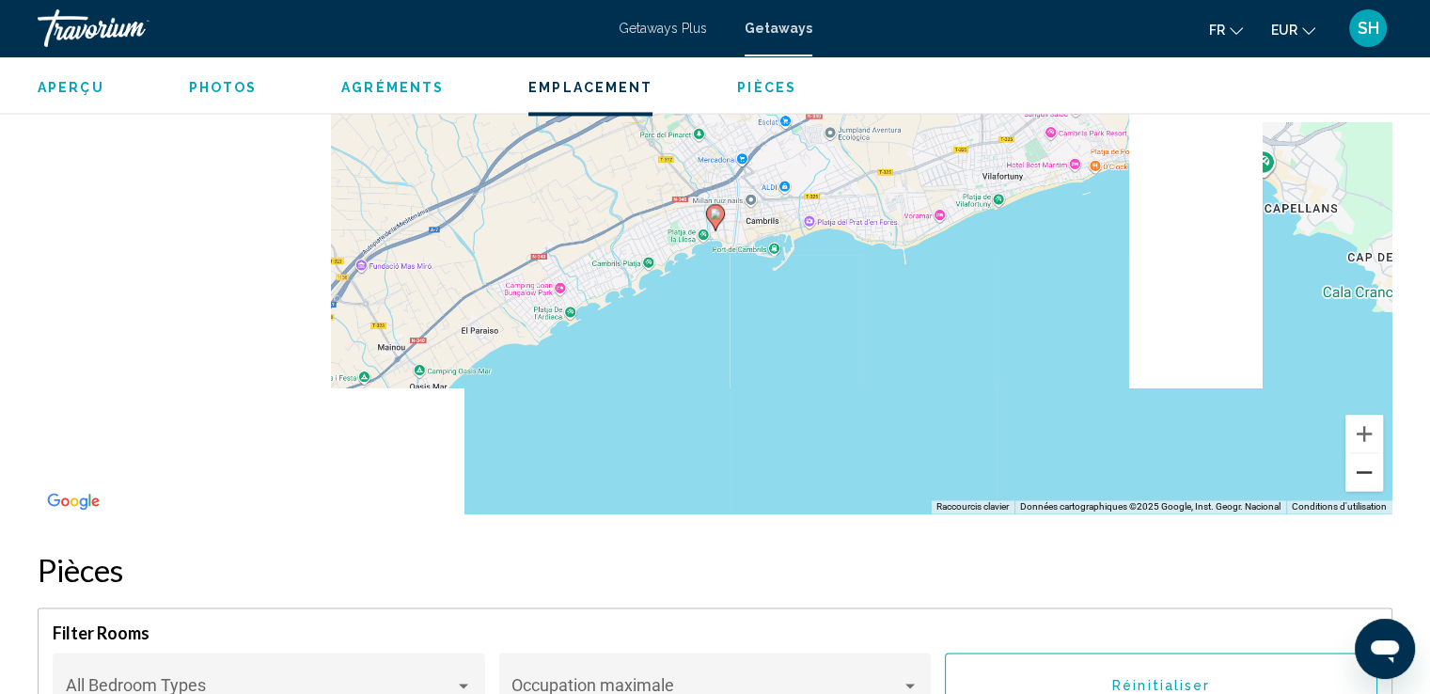
click at [1365, 464] on button "Zoom arrière" at bounding box center [1365, 472] width 38 height 38
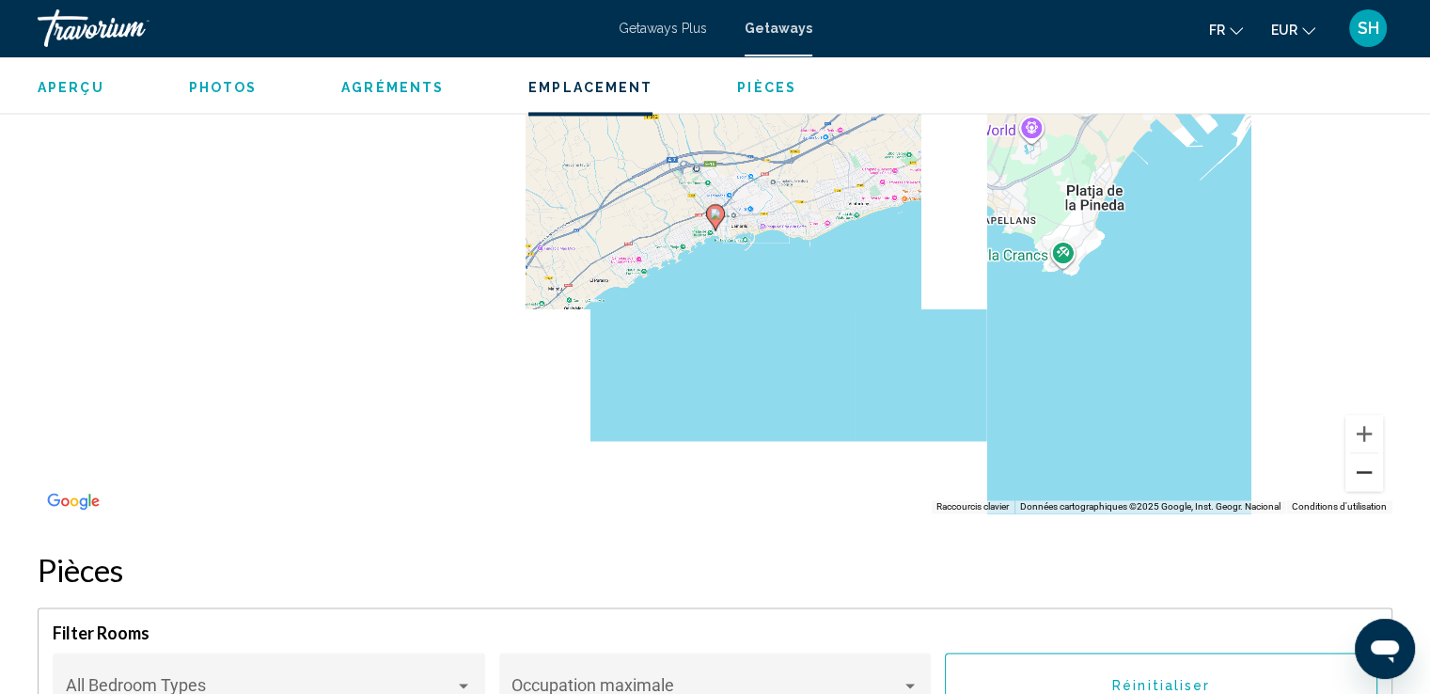
click at [1365, 464] on button "Zoom arrière" at bounding box center [1365, 472] width 38 height 38
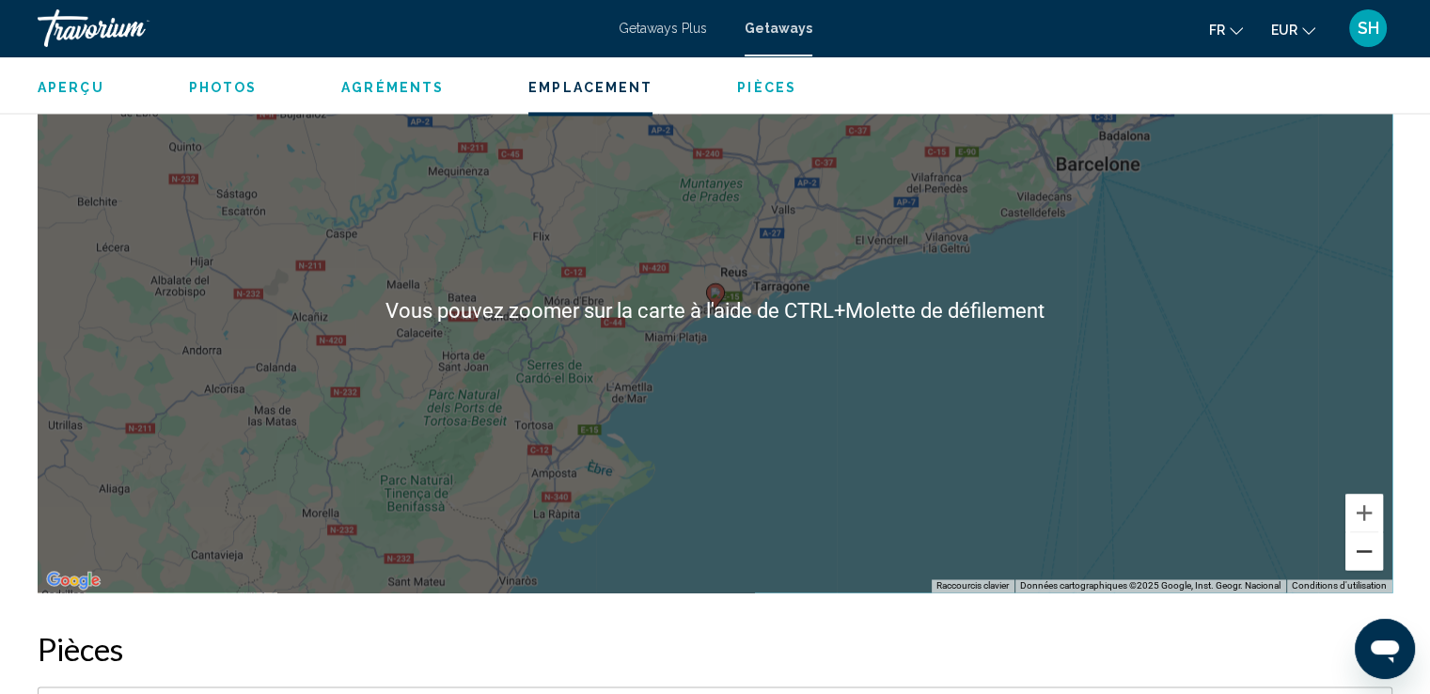
scroll to position [2821, 0]
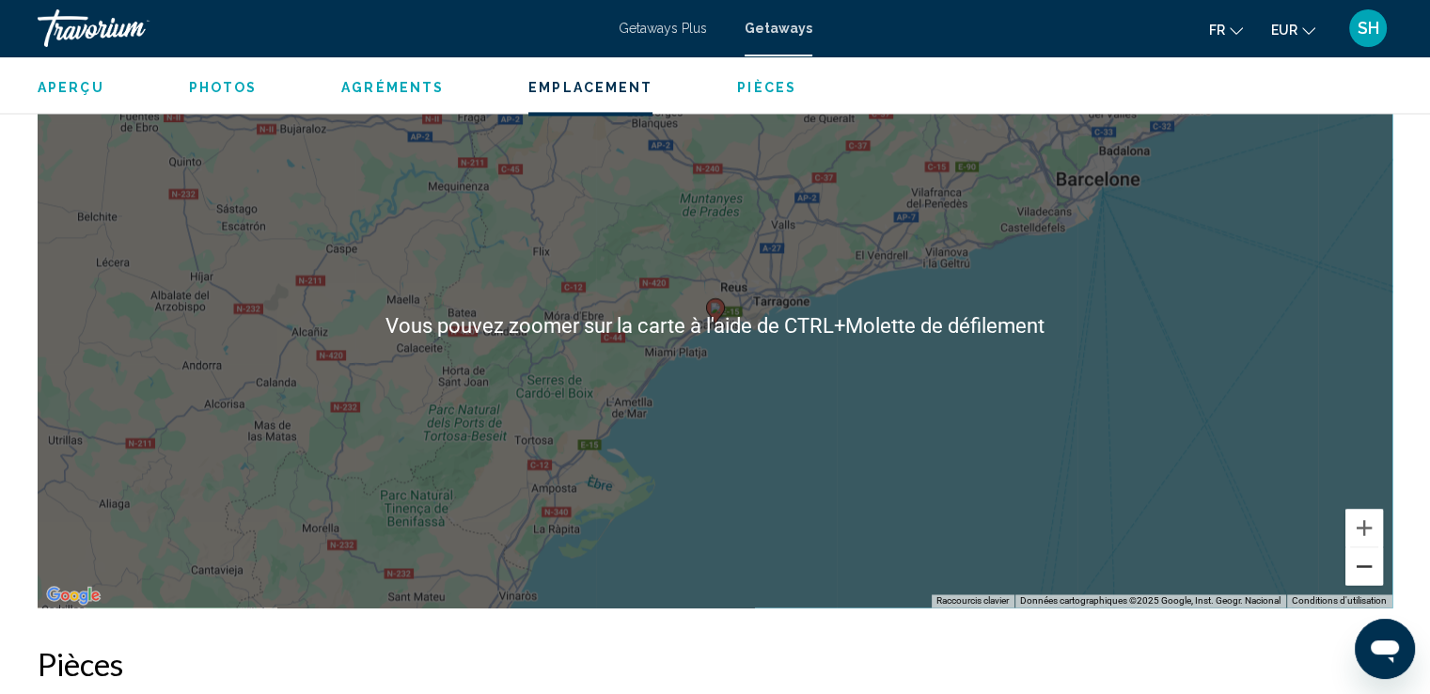
click at [1365, 562] on button "Zoom arrière" at bounding box center [1365, 566] width 38 height 38
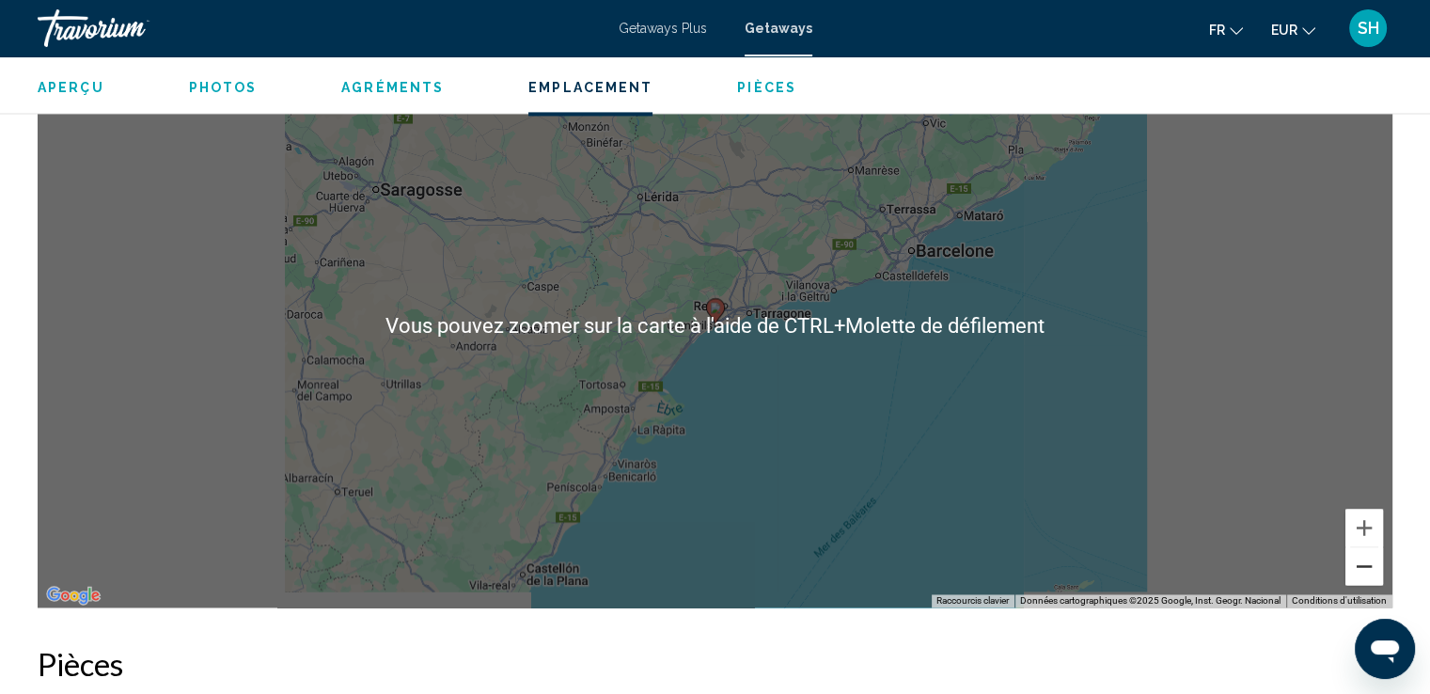
click at [1363, 559] on button "Zoom arrière" at bounding box center [1365, 566] width 38 height 38
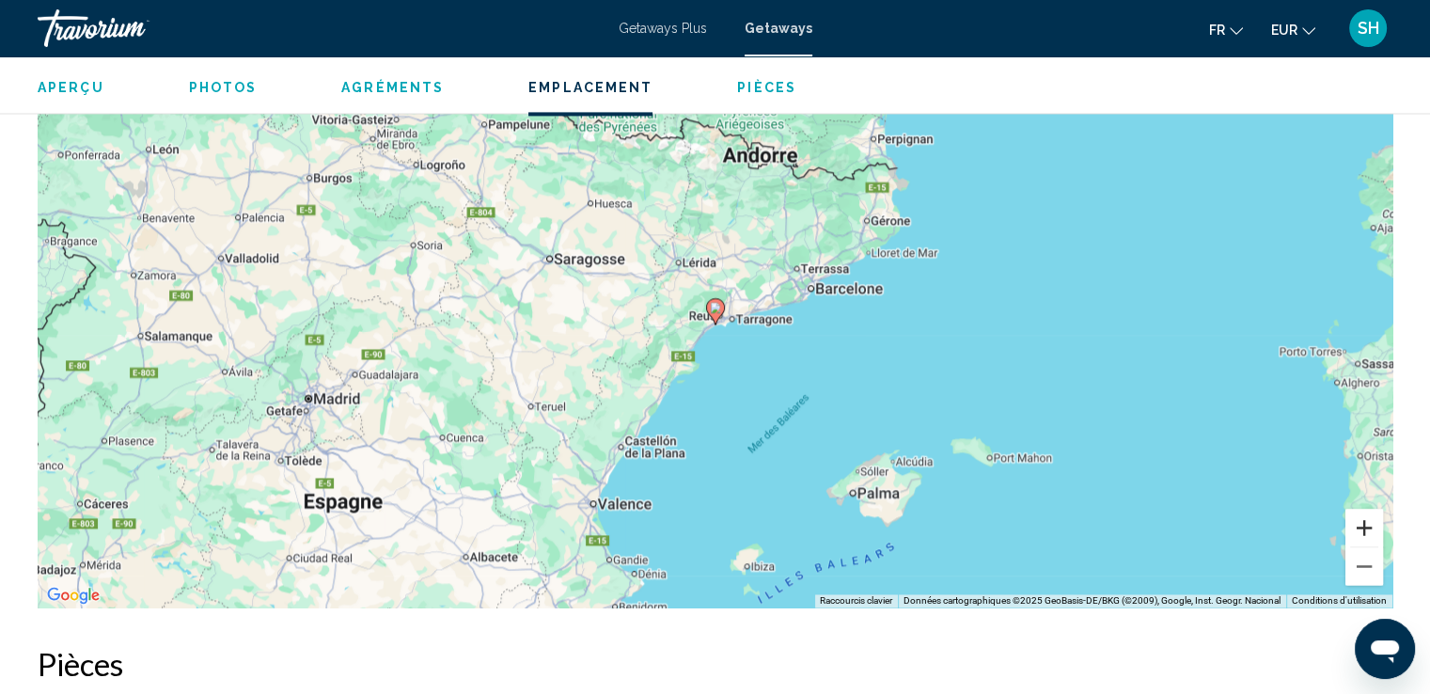
click at [1351, 513] on button "Zoom avant" at bounding box center [1365, 528] width 38 height 38
click at [1351, 512] on button "Zoom avant" at bounding box center [1365, 528] width 38 height 38
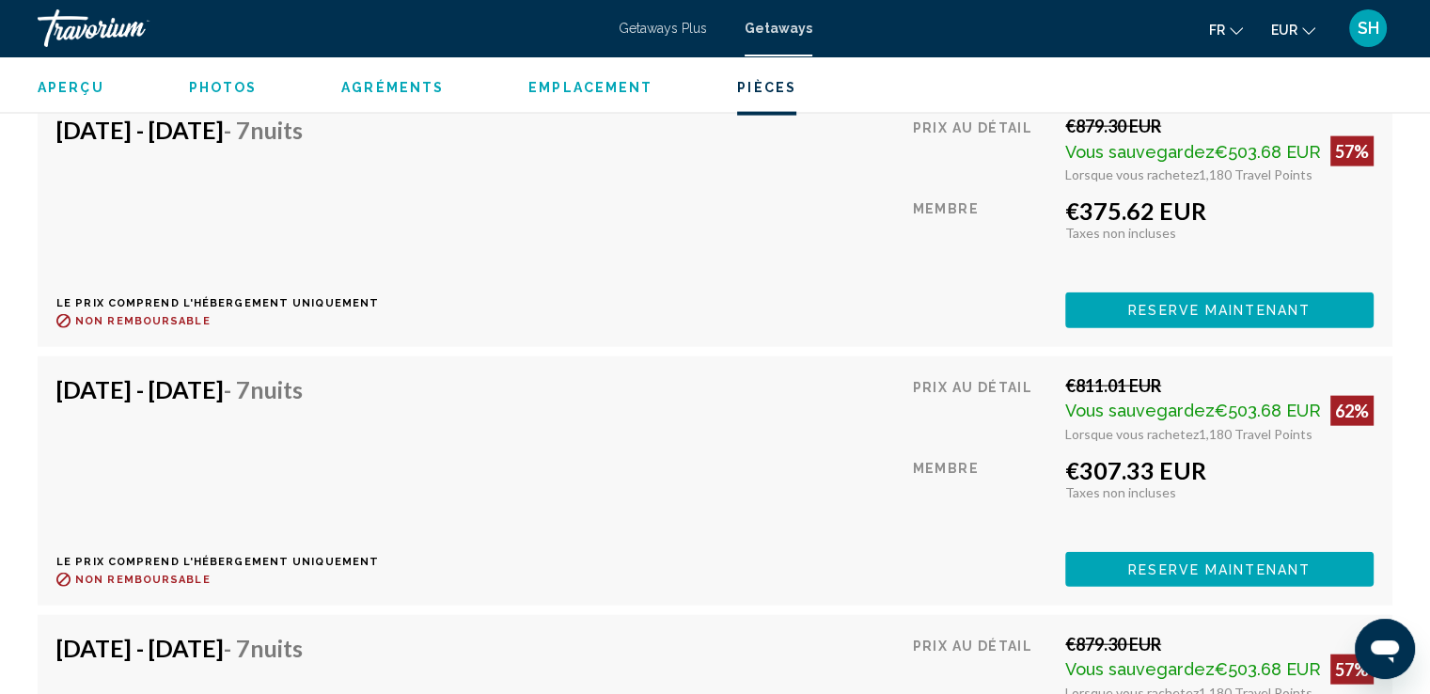
scroll to position [4295, 0]
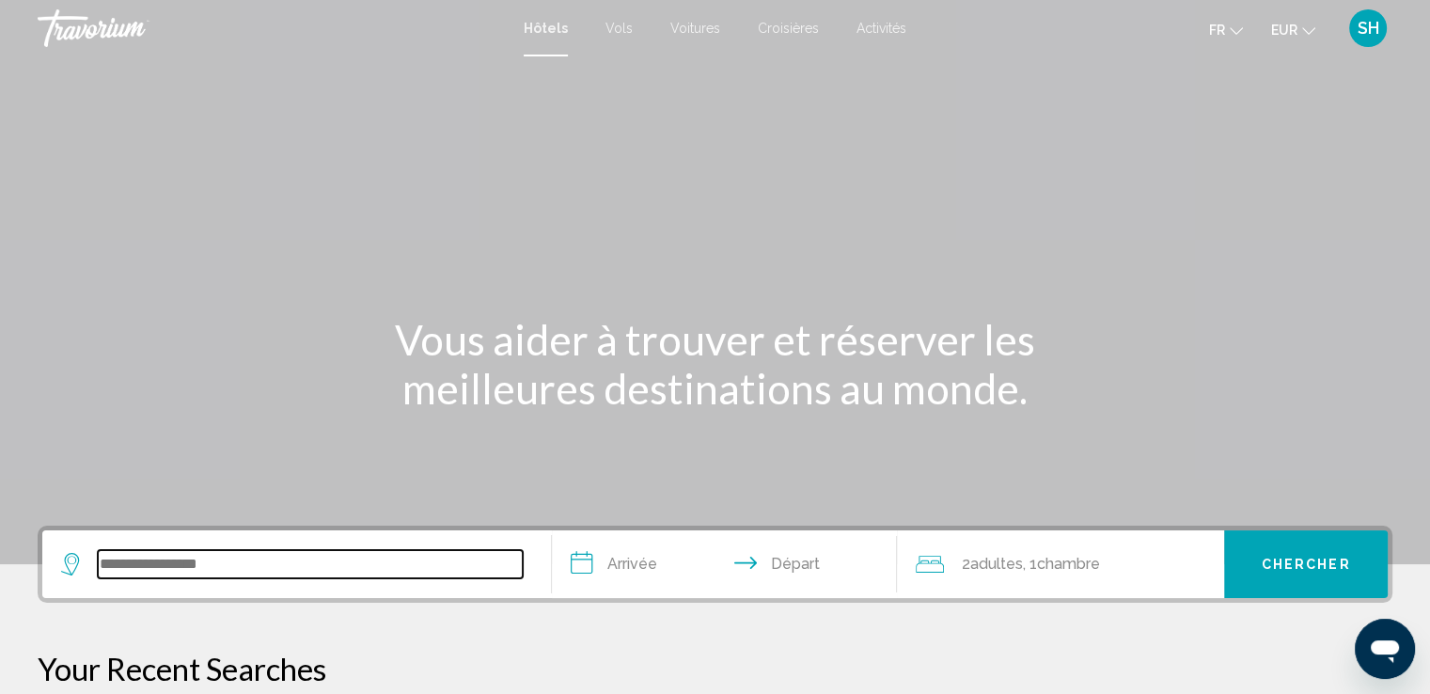
click at [265, 565] on input "Search widget" at bounding box center [310, 564] width 425 height 28
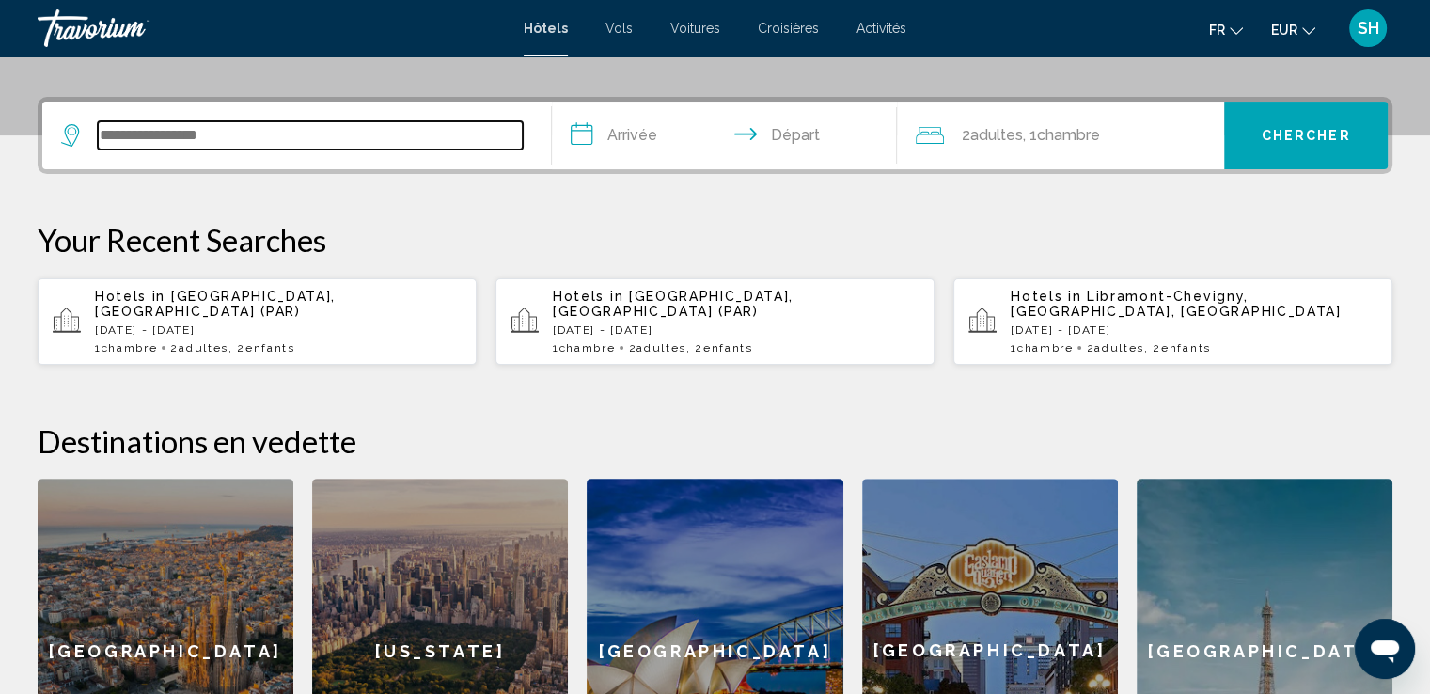
scroll to position [464, 0]
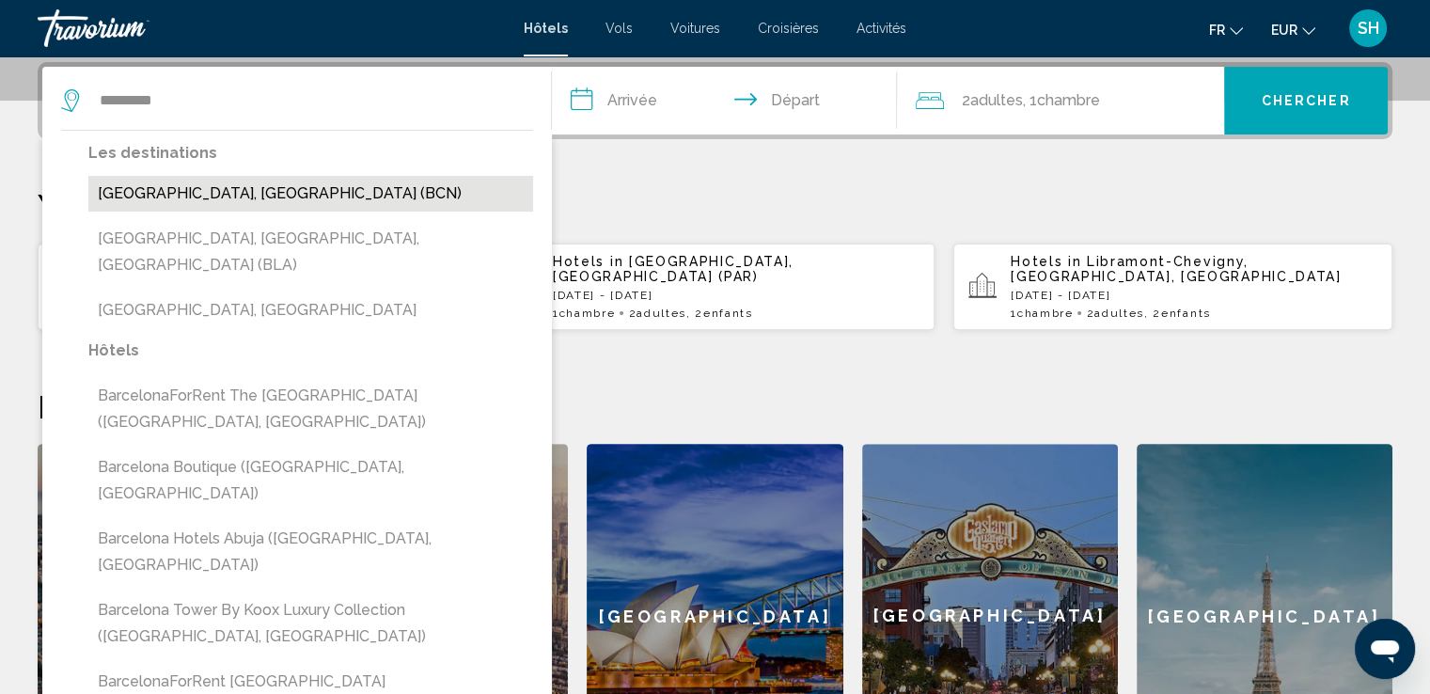
click at [260, 197] on button "Barcelona, Spain (BCN)" at bounding box center [310, 194] width 445 height 36
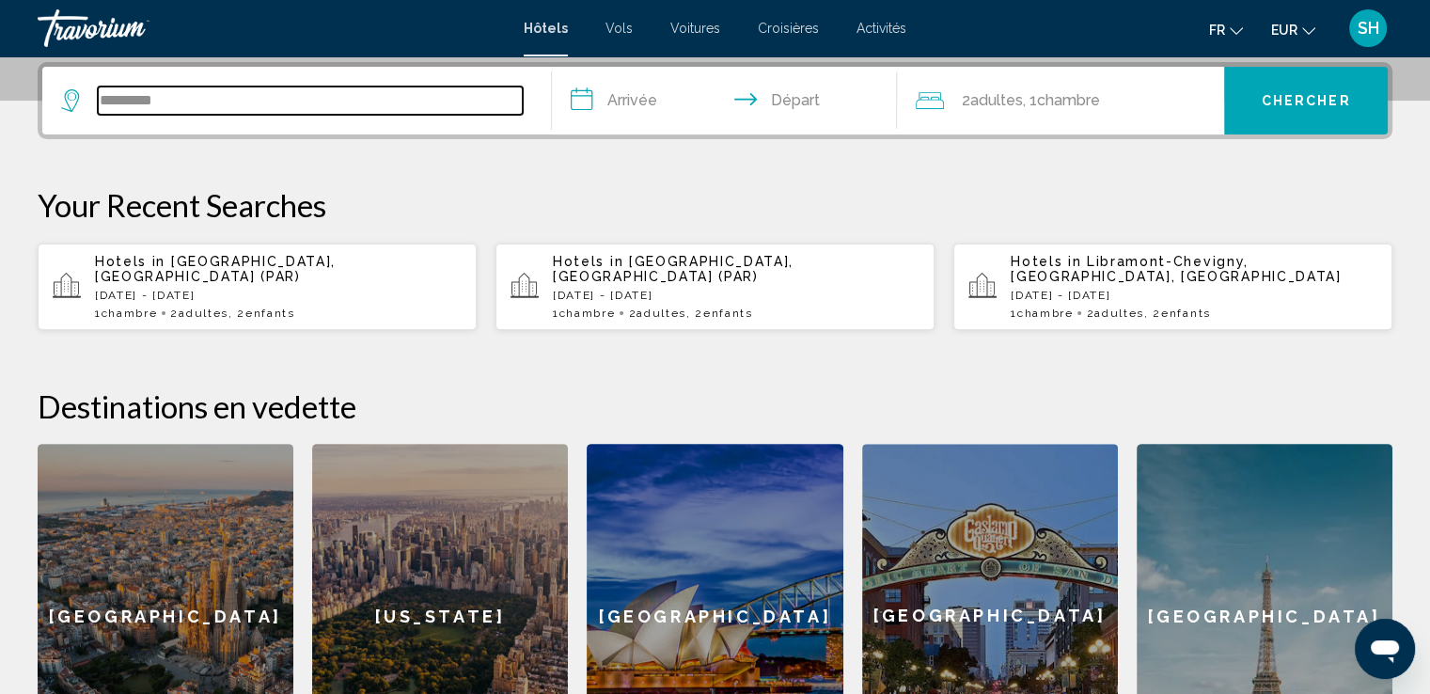
type input "**********"
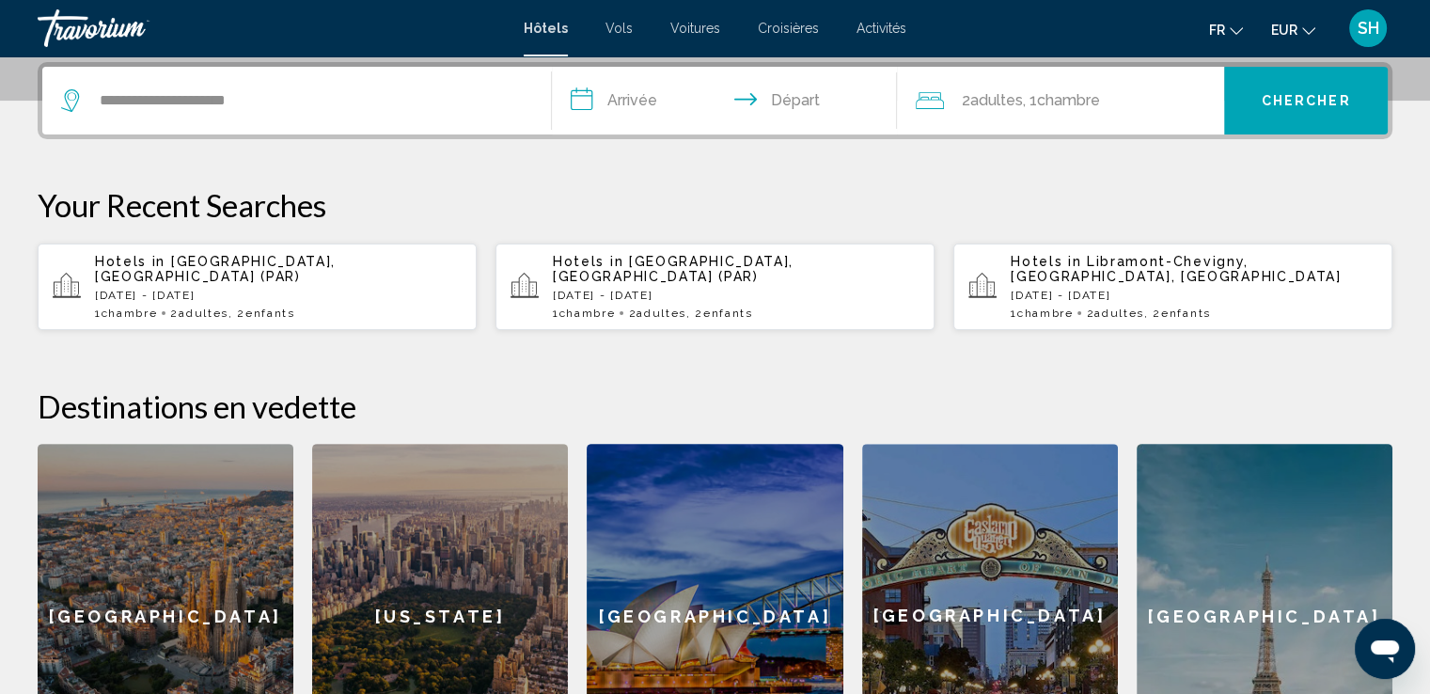
click at [628, 98] on input "**********" at bounding box center [729, 103] width 354 height 73
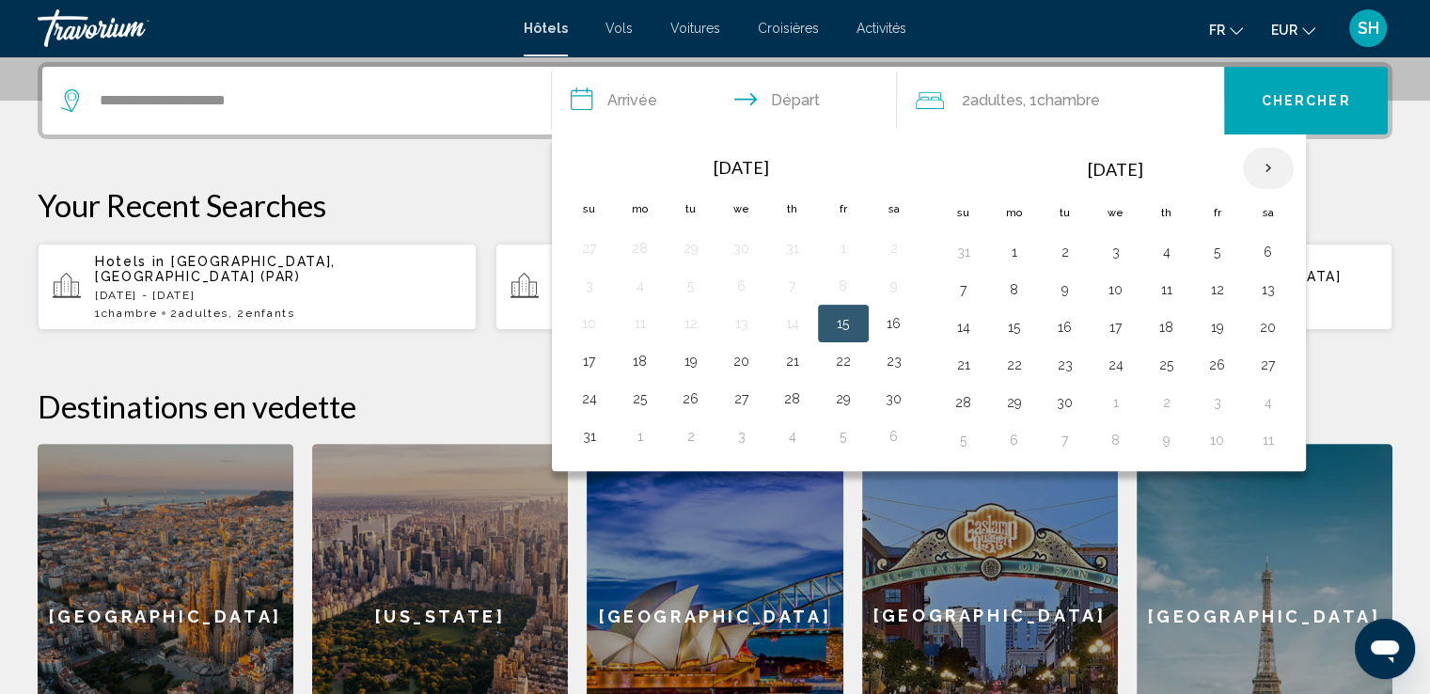
click at [1266, 170] on th "Next month" at bounding box center [1268, 168] width 51 height 41
drag, startPoint x: 962, startPoint y: 394, endPoint x: 978, endPoint y: 396, distance: 16.1
click at [962, 393] on button "26" at bounding box center [964, 402] width 30 height 26
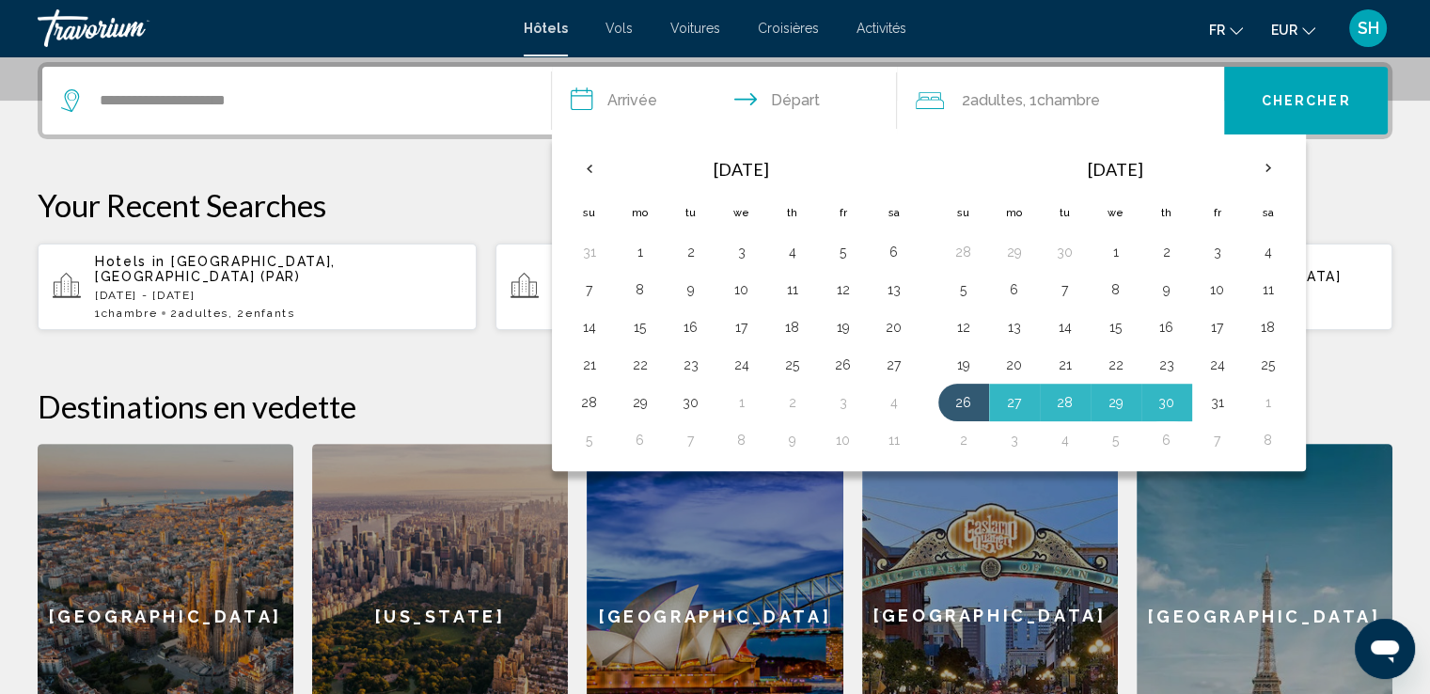
drag, startPoint x: 1207, startPoint y: 397, endPoint x: 1178, endPoint y: 317, distance: 85.1
click at [1207, 396] on button "31" at bounding box center [1218, 402] width 30 height 26
type input "**********"
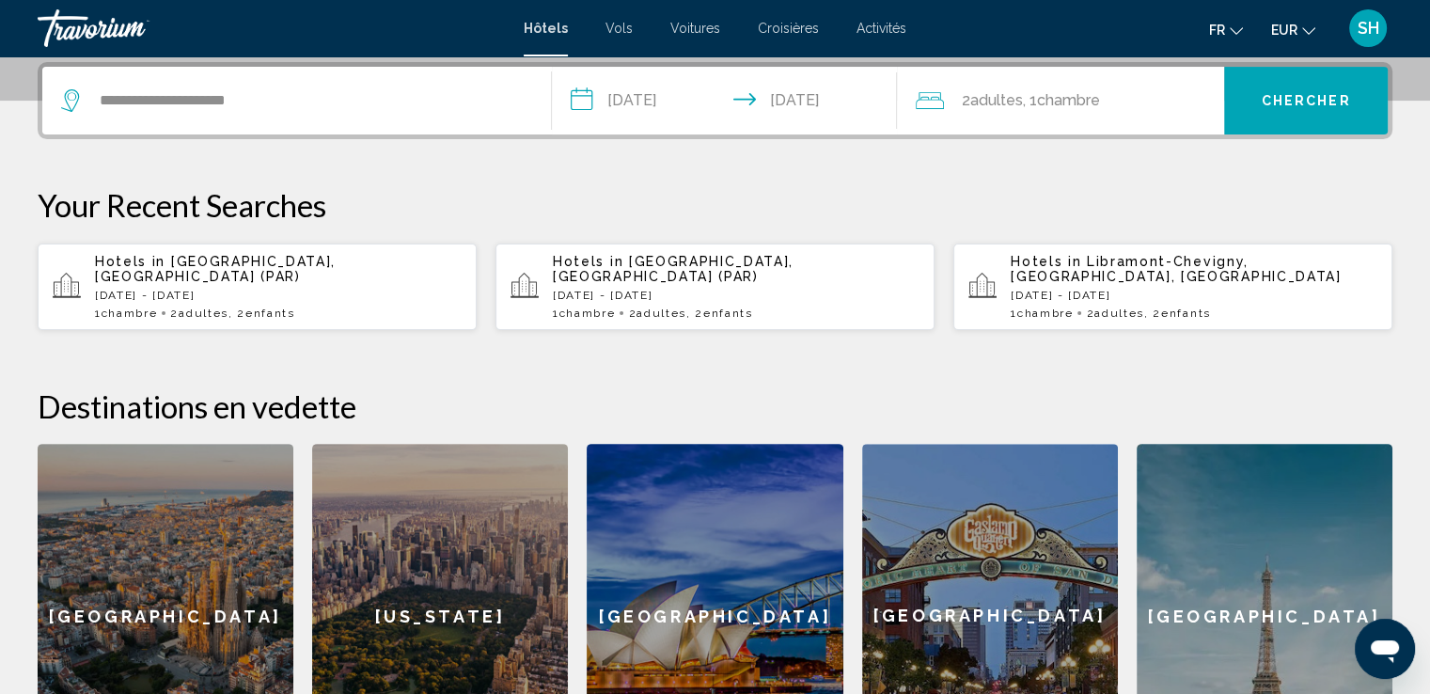
click at [1065, 108] on span ", 1 Chambre pièces" at bounding box center [1060, 100] width 77 height 26
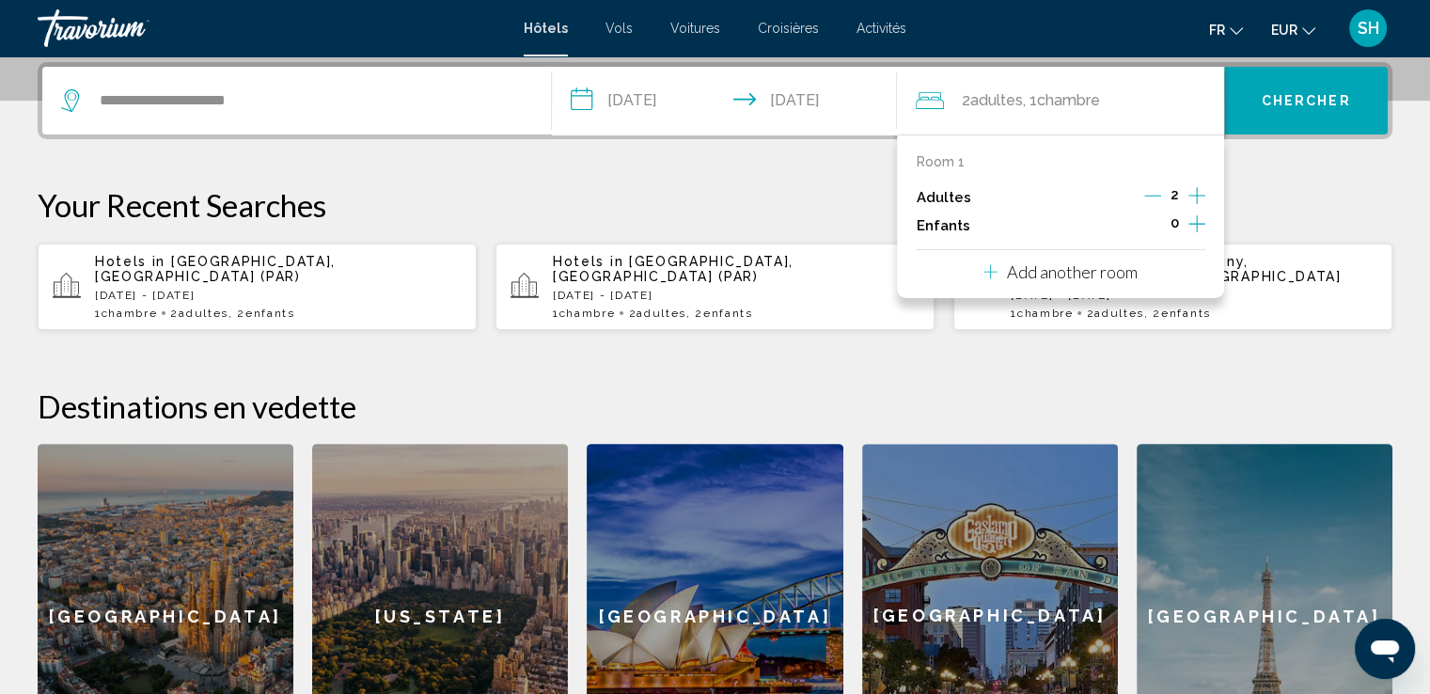
click at [1196, 223] on icon "Increment children" at bounding box center [1197, 223] width 17 height 17
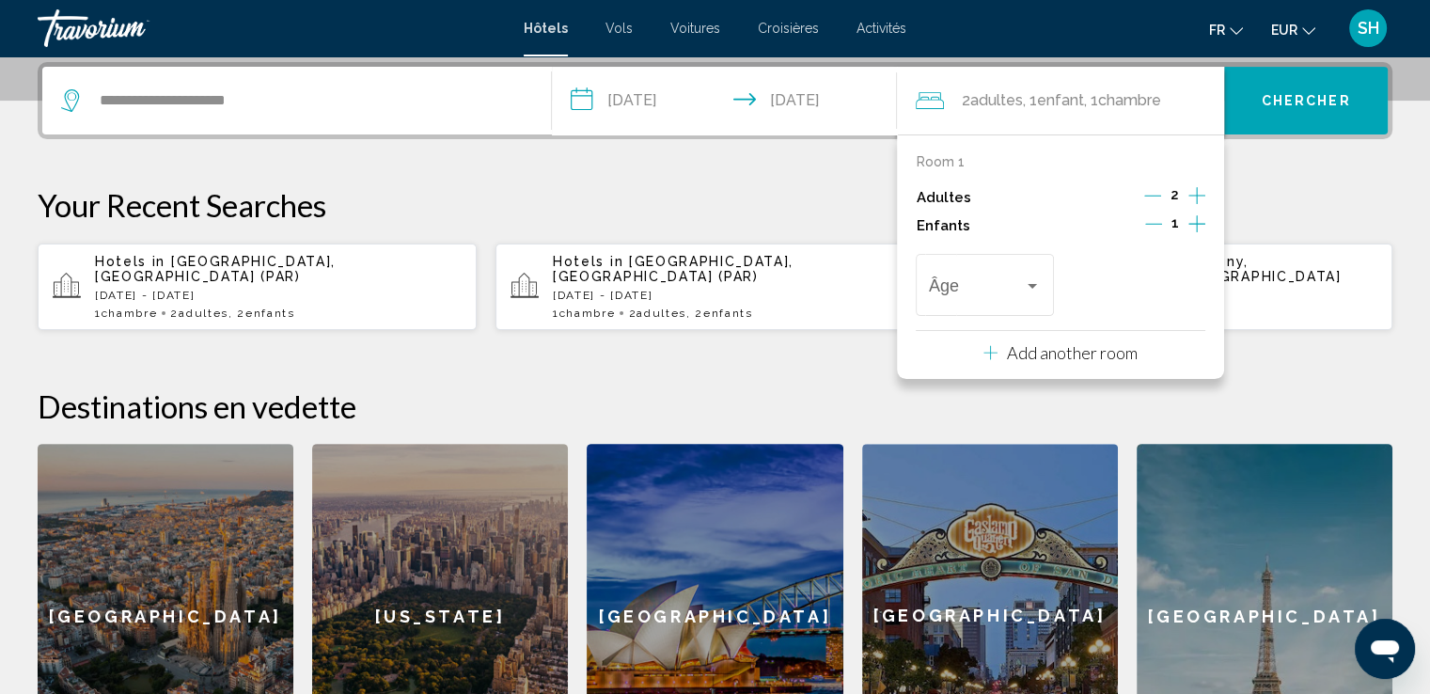
click at [1196, 223] on icon "Increment children" at bounding box center [1197, 223] width 17 height 17
click at [944, 300] on div "Âge" at bounding box center [985, 282] width 112 height 67
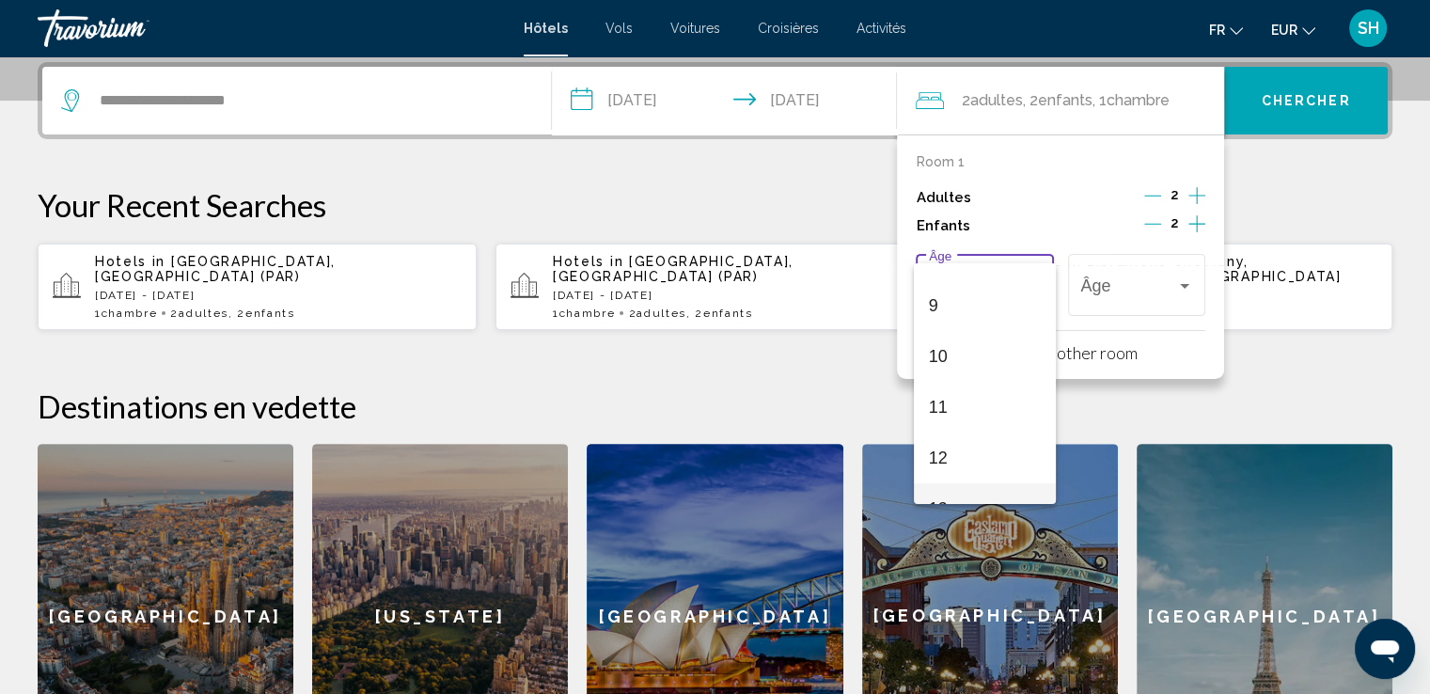
scroll to position [470, 0]
click at [963, 427] on span "12" at bounding box center [985, 427] width 112 height 51
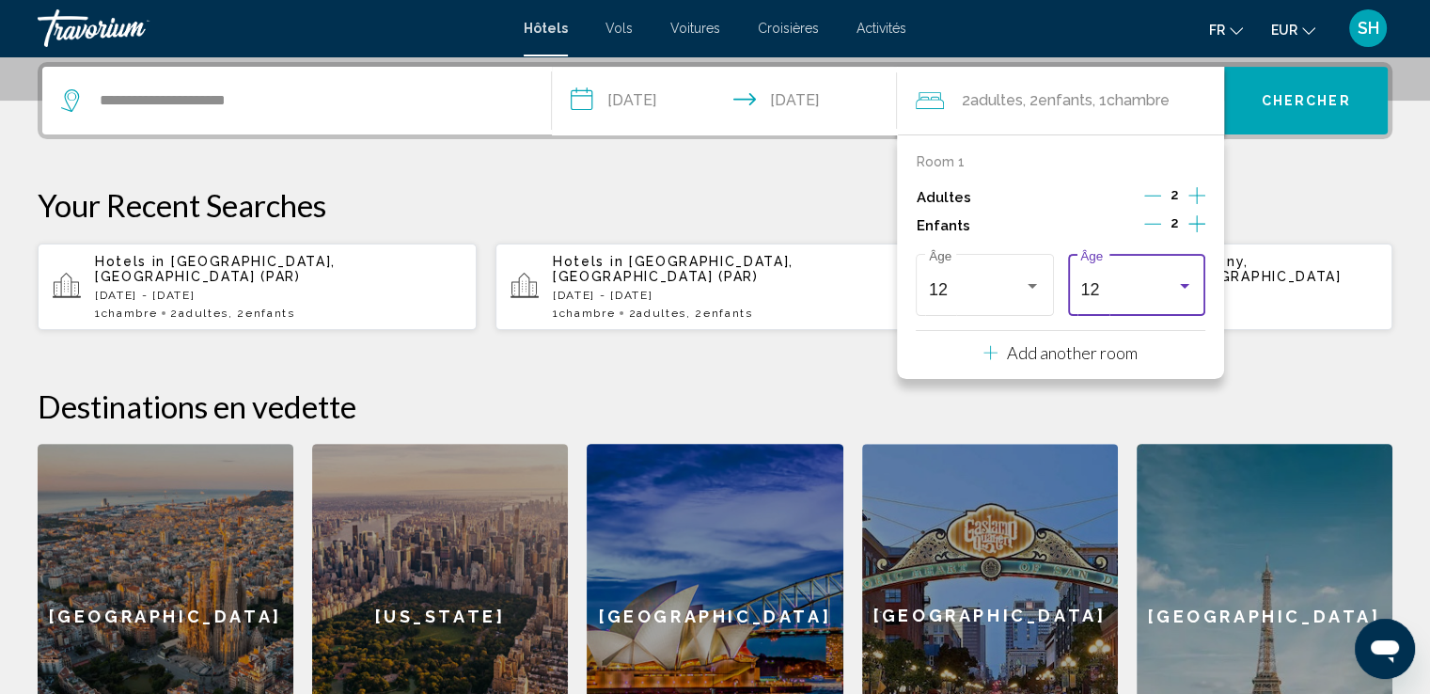
click at [1135, 288] on div "12" at bounding box center [1127, 289] width 95 height 19
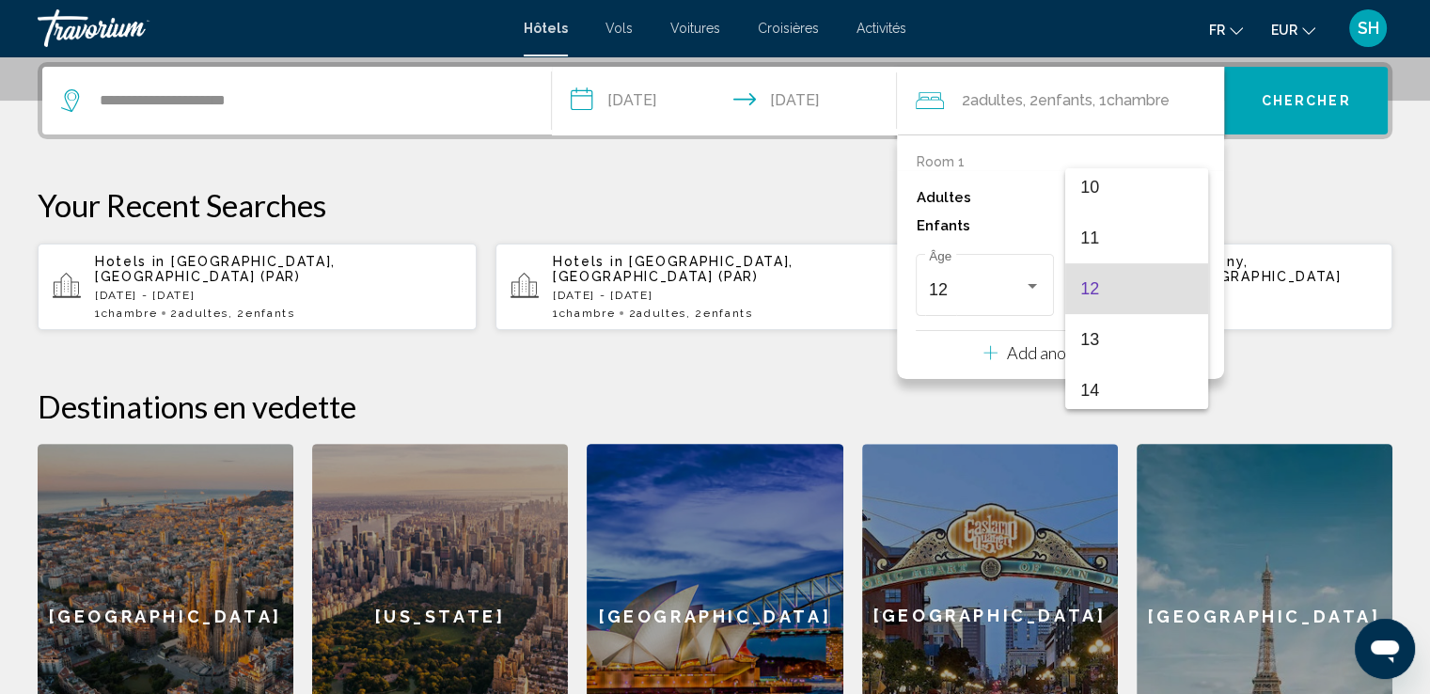
scroll to position [420, 0]
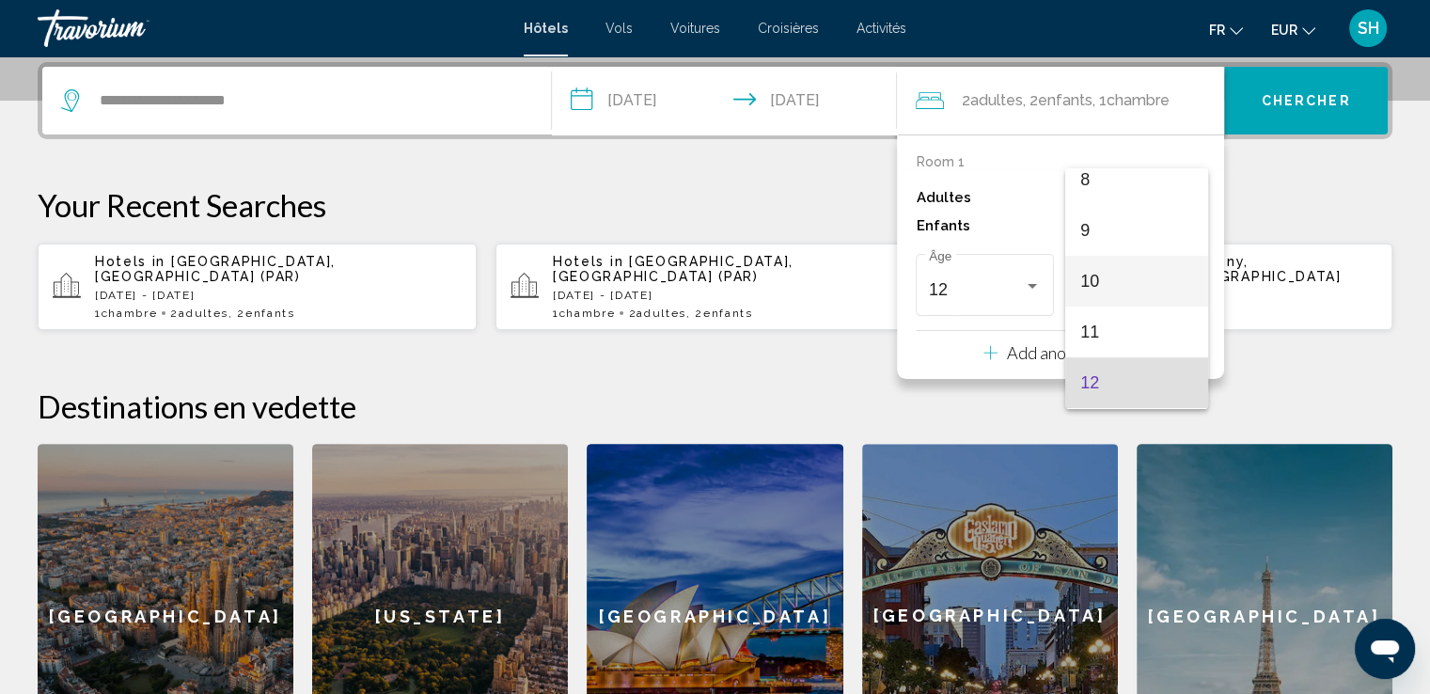
click at [1111, 291] on span "10" at bounding box center [1136, 281] width 112 height 51
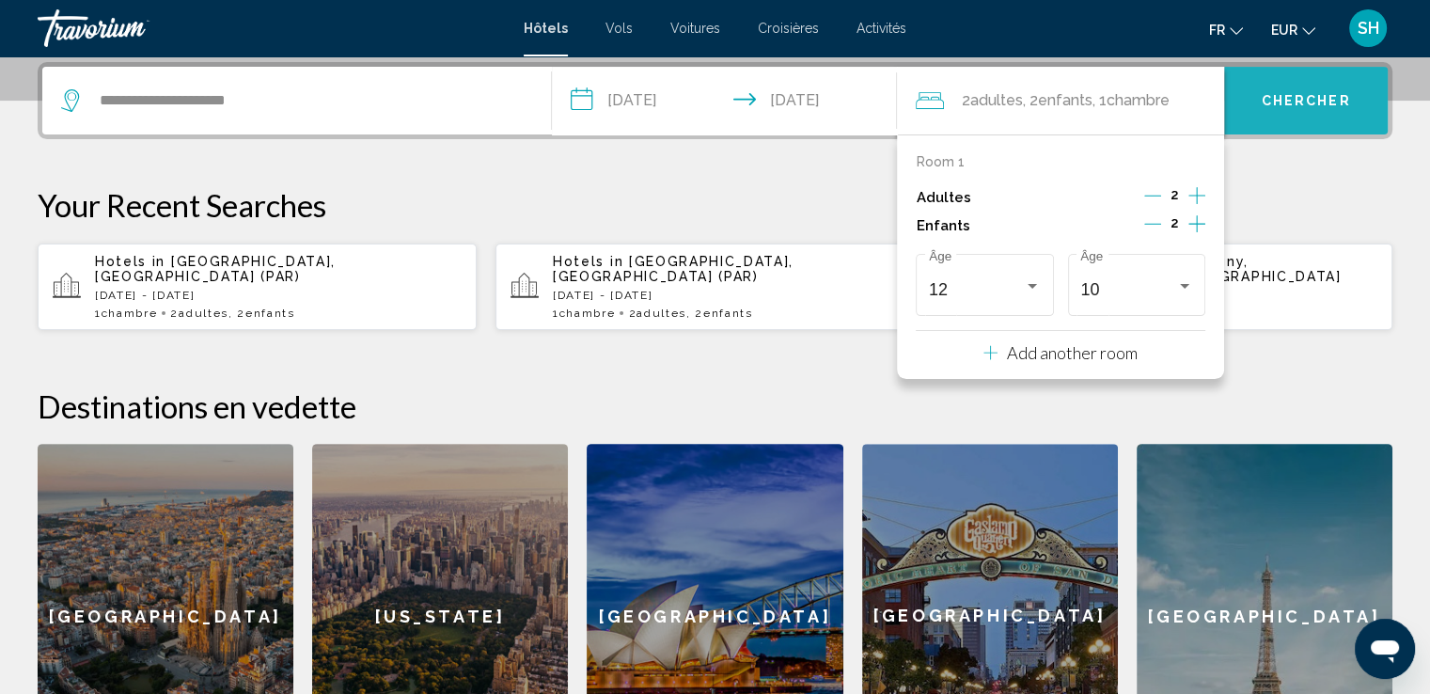
click at [1294, 110] on button "Chercher" at bounding box center [1306, 101] width 164 height 68
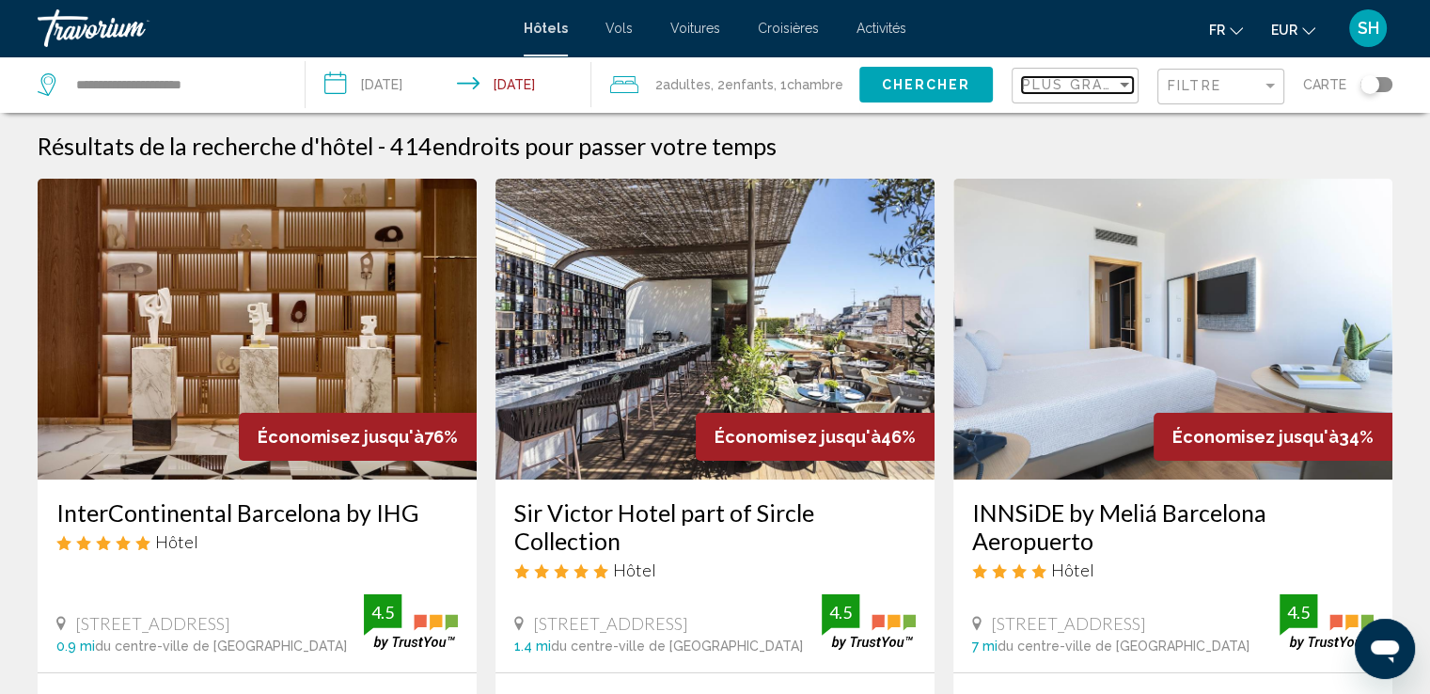
click at [1094, 80] on span "Plus grandes économies" at bounding box center [1134, 84] width 224 height 15
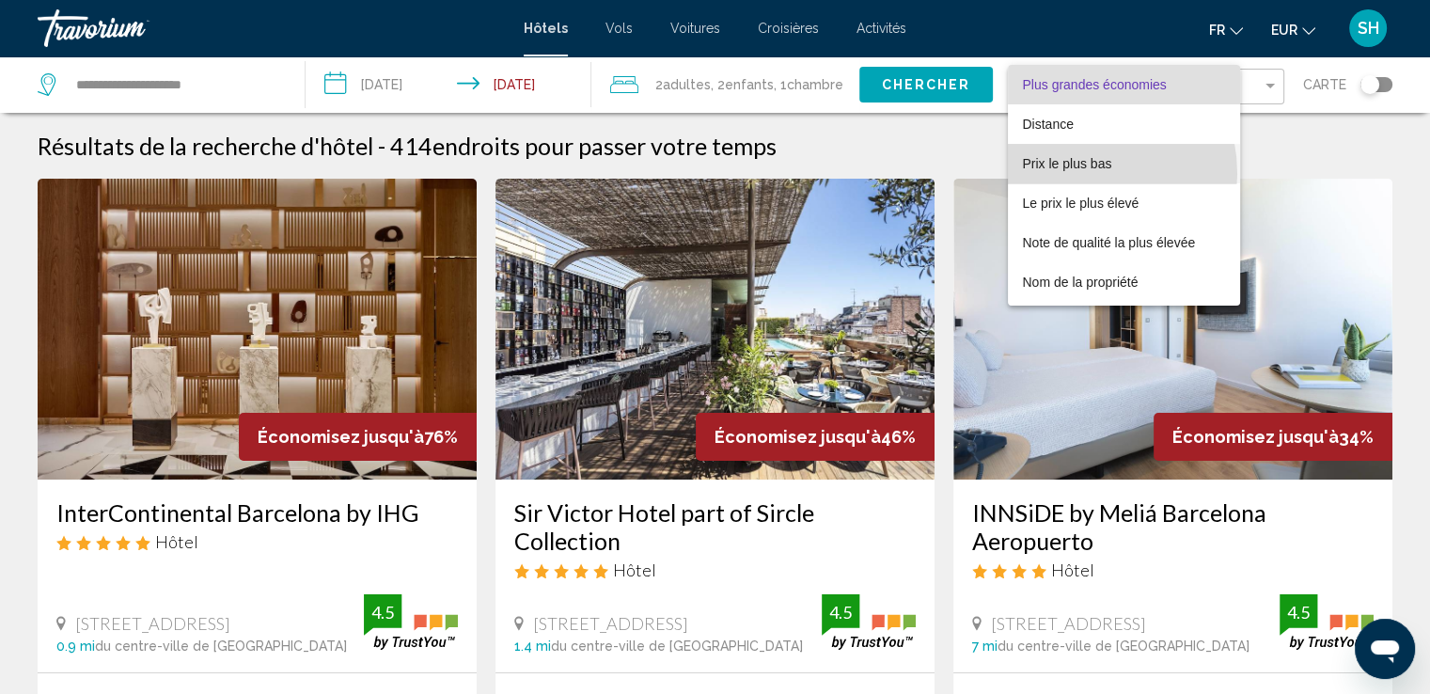
click at [1064, 174] on span "Prix le plus bas" at bounding box center [1124, 163] width 203 height 39
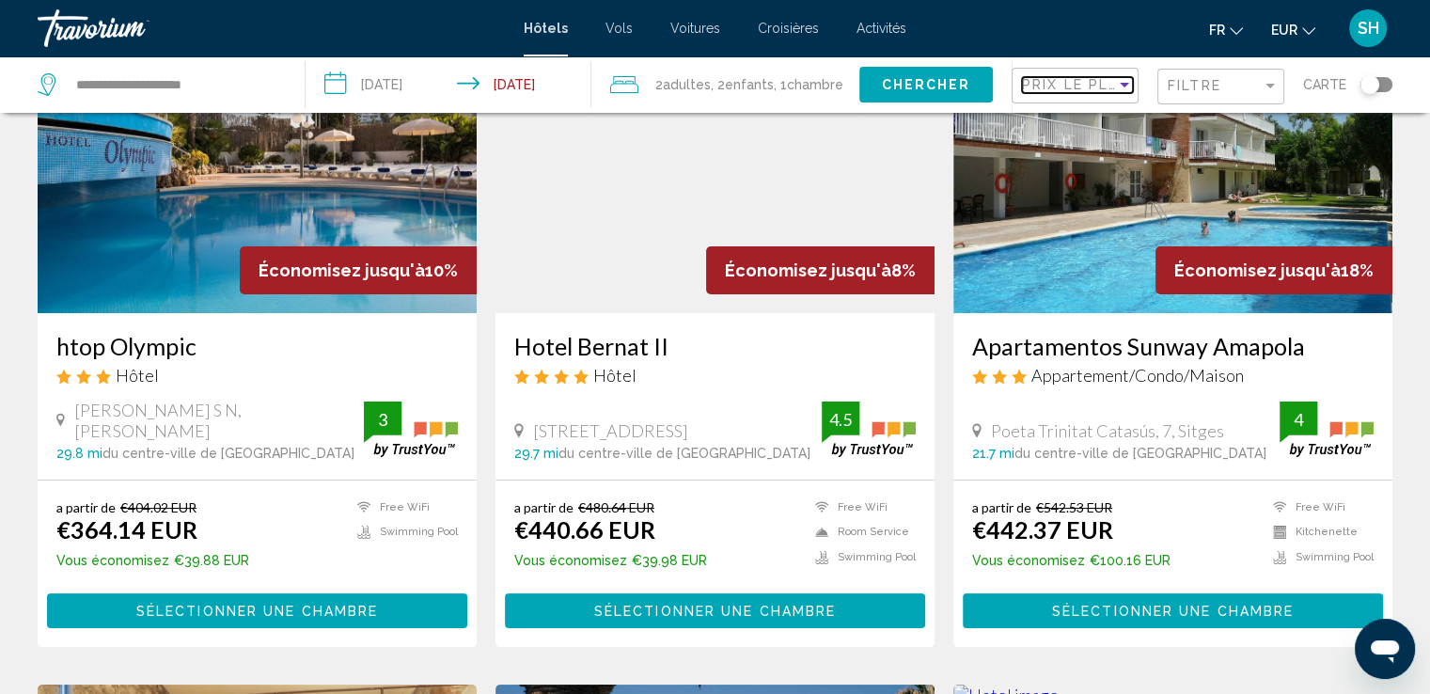
scroll to position [188, 0]
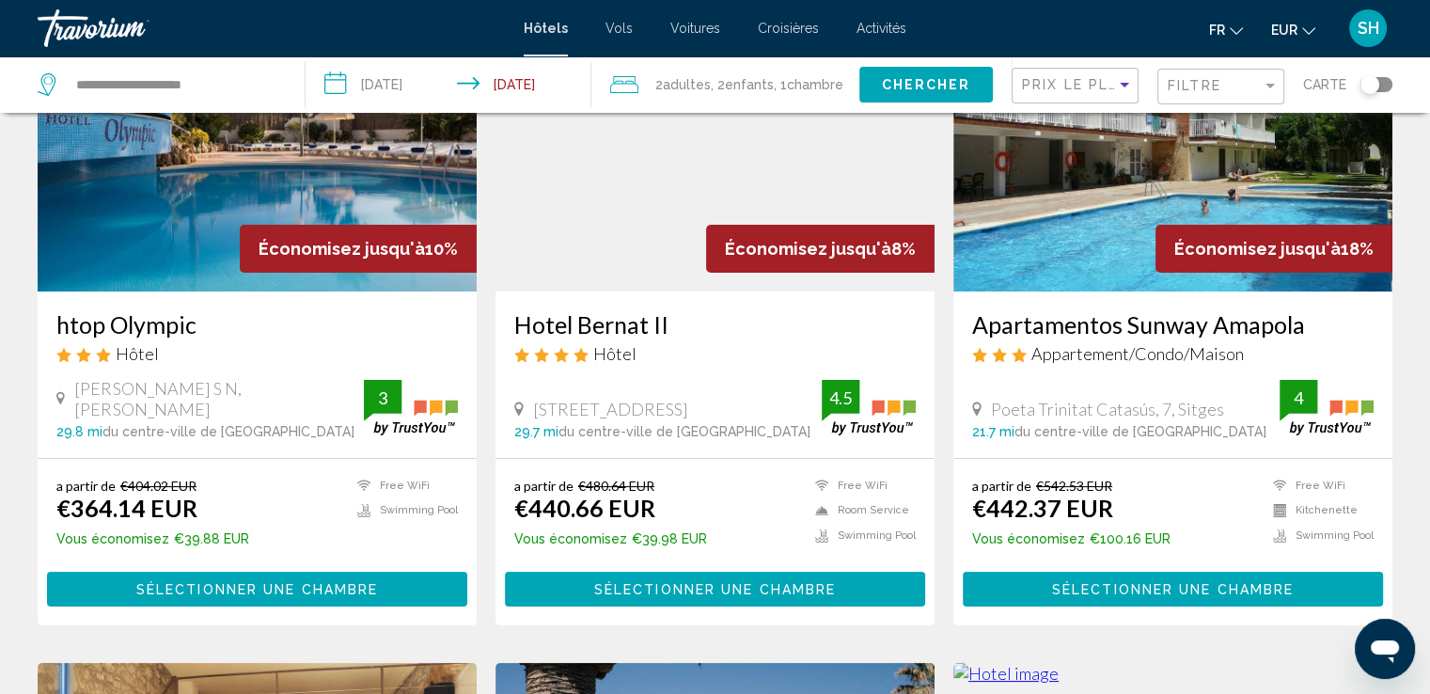
click at [154, 192] on img "Main content" at bounding box center [257, 141] width 439 height 301
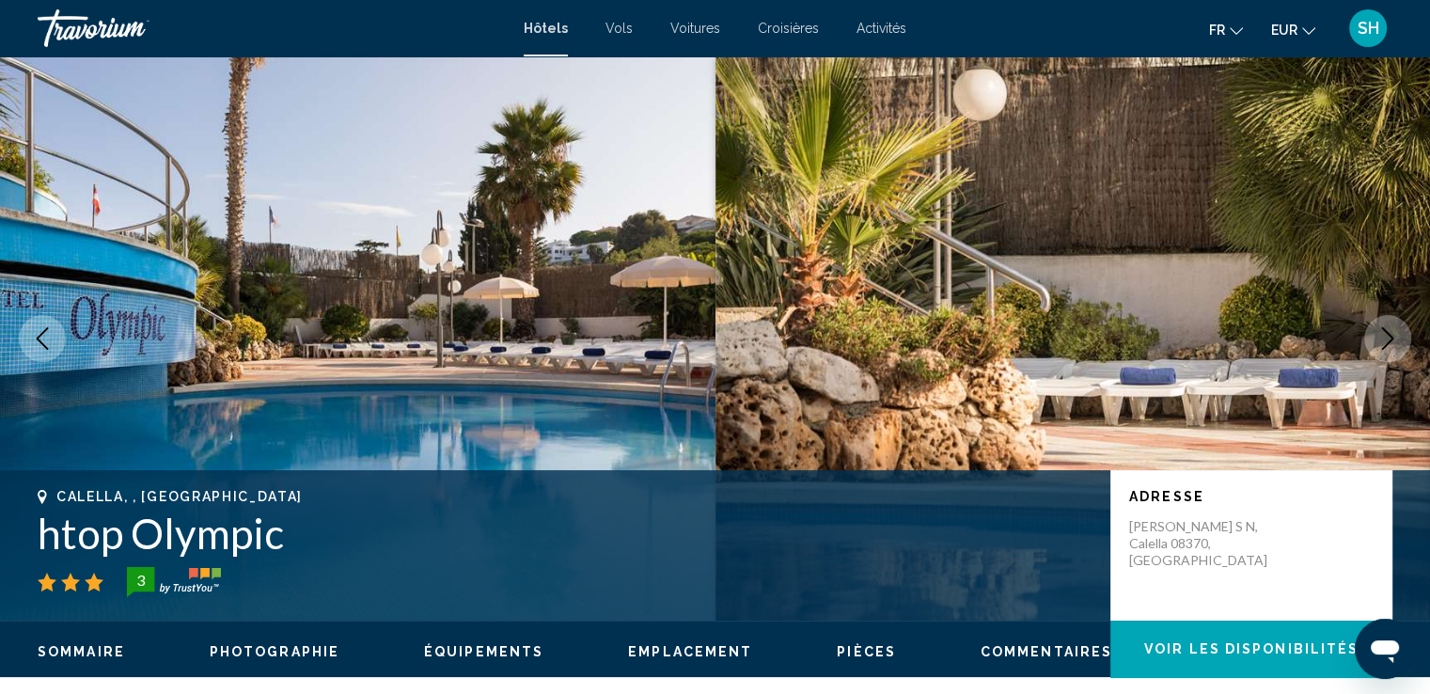
click at [1382, 340] on icon "Next image" at bounding box center [1388, 338] width 23 height 23
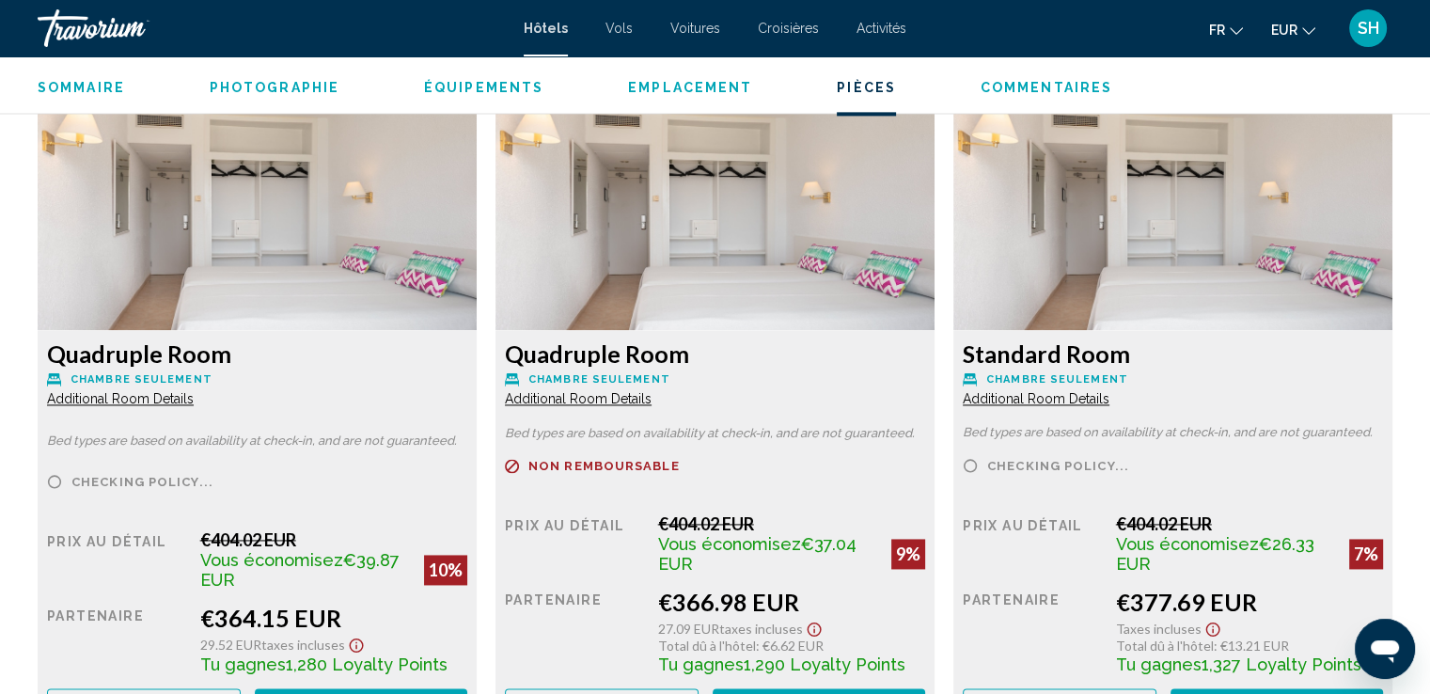
scroll to position [2756, 0]
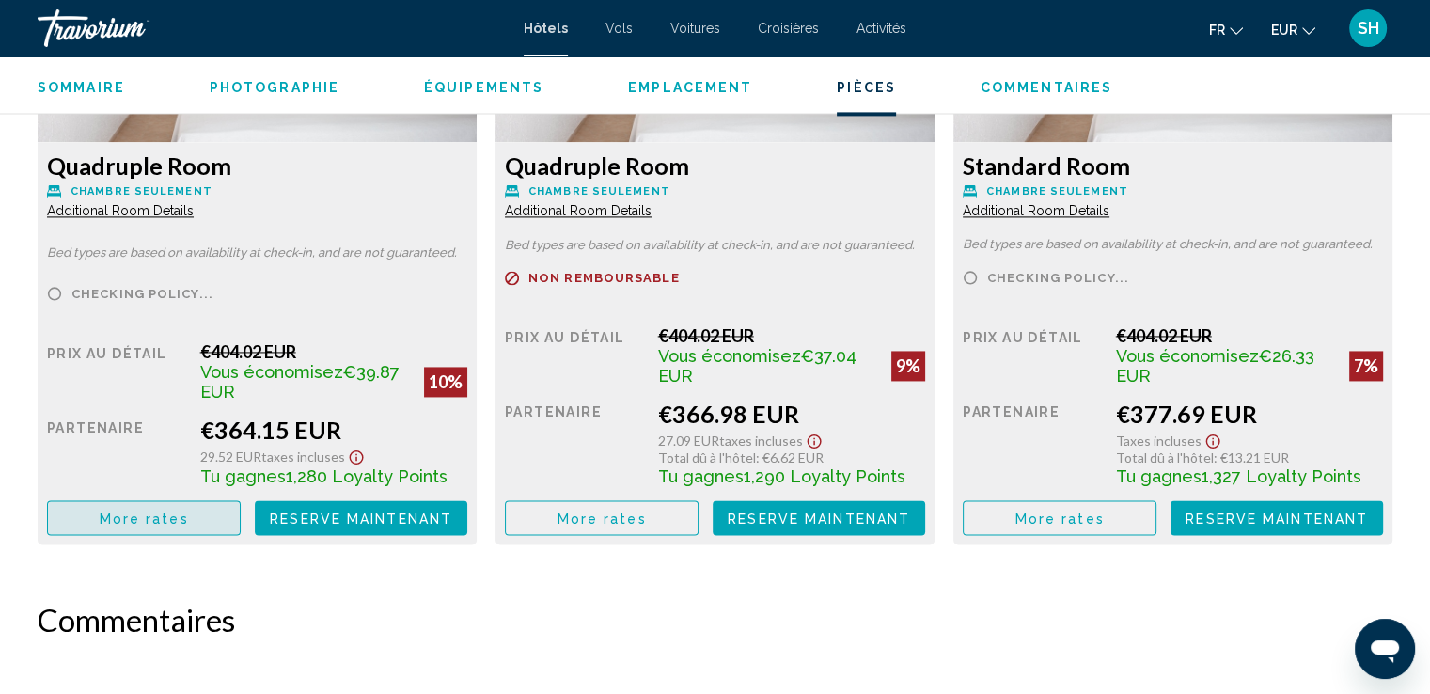
click at [165, 512] on span "More rates" at bounding box center [144, 518] width 89 height 15
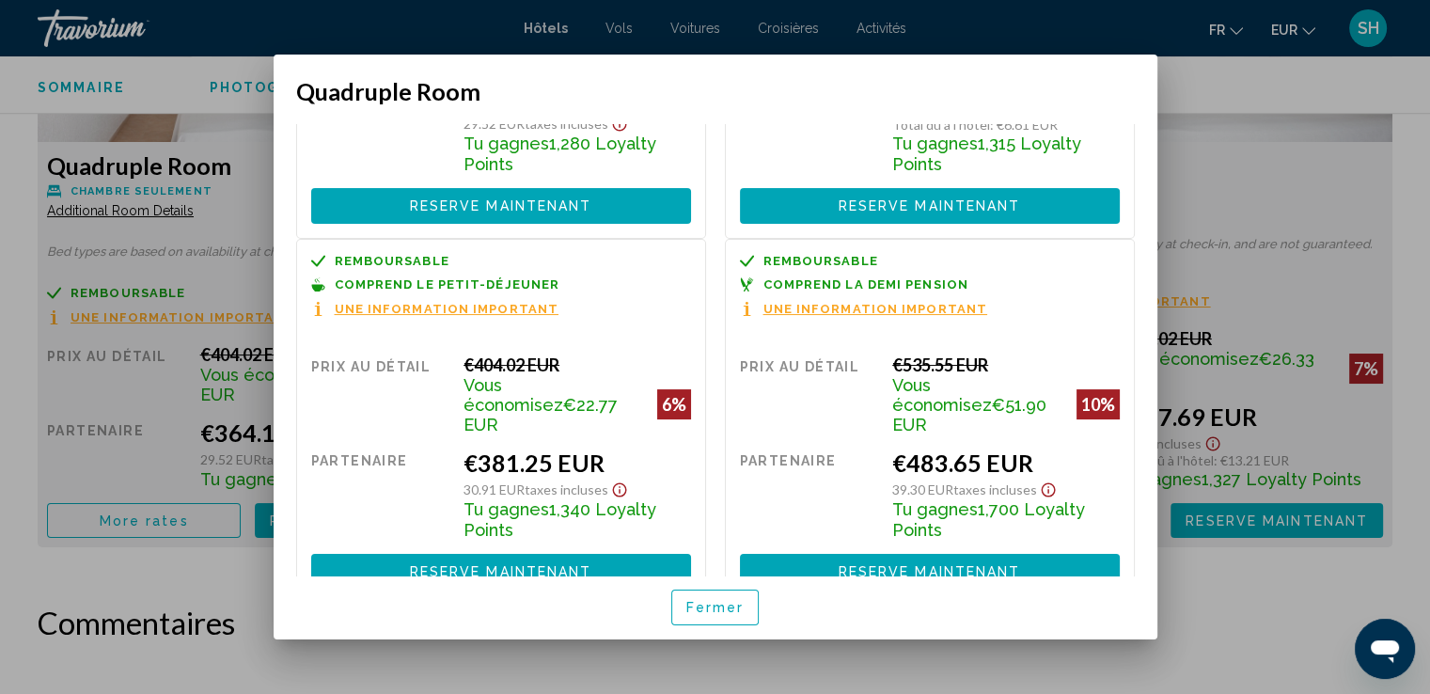
scroll to position [0, 0]
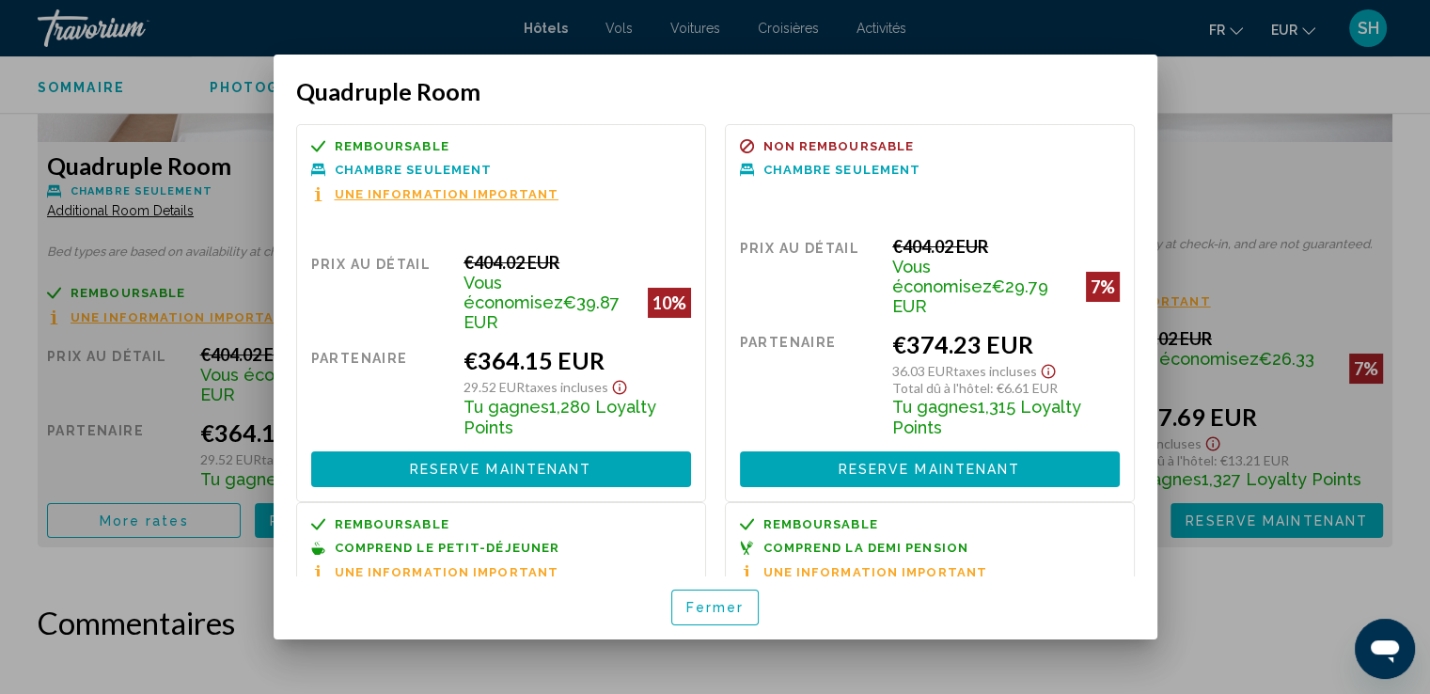
click at [692, 602] on span "Fermer" at bounding box center [715, 608] width 58 height 15
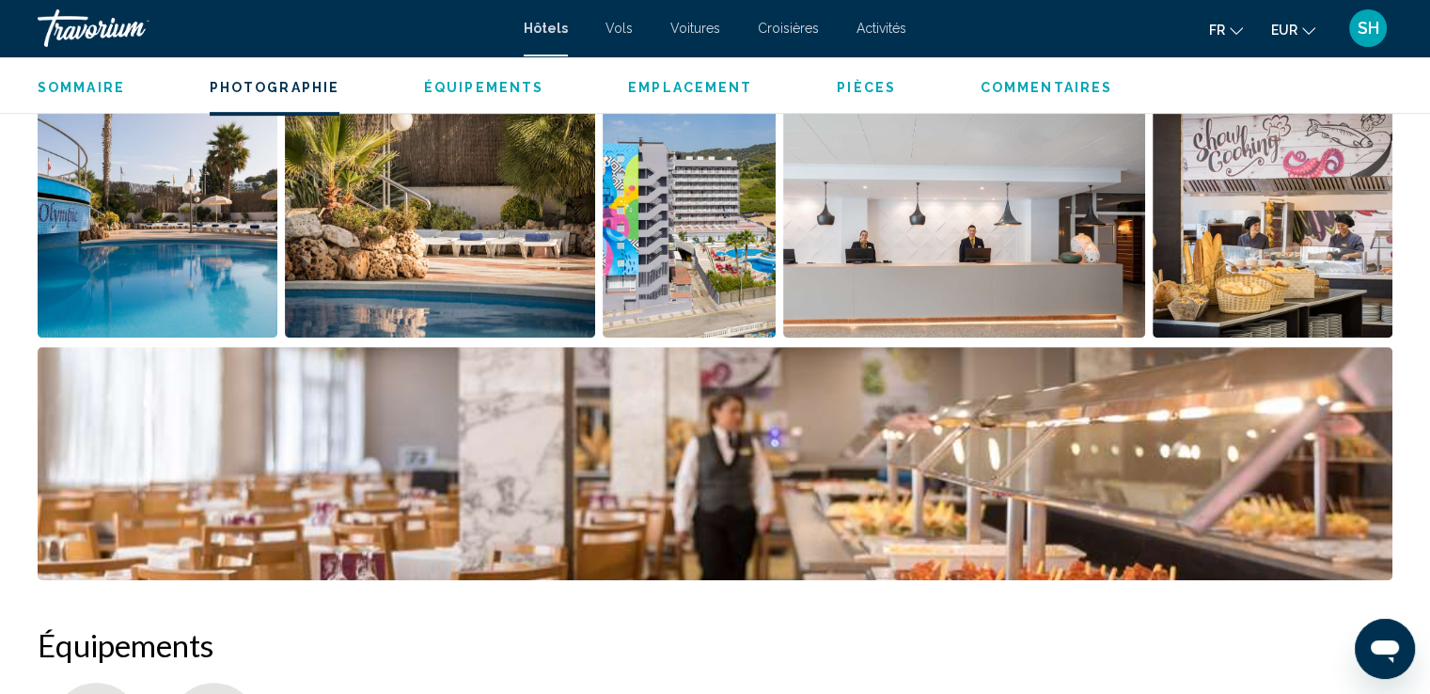
scroll to position [875, 0]
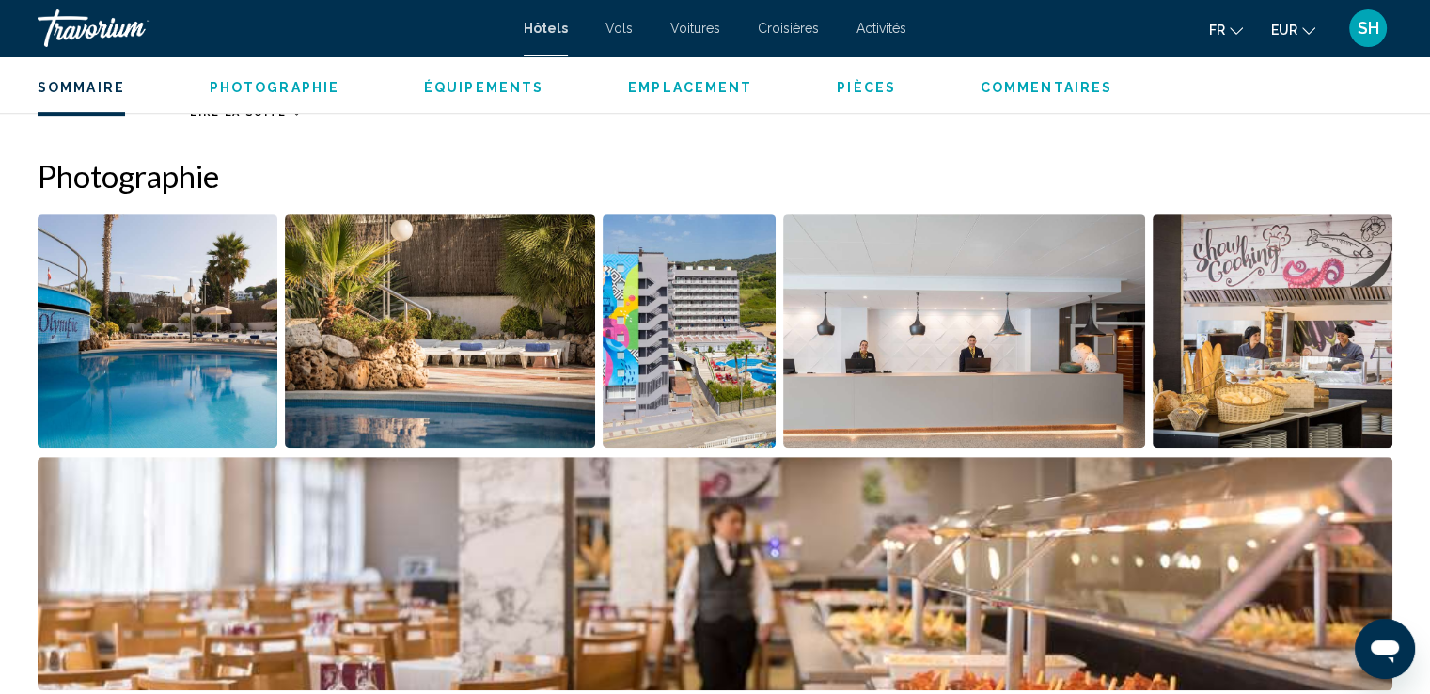
click at [186, 333] on img "Open full-screen image slider" at bounding box center [158, 330] width 240 height 233
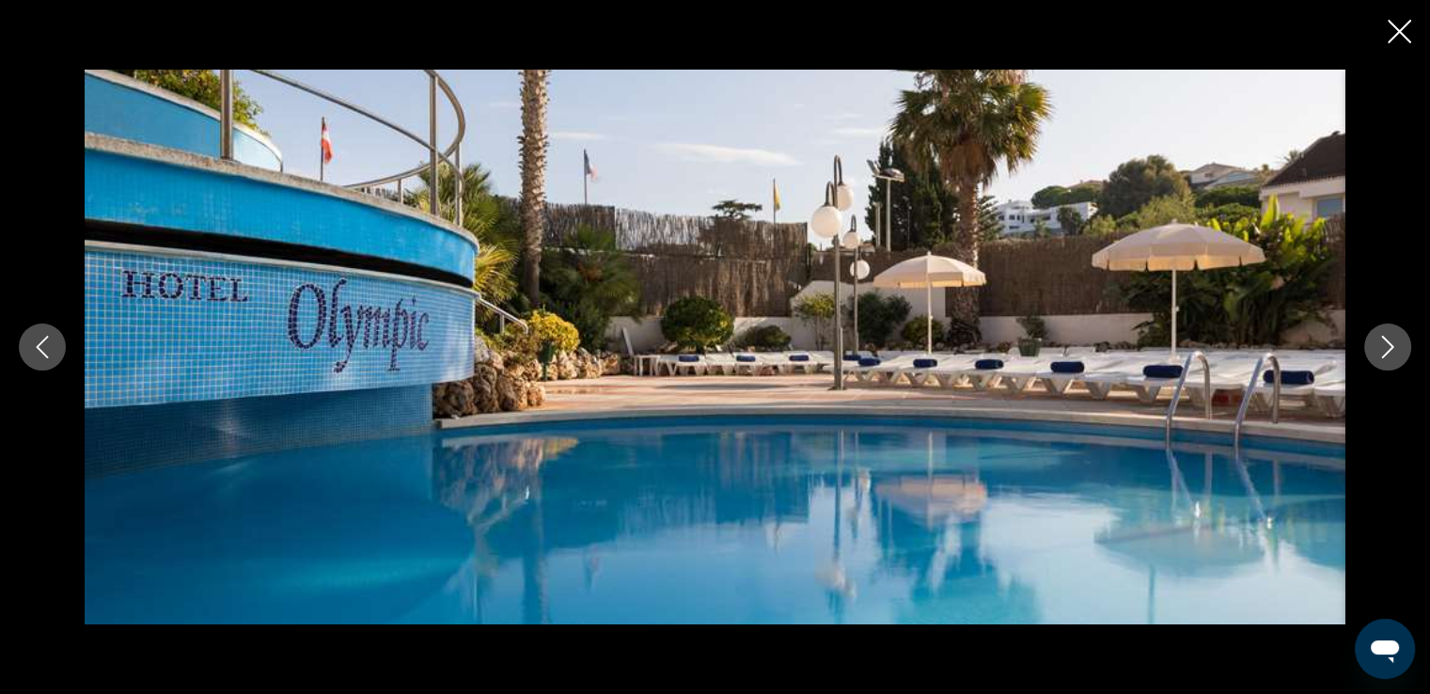
click at [1388, 352] on icon "Next image" at bounding box center [1388, 347] width 12 height 23
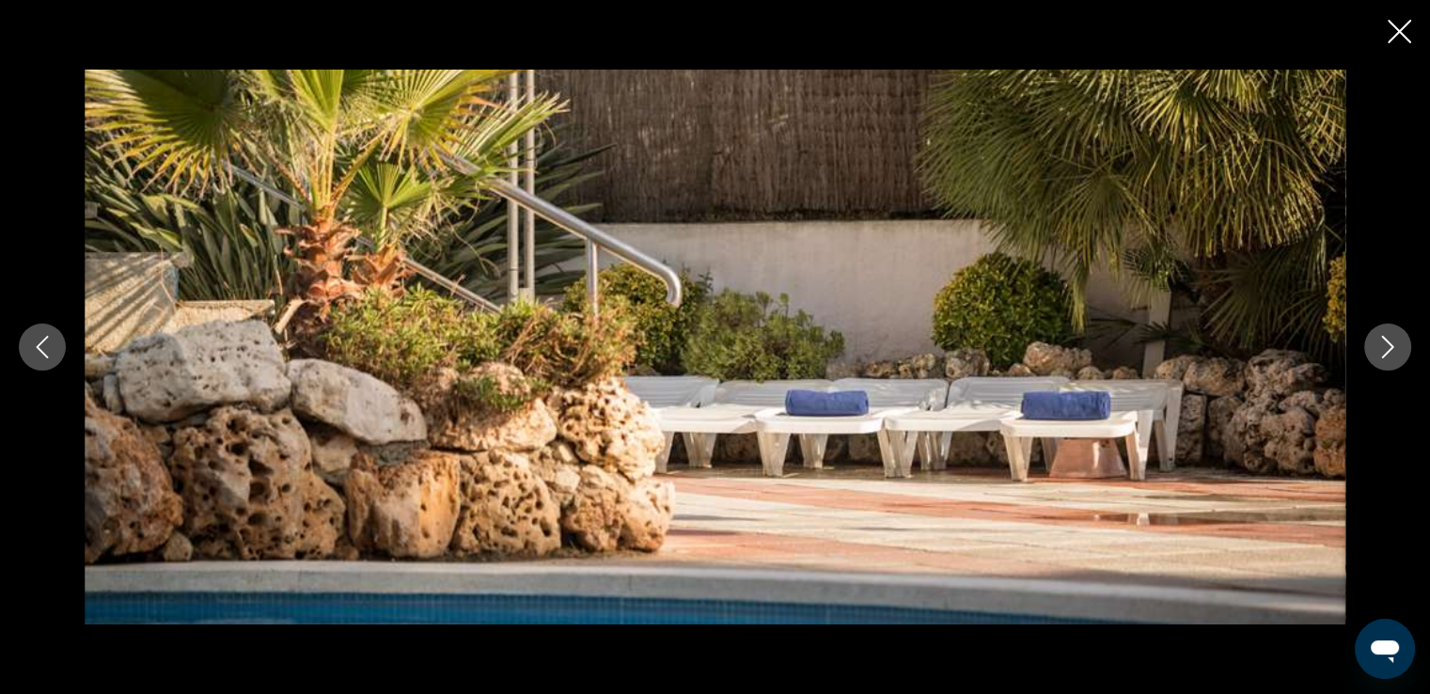
click at [1387, 345] on icon "Next image" at bounding box center [1388, 347] width 23 height 23
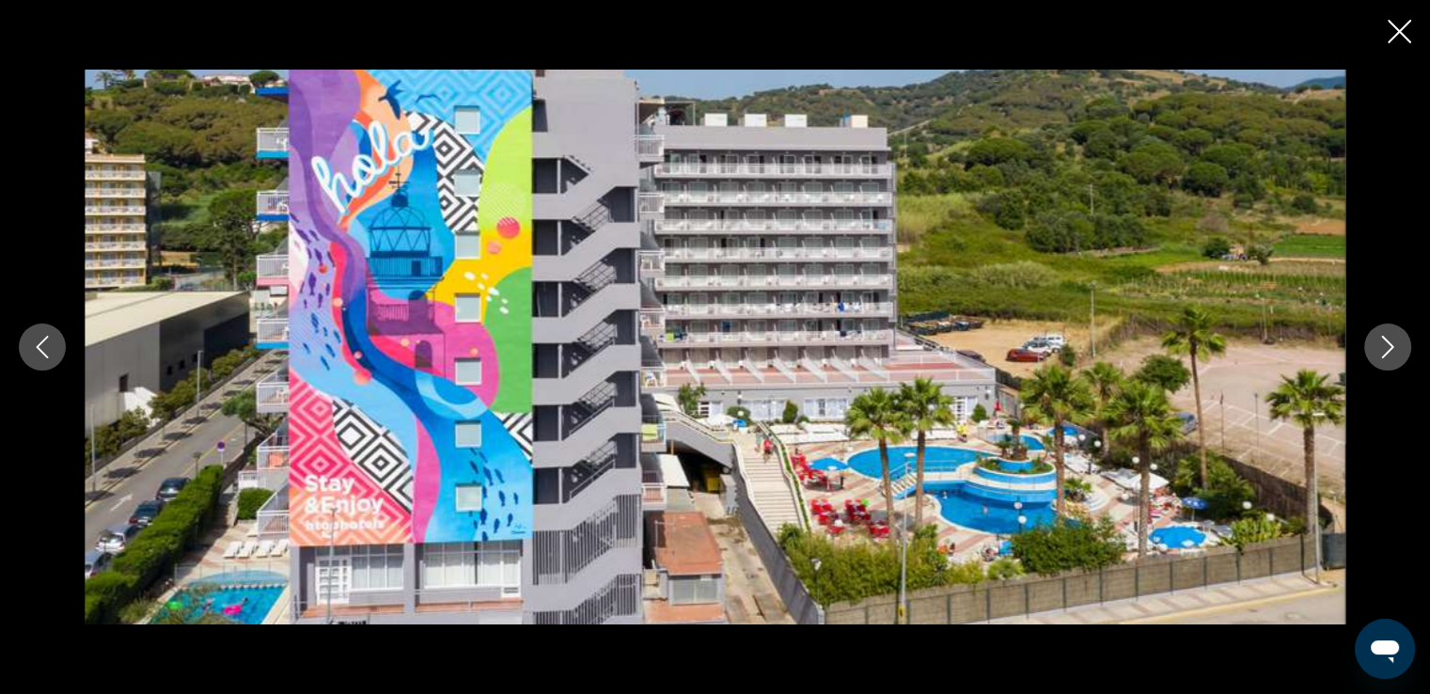
click at [1382, 344] on icon "Next image" at bounding box center [1388, 347] width 23 height 23
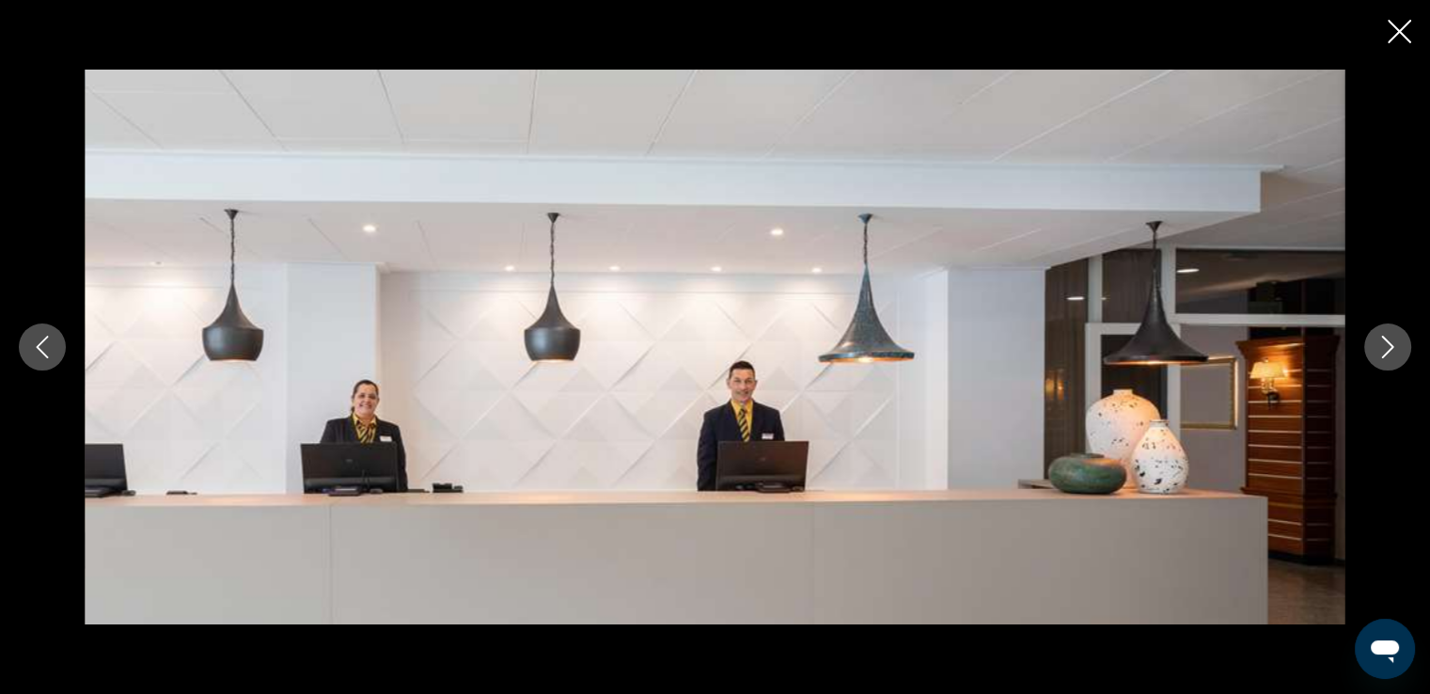
click at [1382, 344] on icon "Next image" at bounding box center [1388, 347] width 23 height 23
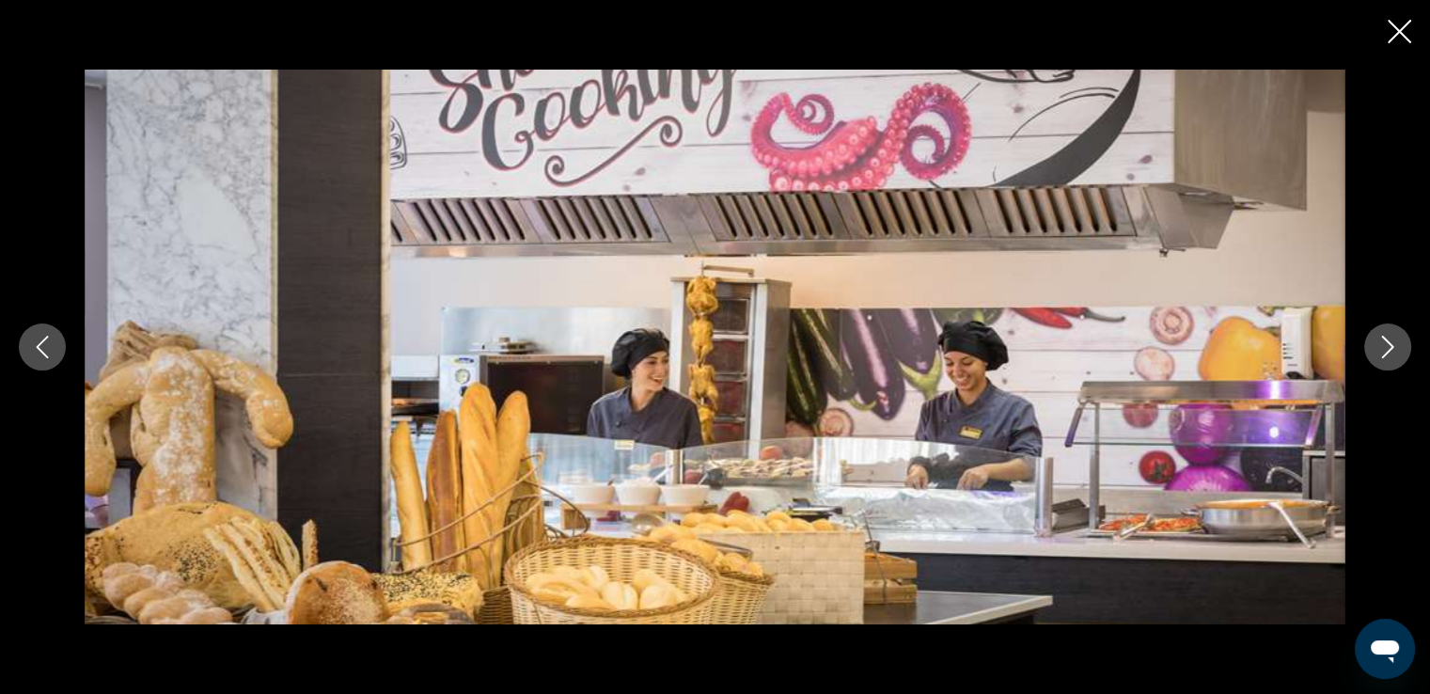
click at [1385, 347] on icon "Next image" at bounding box center [1388, 347] width 23 height 23
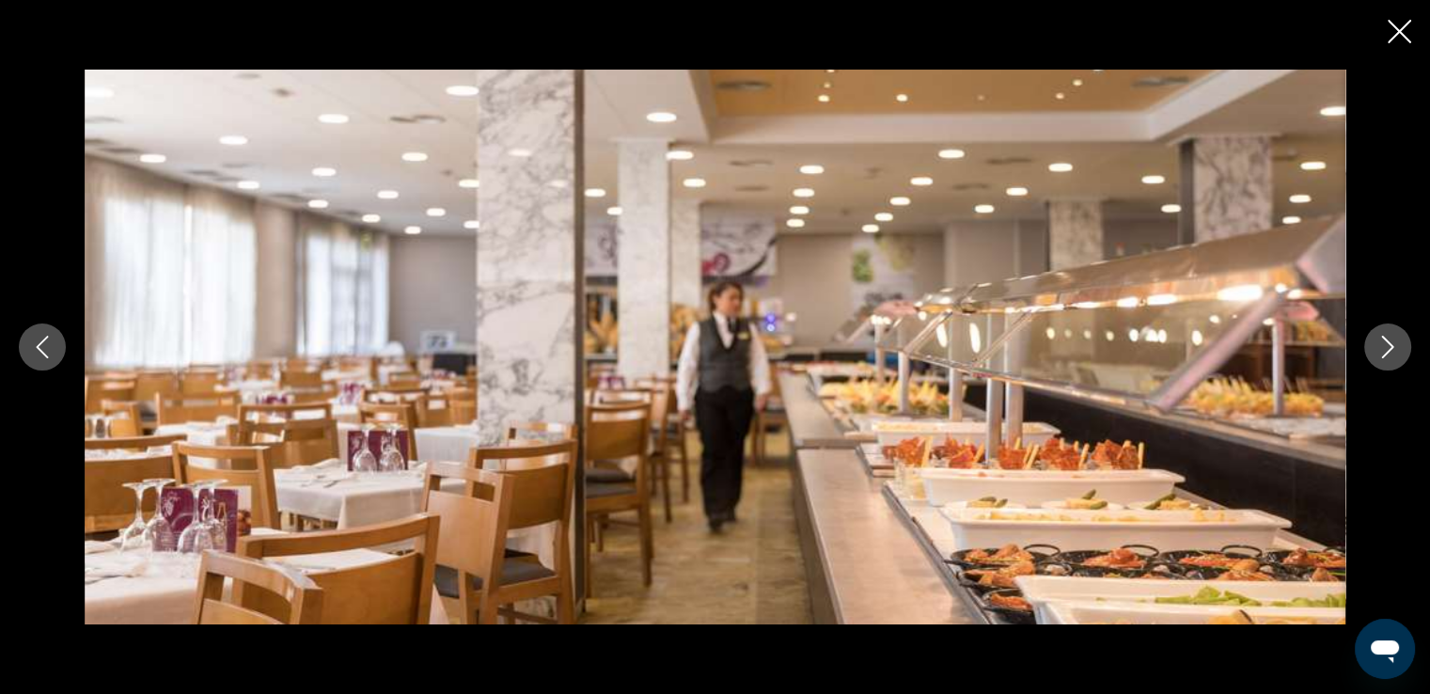
click at [1385, 347] on icon "Next image" at bounding box center [1388, 347] width 23 height 23
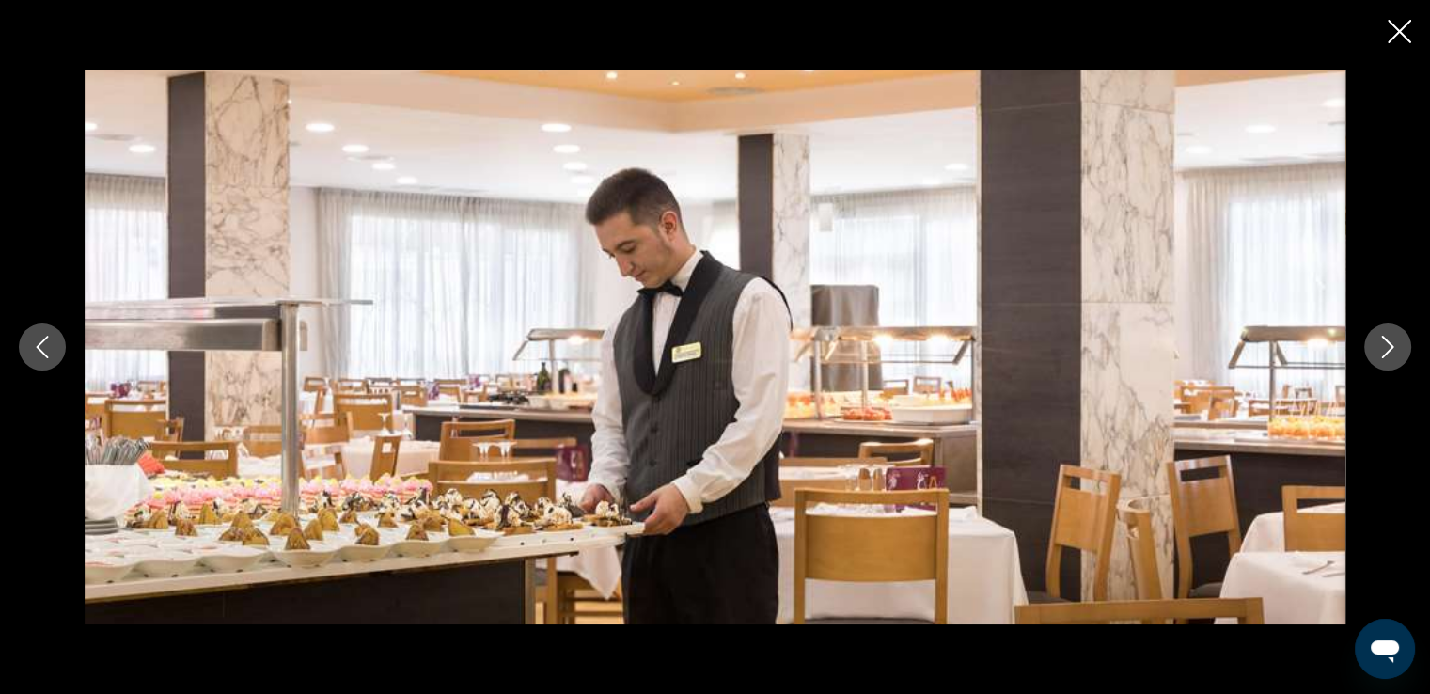
click at [1385, 347] on icon "Next image" at bounding box center [1388, 347] width 23 height 23
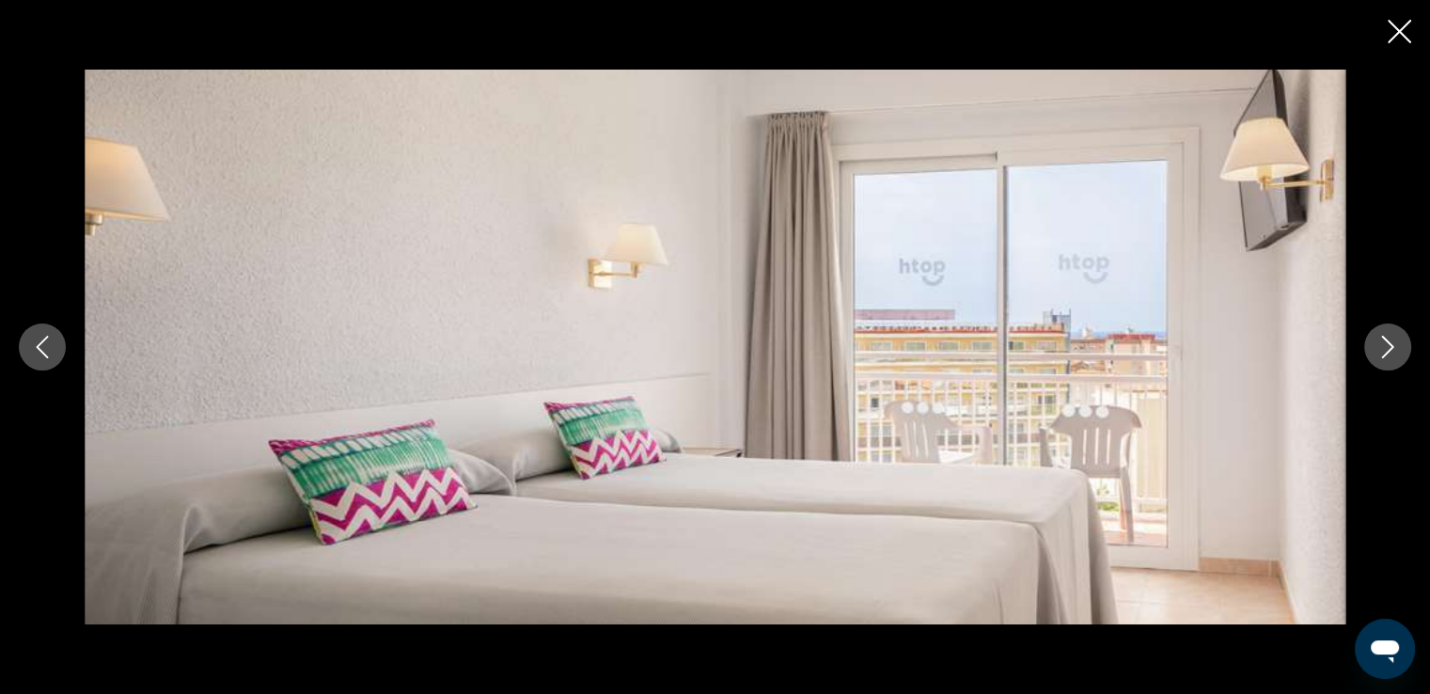
click at [1392, 33] on icon "Close slideshow" at bounding box center [1400, 32] width 24 height 24
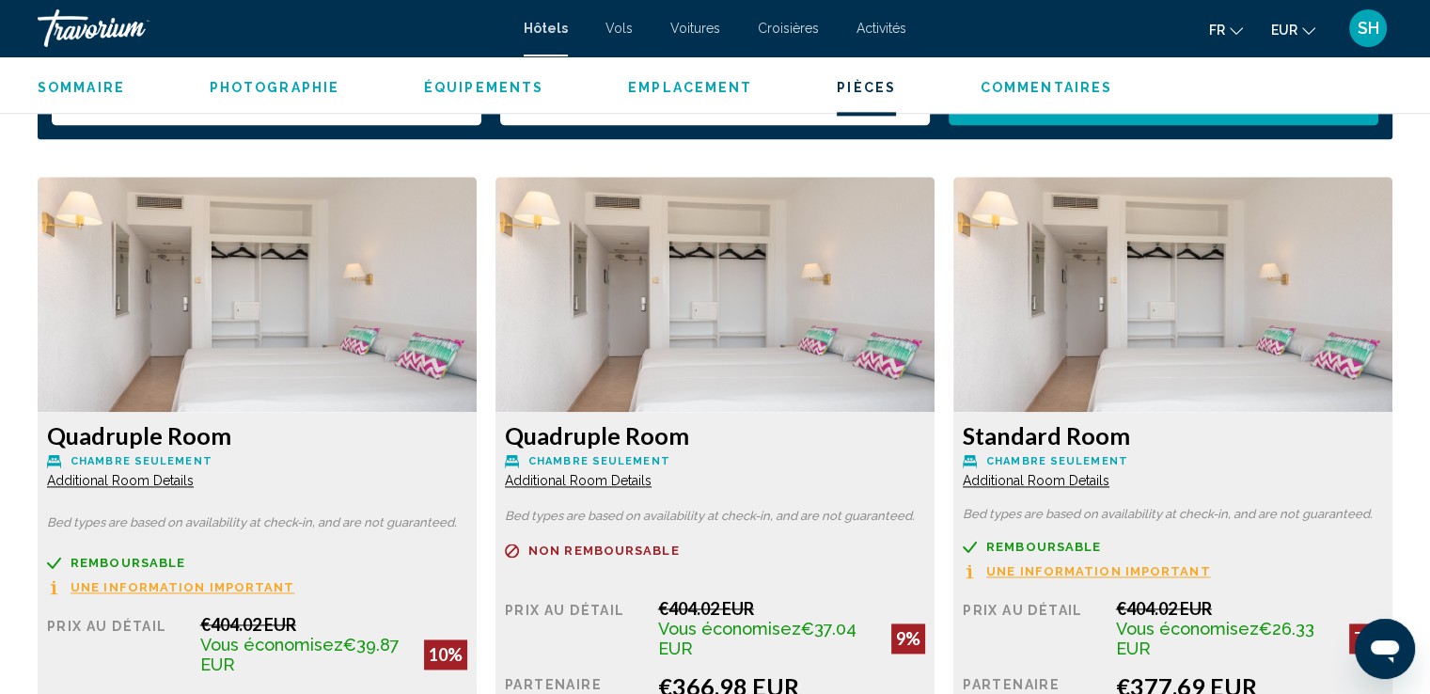
scroll to position [2756, 0]
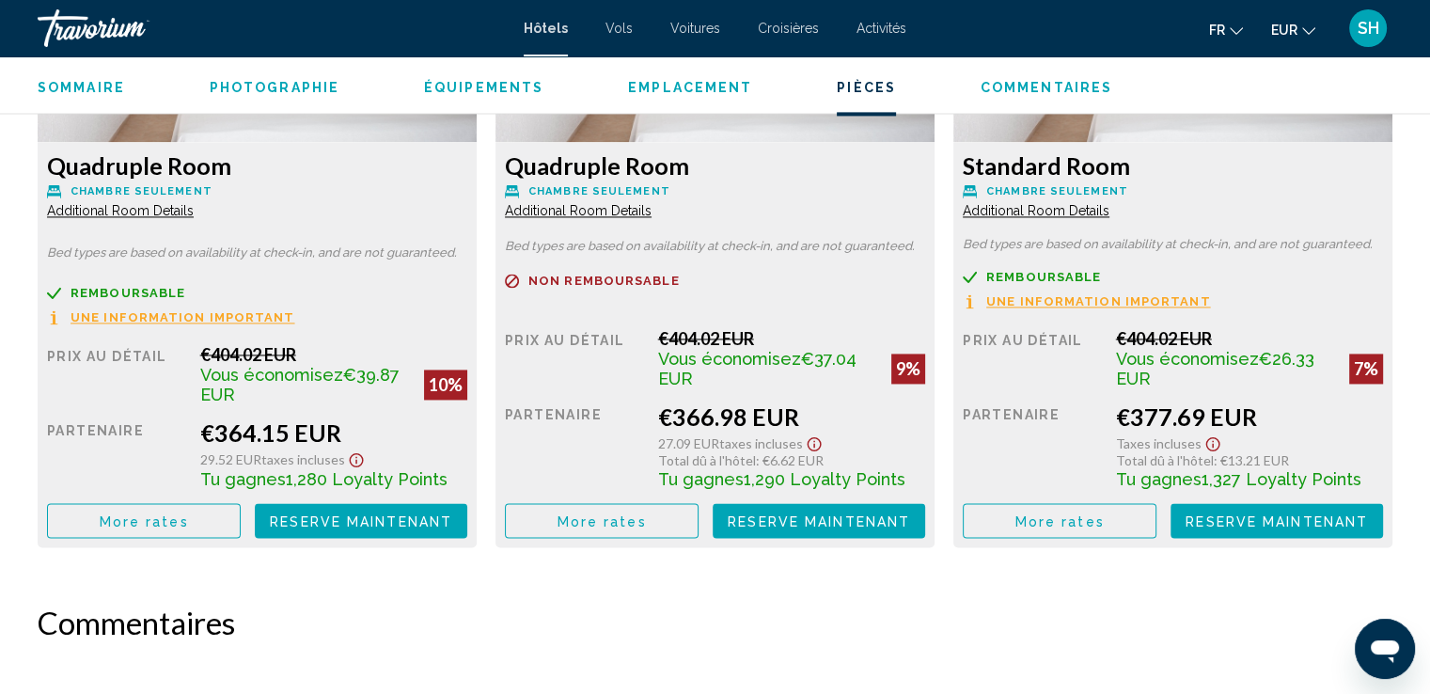
click at [160, 522] on span "More rates" at bounding box center [144, 520] width 89 height 15
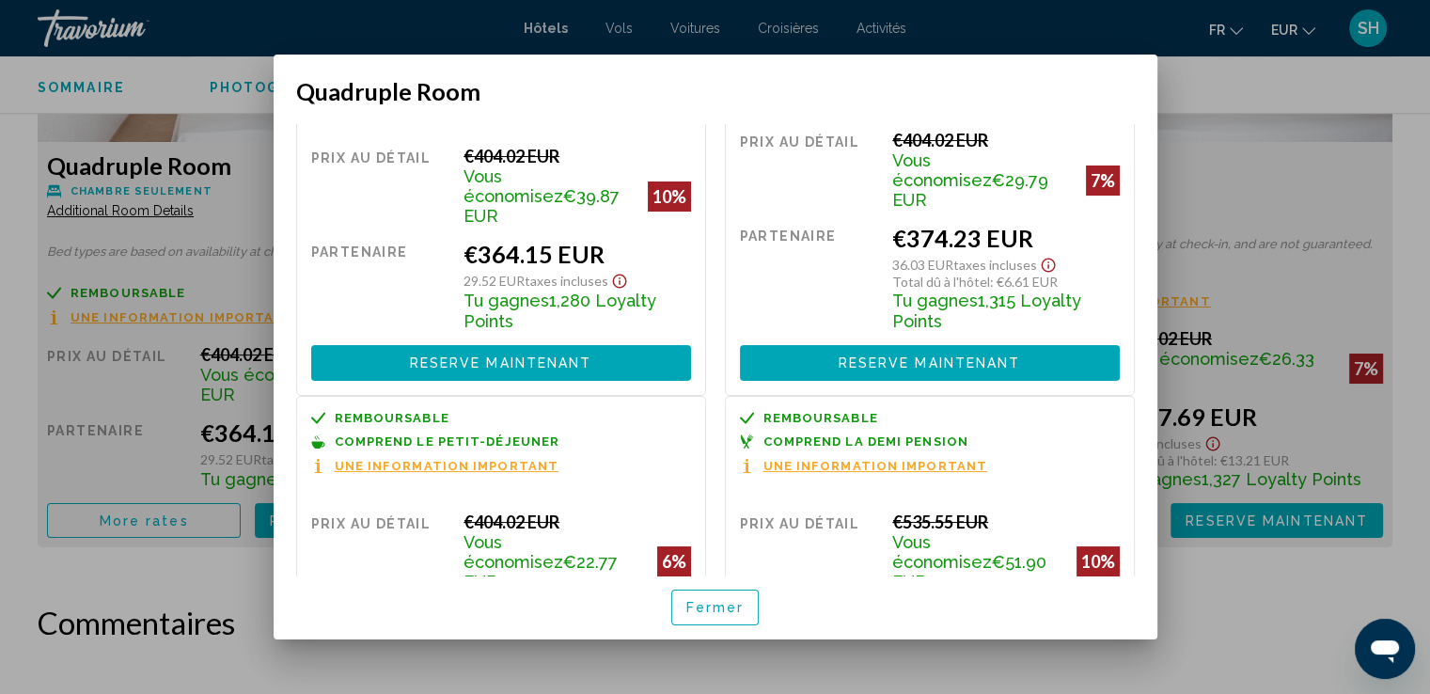
scroll to position [0, 0]
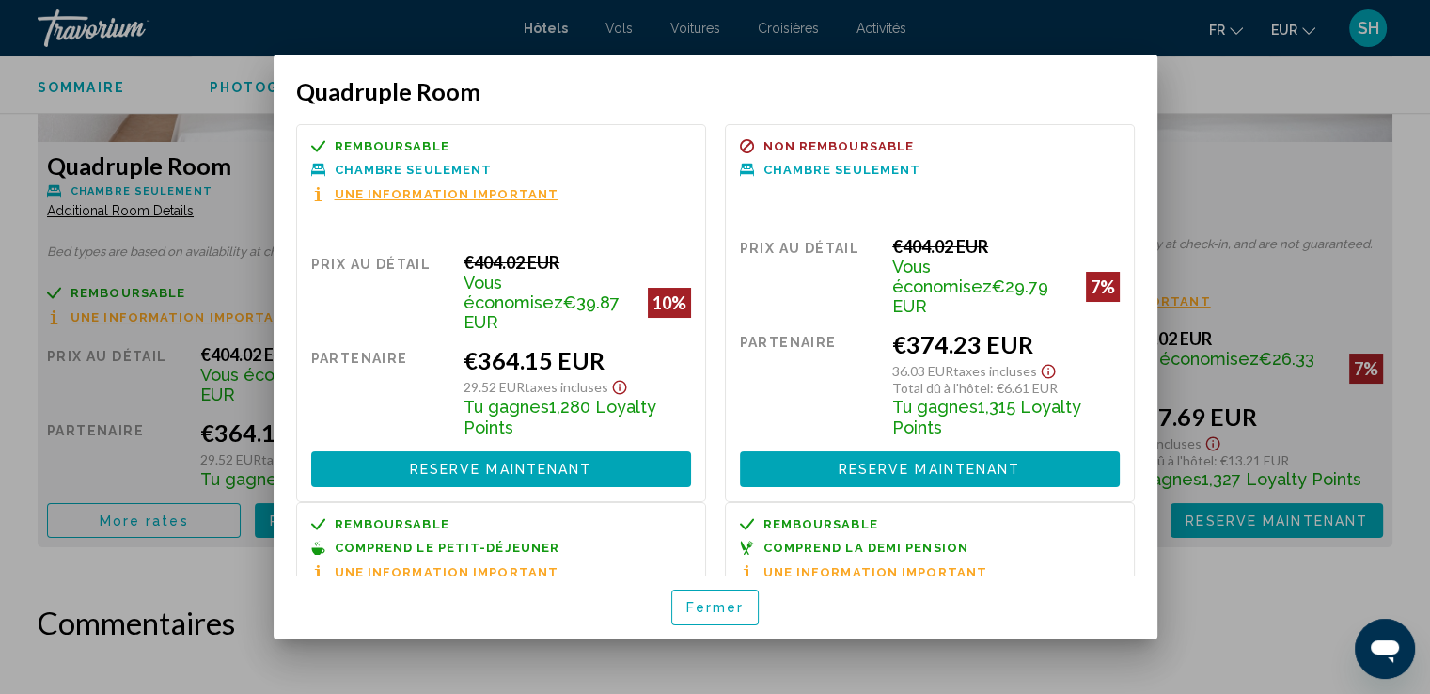
click at [733, 601] on span "Fermer" at bounding box center [715, 608] width 58 height 15
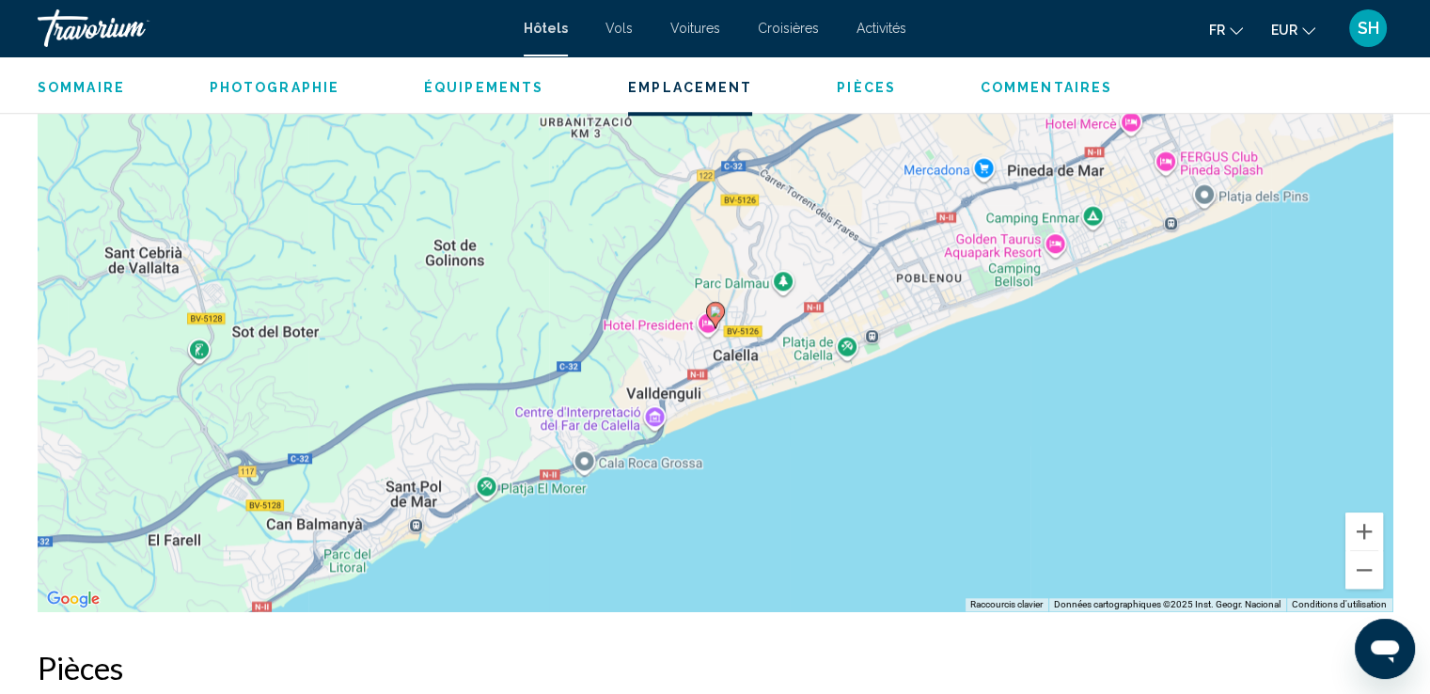
scroll to position [1816, 0]
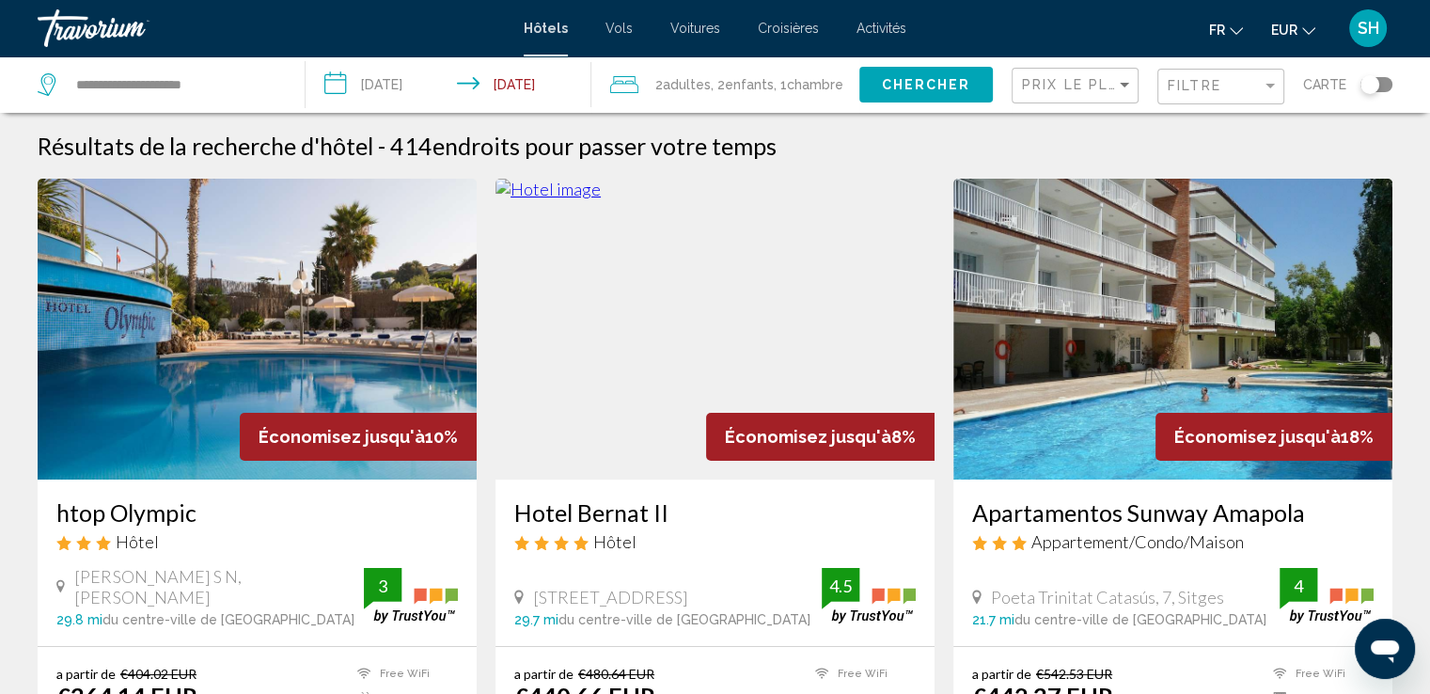
click at [550, 285] on img "Main content" at bounding box center [715, 329] width 439 height 301
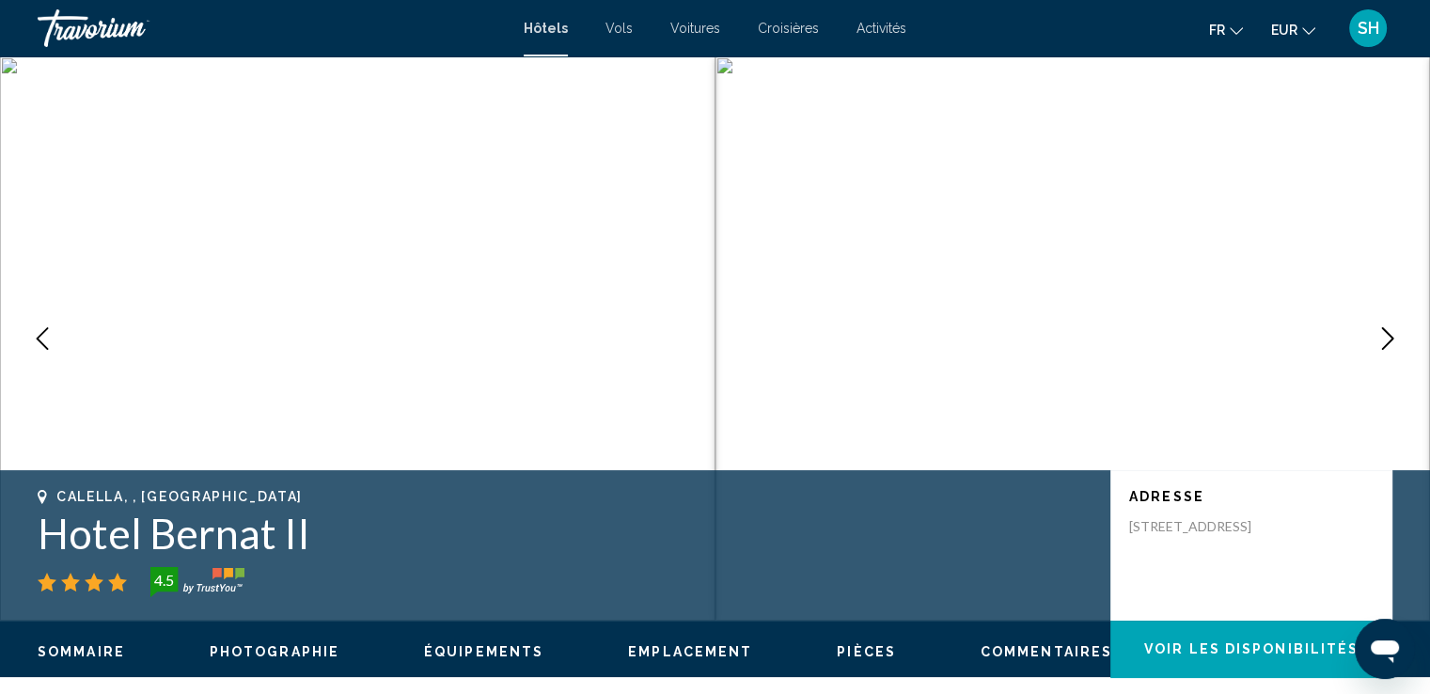
click at [1371, 336] on button "Next image" at bounding box center [1387, 338] width 47 height 47
click at [1379, 332] on icon "Next image" at bounding box center [1388, 338] width 23 height 23
click at [1380, 335] on icon "Next image" at bounding box center [1388, 338] width 23 height 23
click at [1394, 341] on icon "Next image" at bounding box center [1388, 338] width 23 height 23
click at [1394, 340] on icon "Next image" at bounding box center [1388, 338] width 23 height 23
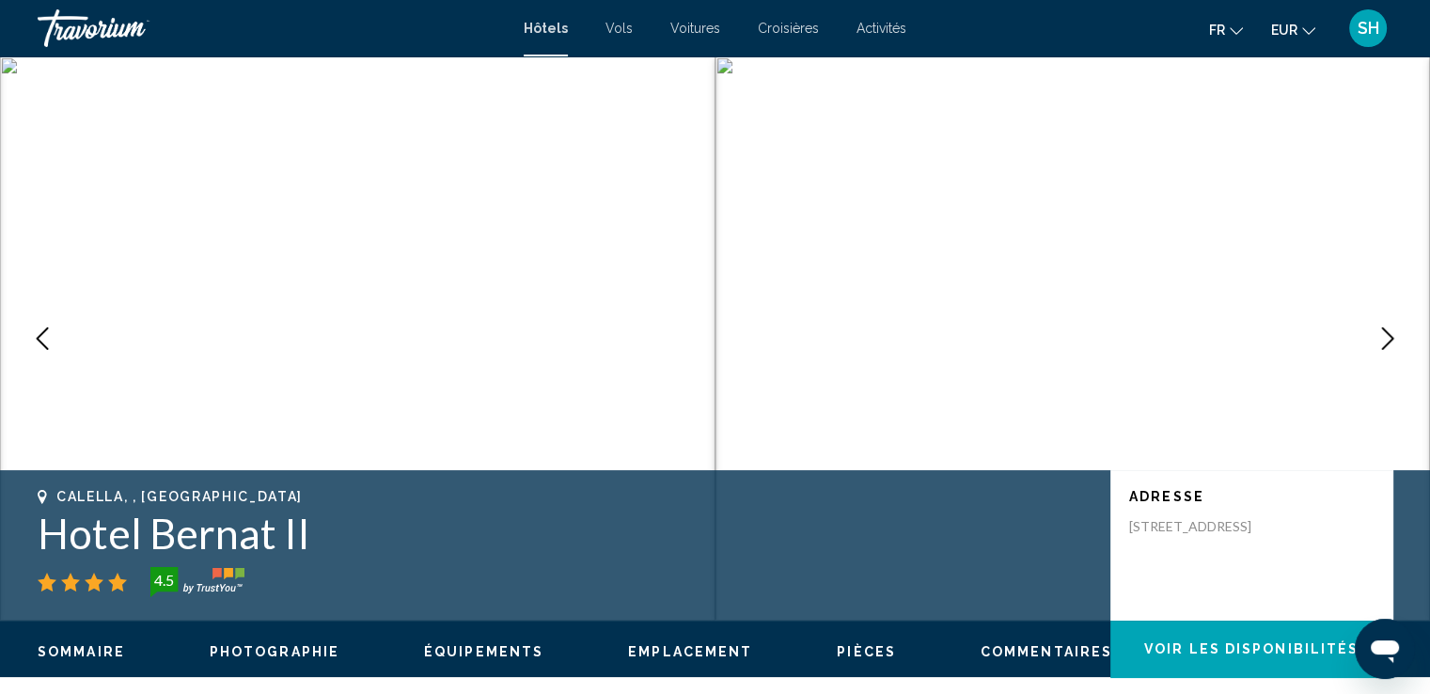
click at [1393, 339] on icon "Next image" at bounding box center [1388, 338] width 12 height 23
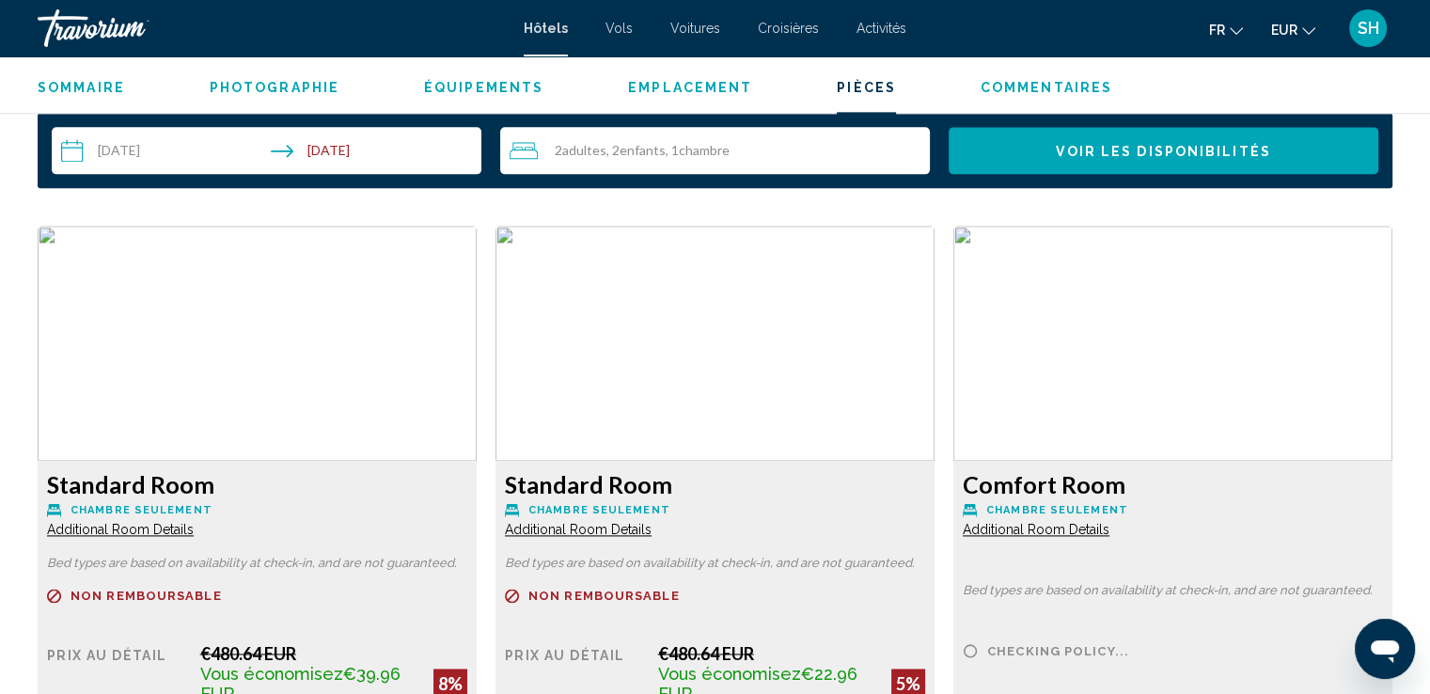
scroll to position [2633, 0]
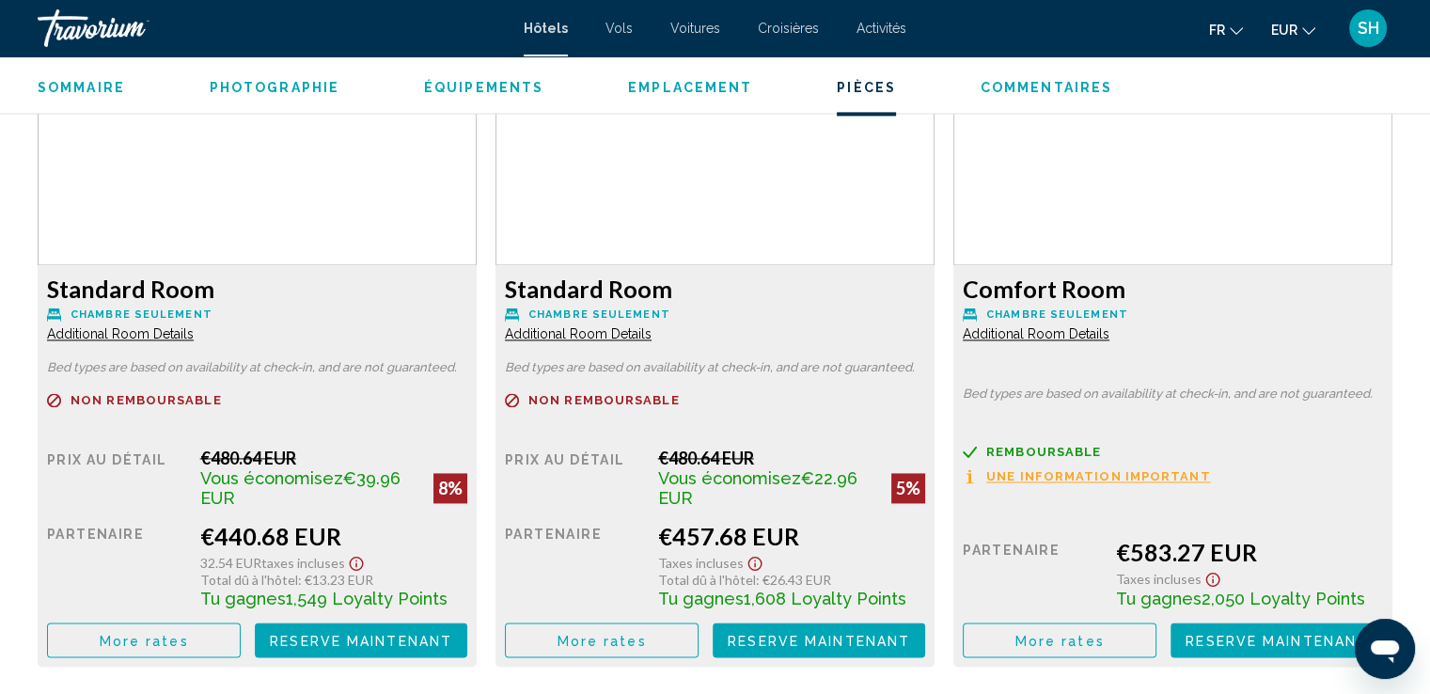
click at [165, 642] on span "More rates" at bounding box center [144, 640] width 89 height 15
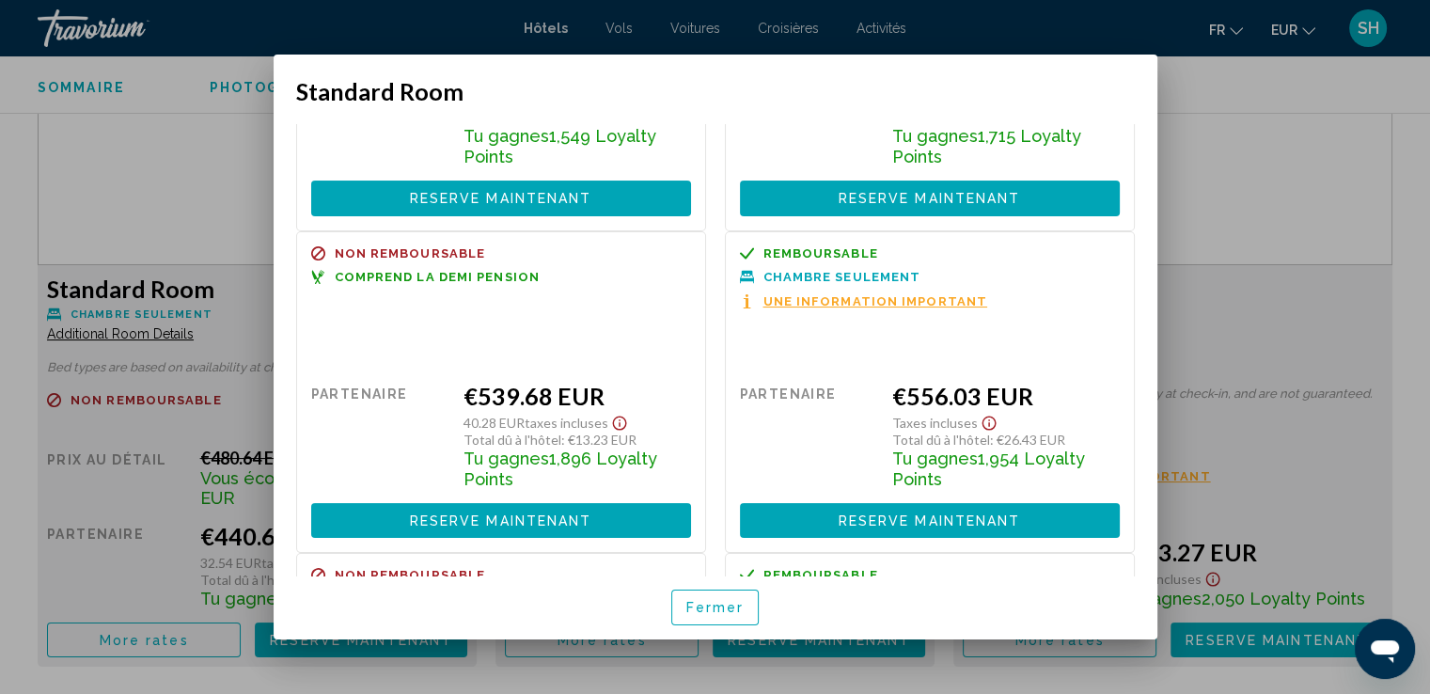
scroll to position [0, 0]
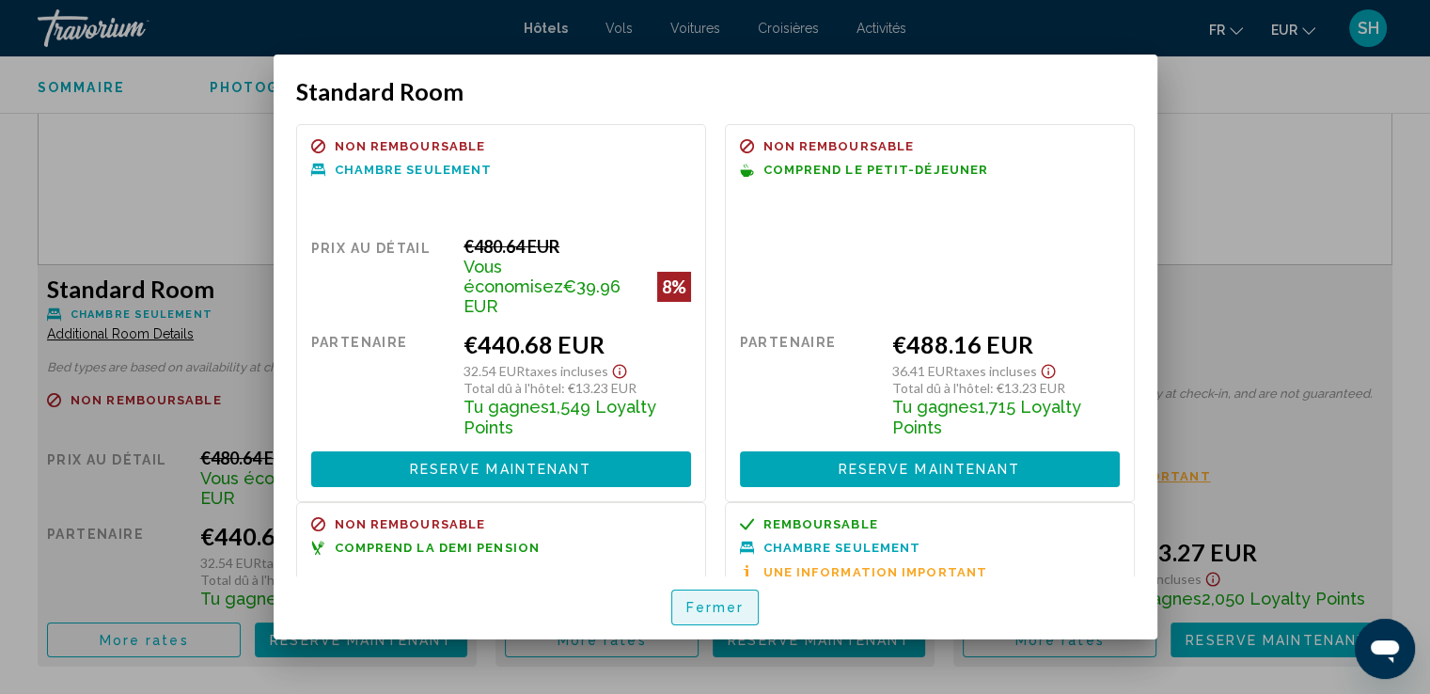
click at [732, 603] on span "Fermer" at bounding box center [715, 608] width 58 height 15
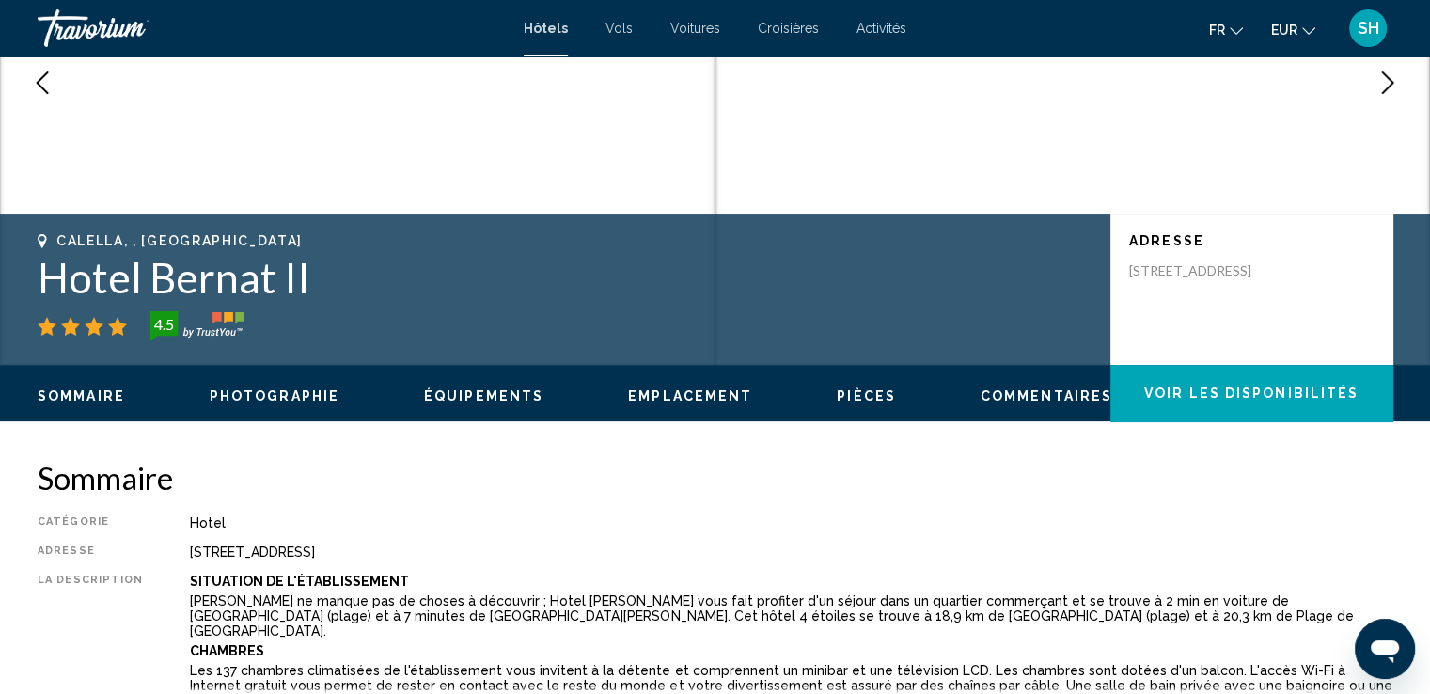
scroll to position [230, 0]
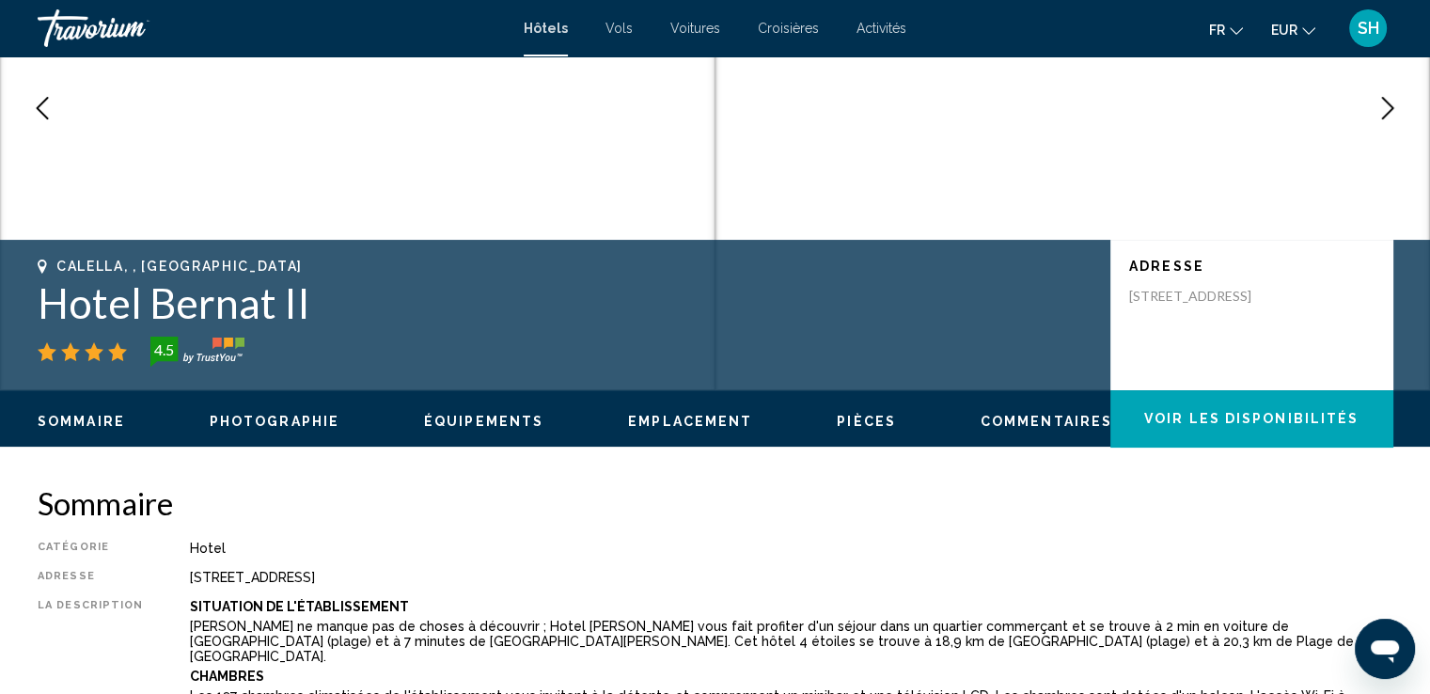
click at [1382, 118] on icon "Next image" at bounding box center [1388, 108] width 12 height 23
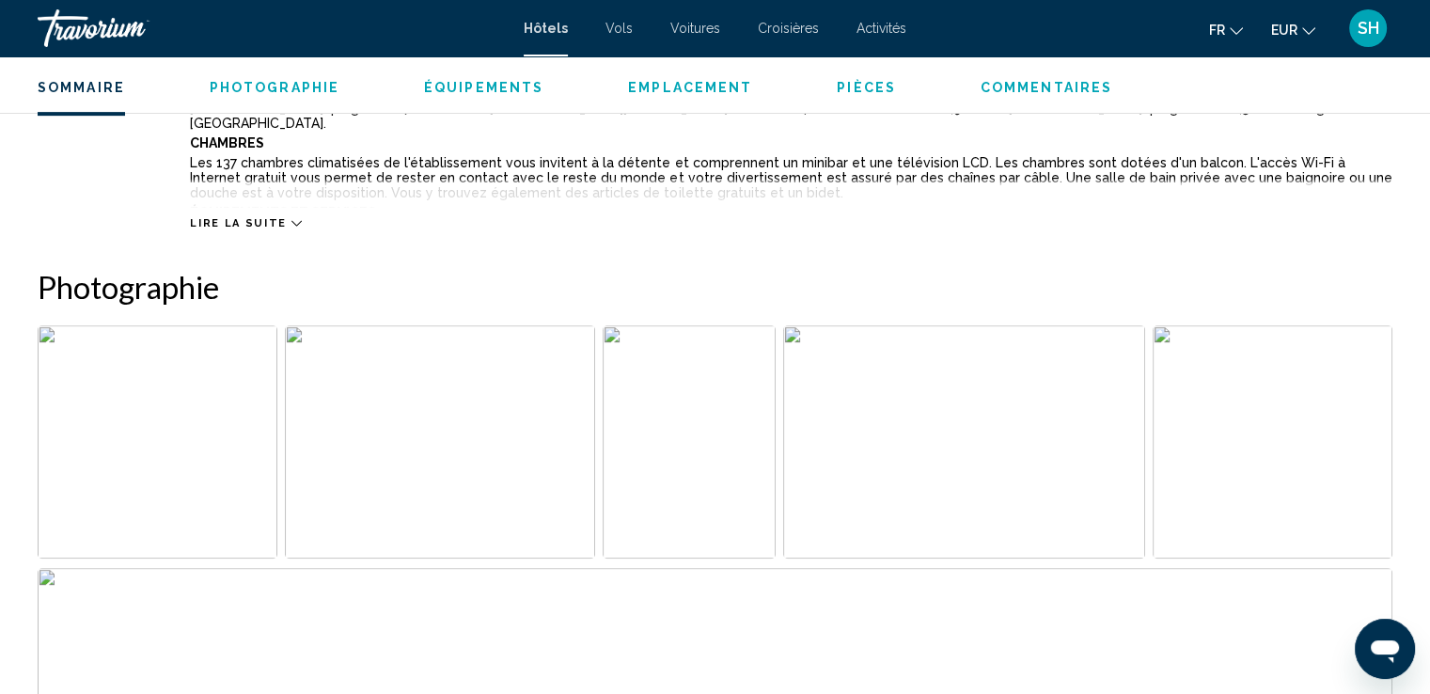
scroll to position [889, 0]
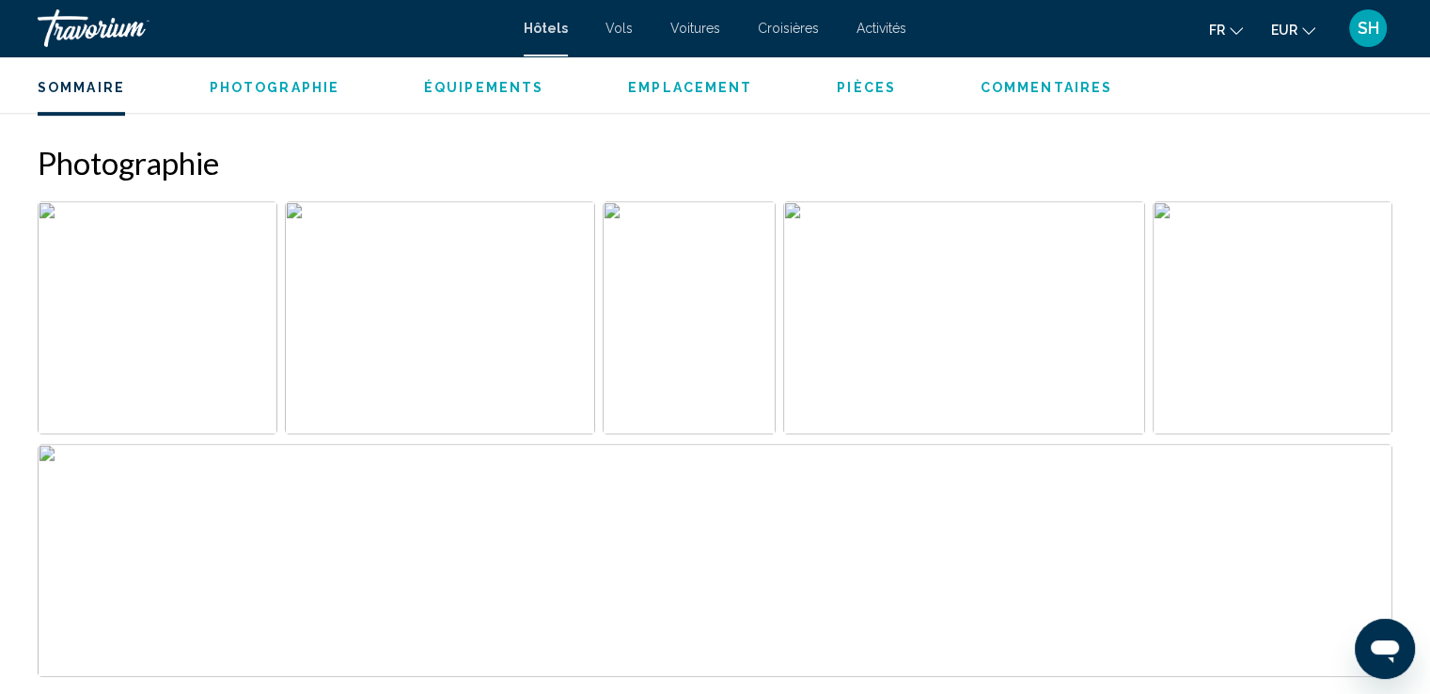
click at [937, 309] on img "Open full-screen image slider" at bounding box center [964, 317] width 362 height 233
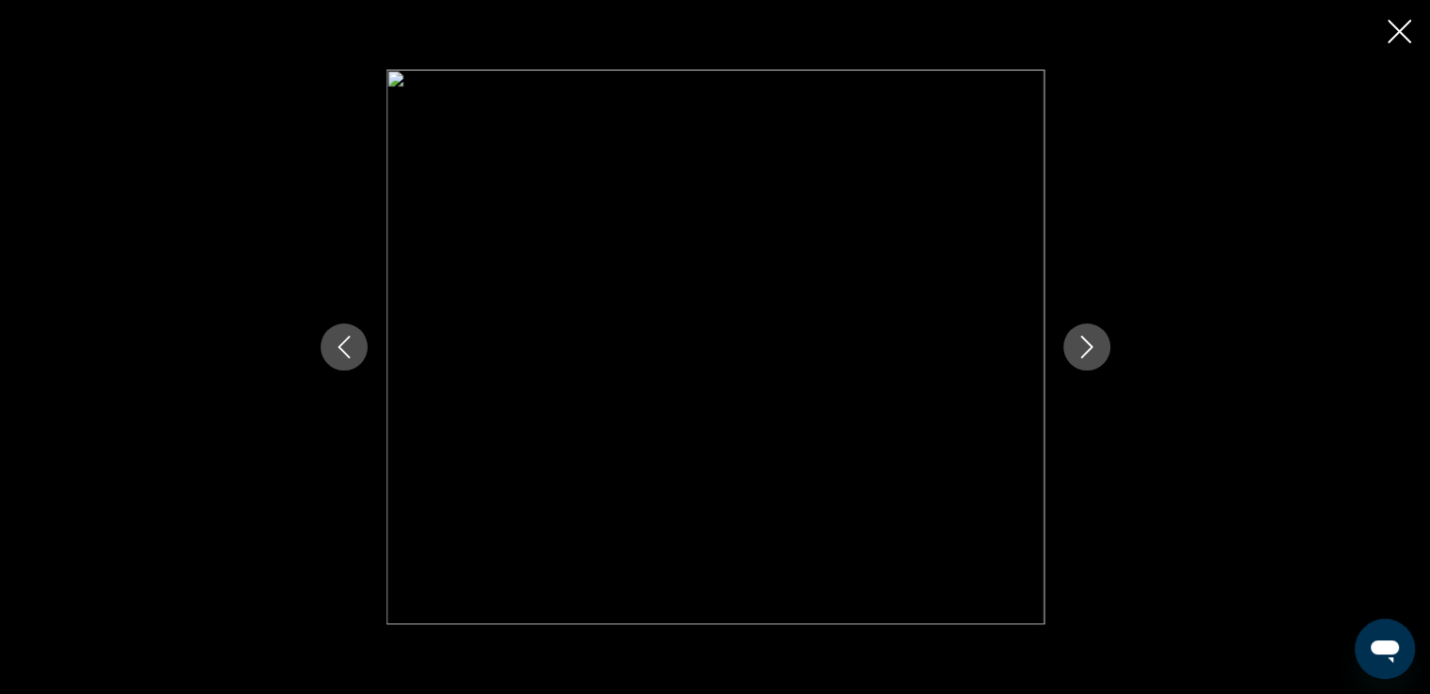
click at [1405, 39] on icon "Close slideshow" at bounding box center [1400, 32] width 24 height 24
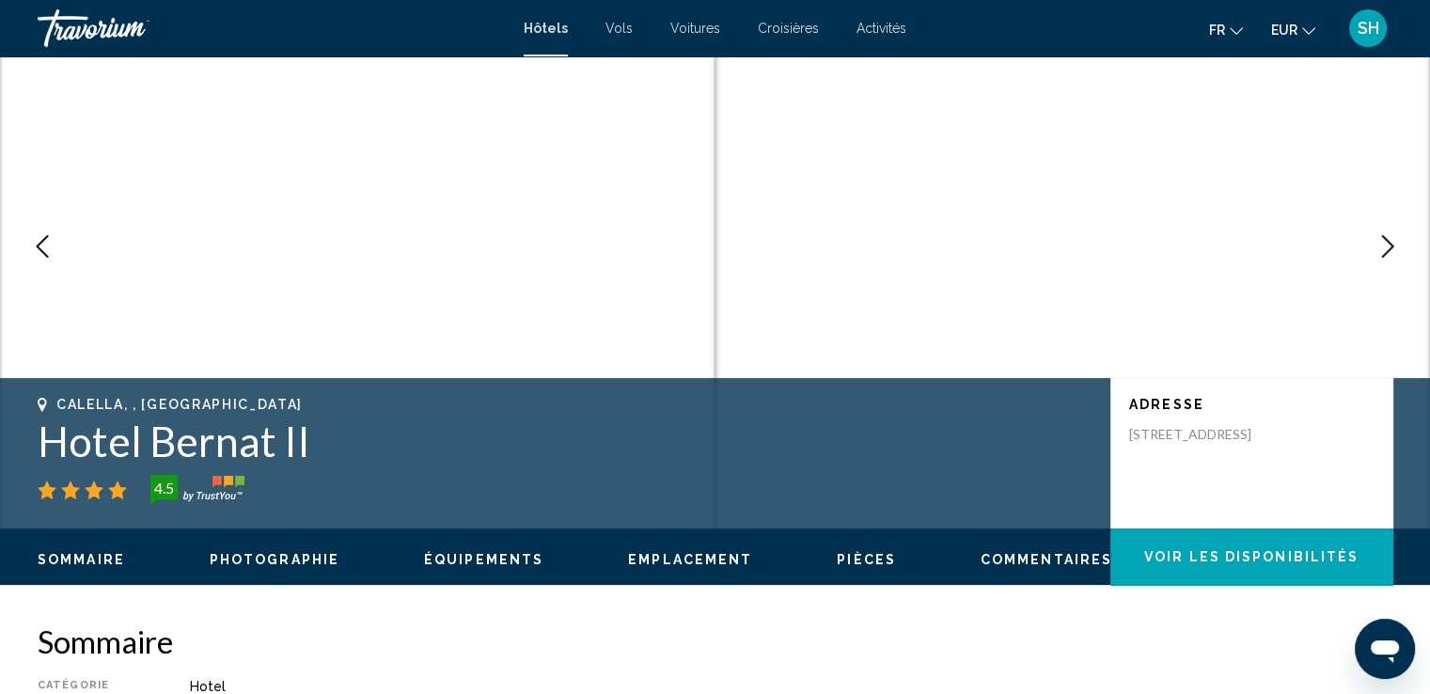
scroll to position [0, 0]
